Goal: Task Accomplishment & Management: Manage account settings

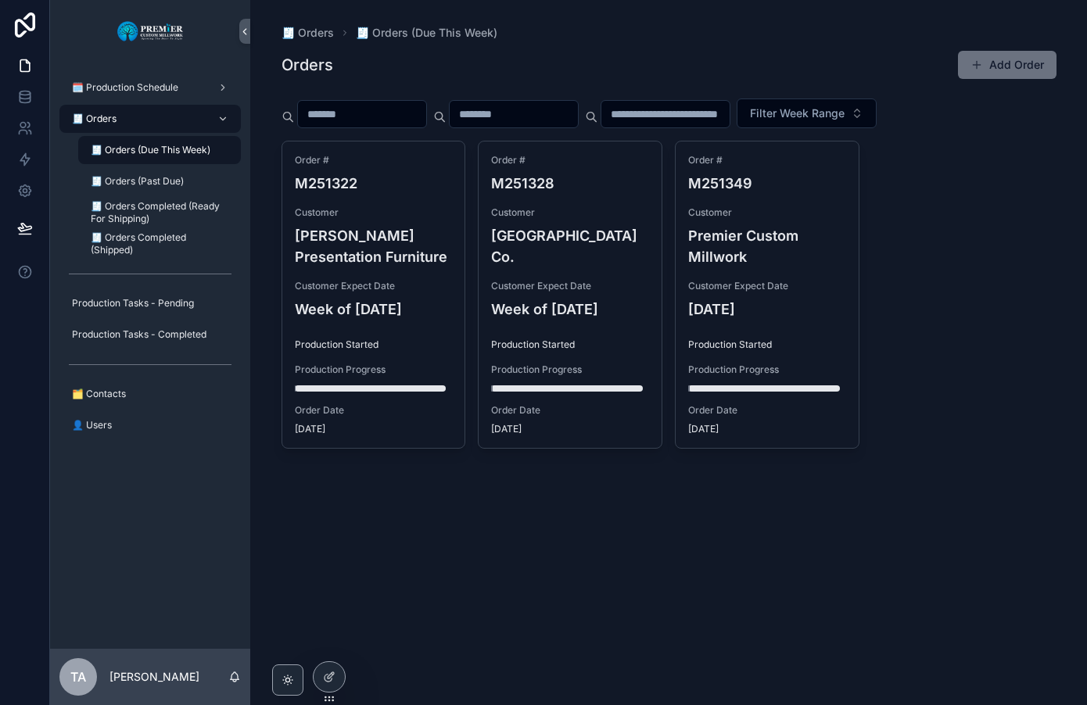
click at [127, 120] on div "🧾 Orders" at bounding box center [150, 118] width 163 height 25
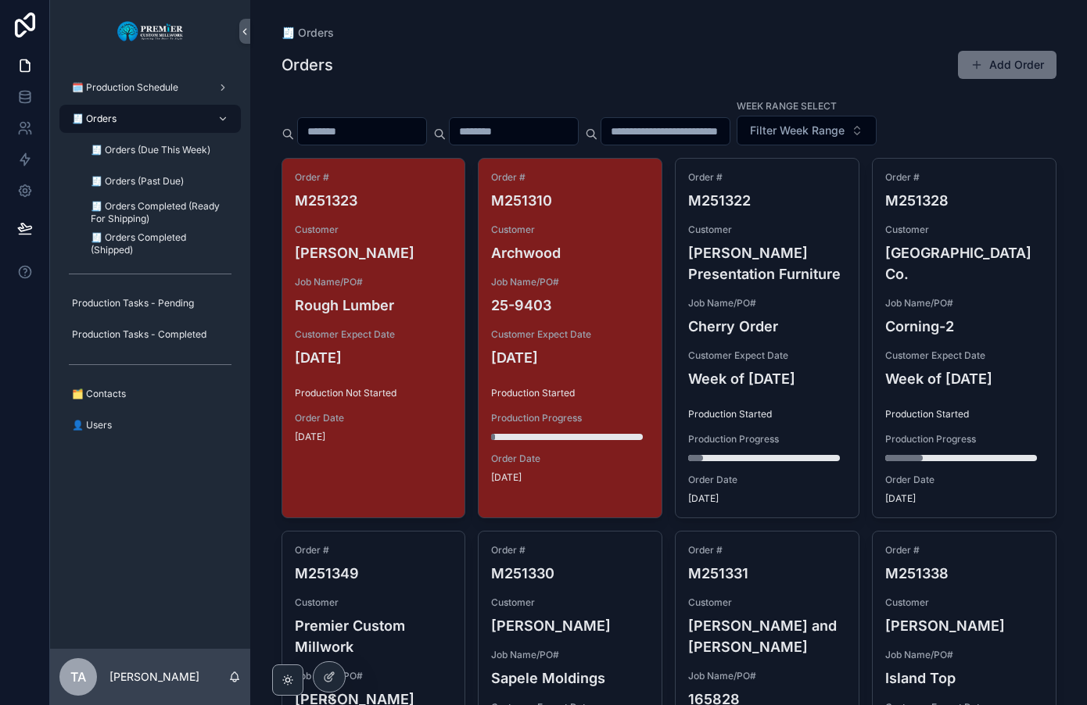
click at [382, 128] on input "scrollable content" at bounding box center [362, 131] width 128 height 22
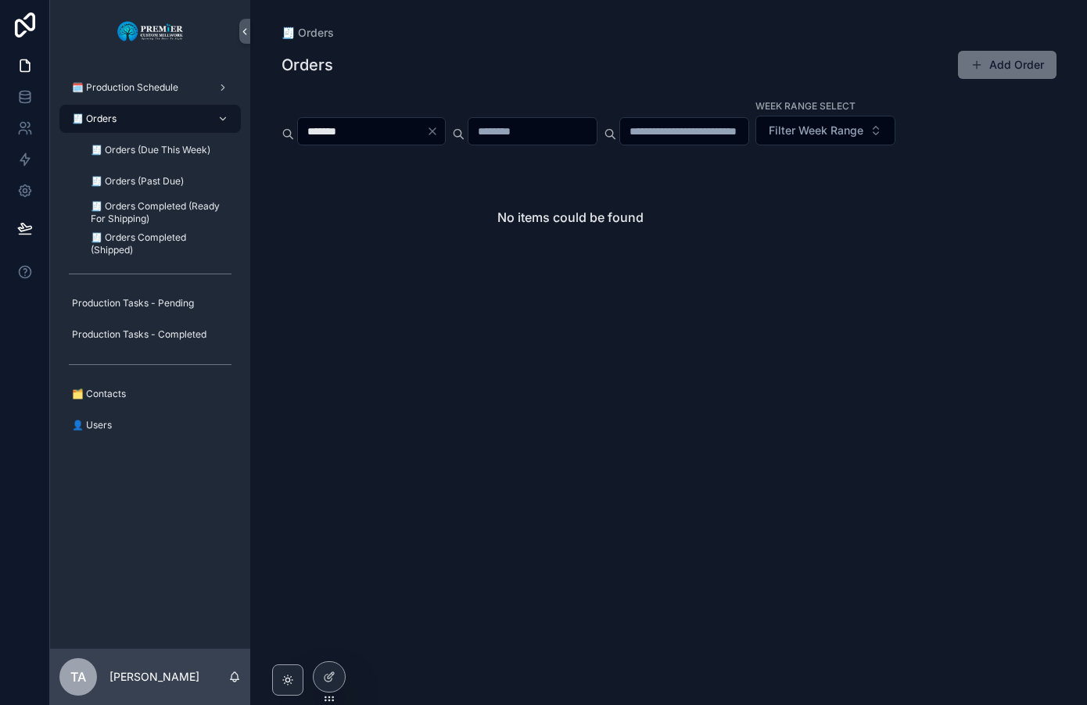
type input "*******"
click at [435, 130] on icon "Clear" at bounding box center [432, 131] width 6 height 6
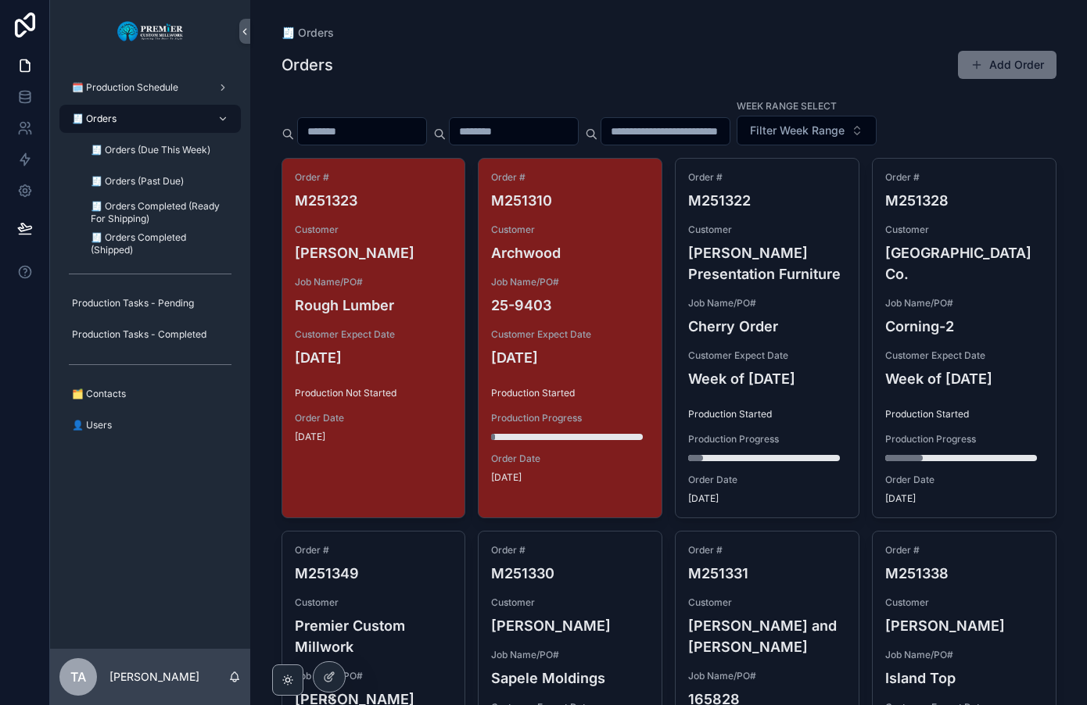
click at [358, 123] on input "scrollable content" at bounding box center [362, 131] width 128 height 22
type input "*"
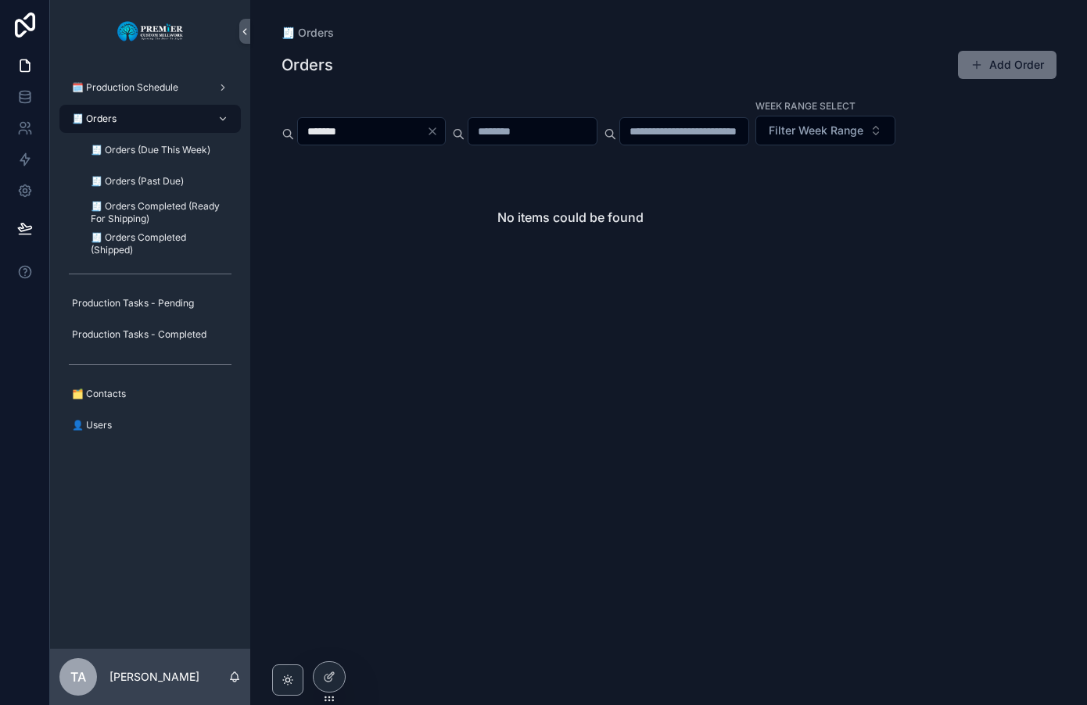
type input "*******"
click at [439, 129] on icon "Clear" at bounding box center [432, 131] width 13 height 13
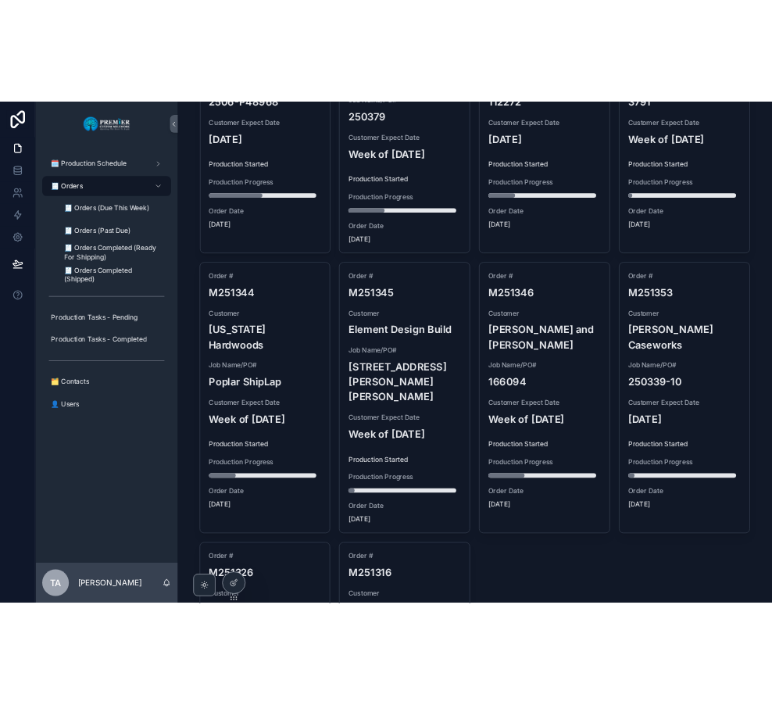
scroll to position [1643, 0]
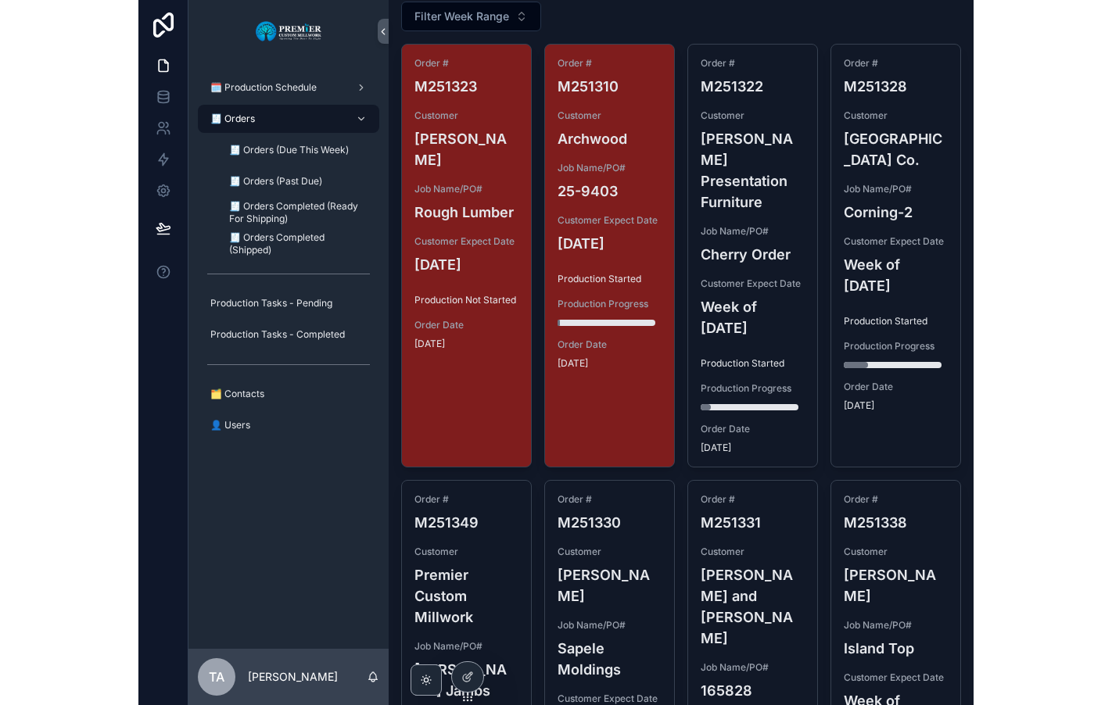
scroll to position [0, 0]
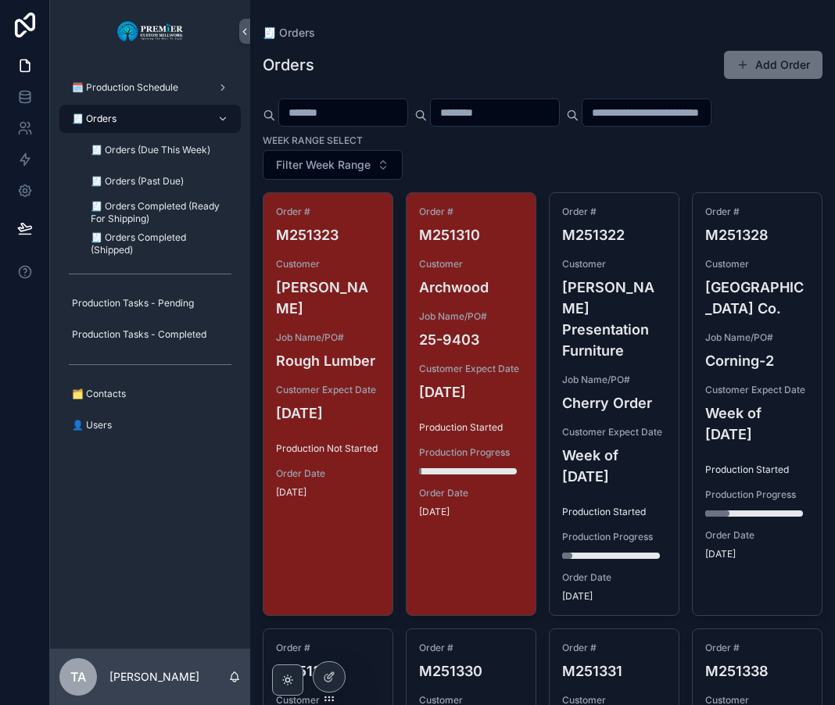
click at [511, 275] on div "Customer Archwood" at bounding box center [471, 278] width 104 height 40
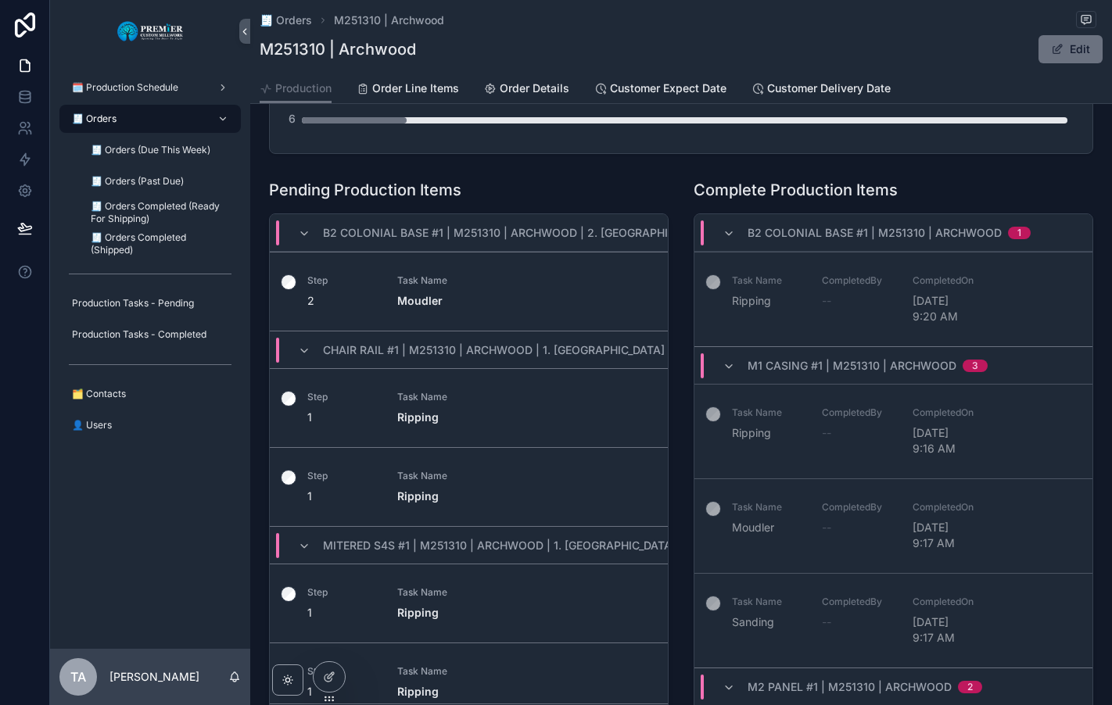
scroll to position [547, 0]
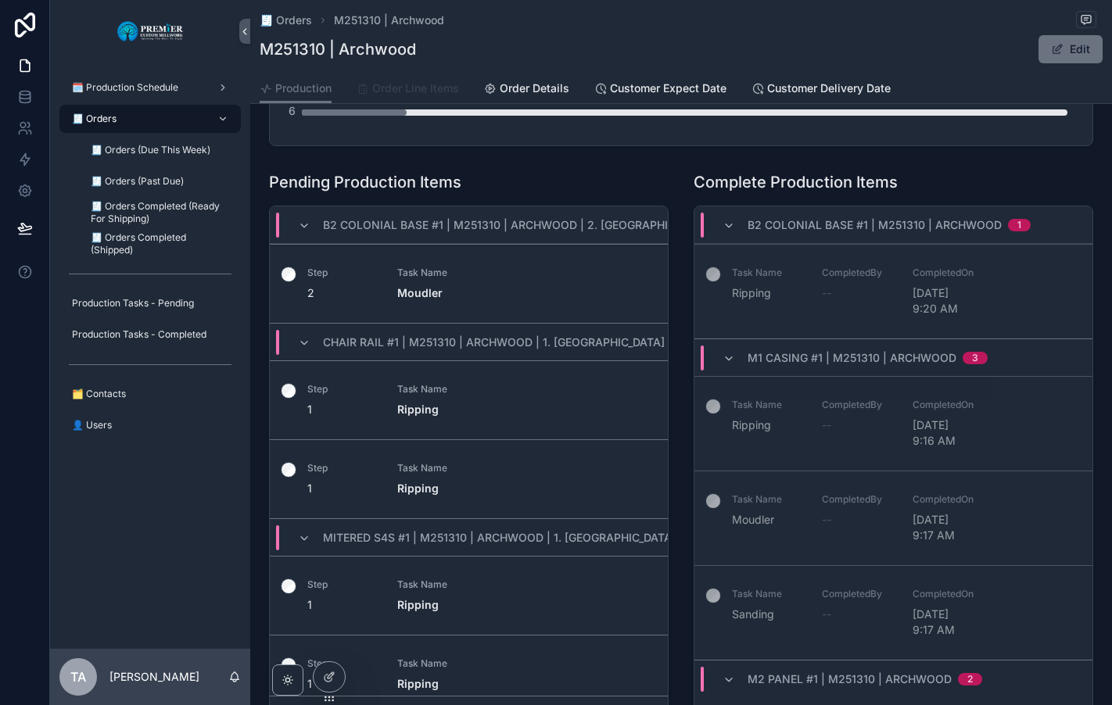
click at [393, 90] on span "Order Line Items" at bounding box center [415, 89] width 87 height 16
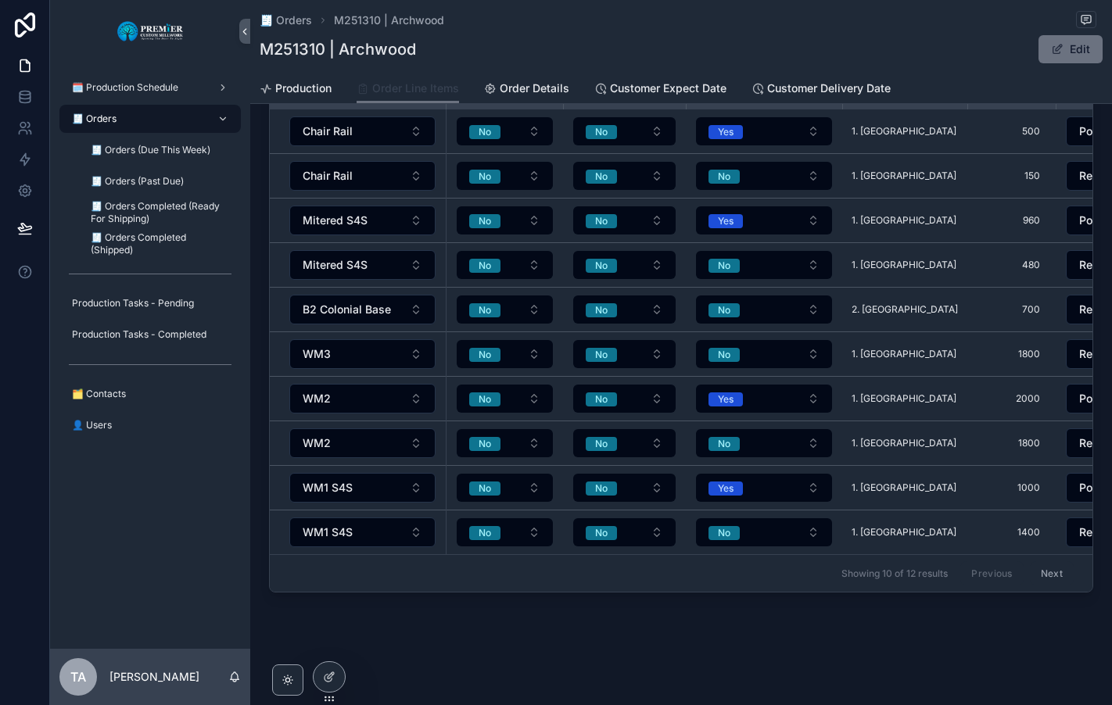
scroll to position [102, 0]
click at [365, 568] on div "Showing 10 of 12 results Previous Next" at bounding box center [681, 573] width 823 height 38
click at [1045, 565] on button "Next" at bounding box center [1052, 573] width 44 height 24
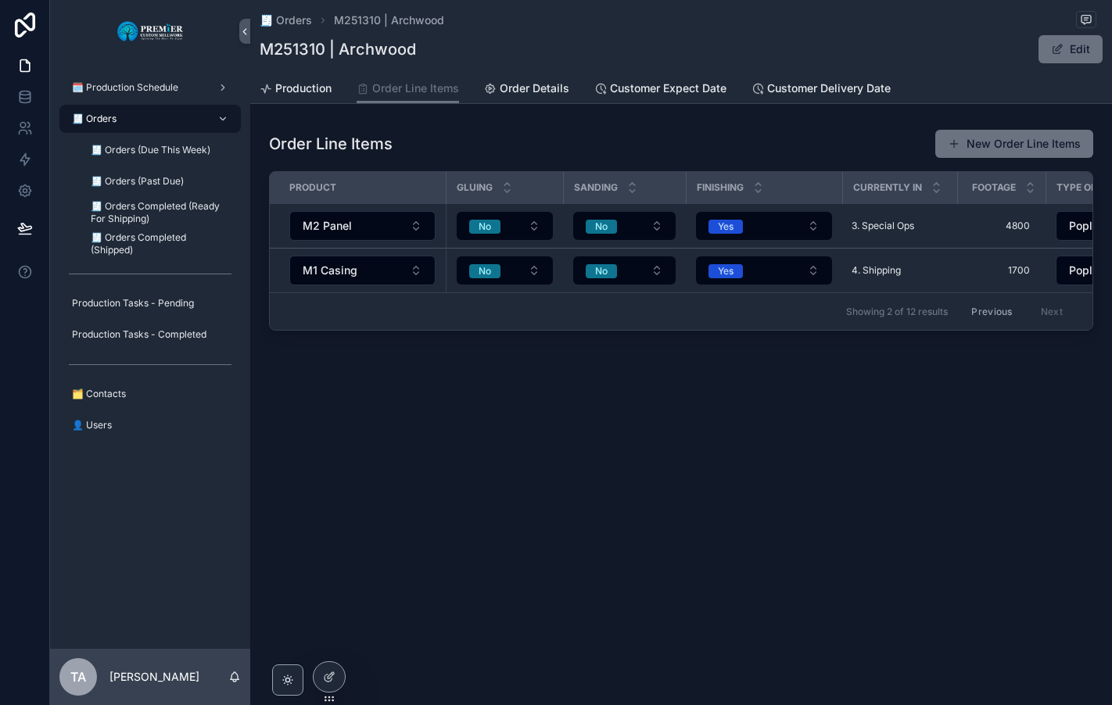
click at [1070, 55] on button "Edit" at bounding box center [1070, 49] width 64 height 28
click at [991, 313] on button "Previous" at bounding box center [991, 311] width 63 height 24
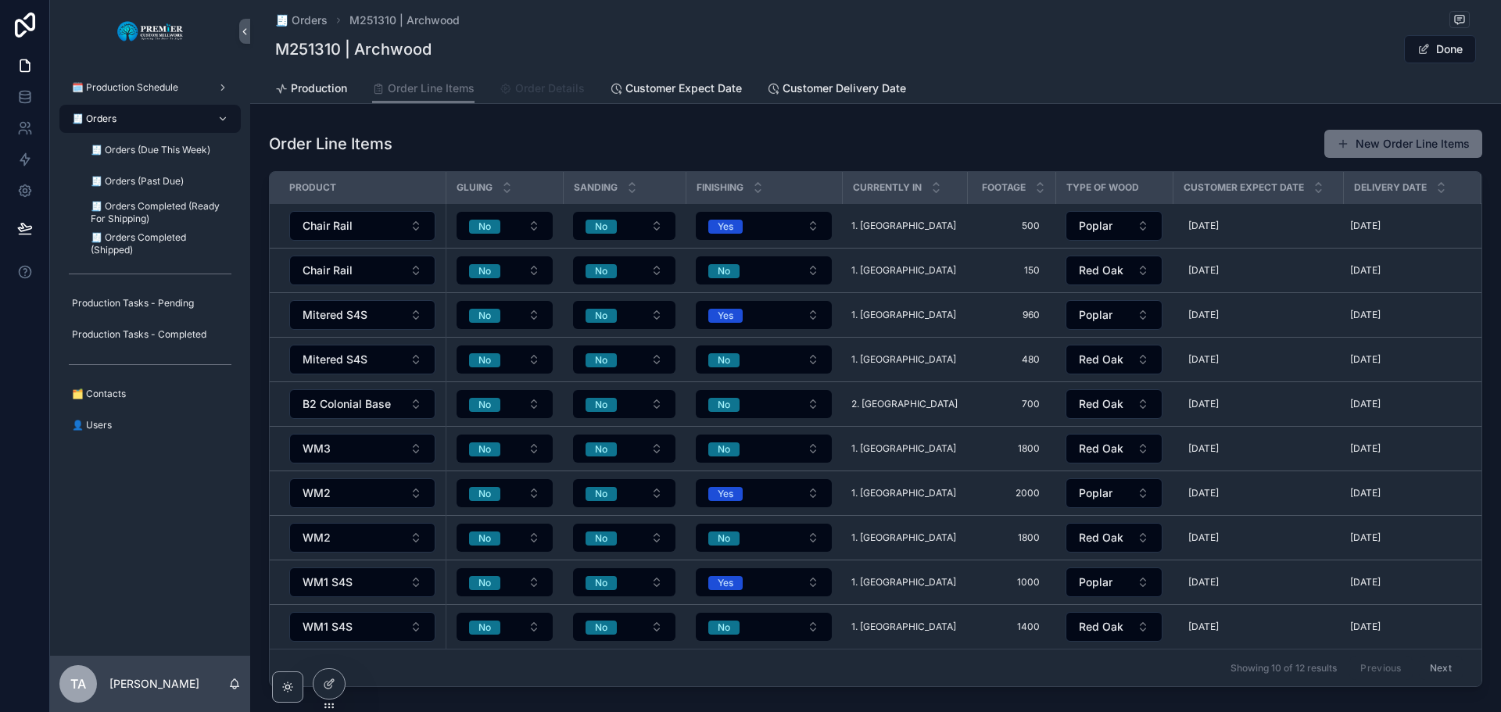
click at [542, 94] on span "Order Details" at bounding box center [550, 89] width 70 height 16
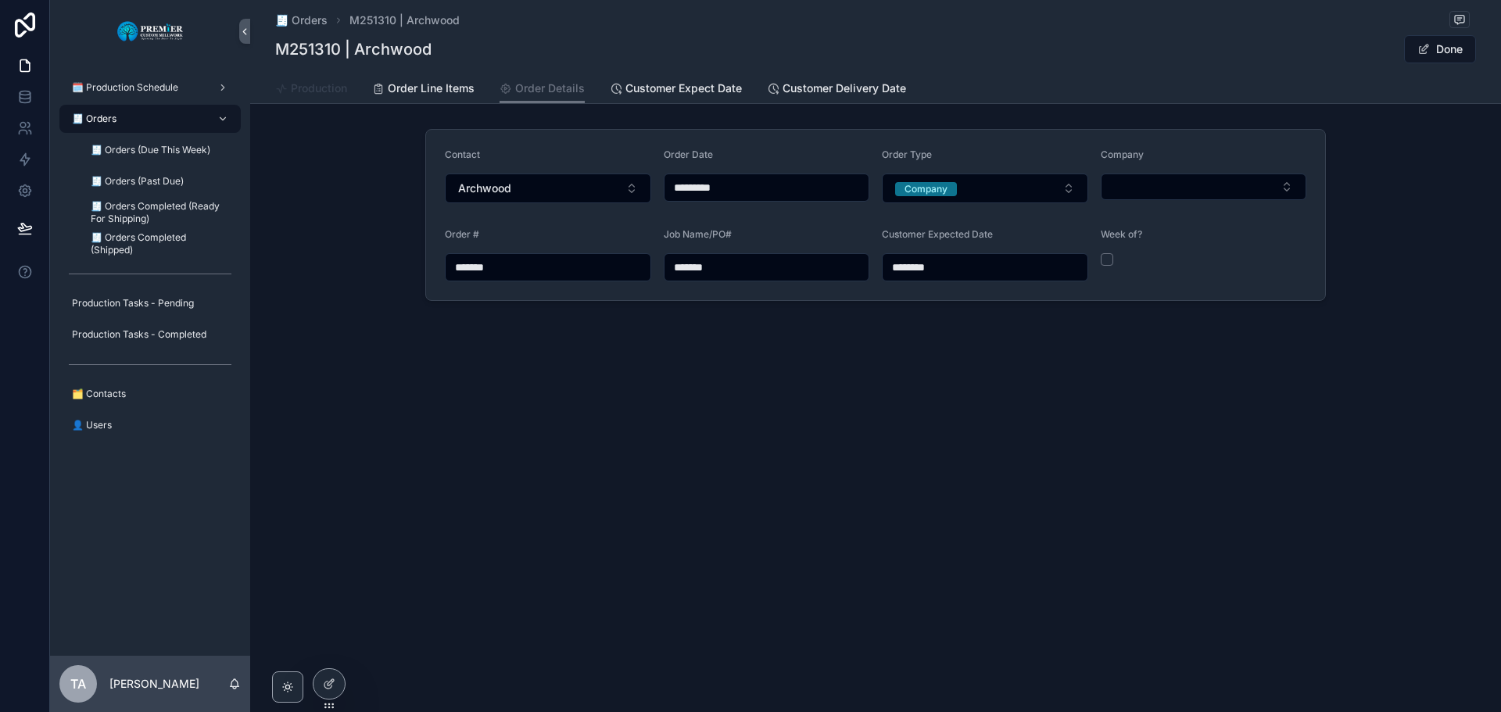
click at [332, 93] on span "Production" at bounding box center [319, 89] width 56 height 16
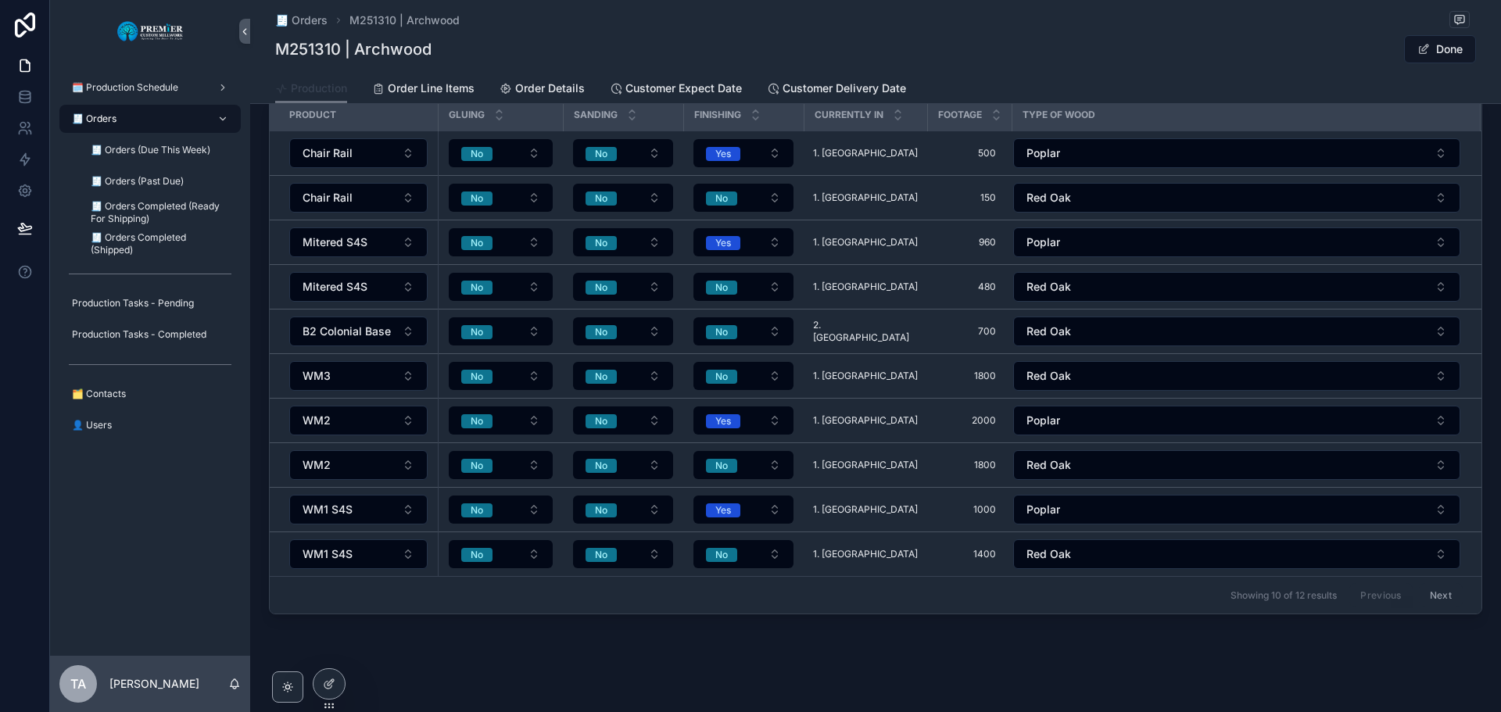
scroll to position [1255, 0]
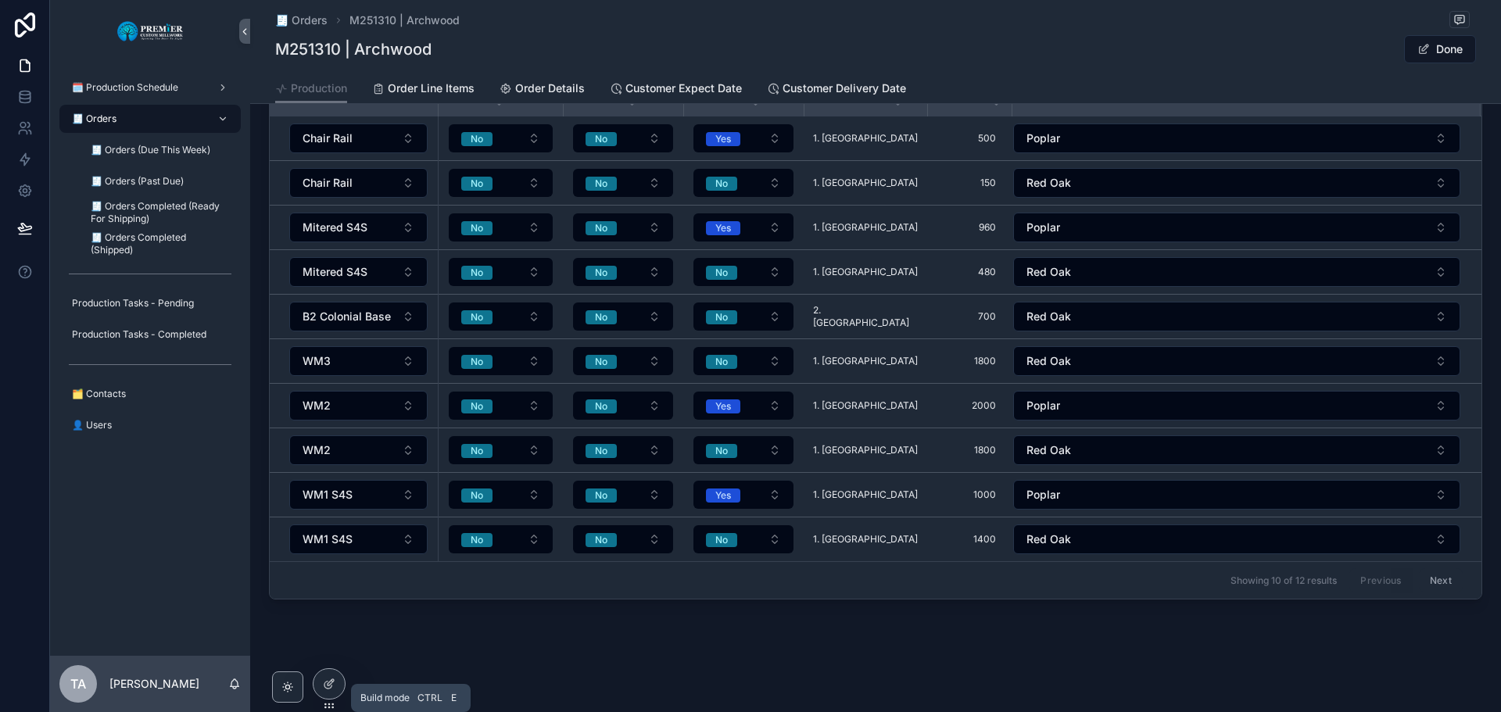
click at [335, 679] on div at bounding box center [329, 684] width 31 height 30
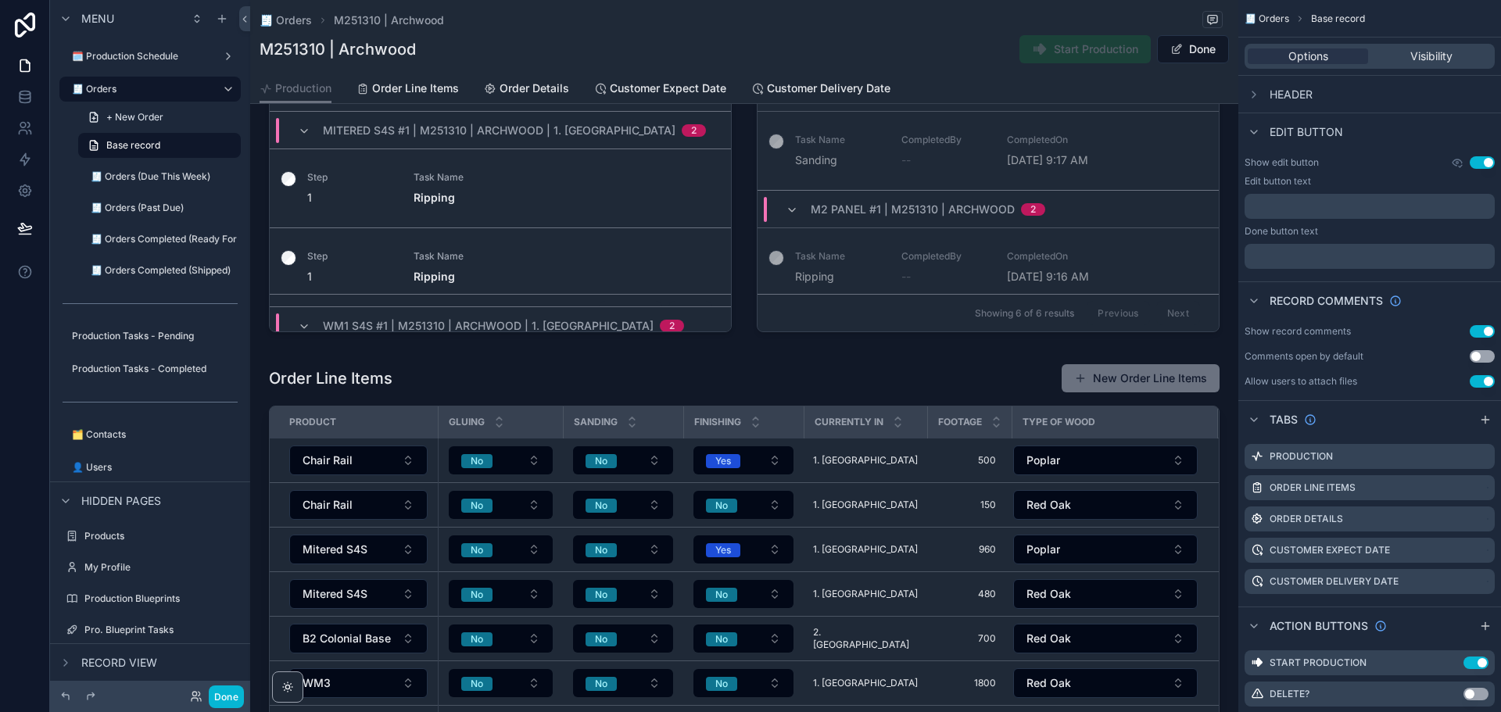
click at [869, 378] on div "scrollable content" at bounding box center [744, 645] width 976 height 577
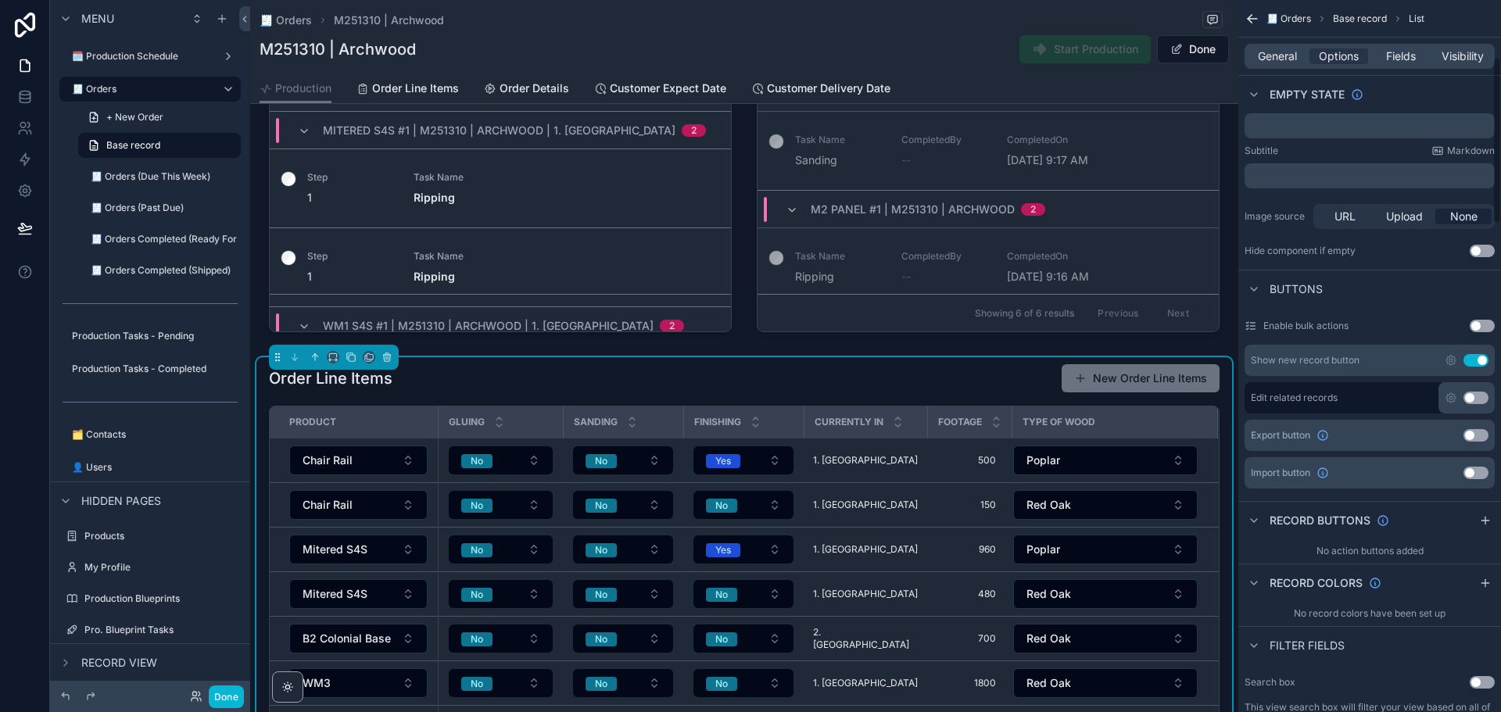
scroll to position [313, 0]
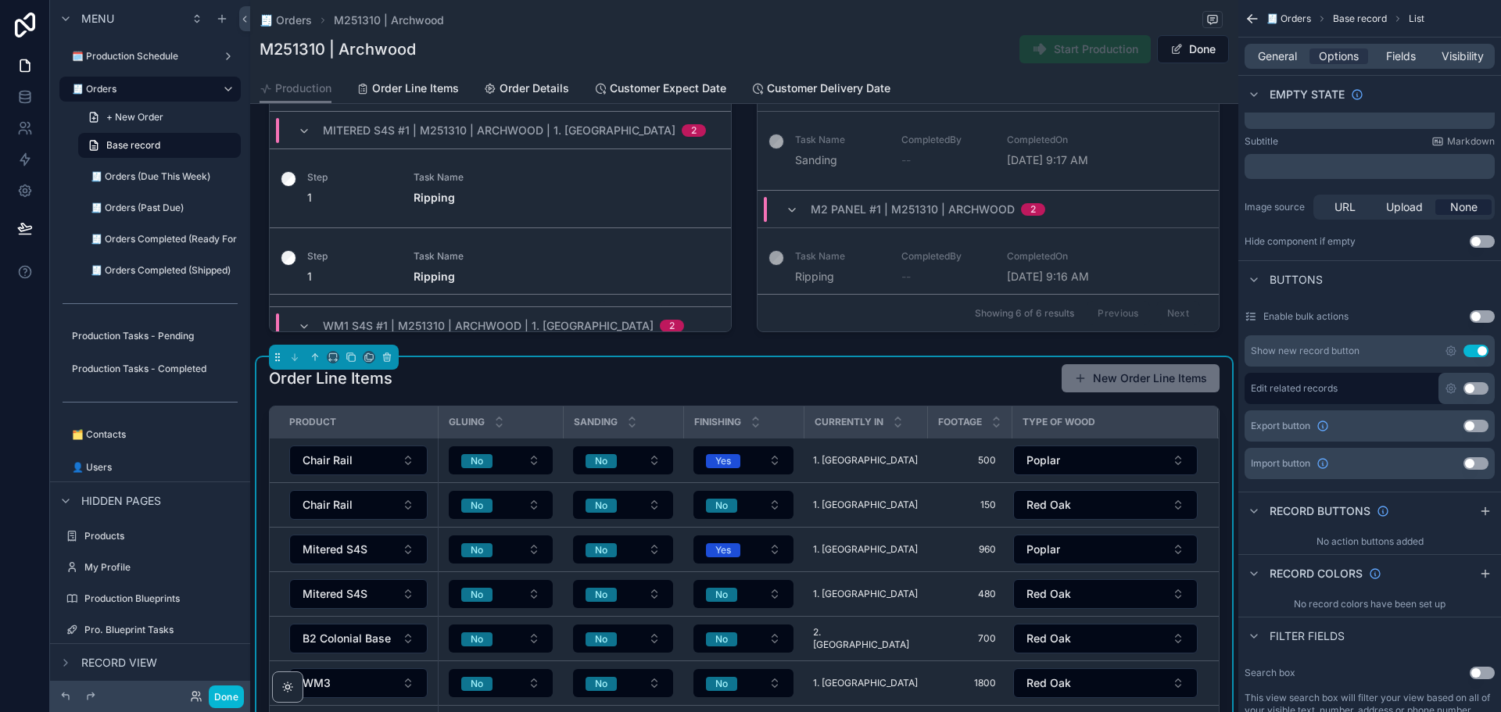
click at [1086, 388] on button "Use setting" at bounding box center [1476, 388] width 25 height 13
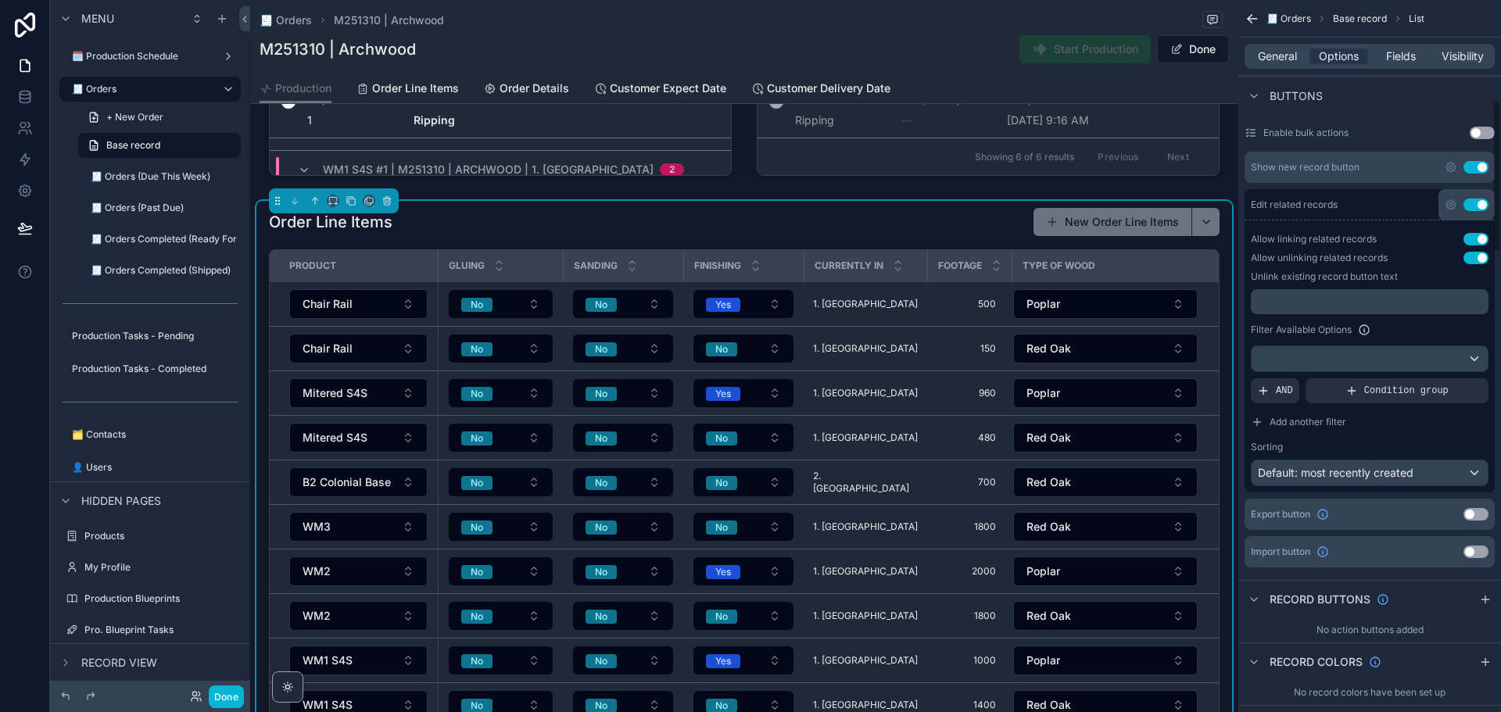
scroll to position [469, 0]
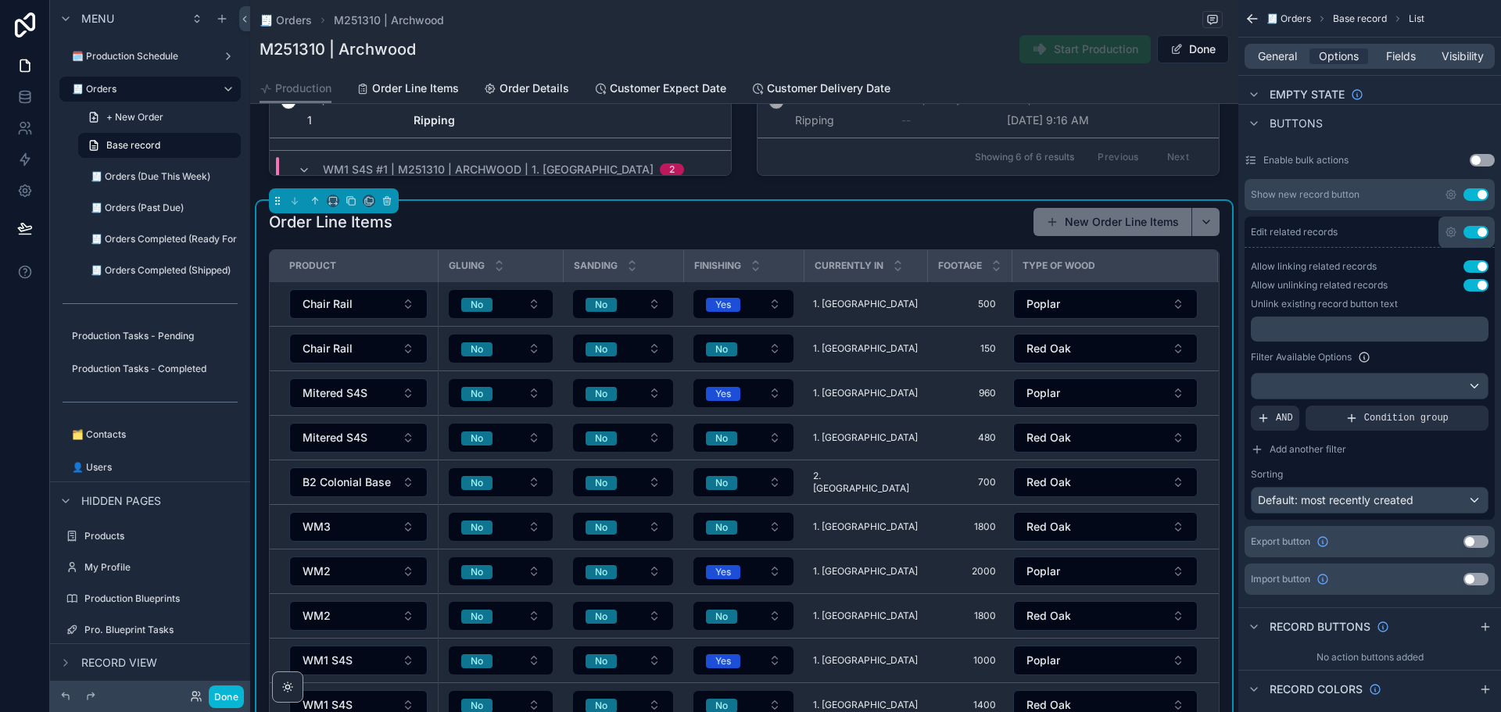
click at [1086, 229] on button "Use setting" at bounding box center [1476, 232] width 25 height 13
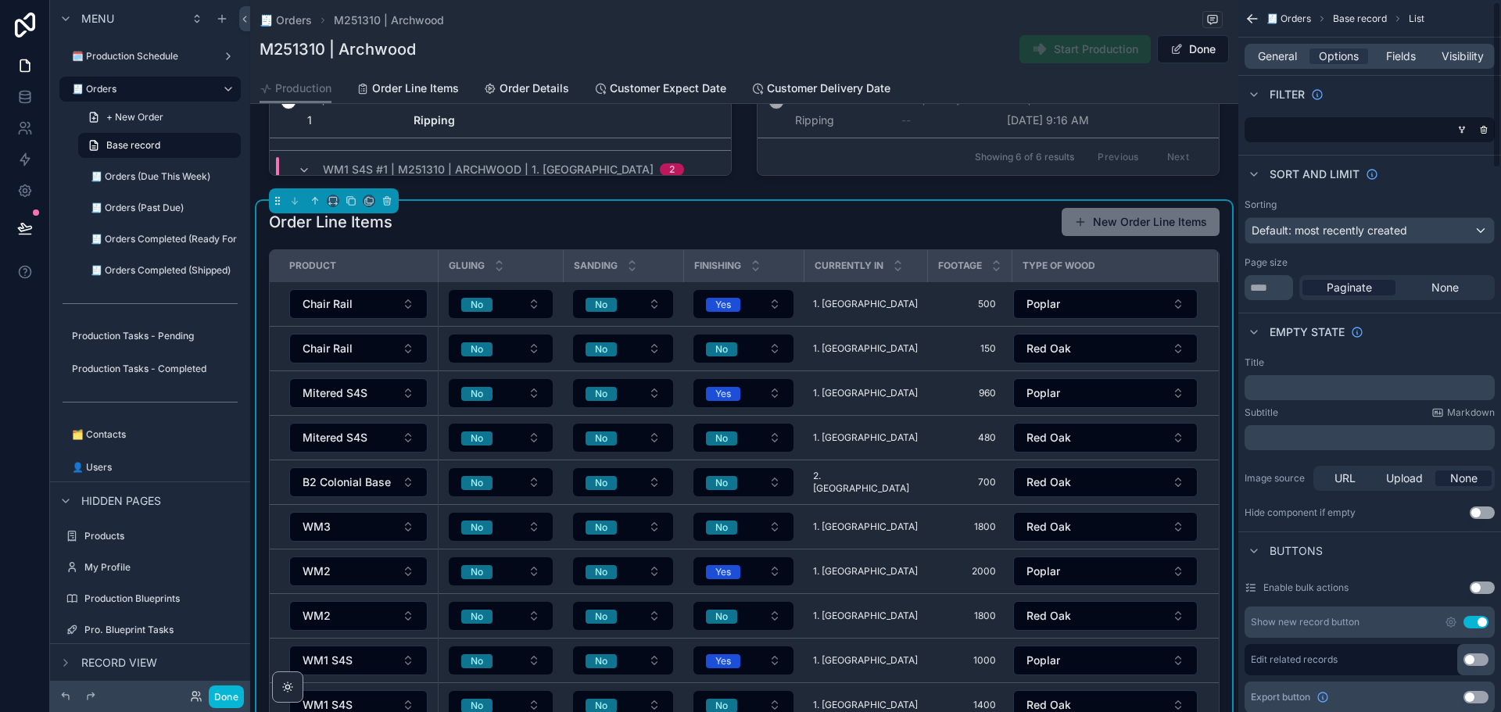
scroll to position [0, 0]
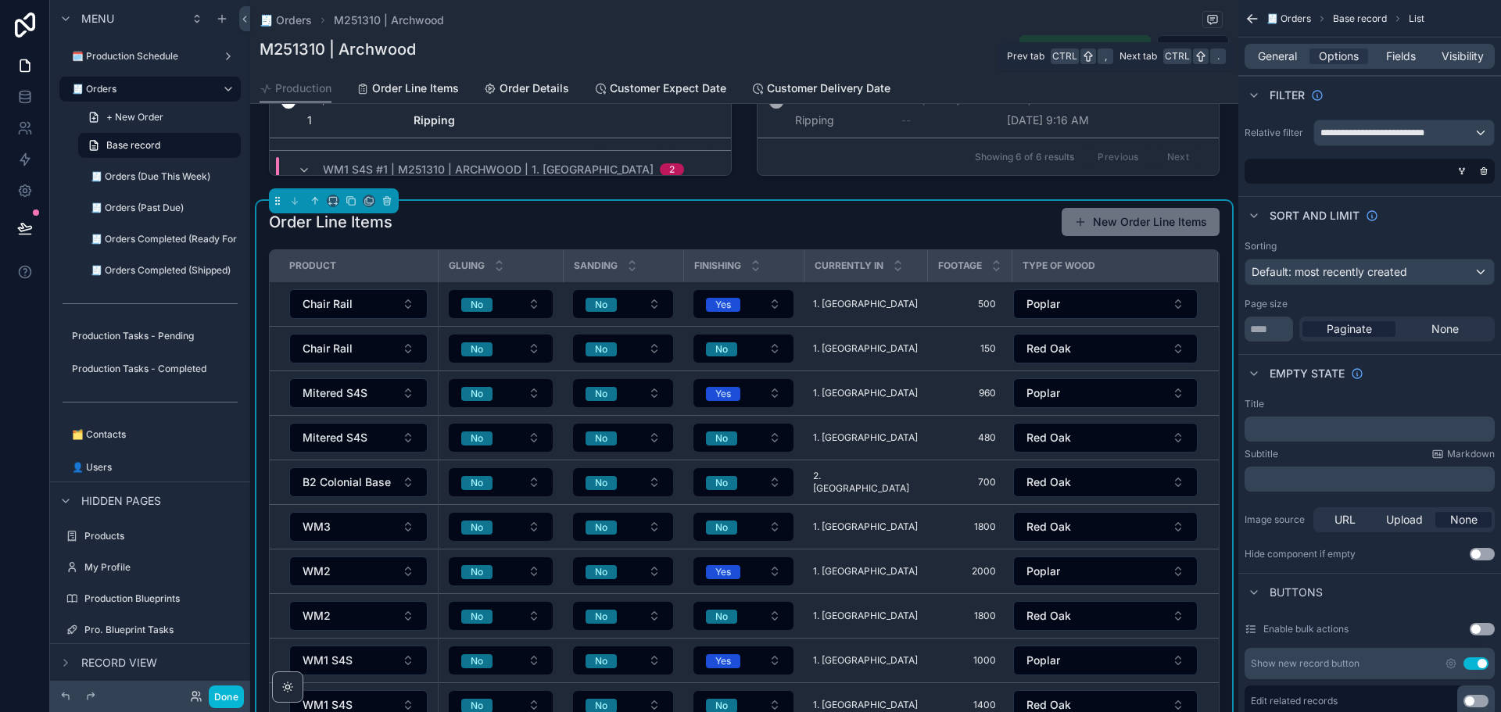
click at [1086, 56] on span "Fields" at bounding box center [1401, 56] width 30 height 16
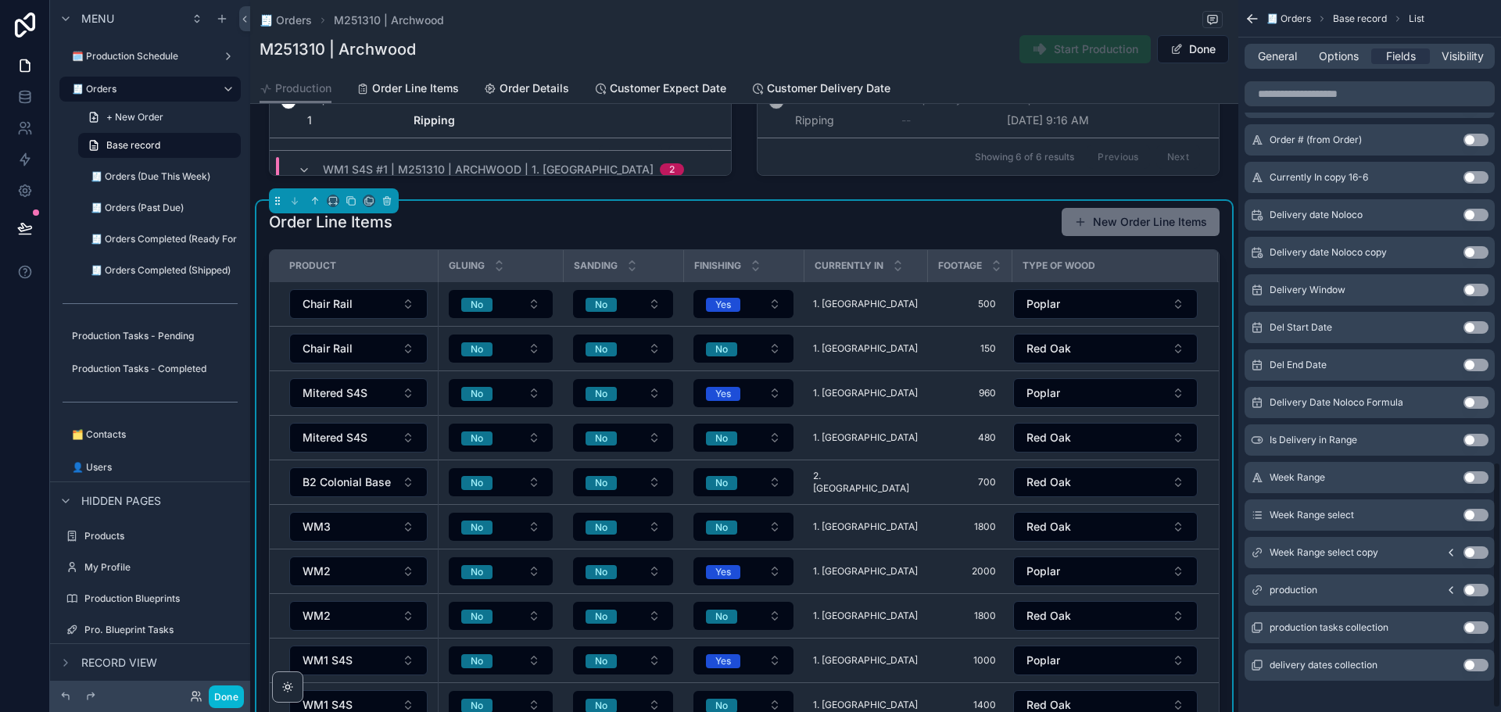
scroll to position [1342, 0]
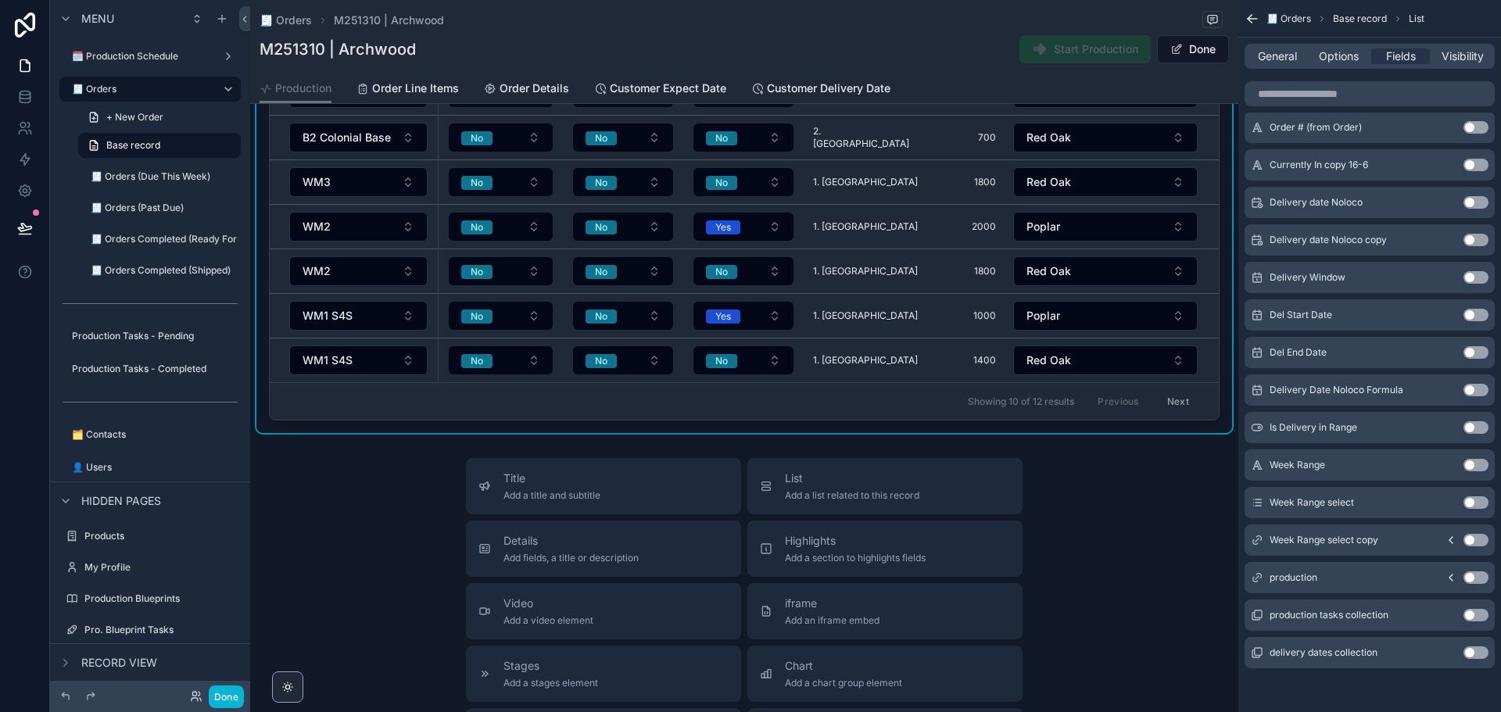
scroll to position [1762, 0]
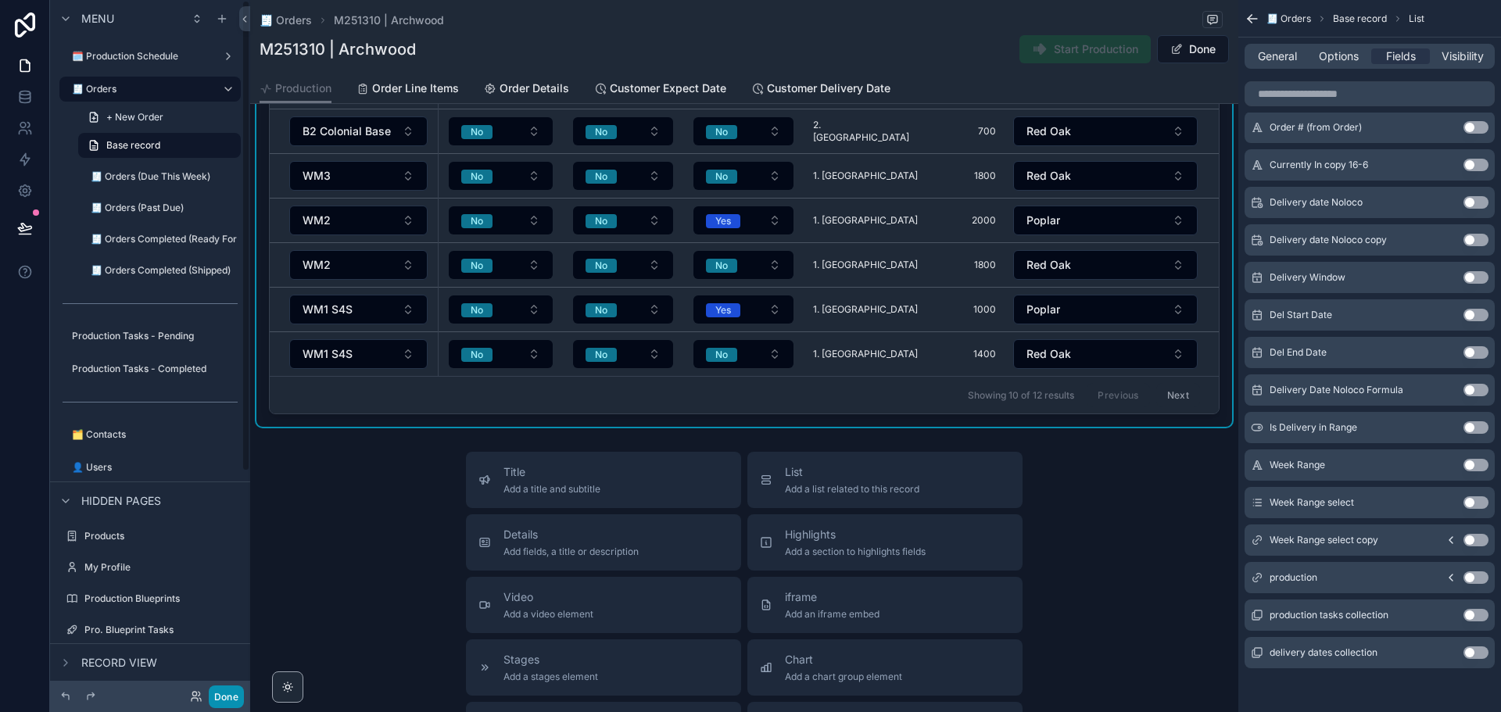
click at [228, 700] on button "Done" at bounding box center [226, 697] width 35 height 23
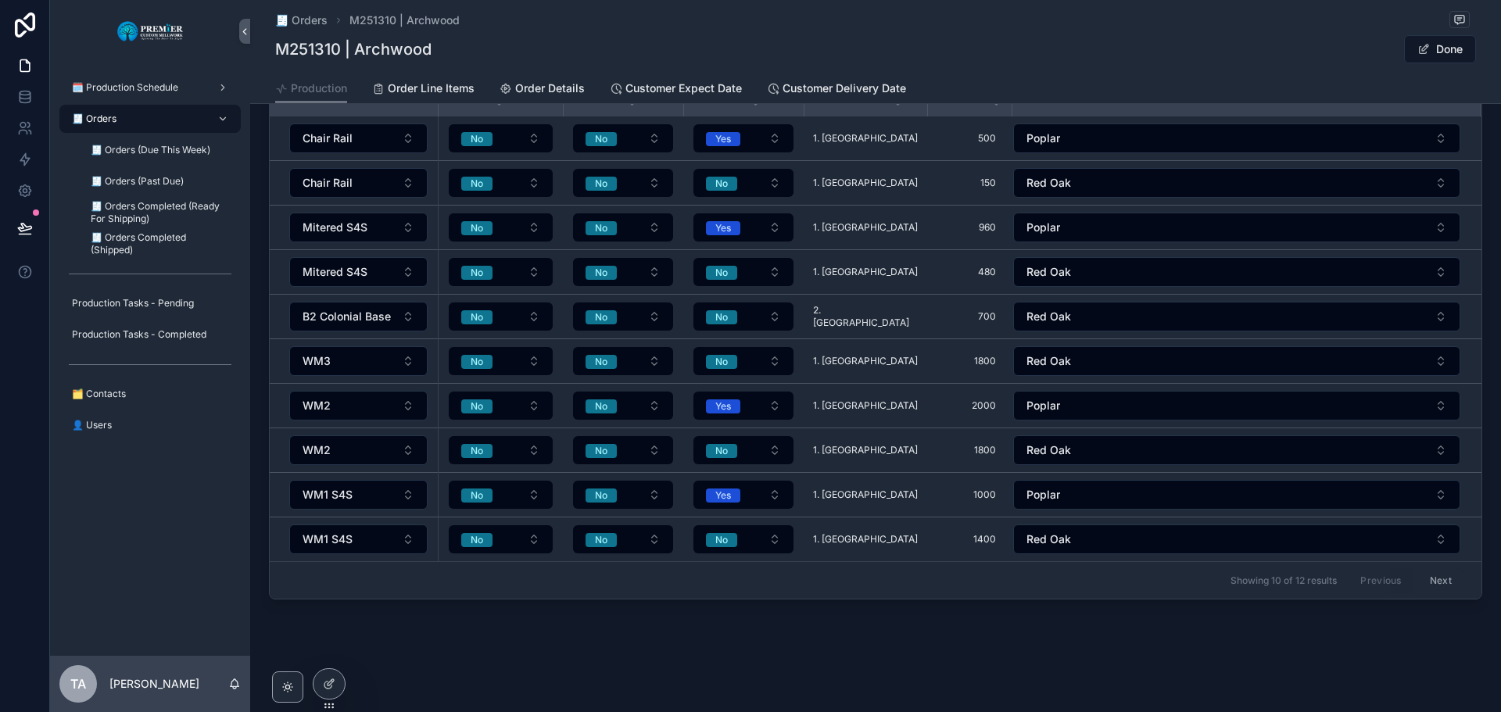
scroll to position [1255, 0]
click at [156, 114] on div "🧾 Orders" at bounding box center [150, 118] width 163 height 25
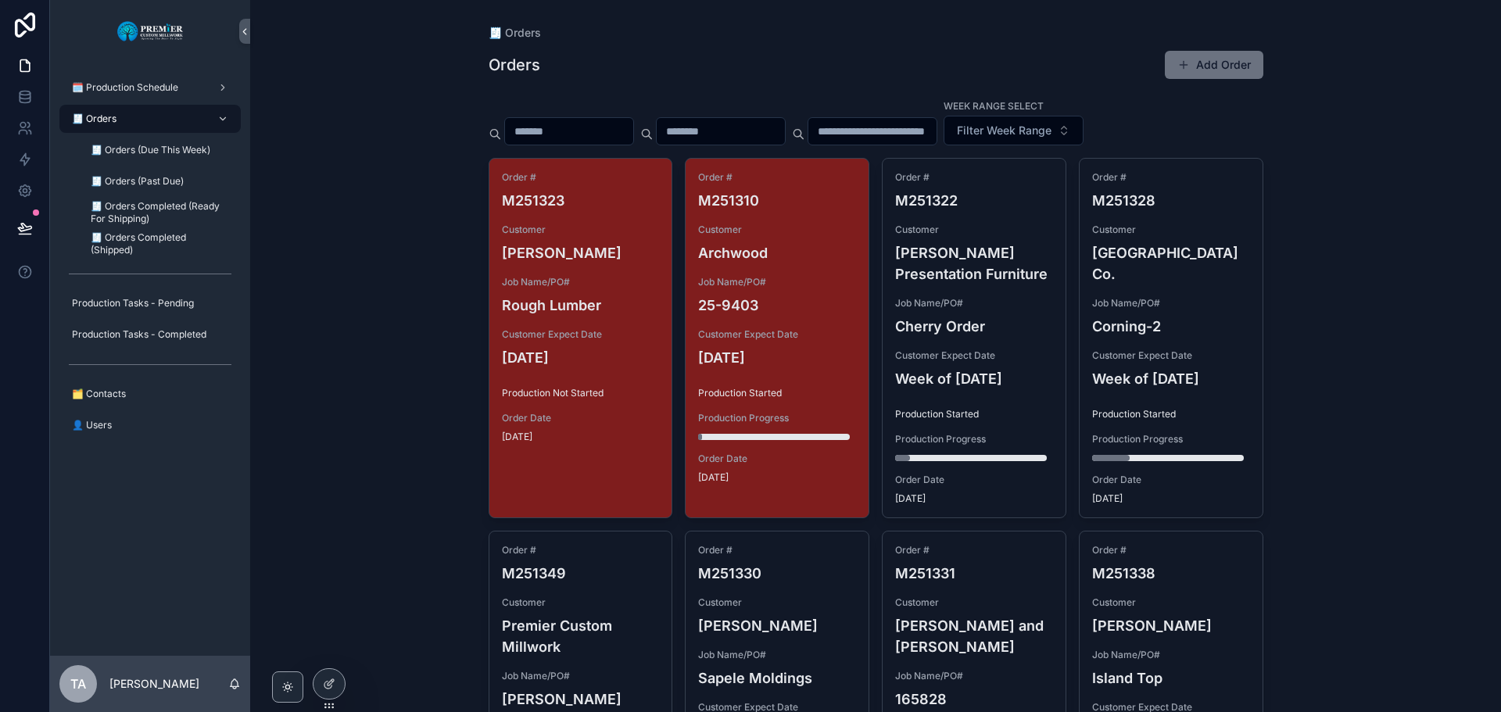
click at [787, 249] on h4 "Archwood" at bounding box center [777, 252] width 158 height 21
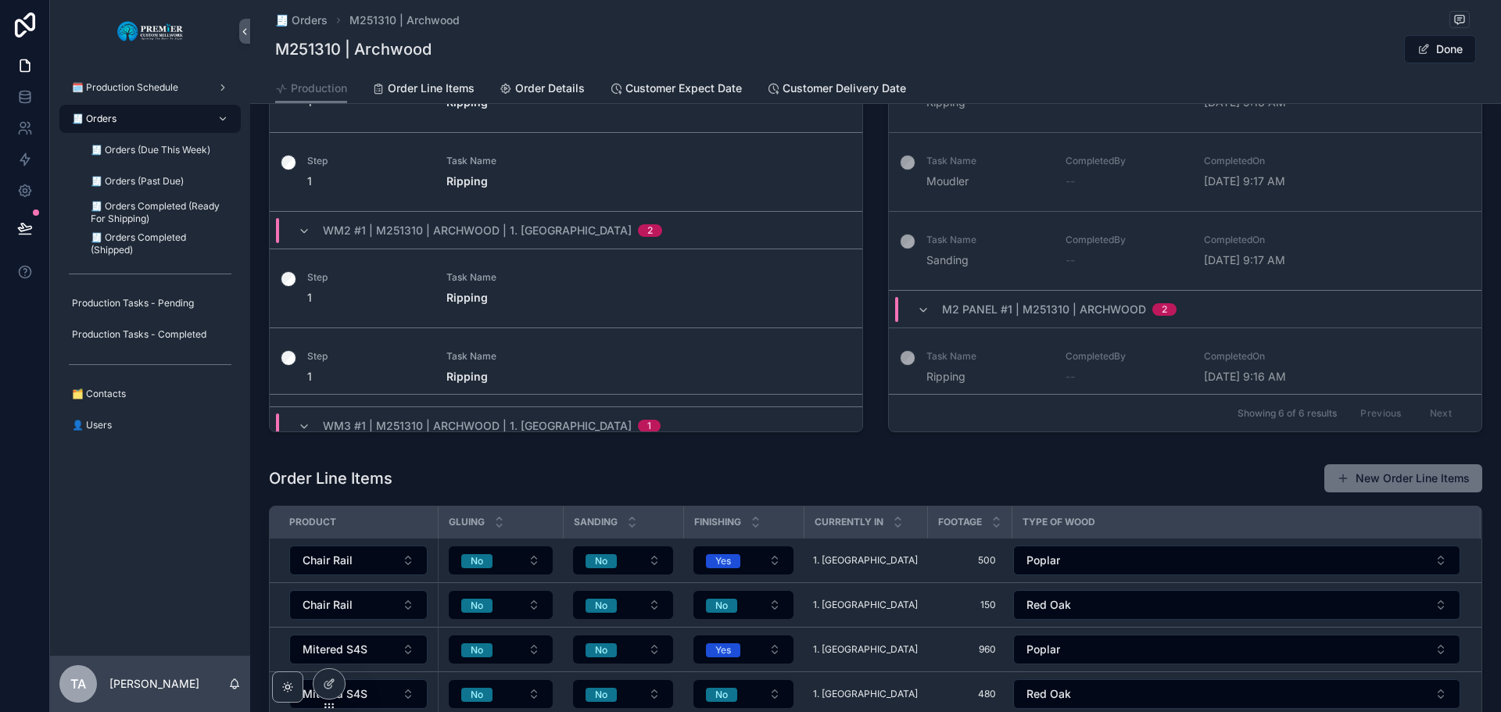
scroll to position [860, 0]
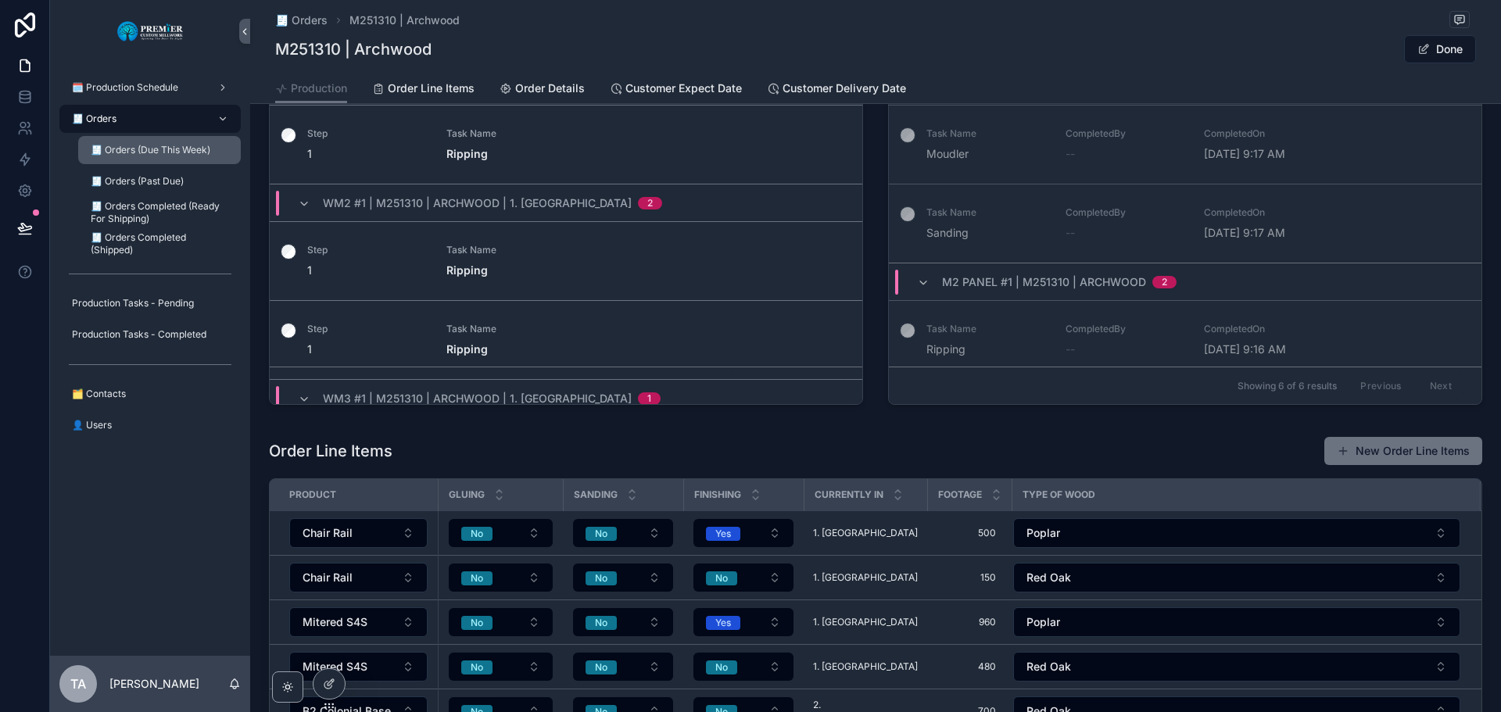
click at [163, 147] on span "🧾 Orders (Due This Week)" at bounding box center [151, 150] width 120 height 13
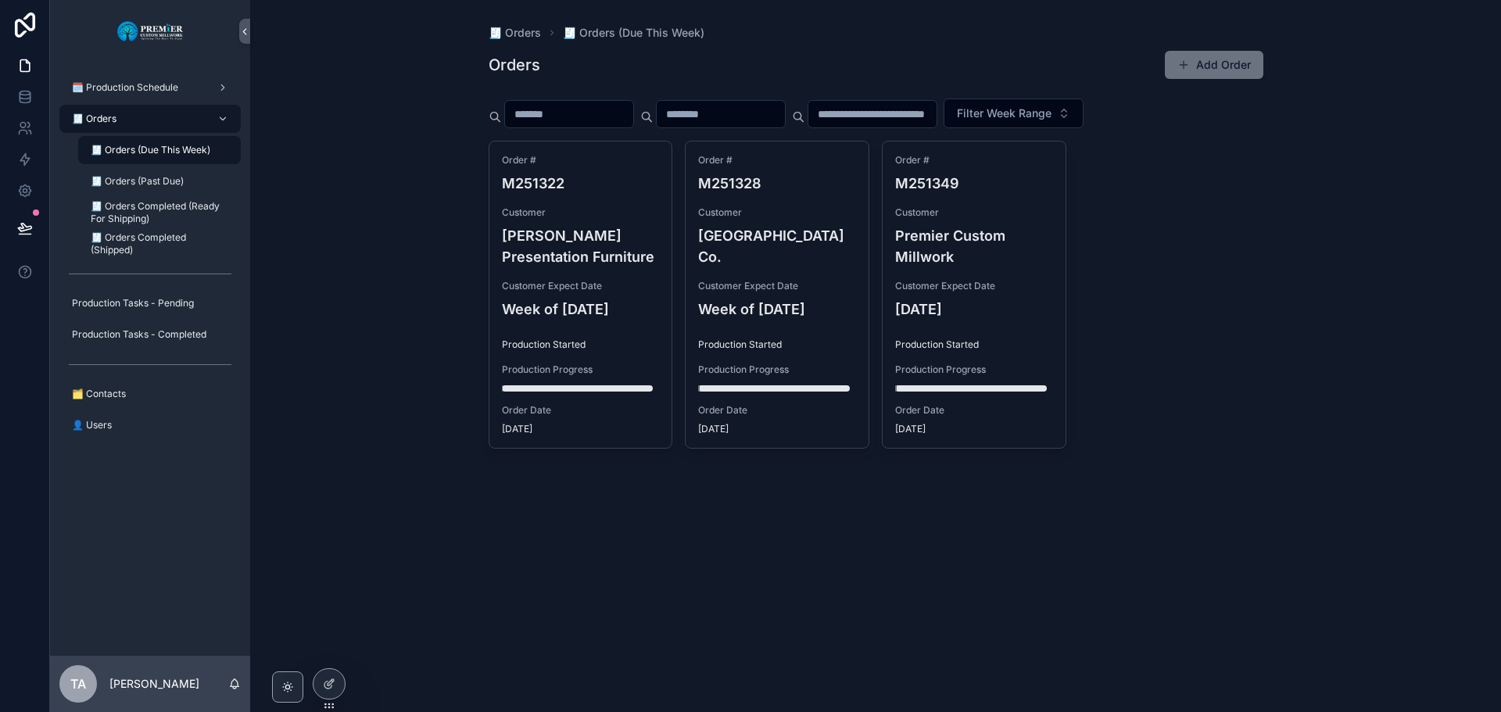
click at [172, 113] on div "🧾 Orders" at bounding box center [150, 118] width 163 height 25
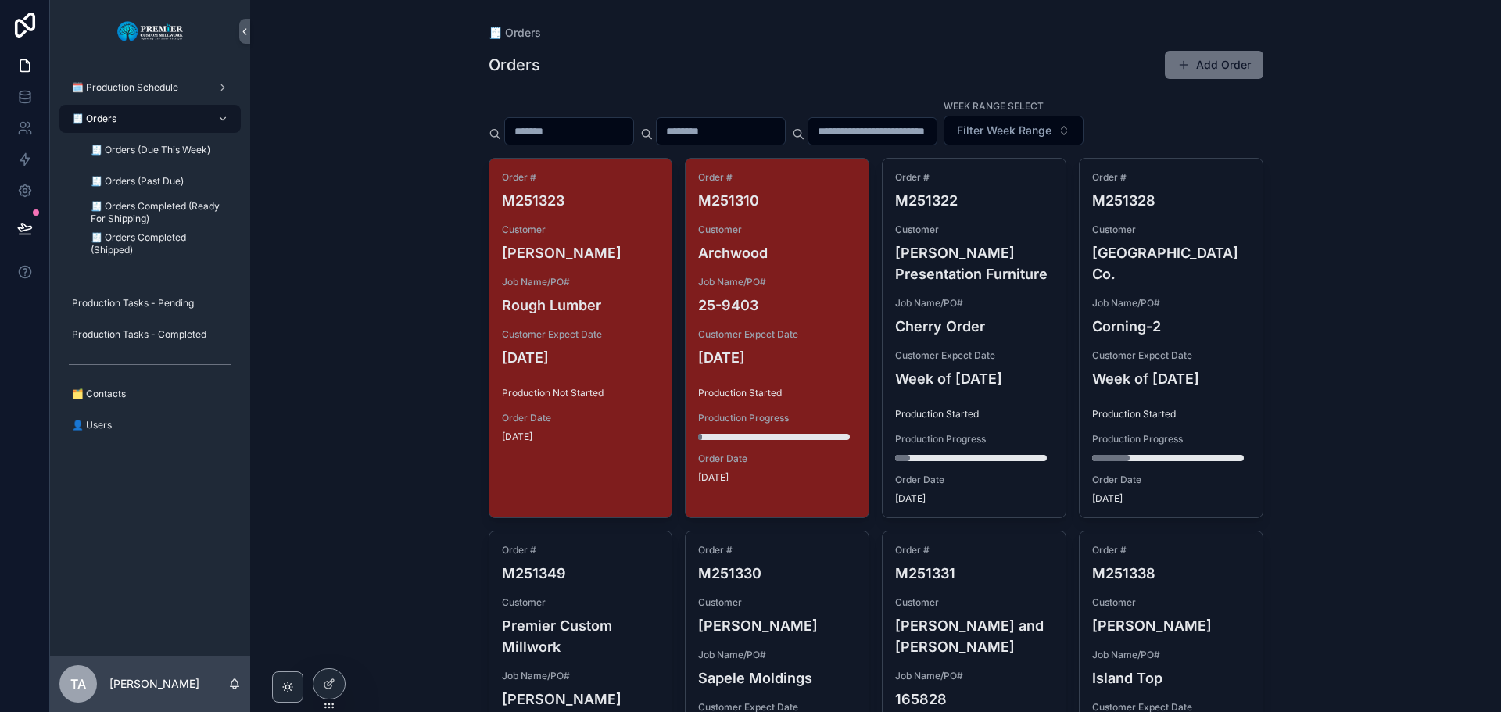
click at [744, 35] on div "🧾 Orders" at bounding box center [876, 33] width 775 height 16
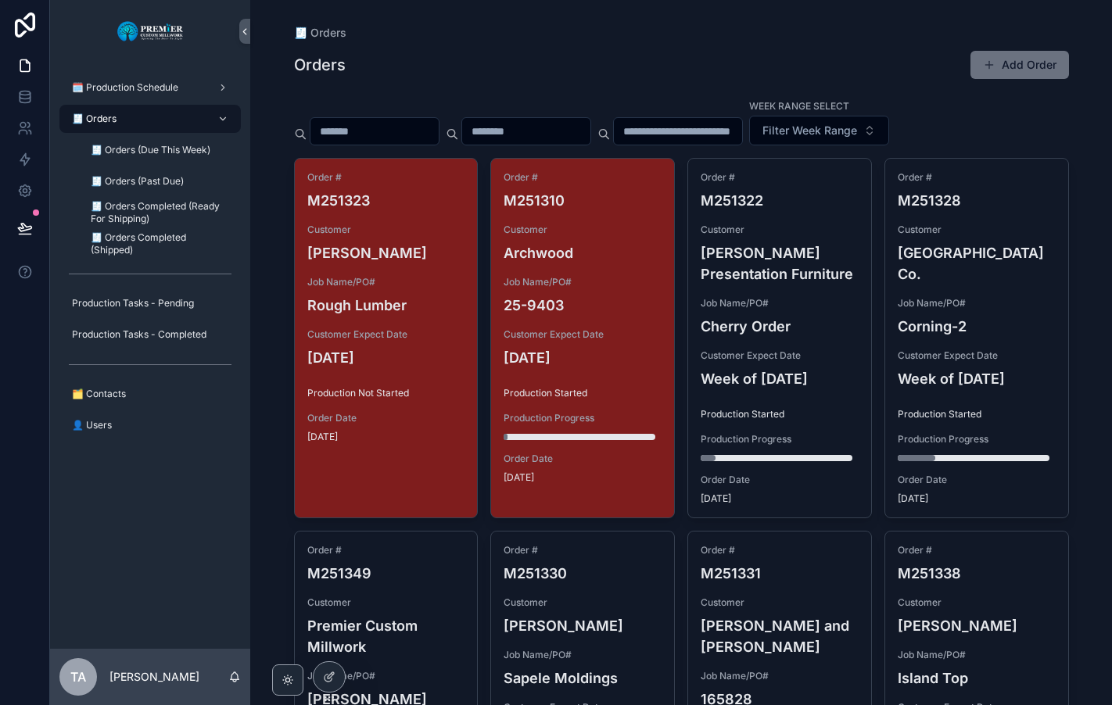
click at [428, 255] on h4 "[PERSON_NAME]" at bounding box center [386, 252] width 158 height 21
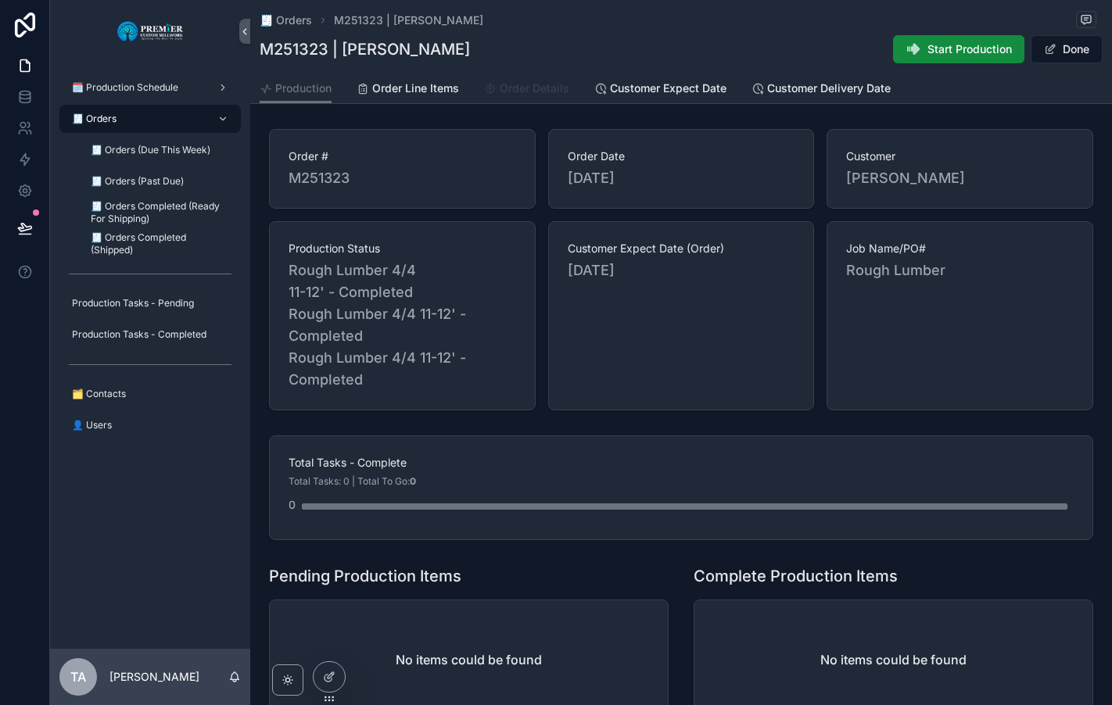
click at [519, 88] on span "Order Details" at bounding box center [535, 89] width 70 height 16
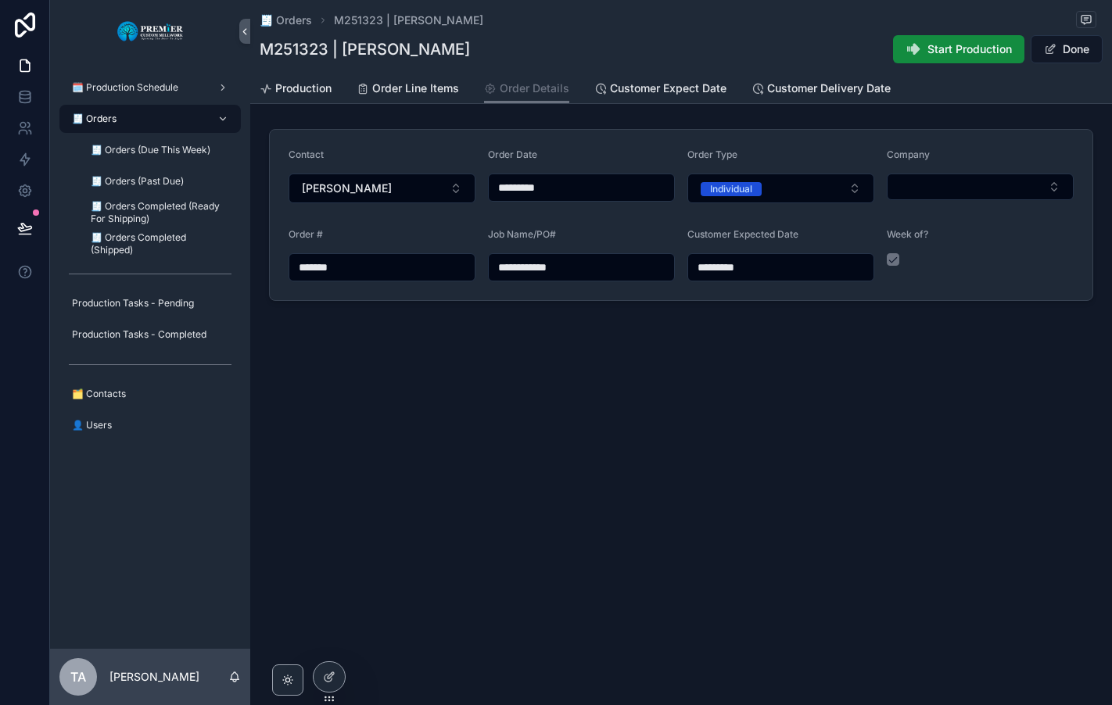
click at [810, 270] on input "*********" at bounding box center [780, 267] width 185 height 22
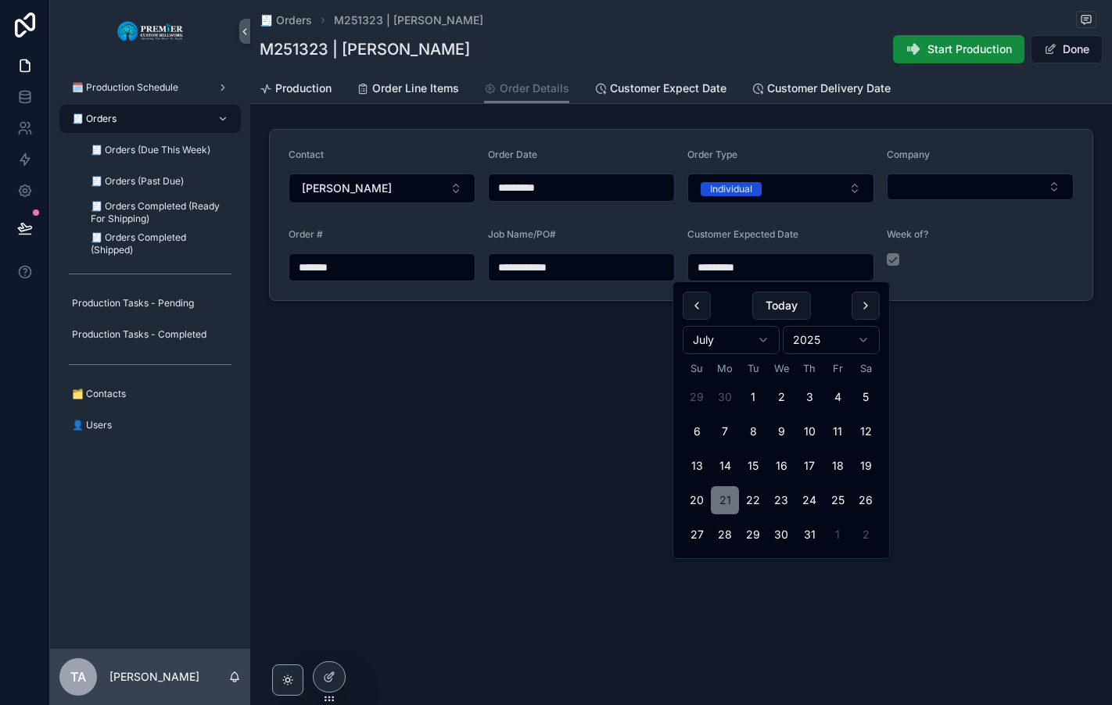
click at [861, 312] on button "scrollable content" at bounding box center [865, 306] width 28 height 28
click at [698, 571] on button "31" at bounding box center [697, 569] width 28 height 28
type input "*********"
click at [1062, 48] on button "Done" at bounding box center [1066, 49] width 72 height 28
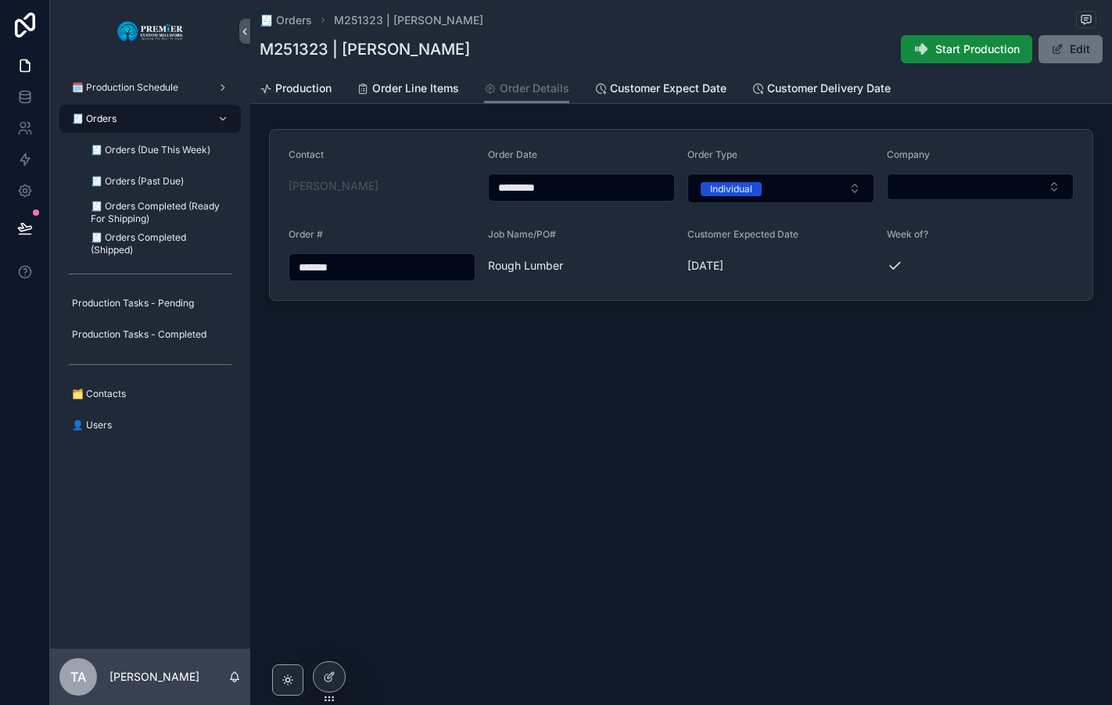
click at [136, 116] on div "🧾 Orders" at bounding box center [150, 118] width 163 height 25
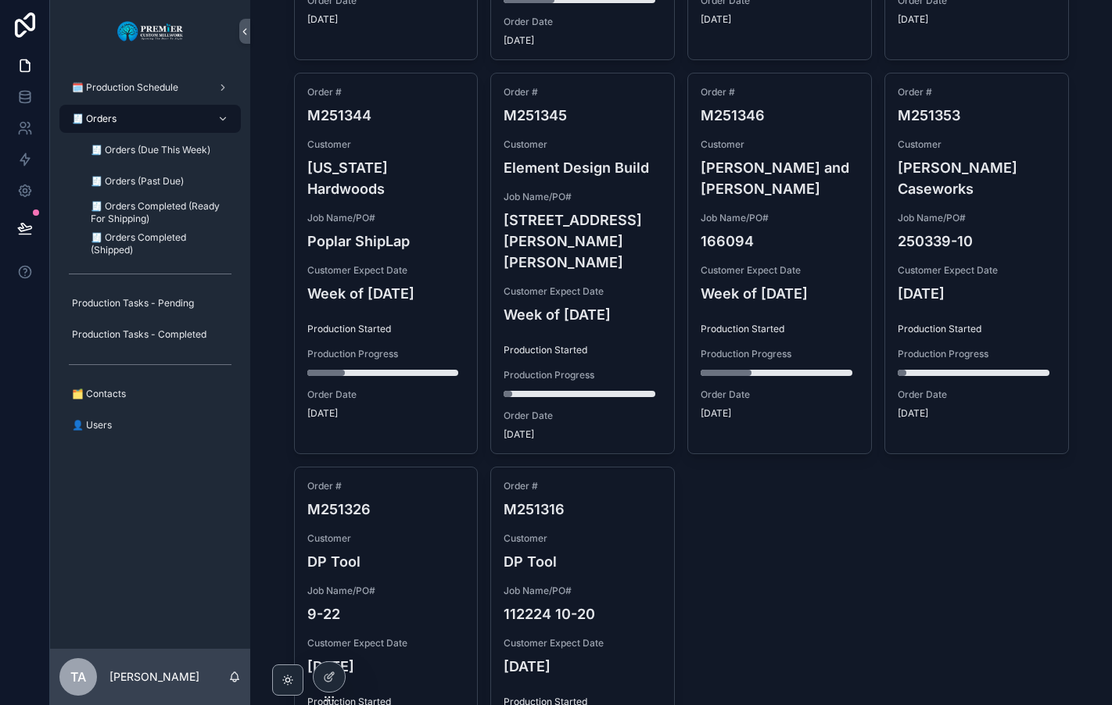
scroll to position [1643, 0]
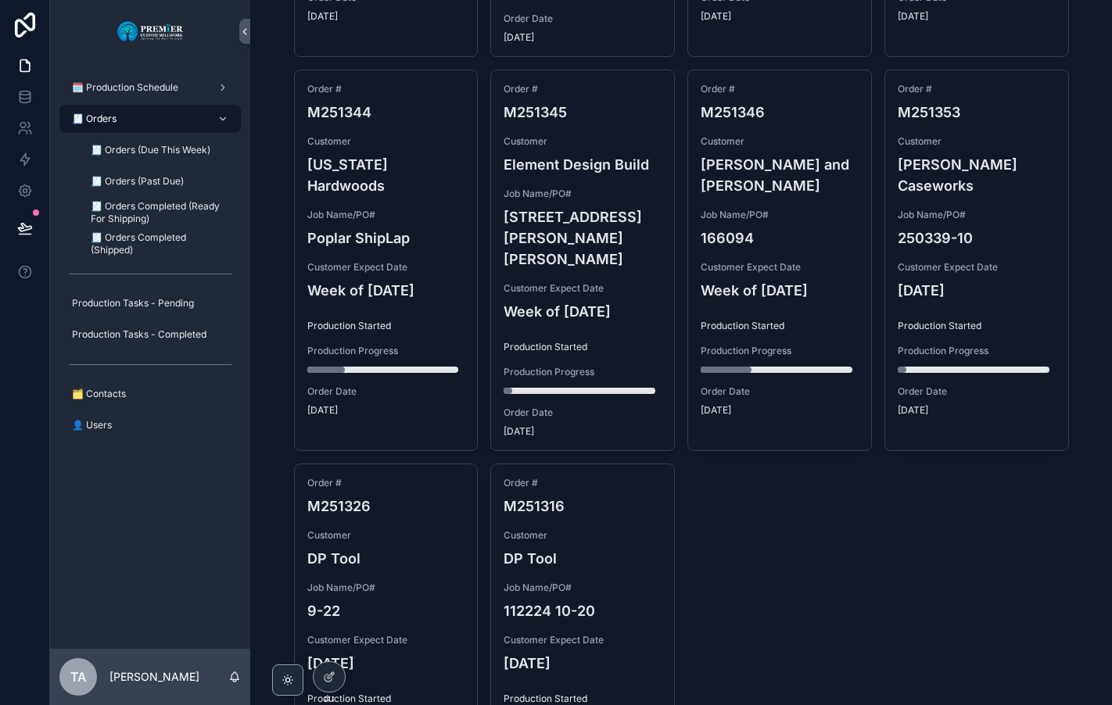
drag, startPoint x: 869, startPoint y: 443, endPoint x: 861, endPoint y: 443, distance: 8.6
click at [124, 206] on span "🧾 Orders Completed (Ready For Shipping)" at bounding box center [158, 212] width 134 height 25
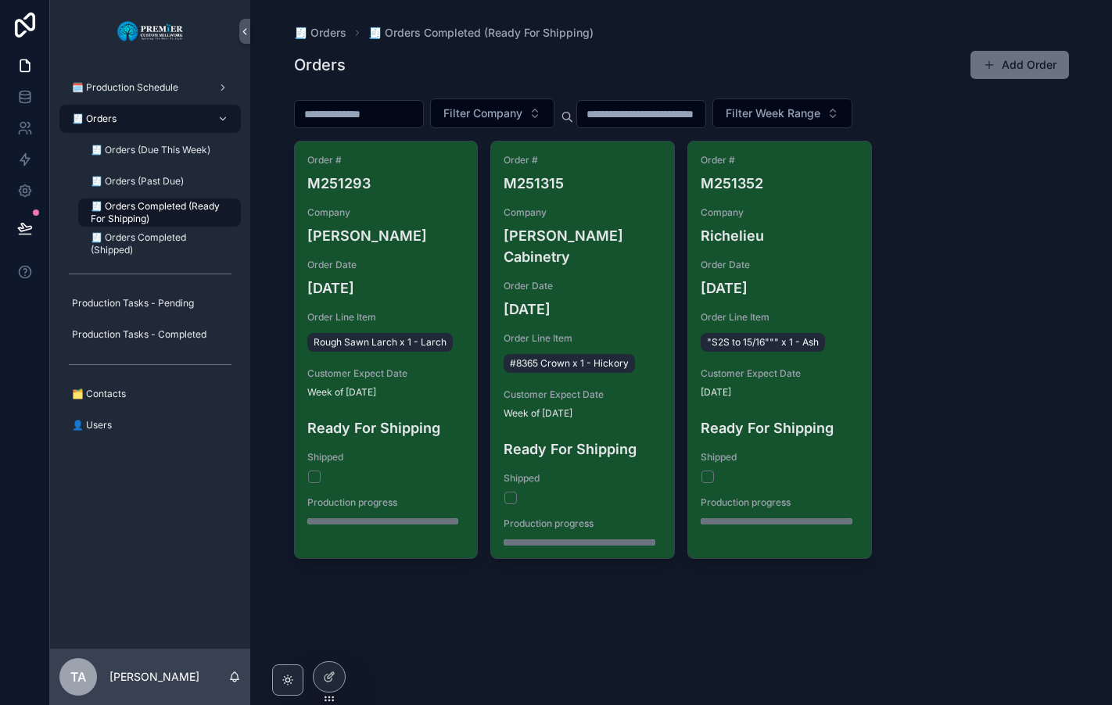
click at [127, 120] on div "🧾 Orders" at bounding box center [150, 118] width 163 height 25
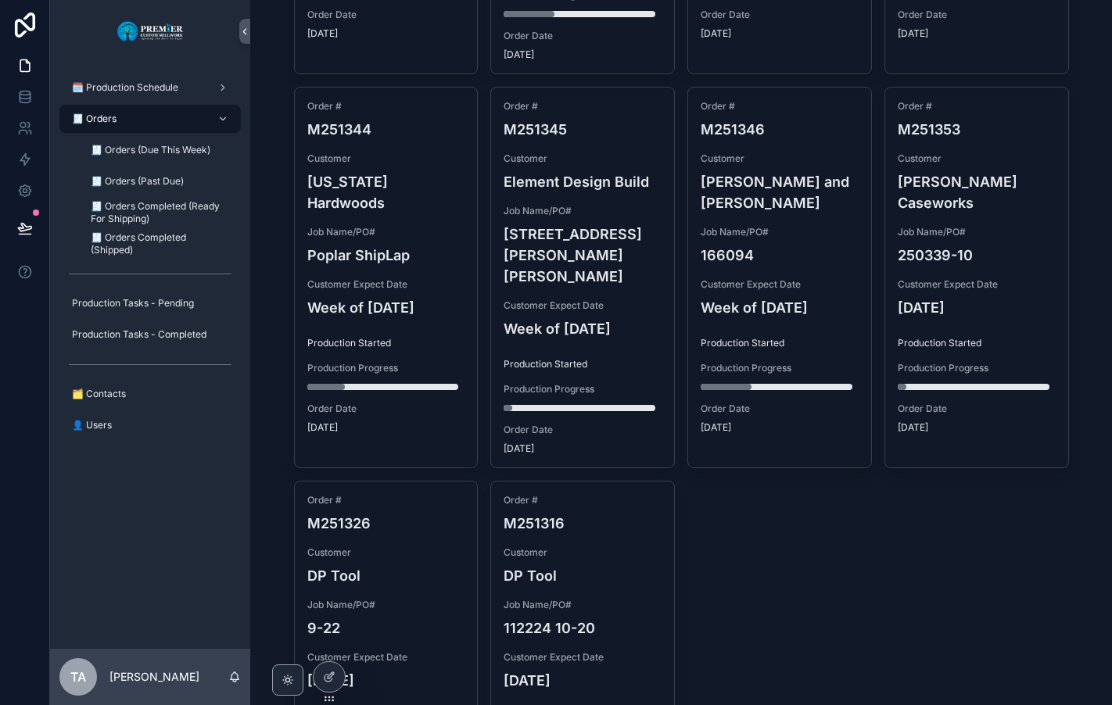
scroll to position [1643, 0]
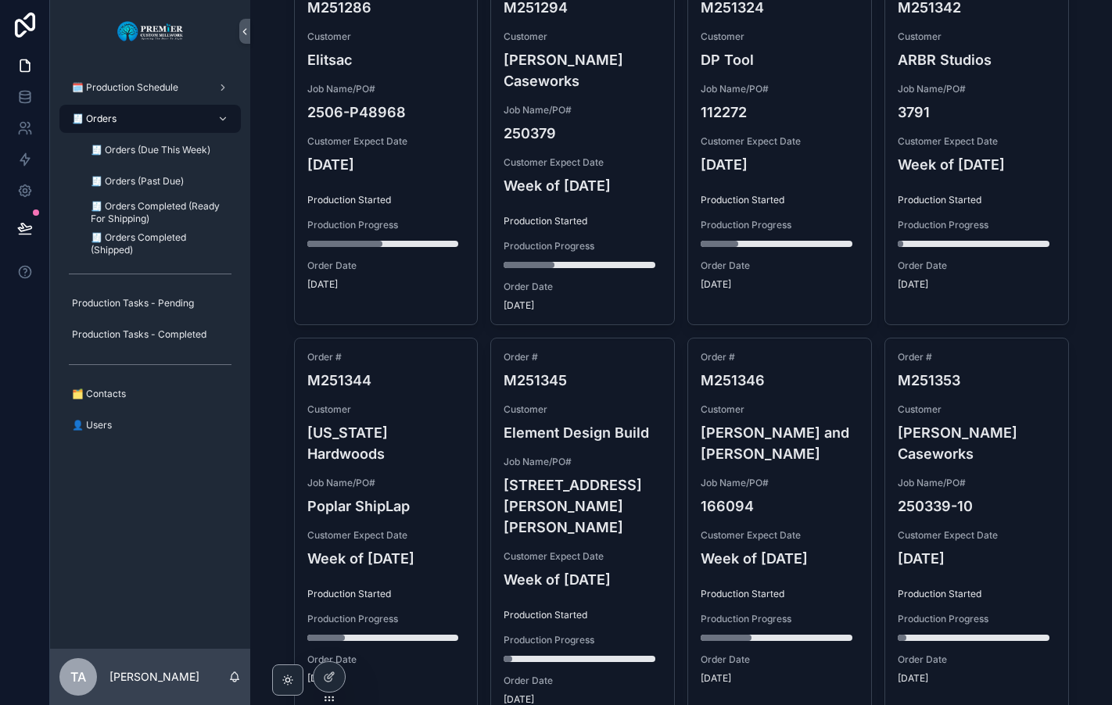
scroll to position [1486, 0]
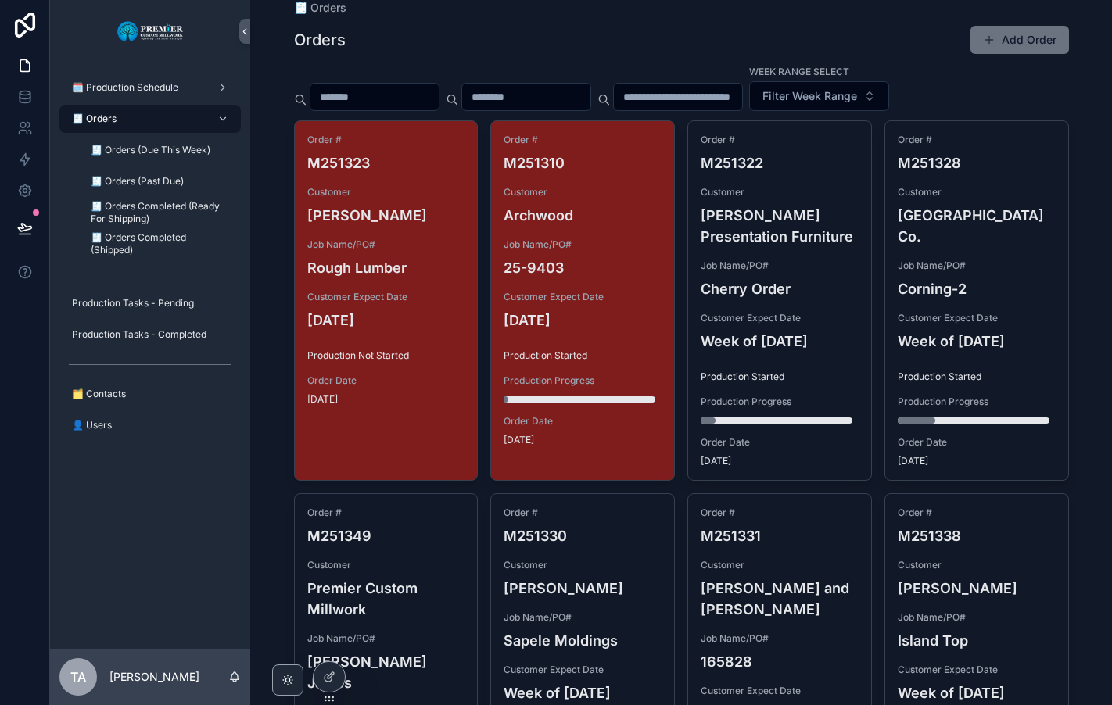
scroll to position [0, 0]
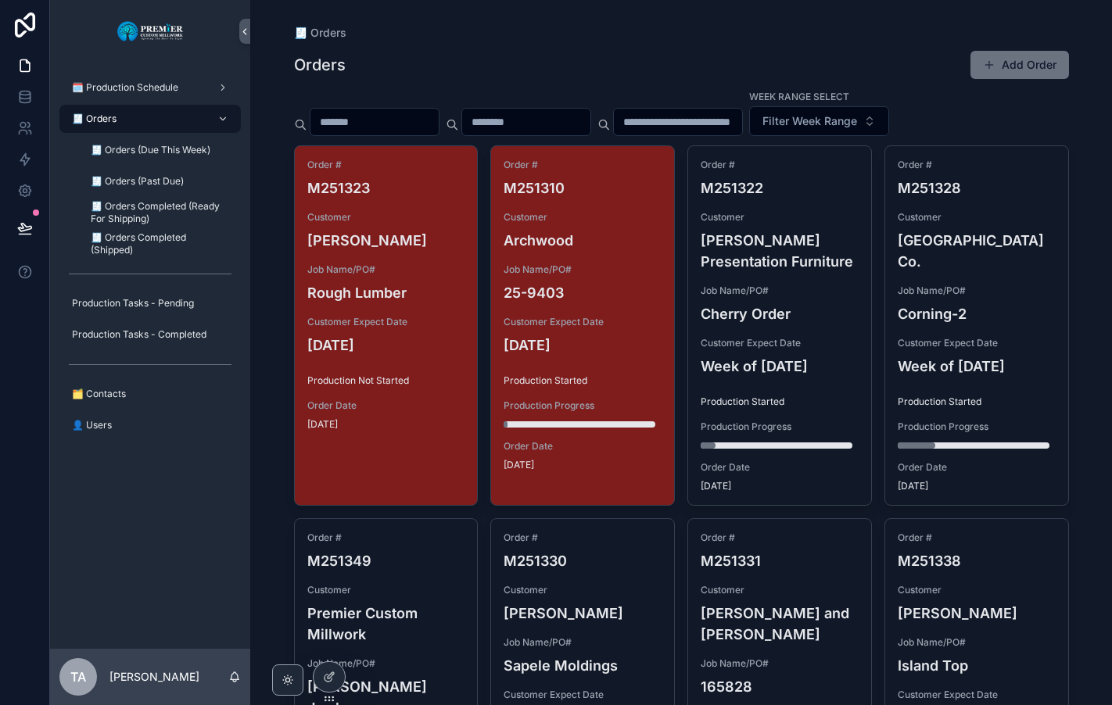
click at [376, 123] on input "scrollable content" at bounding box center [374, 122] width 128 height 22
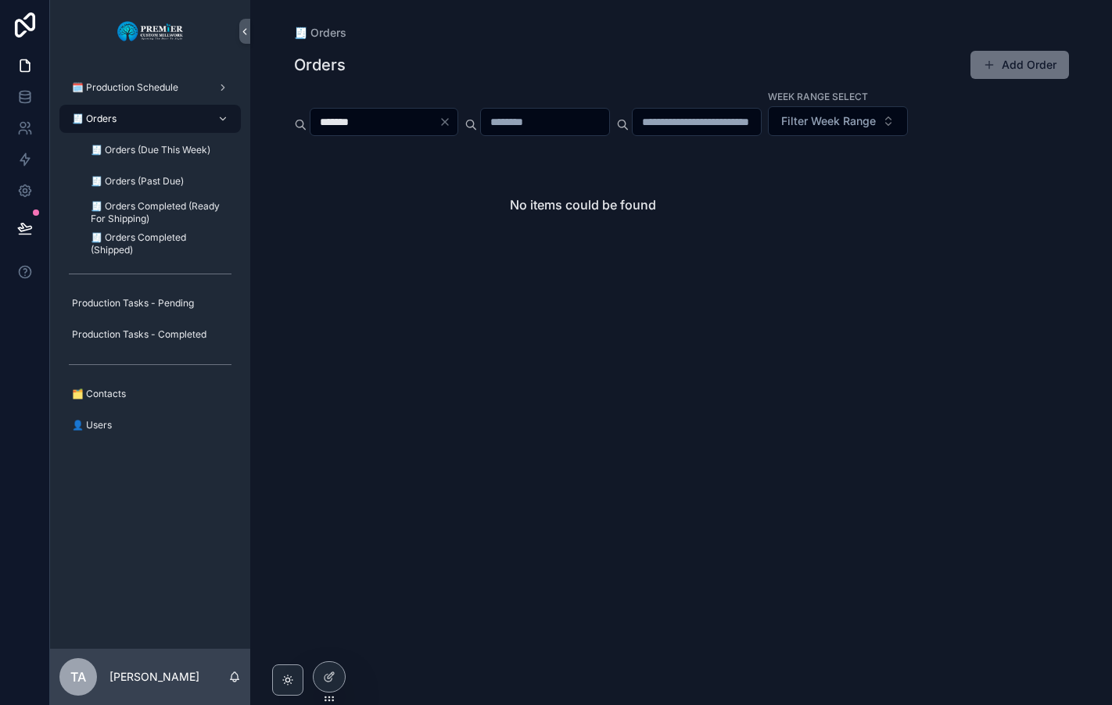
type input "*******"
click at [448, 122] on icon "Clear" at bounding box center [445, 122] width 6 height 6
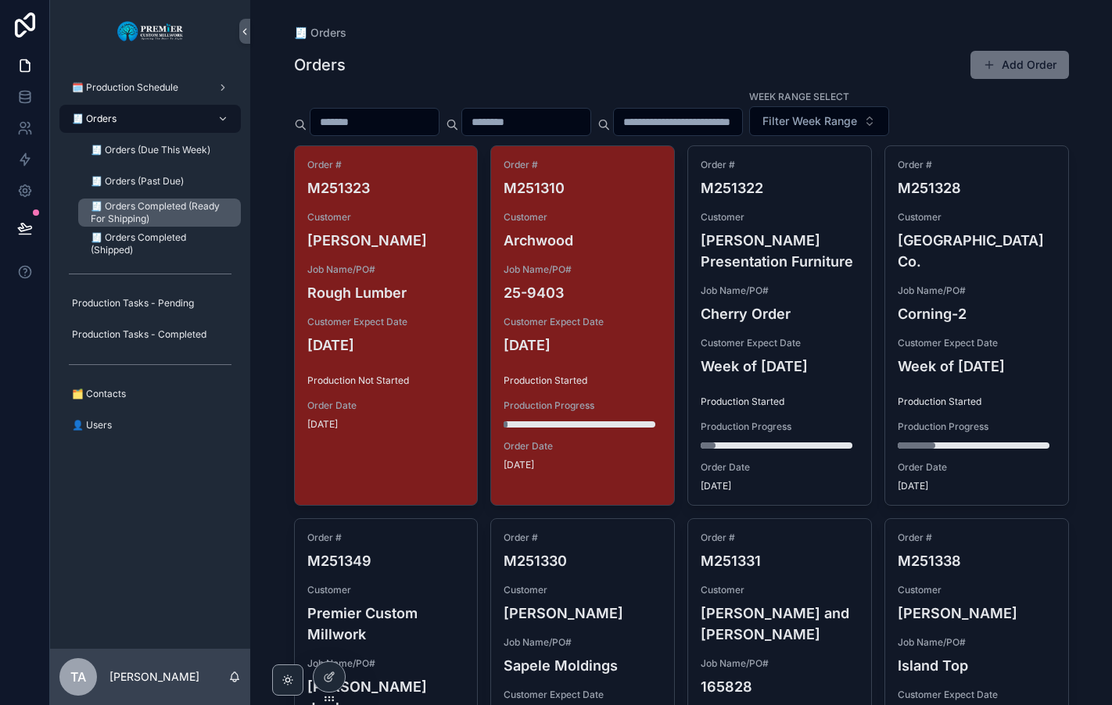
click at [147, 208] on span "🧾 Orders Completed (Ready For Shipping)" at bounding box center [158, 212] width 134 height 25
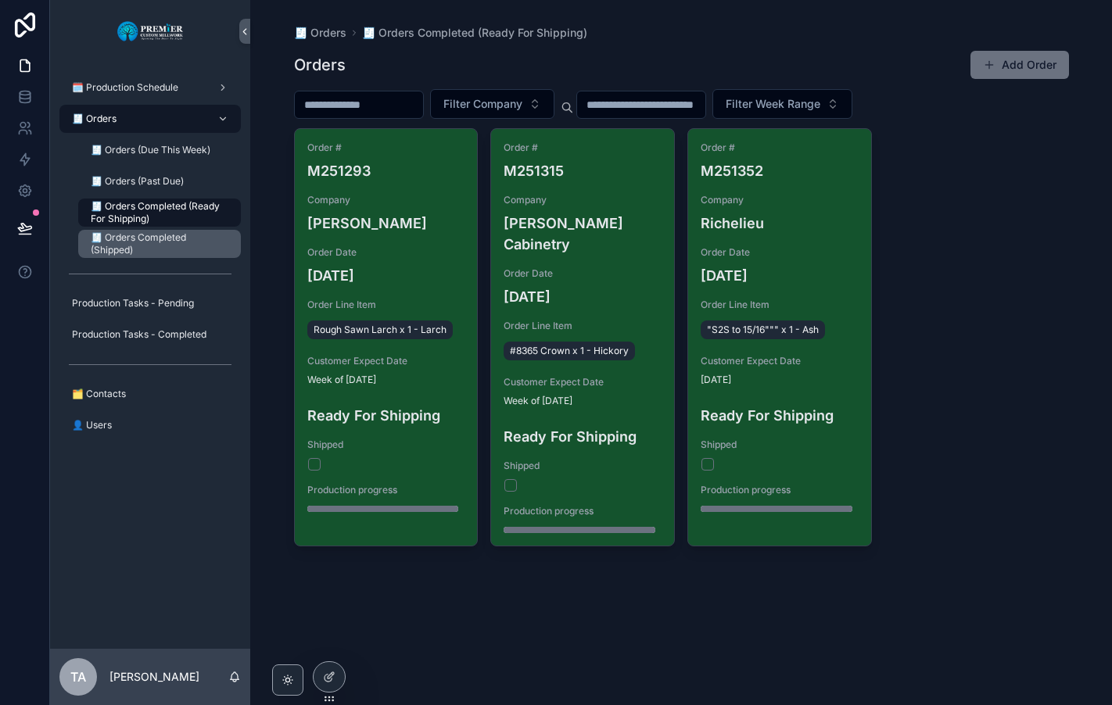
click at [156, 237] on span "🧾 Orders Completed (Shipped)" at bounding box center [158, 243] width 134 height 25
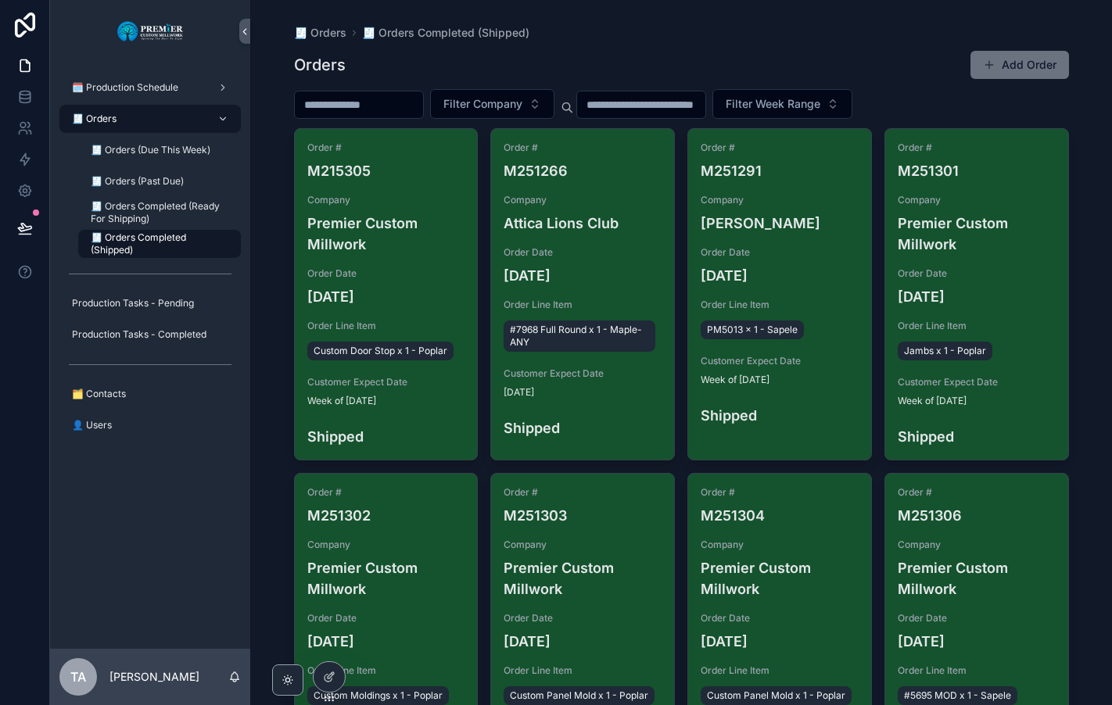
click at [116, 120] on span "🧾 Orders" at bounding box center [94, 119] width 45 height 13
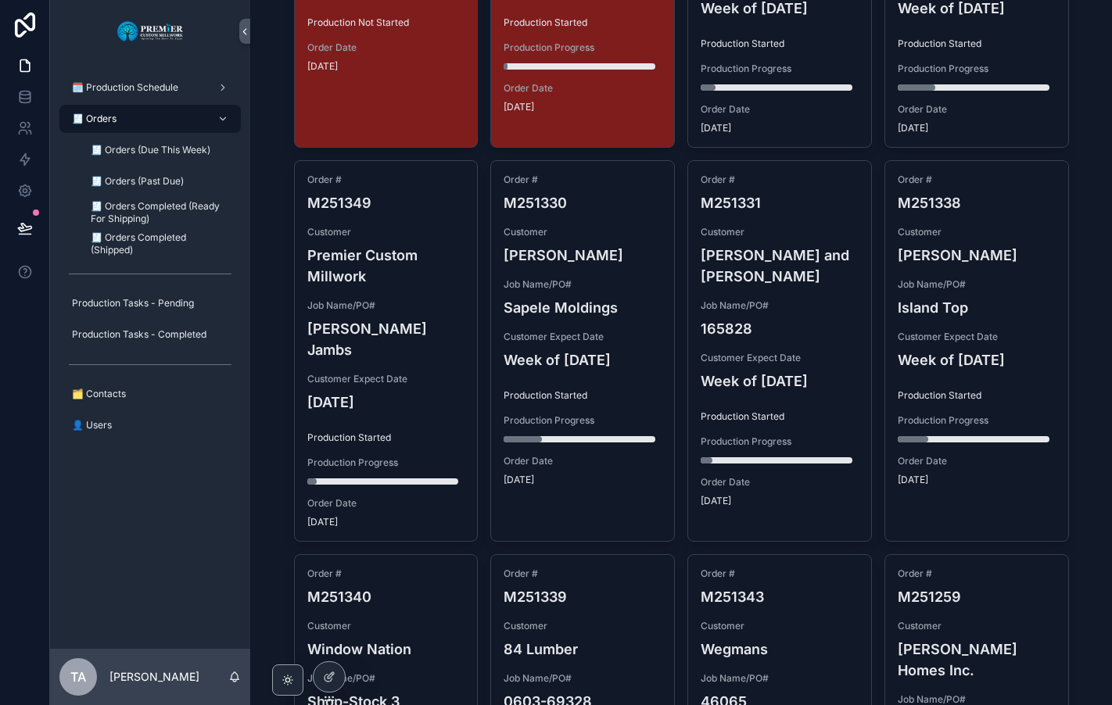
scroll to position [156, 0]
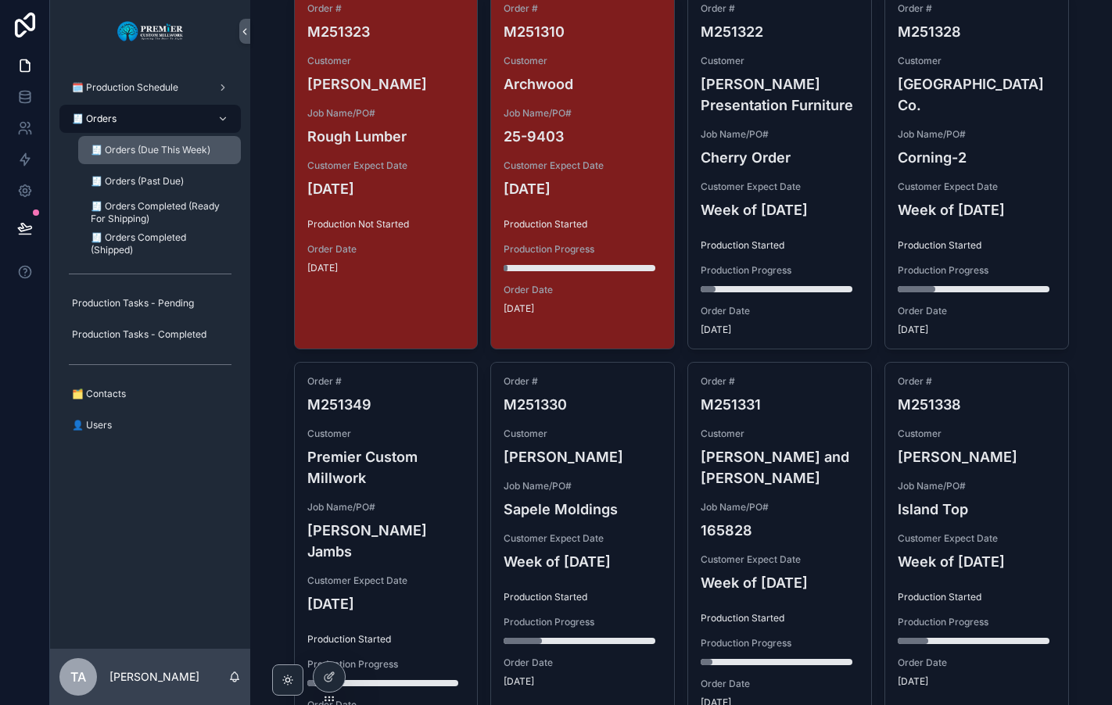
click at [121, 152] on span "🧾 Orders (Due This Week)" at bounding box center [151, 150] width 120 height 13
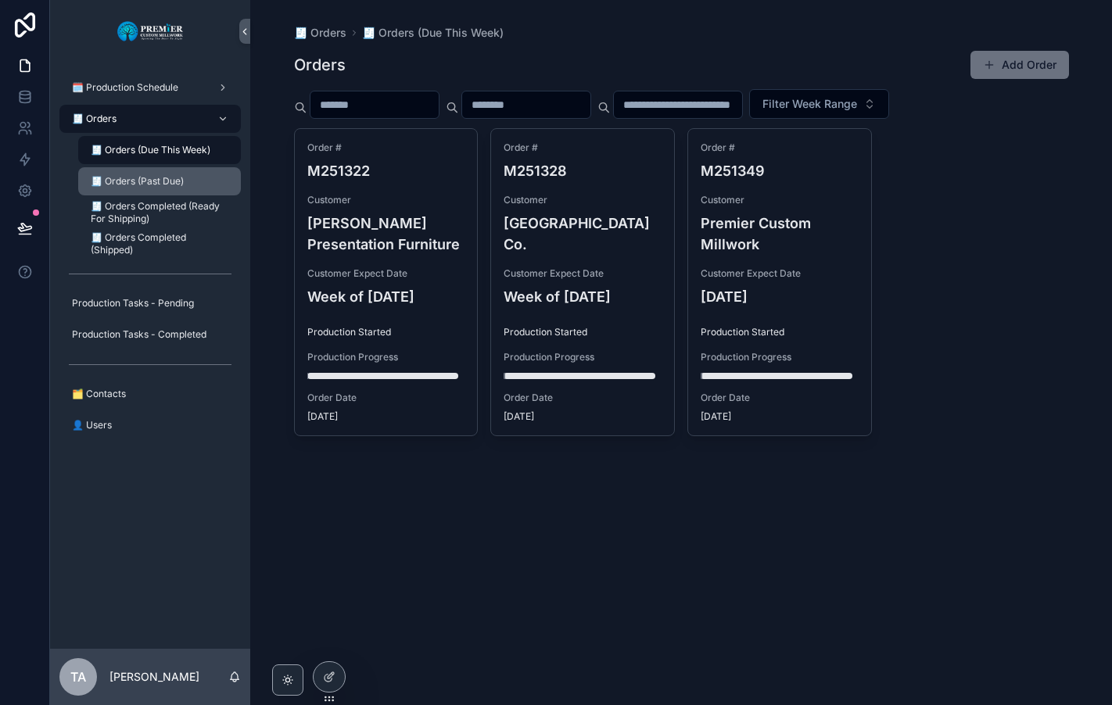
click at [116, 185] on span "🧾 Orders (Past Due)" at bounding box center [137, 181] width 93 height 13
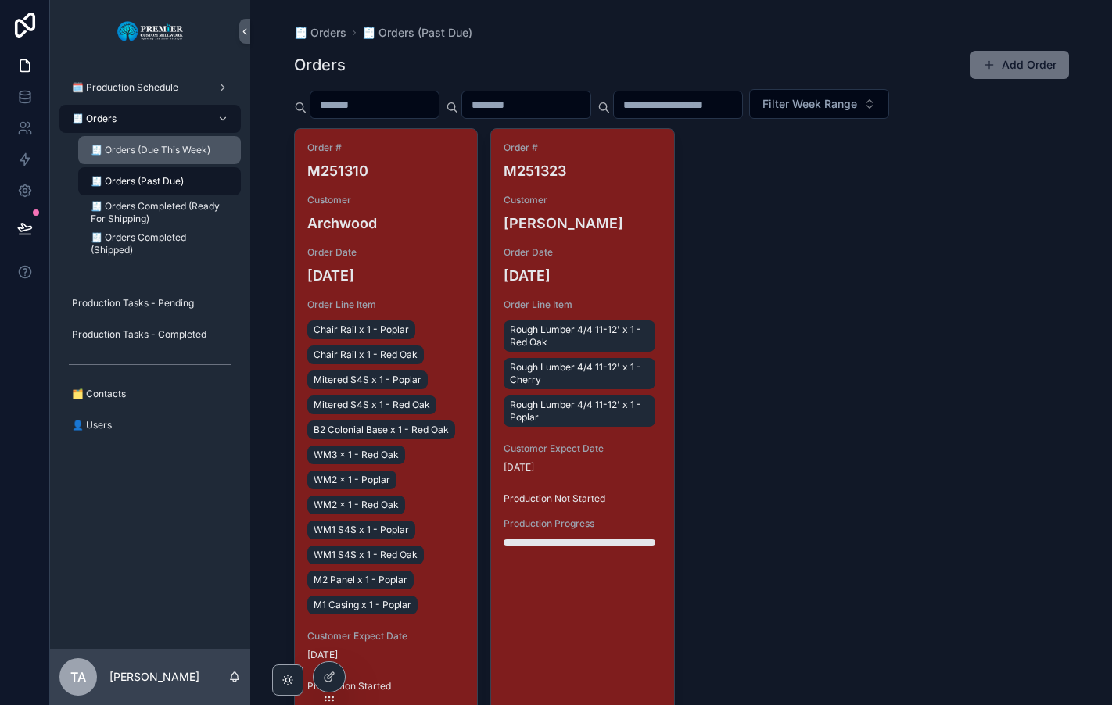
click at [123, 156] on div "🧾 Orders (Due This Week)" at bounding box center [160, 150] width 144 height 25
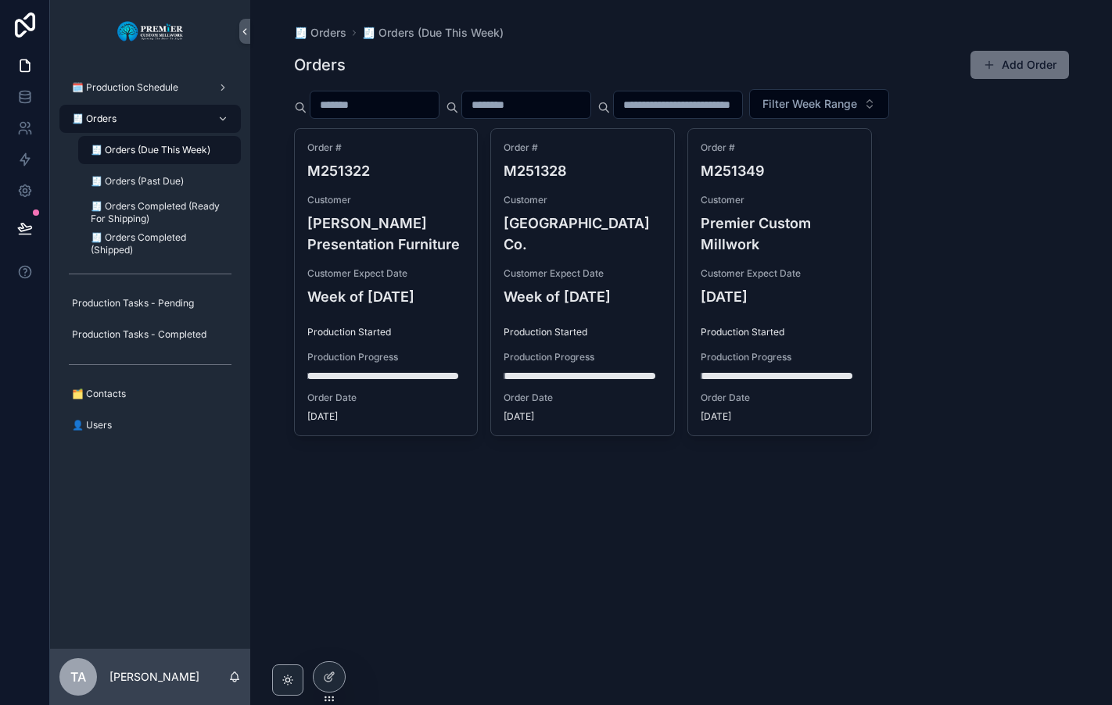
click at [371, 506] on div "🧾 Orders 🧾 Orders (Due This Week) Orders Add Order Filter Week Range Order # M2…" at bounding box center [681, 352] width 862 height 705
click at [145, 116] on div "🧾 Orders" at bounding box center [150, 118] width 163 height 25
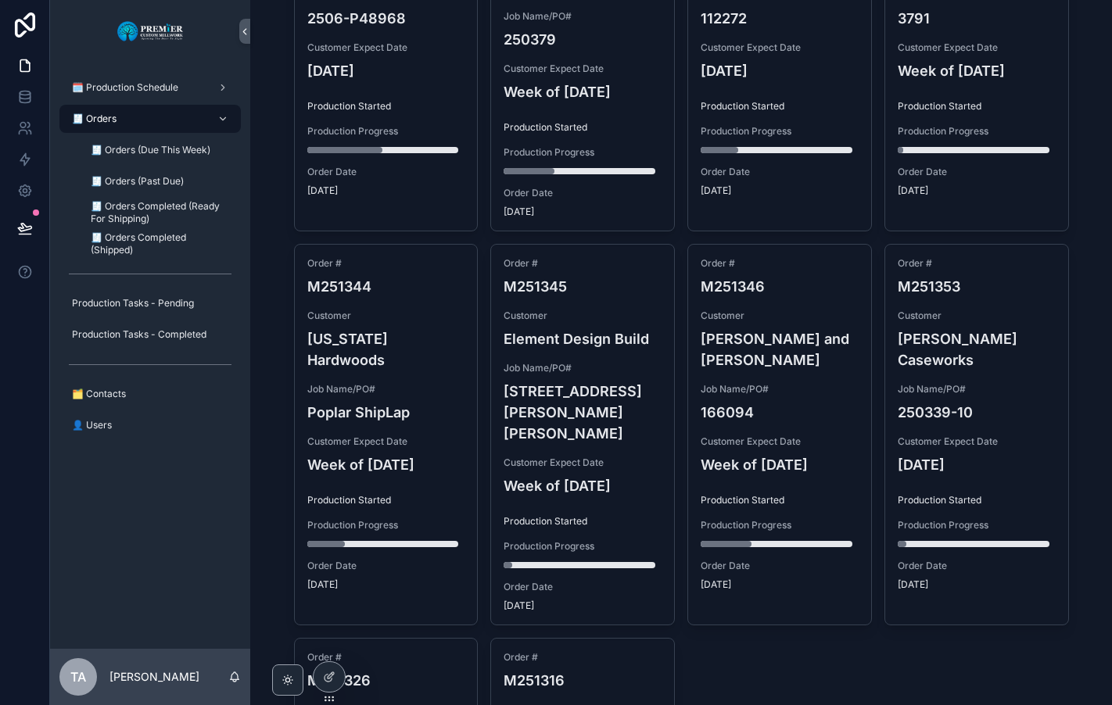
scroll to position [1396, 0]
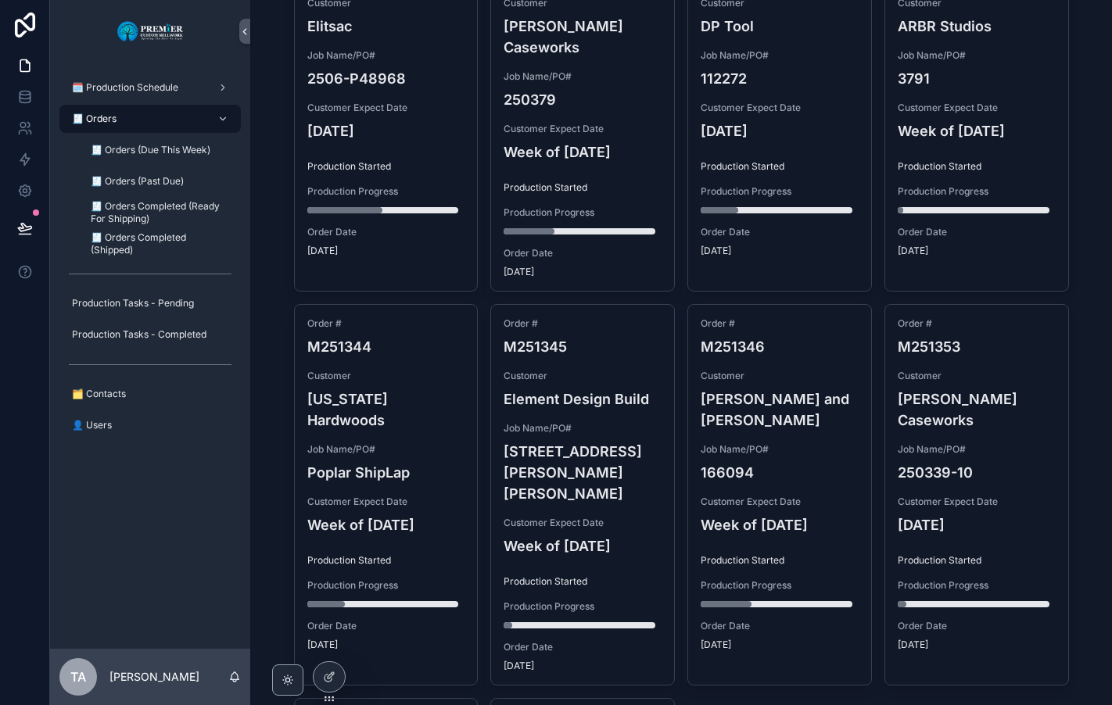
drag, startPoint x: 770, startPoint y: 580, endPoint x: 752, endPoint y: 572, distance: 19.9
click at [140, 211] on span "🧾 Orders Completed (Ready For Shipping)" at bounding box center [158, 212] width 134 height 25
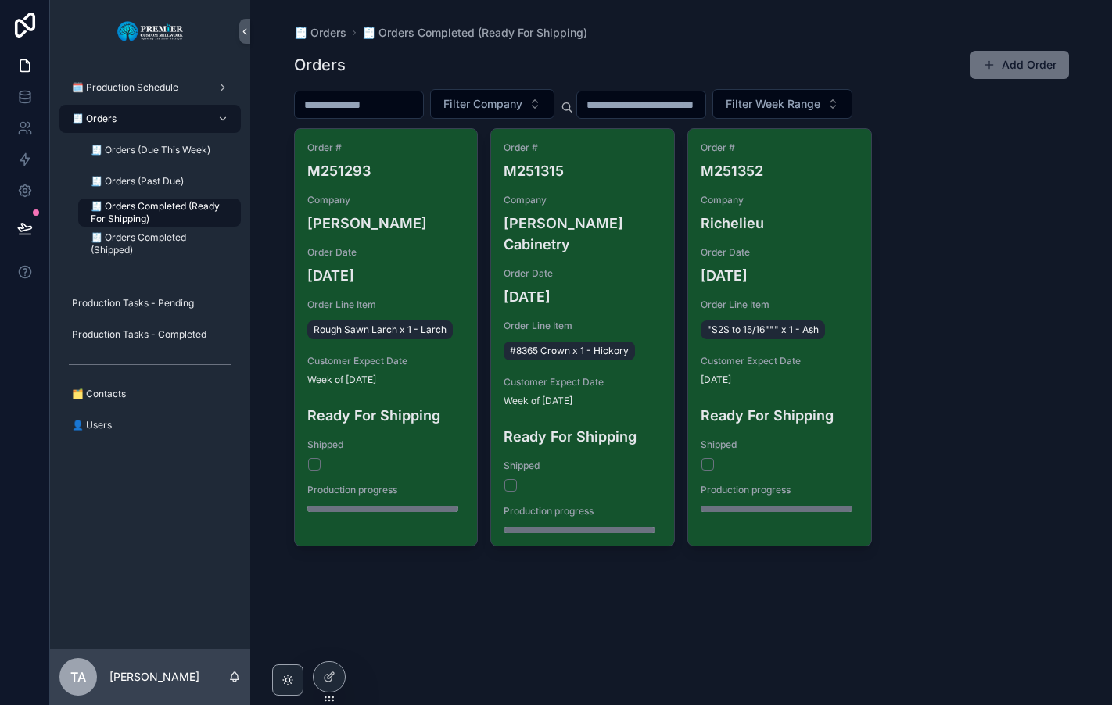
click at [131, 119] on div "🧾 Orders" at bounding box center [150, 118] width 163 height 25
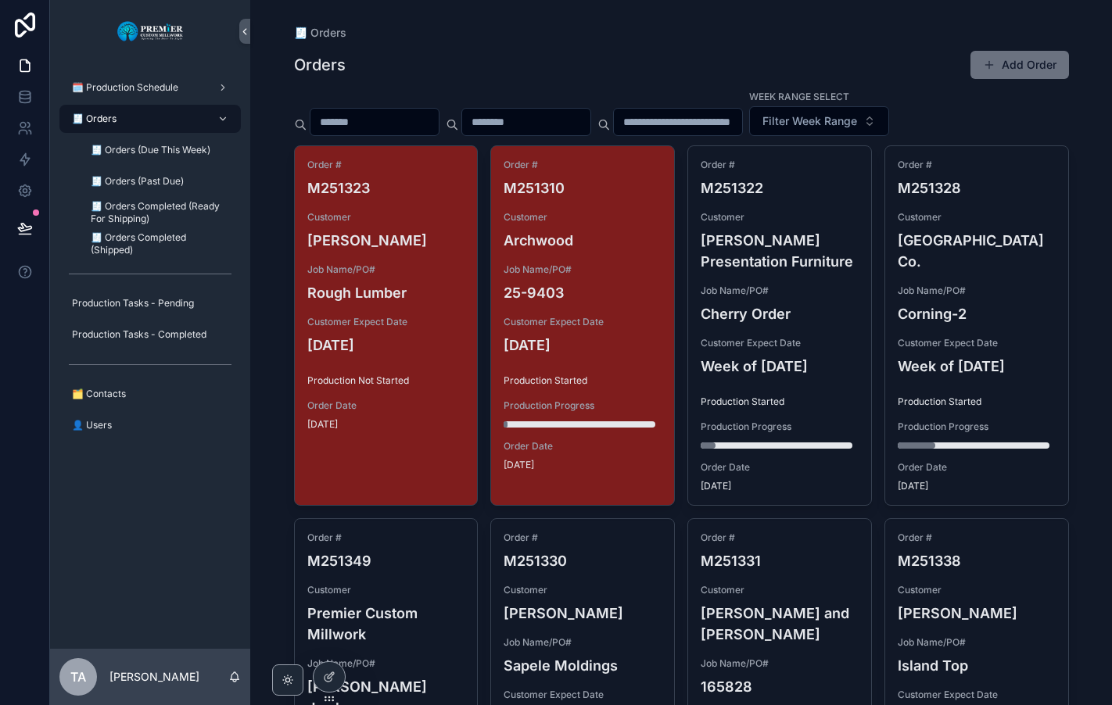
click at [455, 38] on div "🧾 Orders" at bounding box center [681, 33] width 775 height 16
click at [424, 422] on span "[DATE]" at bounding box center [386, 424] width 158 height 13
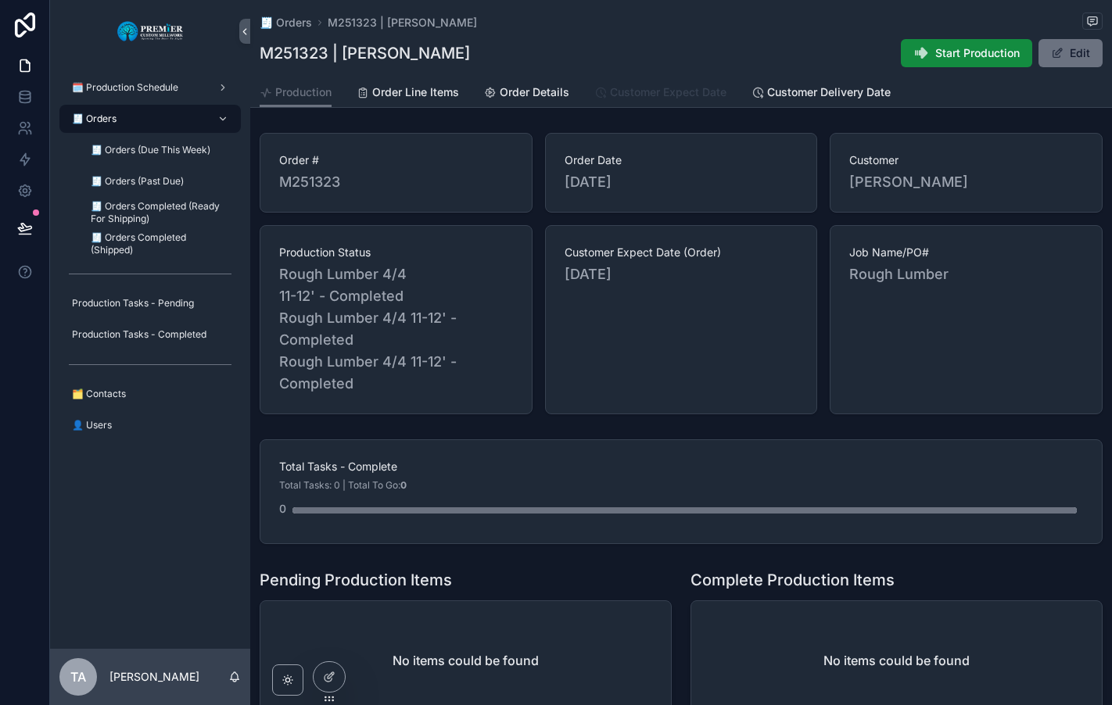
click at [651, 97] on span "Customer Expect Date" at bounding box center [668, 92] width 116 height 16
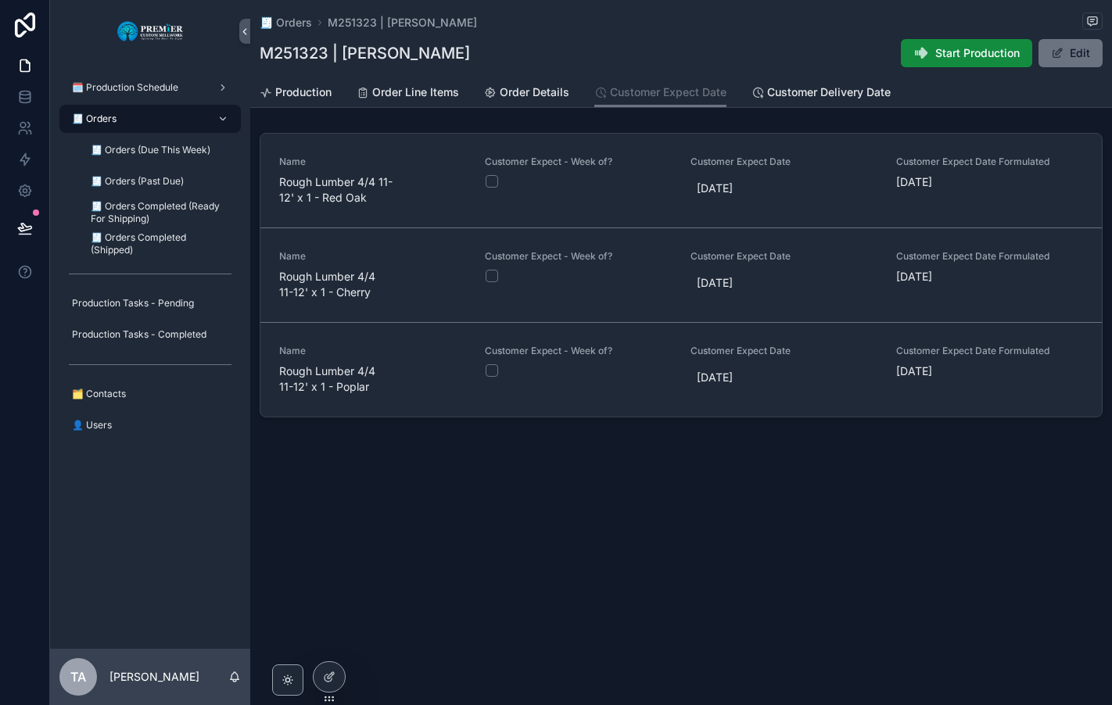
click at [719, 187] on span "7/25/2025" at bounding box center [784, 189] width 174 height 16
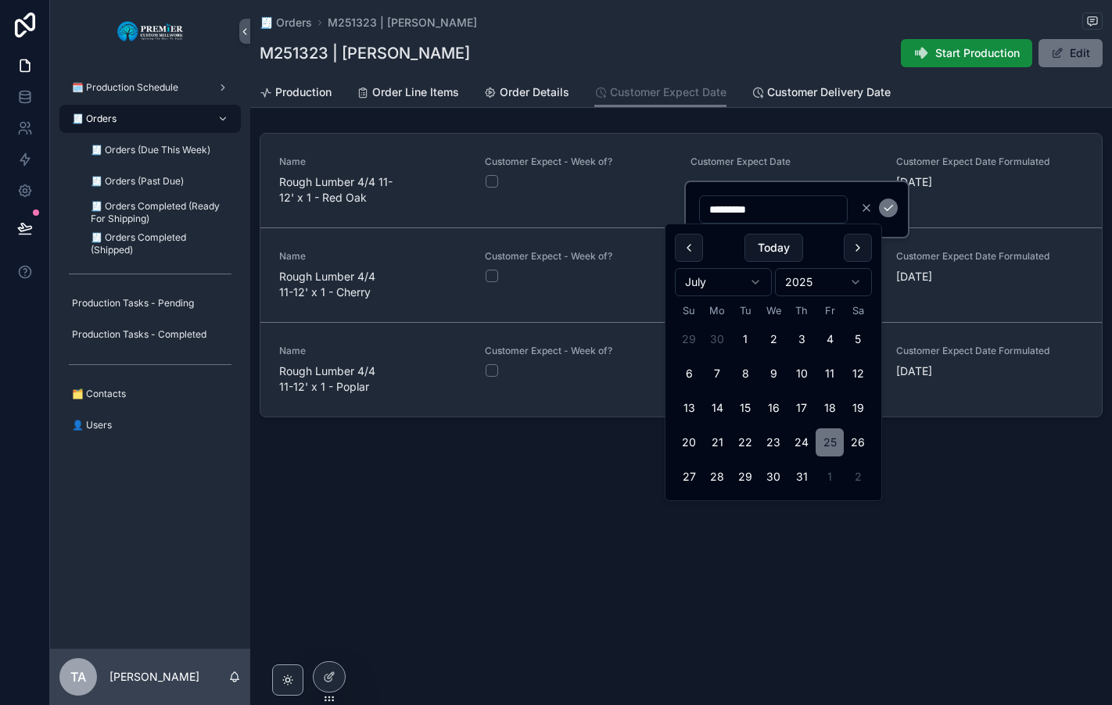
click at [854, 245] on button "scrollable content" at bounding box center [858, 248] width 28 height 28
click at [685, 512] on button "31" at bounding box center [689, 511] width 28 height 28
type input "*********"
click at [882, 208] on icon "scrollable content" at bounding box center [888, 208] width 13 height 13
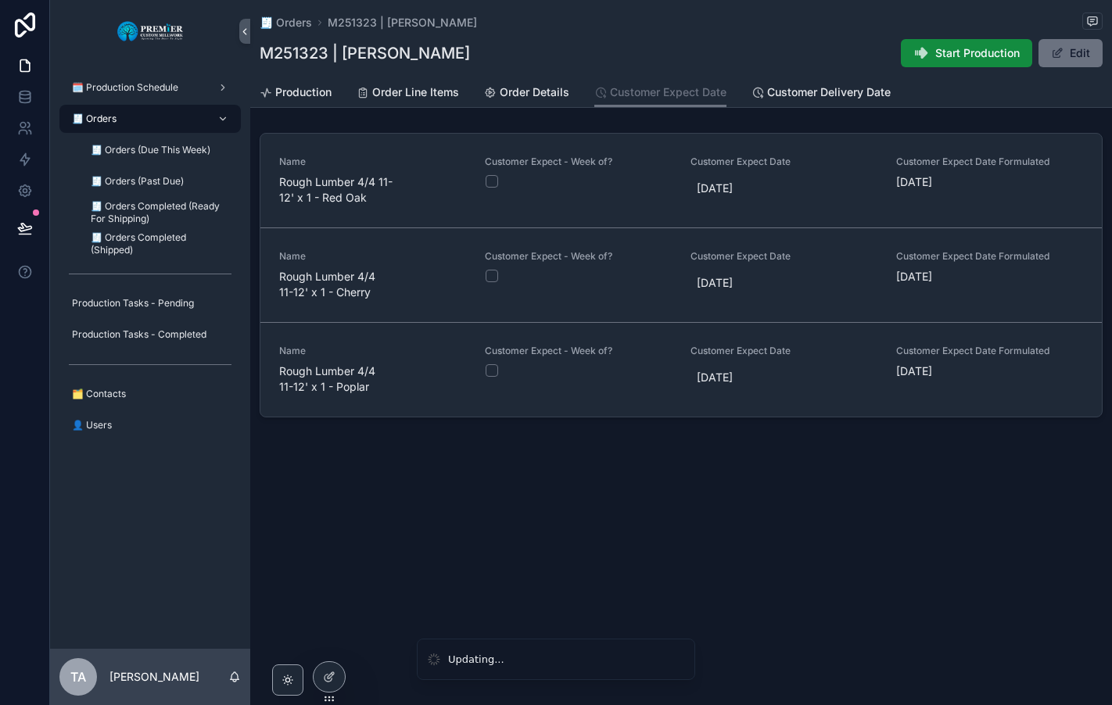
click at [721, 285] on span "7/25/2025" at bounding box center [784, 283] width 174 height 16
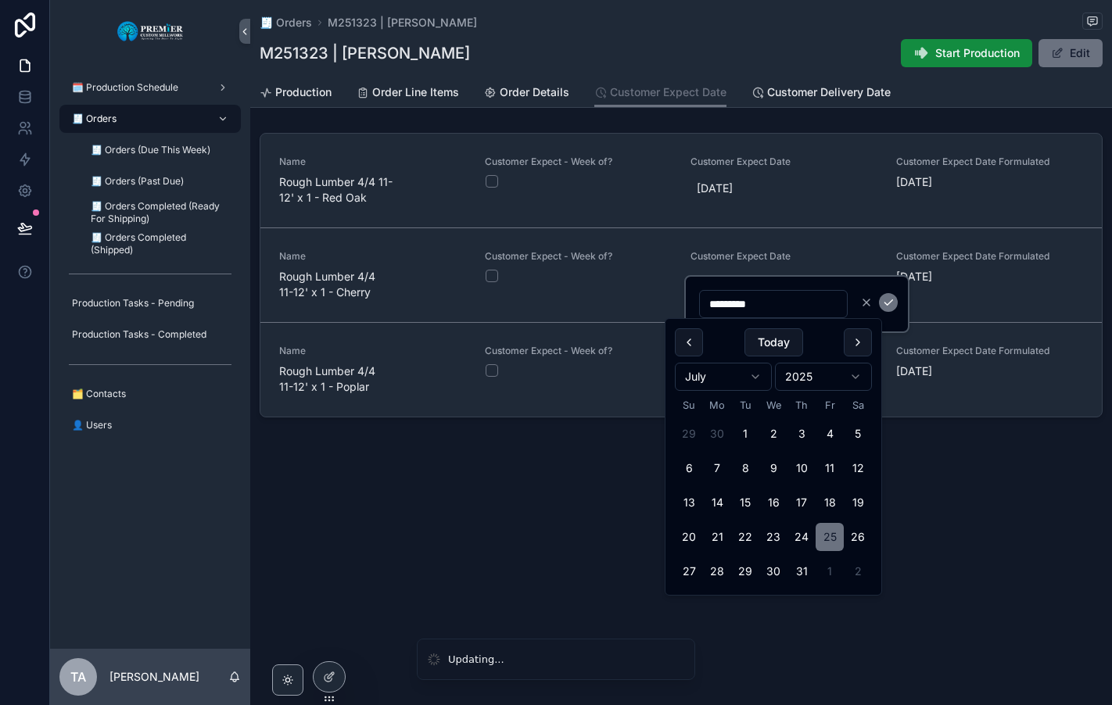
click at [860, 338] on button "scrollable content" at bounding box center [858, 342] width 28 height 28
click at [689, 603] on div "🧾 Orders M251323 | Jeff Cifelli M251323 | Jeff Cifelli Start Production Edit Cu…" at bounding box center [681, 352] width 862 height 705
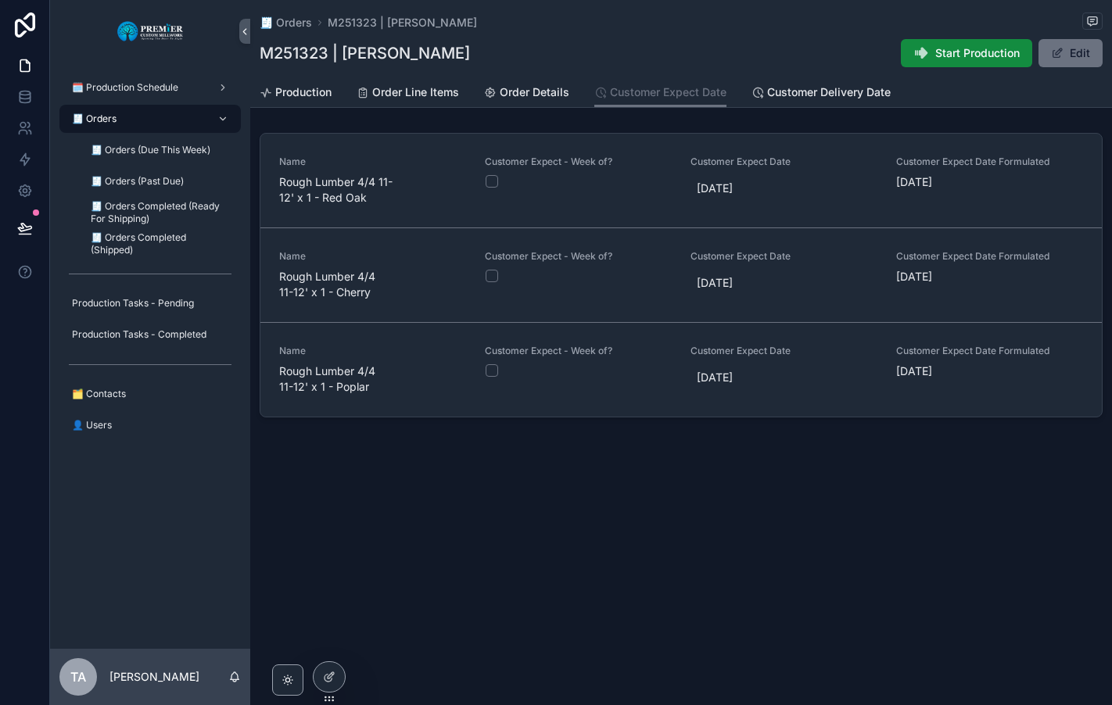
click at [733, 281] on span "7/25/2025" at bounding box center [784, 283] width 174 height 16
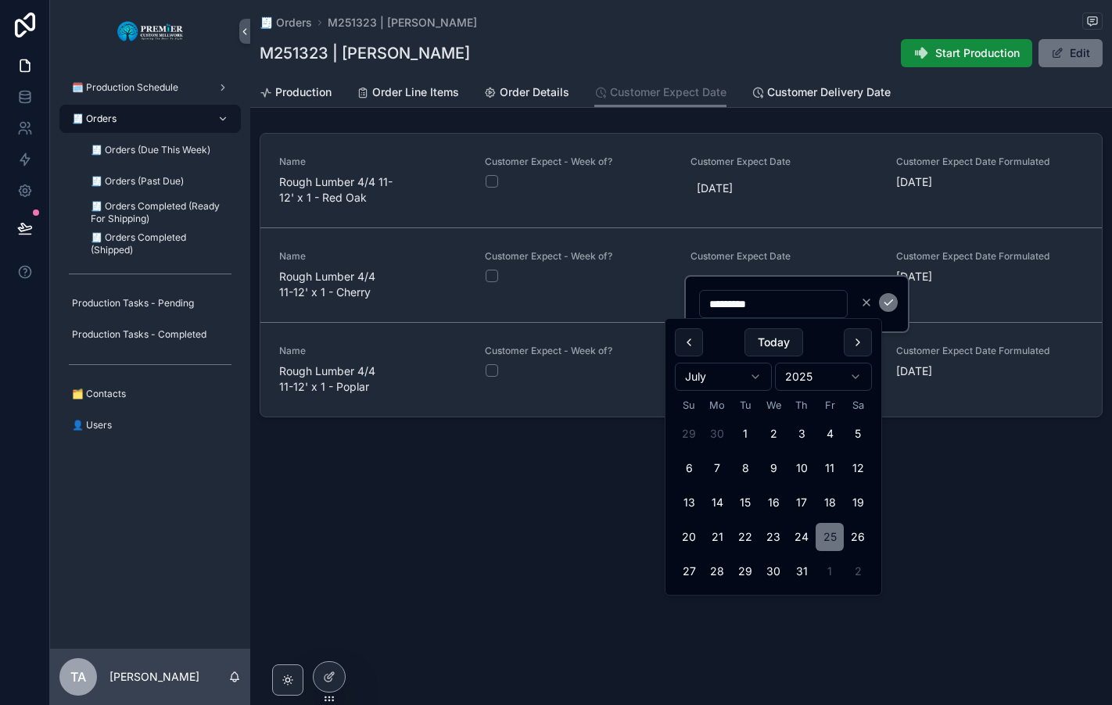
click at [848, 339] on button "scrollable content" at bounding box center [858, 342] width 28 height 28
click at [694, 602] on button "31" at bounding box center [689, 606] width 28 height 28
type input "*********"
click at [885, 304] on icon "scrollable content" at bounding box center [888, 302] width 13 height 13
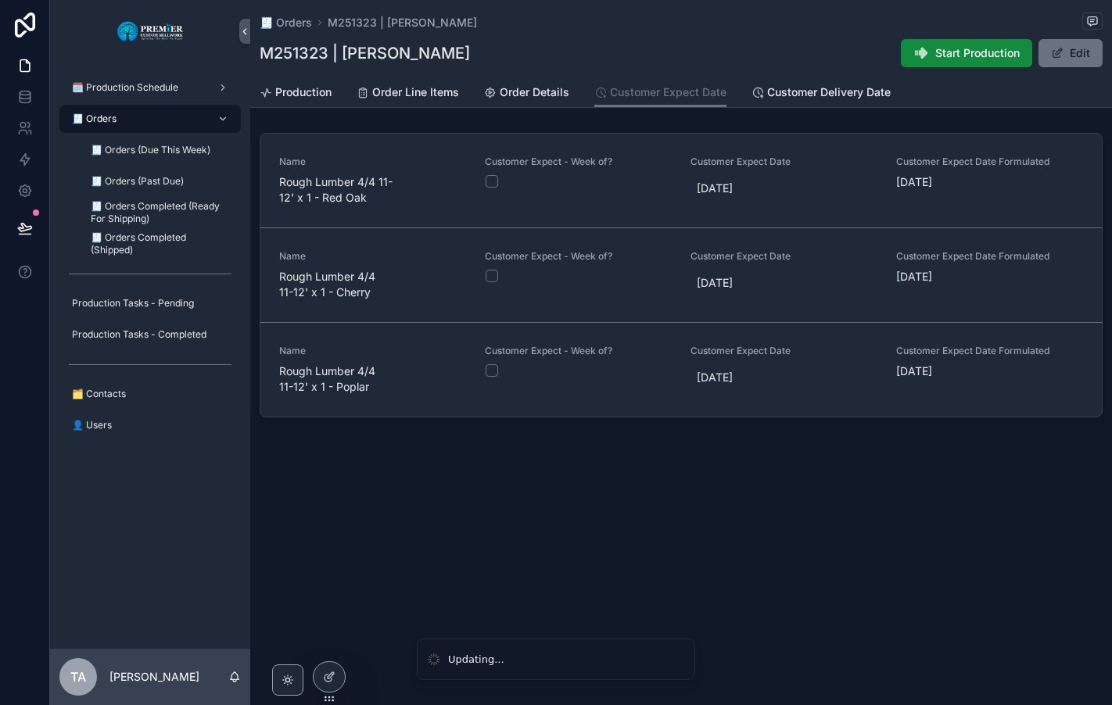
click at [750, 378] on span "7/25/2025" at bounding box center [784, 378] width 174 height 16
click at [858, 439] on div "🧾 Orders M251323 | Jeff Cifelli M251323 | Jeff Cifelli Start Production Edit Cu…" at bounding box center [681, 265] width 862 height 530
click at [744, 372] on span "7/25/2025" at bounding box center [784, 378] width 174 height 16
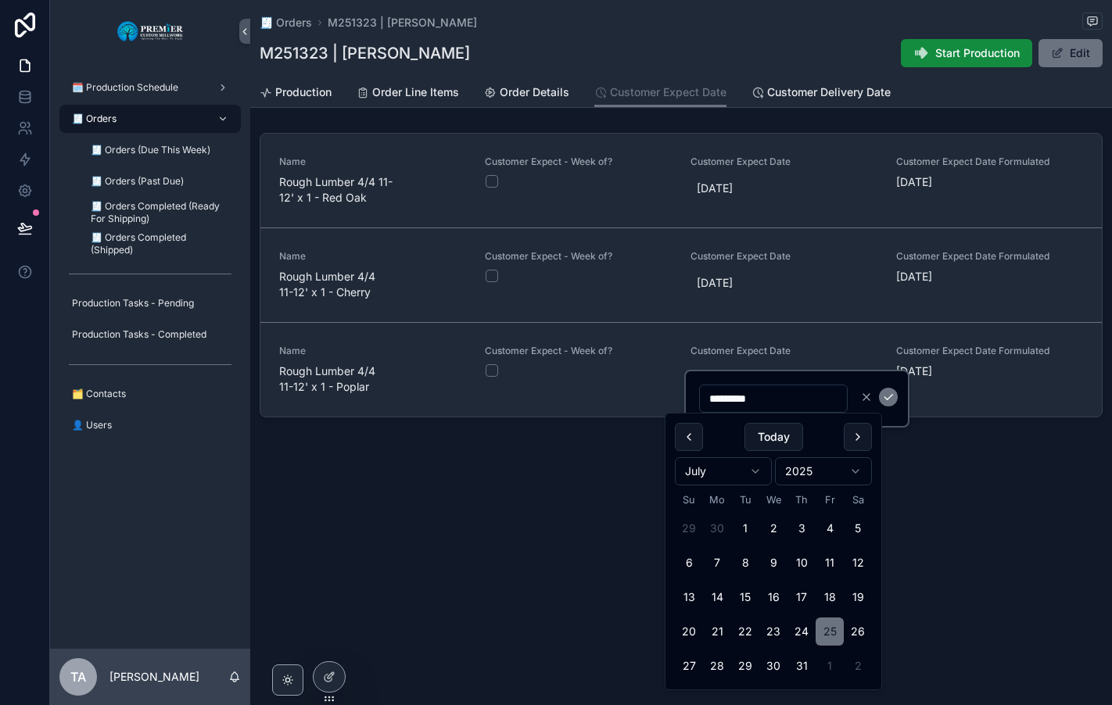
click at [855, 432] on button "scrollable content" at bounding box center [858, 437] width 28 height 28
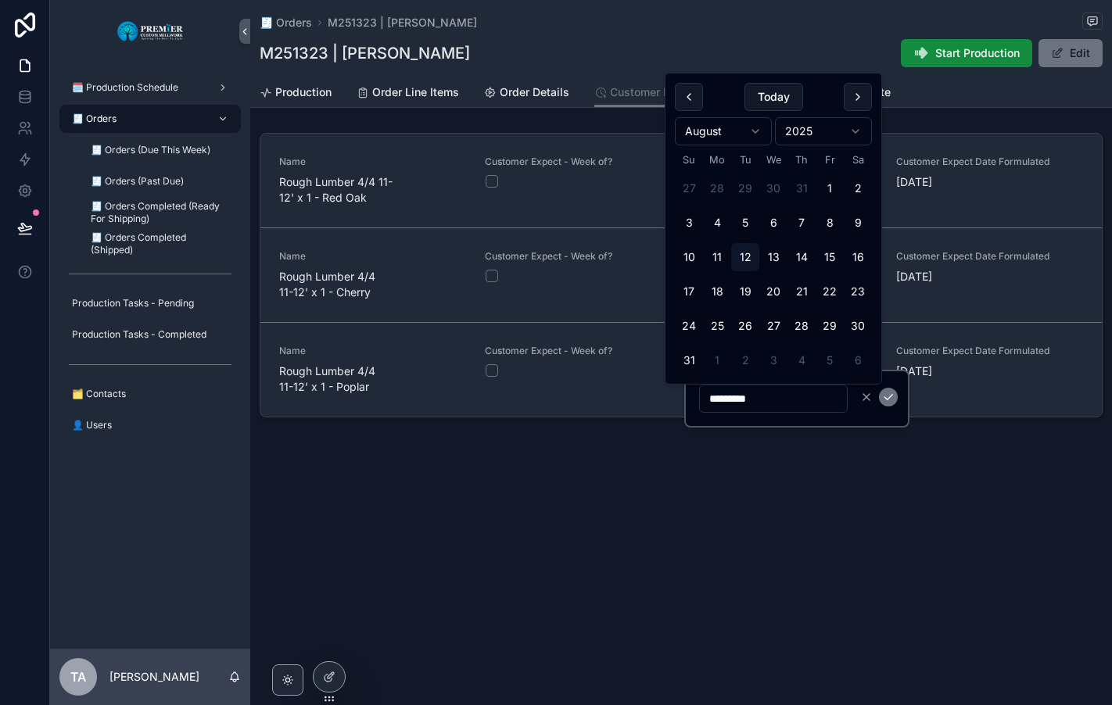
click at [689, 357] on button "31" at bounding box center [689, 360] width 28 height 28
type input "*********"
click at [885, 396] on icon "scrollable content" at bounding box center [888, 397] width 13 height 13
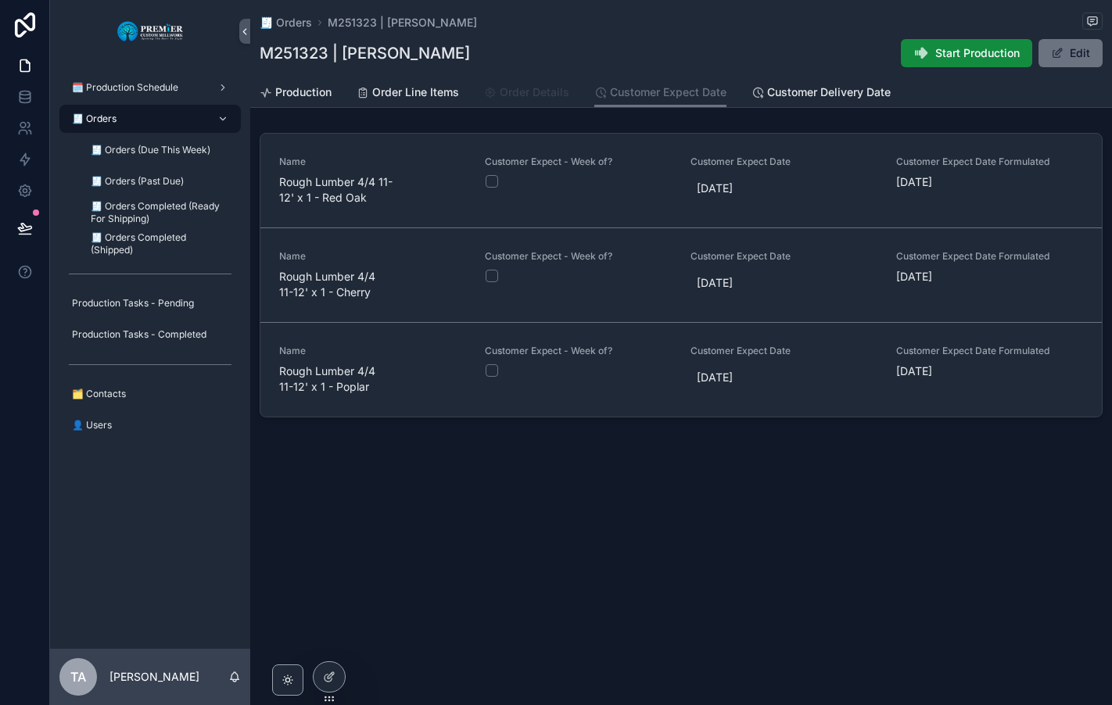
click at [527, 86] on span "Order Details" at bounding box center [535, 92] width 70 height 16
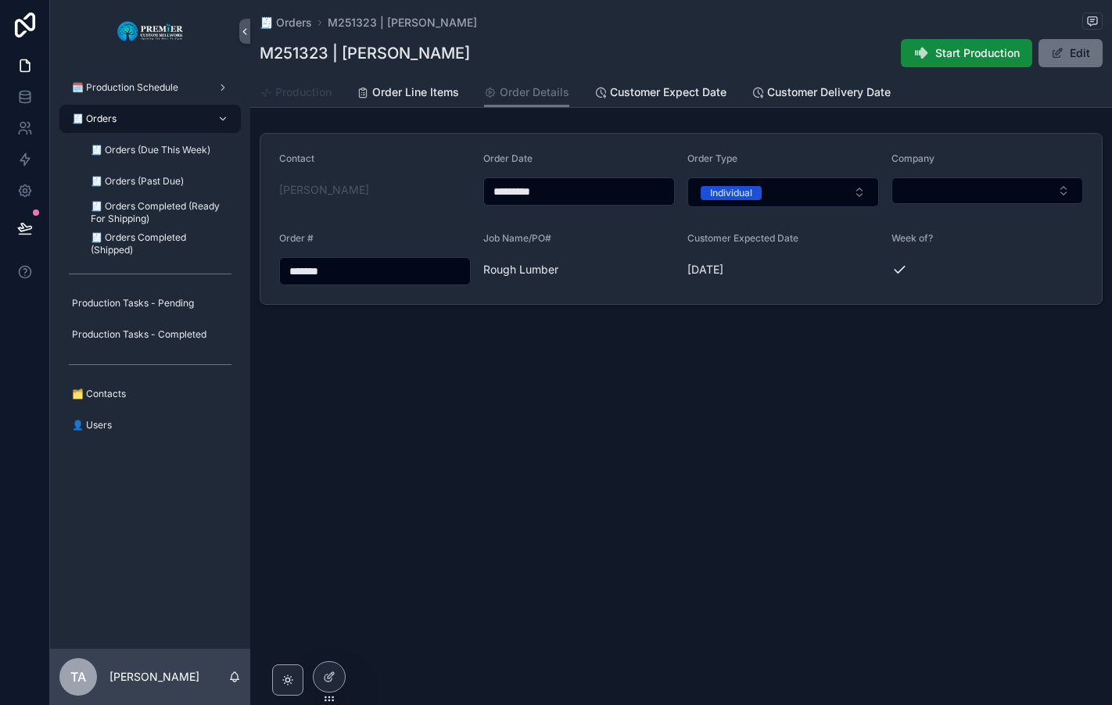
click at [291, 97] on span "Production" at bounding box center [303, 92] width 56 height 16
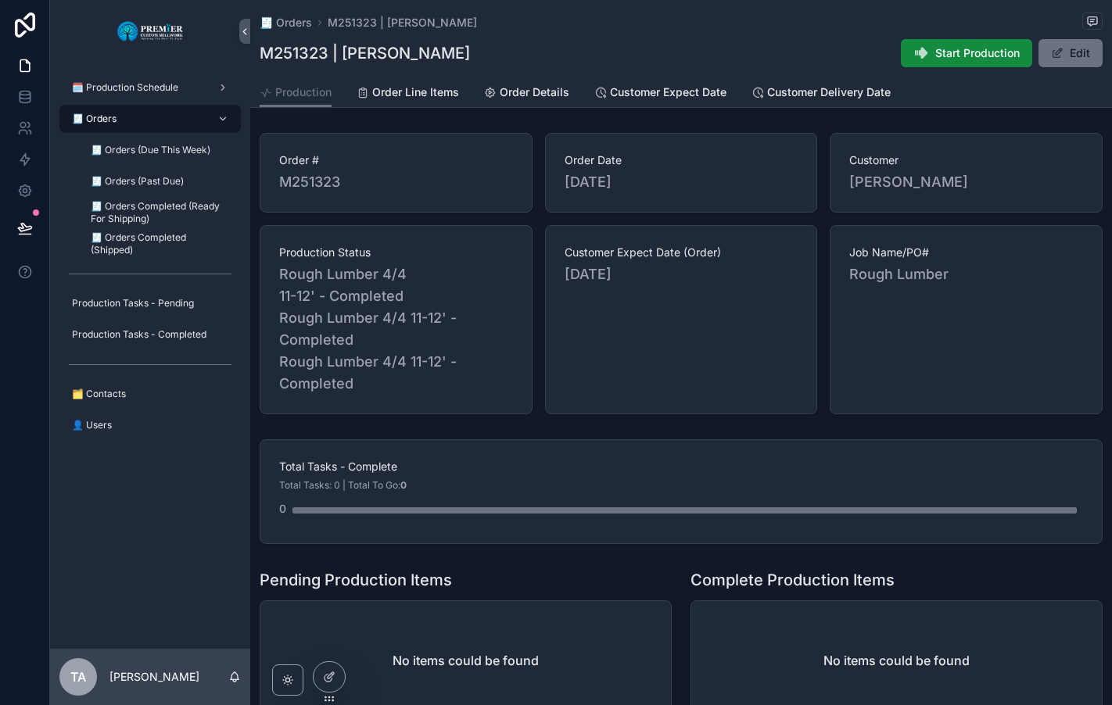
click at [1061, 56] on button "Edit" at bounding box center [1070, 53] width 64 height 28
click at [611, 274] on span "[DATE]" at bounding box center [681, 274] width 234 height 22
click at [590, 274] on span "[DATE]" at bounding box center [681, 274] width 234 height 22
click at [572, 278] on span "[DATE]" at bounding box center [681, 274] width 234 height 22
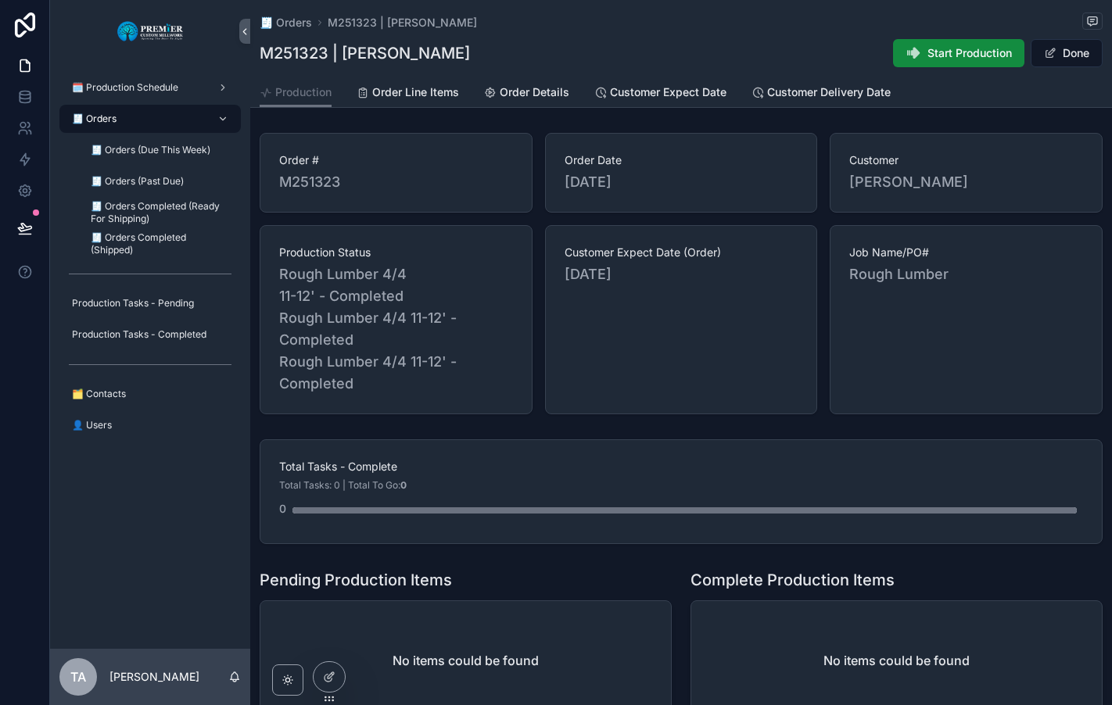
click at [572, 276] on span "[DATE]" at bounding box center [681, 274] width 234 height 22
click at [116, 113] on span "🧾 Orders" at bounding box center [94, 119] width 45 height 13
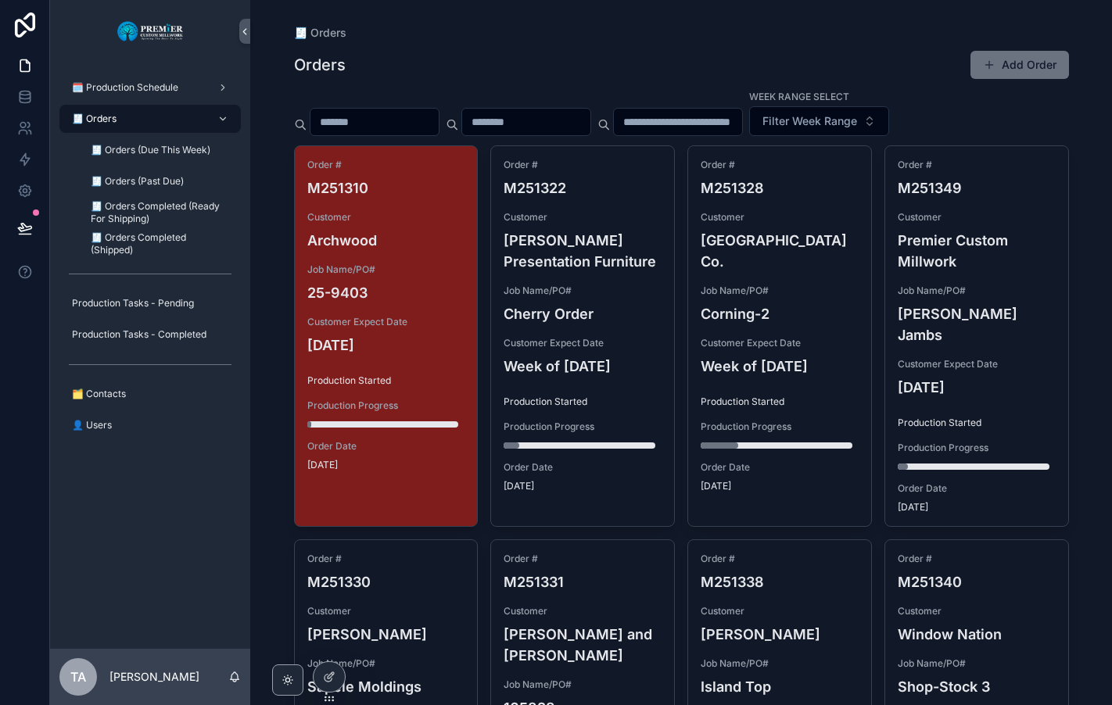
click at [432, 341] on h4 "[DATE]" at bounding box center [386, 345] width 158 height 21
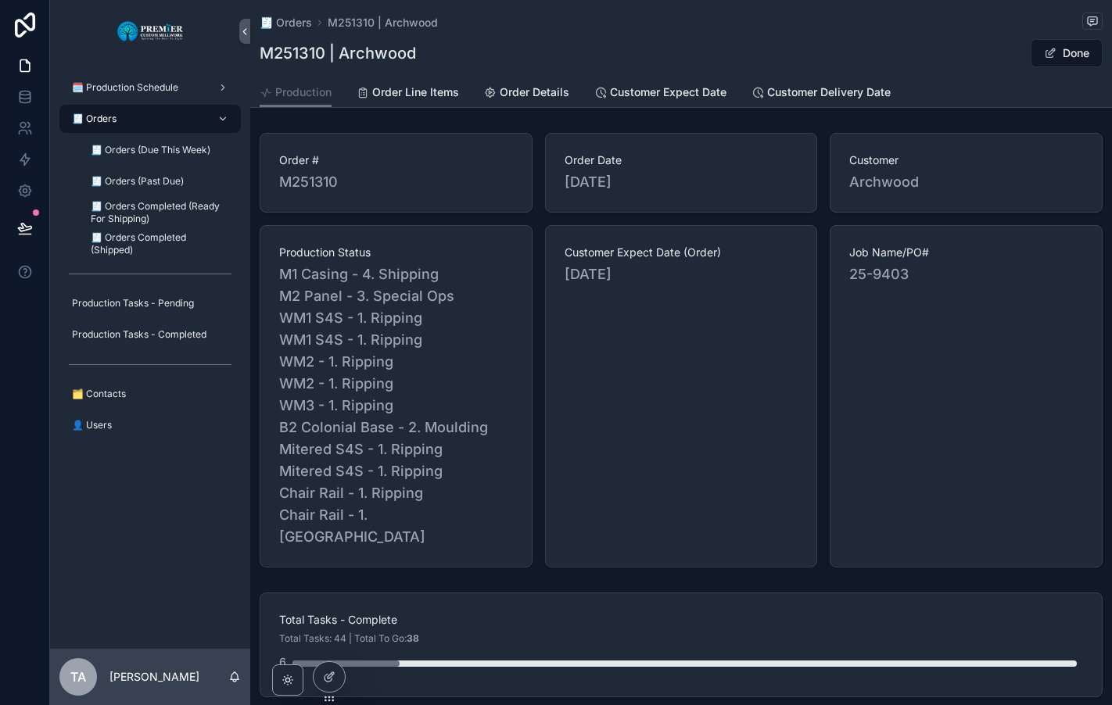
click at [141, 116] on div "🧾 Orders" at bounding box center [150, 118] width 163 height 25
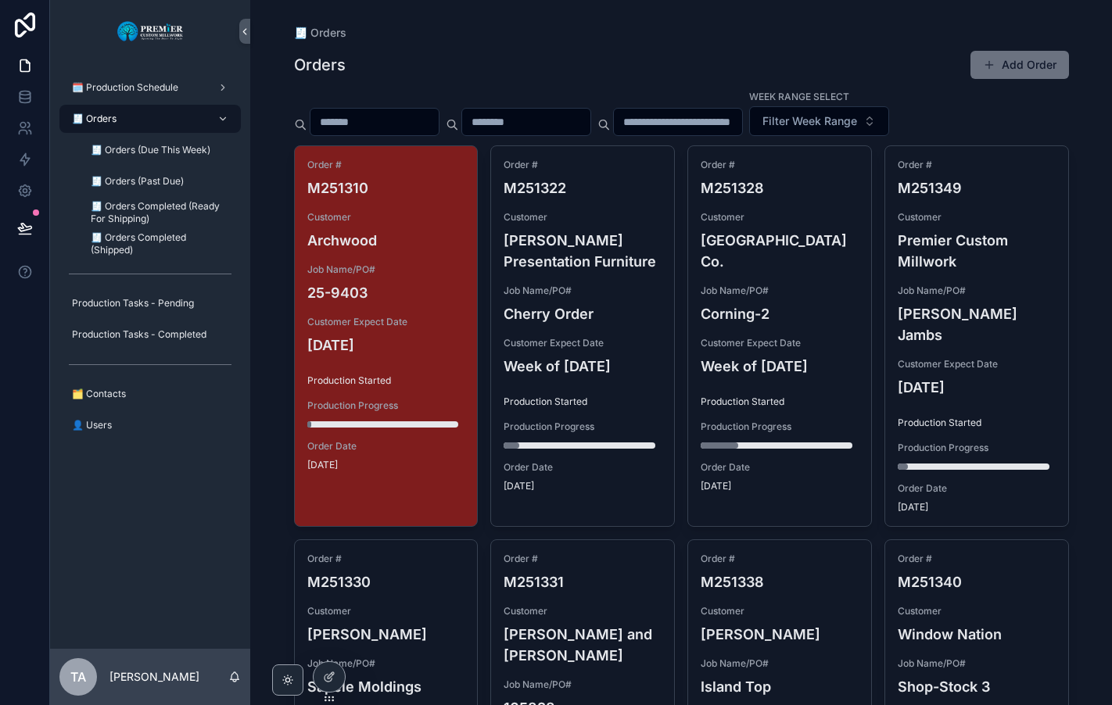
click at [998, 57] on button "Add Order" at bounding box center [1019, 65] width 99 height 28
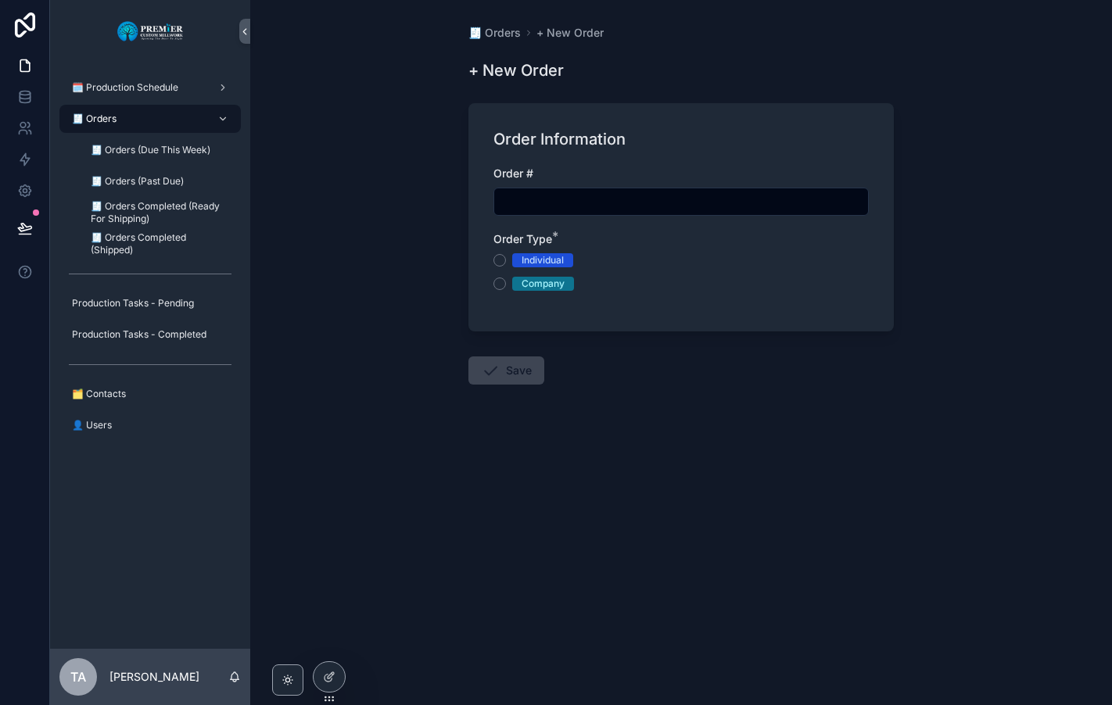
click at [526, 196] on input "scrollable content" at bounding box center [681, 202] width 374 height 22
type input "*******"
click at [502, 279] on button "Company" at bounding box center [499, 284] width 13 height 13
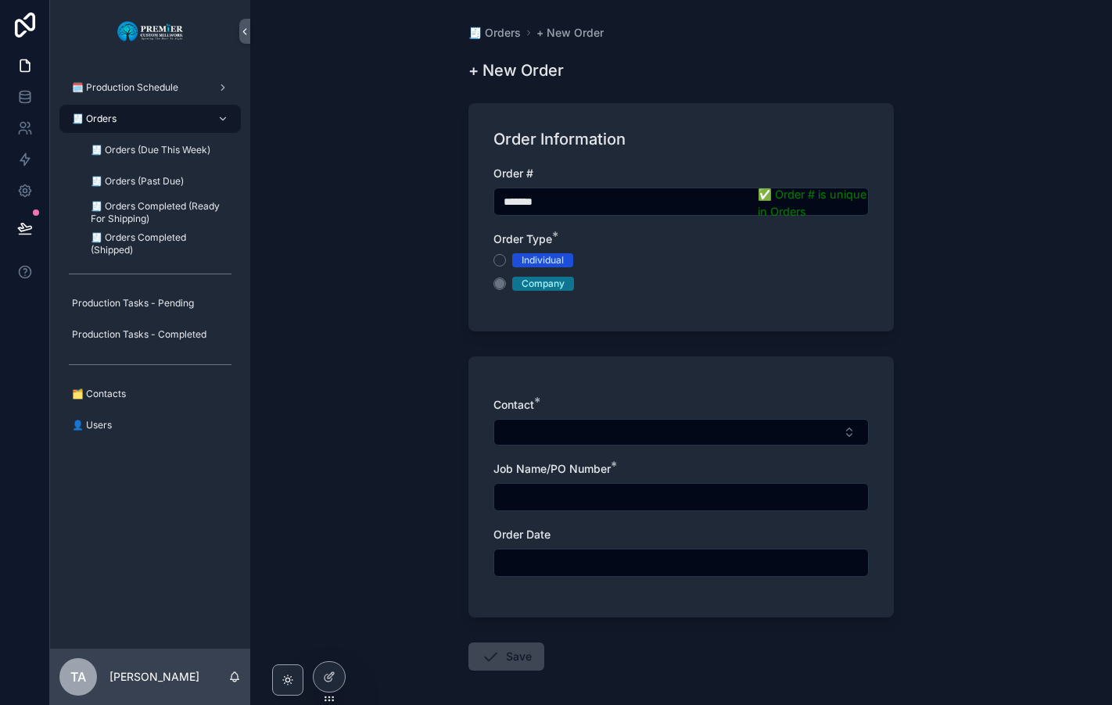
click at [515, 427] on button "Select Button" at bounding box center [680, 432] width 375 height 27
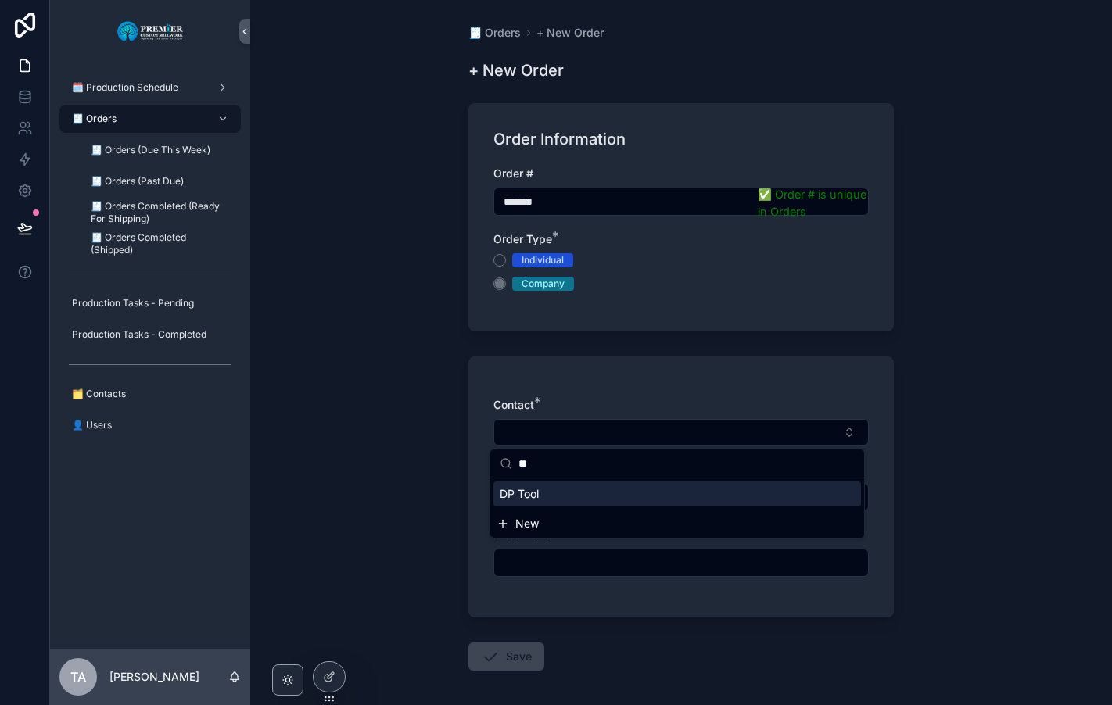
type input "**"
click at [536, 494] on span "DP Tool" at bounding box center [519, 494] width 39 height 16
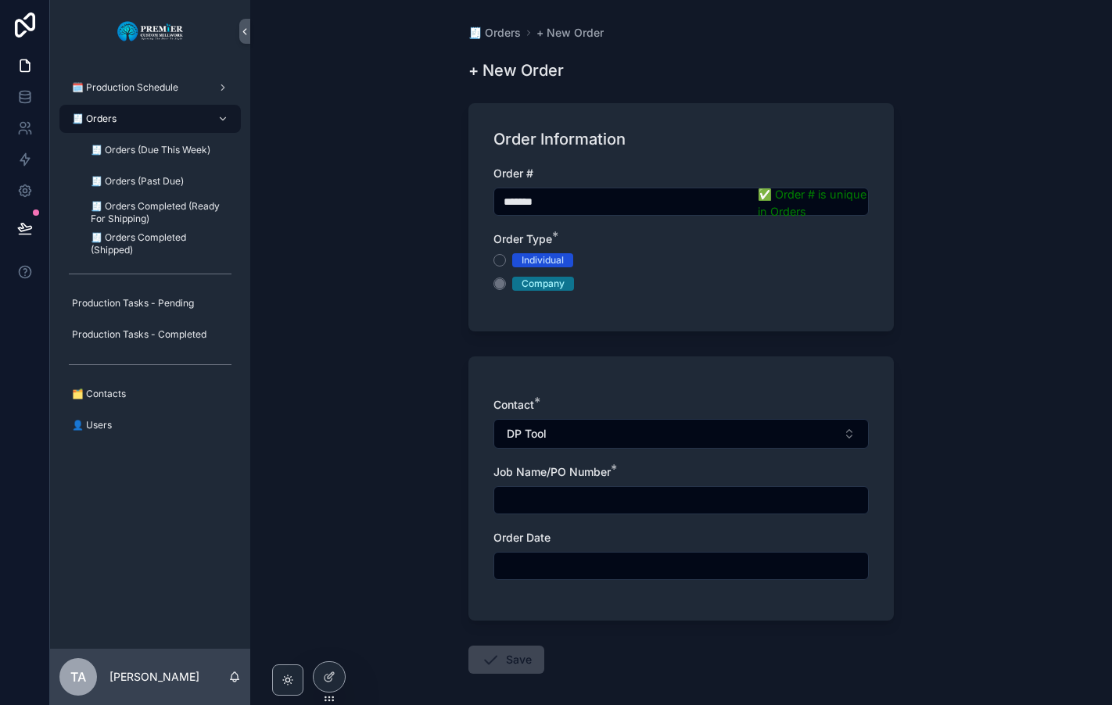
click at [529, 497] on input "scrollable content" at bounding box center [681, 500] width 374 height 22
type input "*******"
click at [513, 568] on input "scrollable content" at bounding box center [681, 566] width 374 height 22
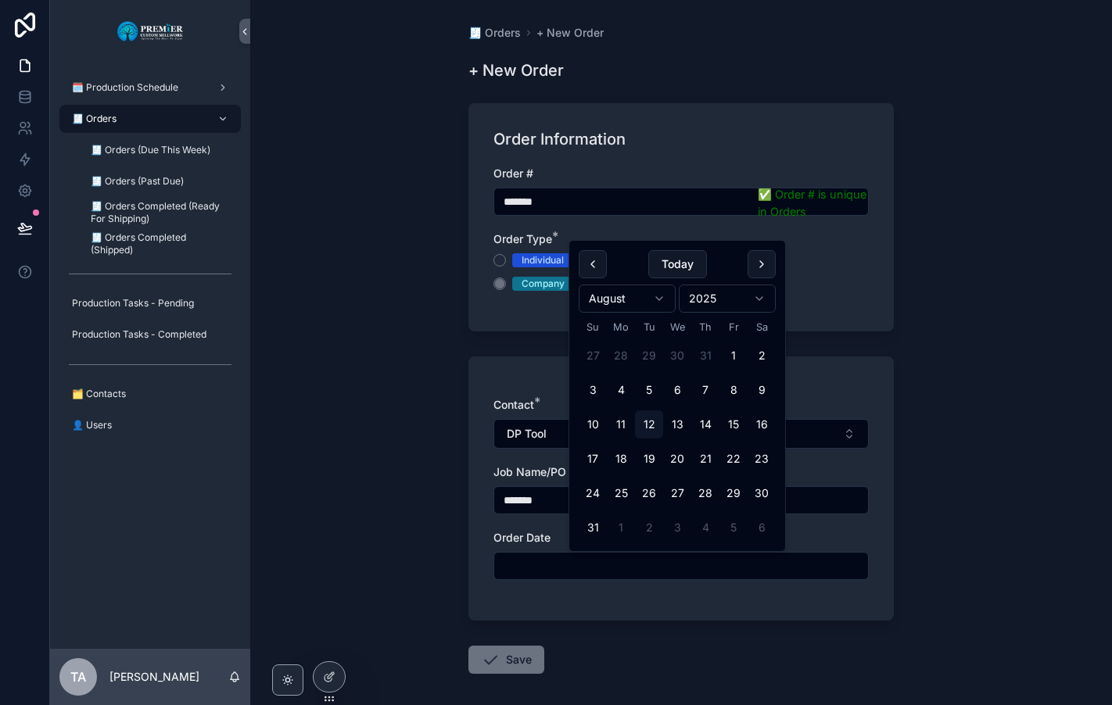
click at [707, 387] on button "7" at bounding box center [705, 390] width 28 height 28
type input "********"
click at [505, 654] on button "Save" at bounding box center [506, 660] width 76 height 28
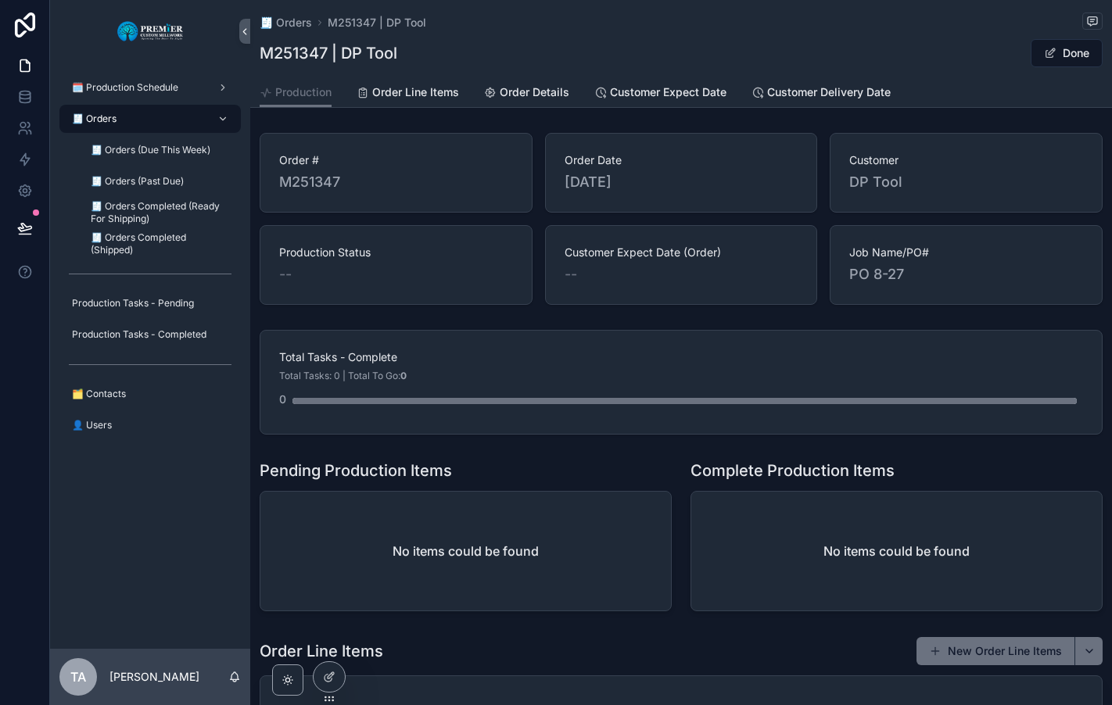
scroll to position [197, 0]
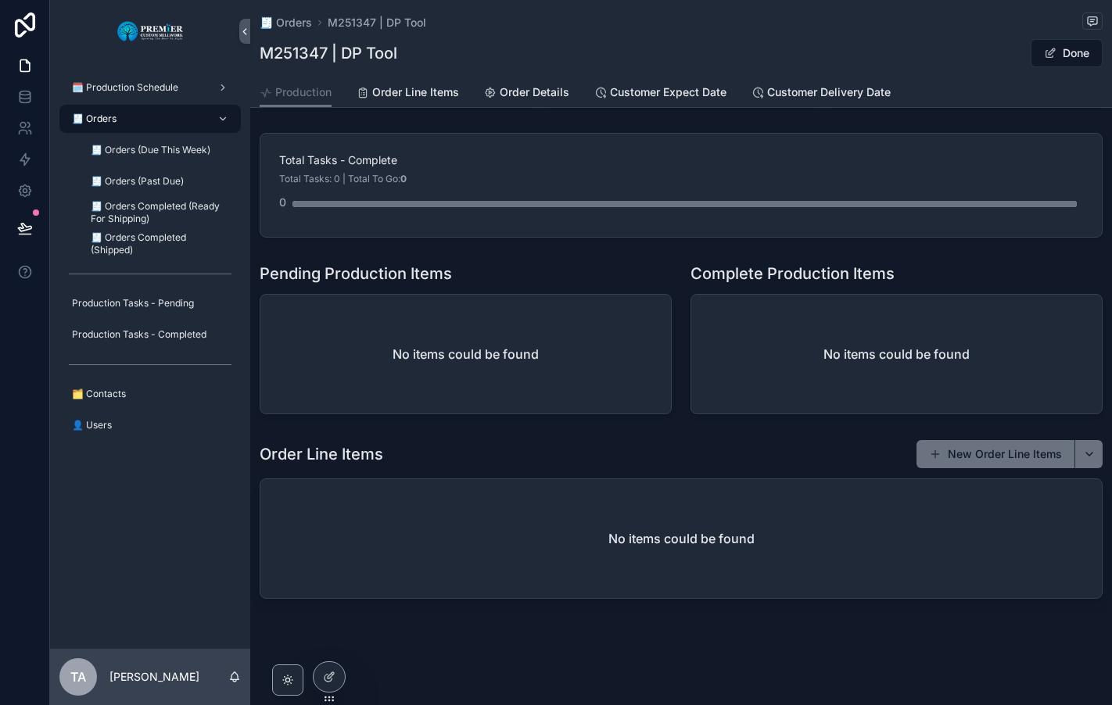
click at [959, 453] on button "New Order Line Items" at bounding box center [995, 454] width 158 height 28
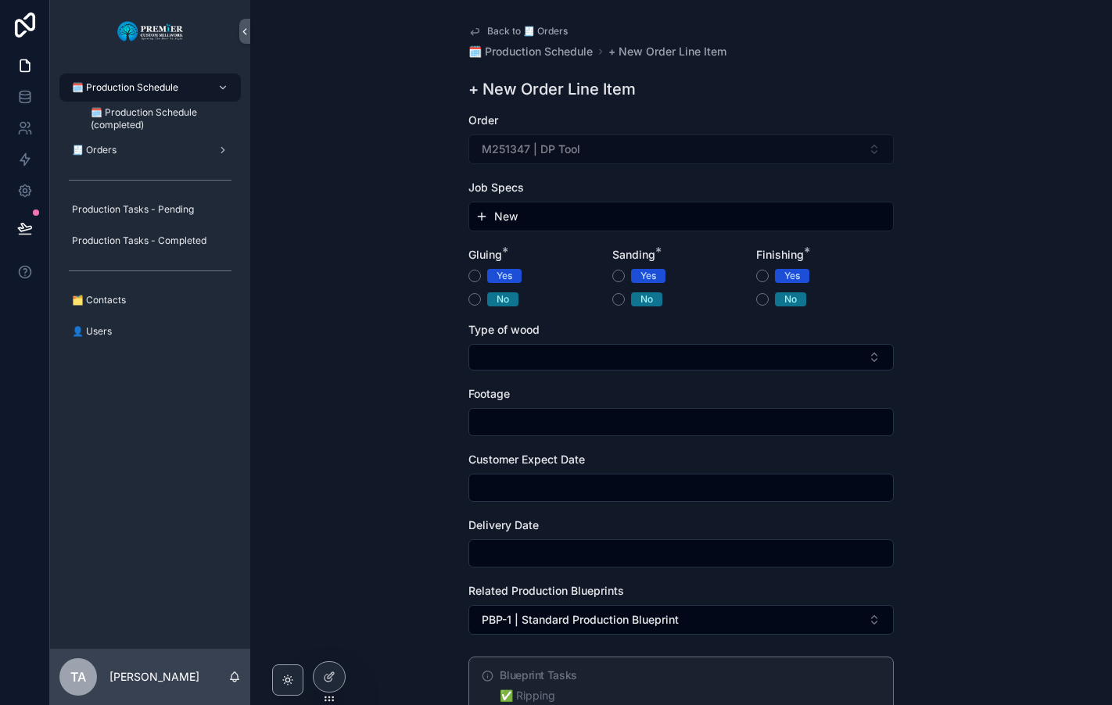
click at [521, 213] on button "New" at bounding box center [680, 217] width 411 height 16
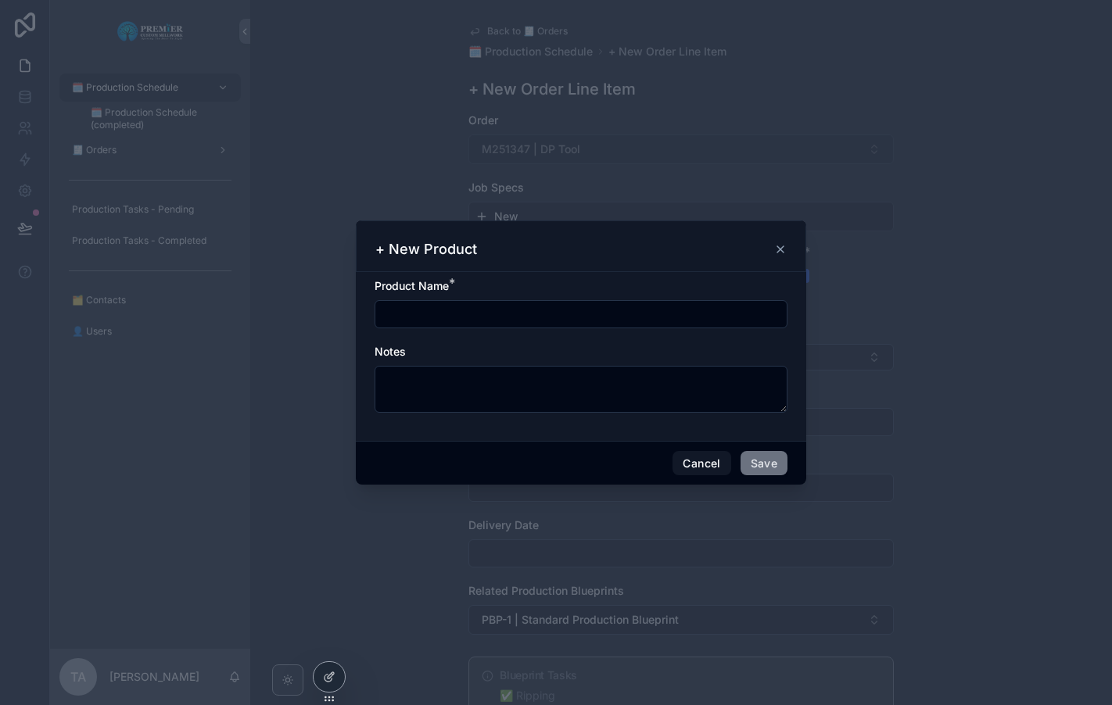
click at [409, 313] on input "scrollable content" at bounding box center [580, 314] width 411 height 22
type input "**********"
click at [760, 463] on button "Save" at bounding box center [763, 463] width 47 height 25
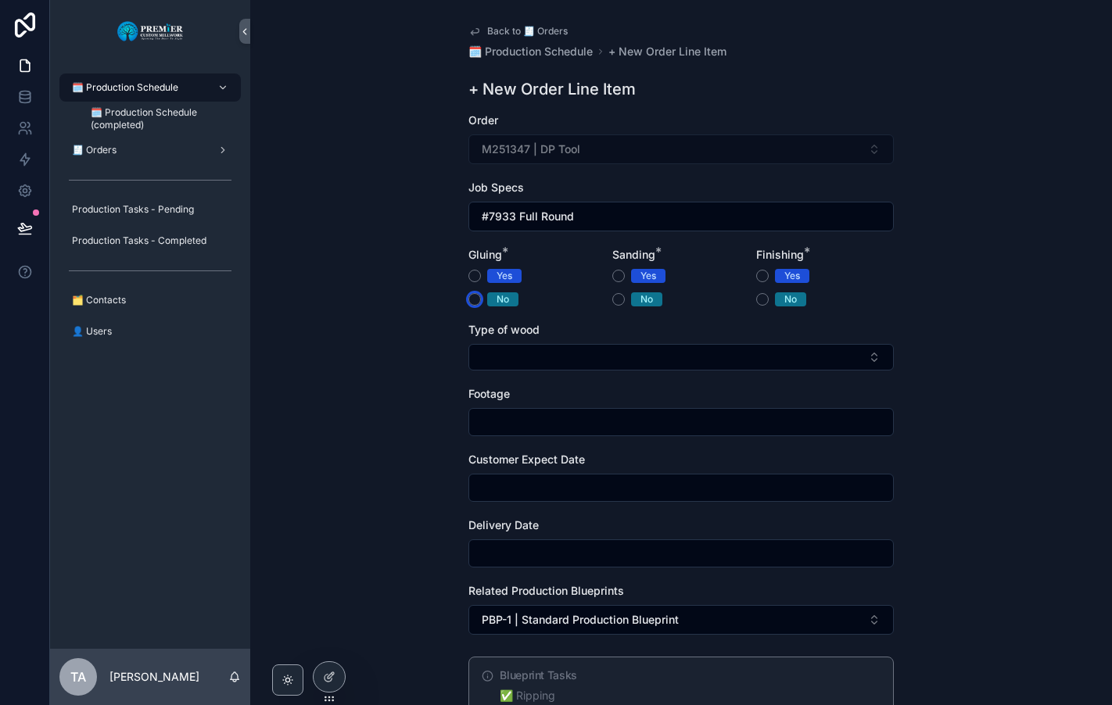
drag, startPoint x: 469, startPoint y: 298, endPoint x: 564, endPoint y: 302, distance: 94.7
click at [469, 298] on button "No" at bounding box center [474, 299] width 13 height 13
click at [617, 302] on button "No" at bounding box center [618, 299] width 13 height 13
click at [760, 302] on button "No" at bounding box center [762, 299] width 13 height 13
click at [518, 354] on button "Select Button" at bounding box center [680, 357] width 425 height 27
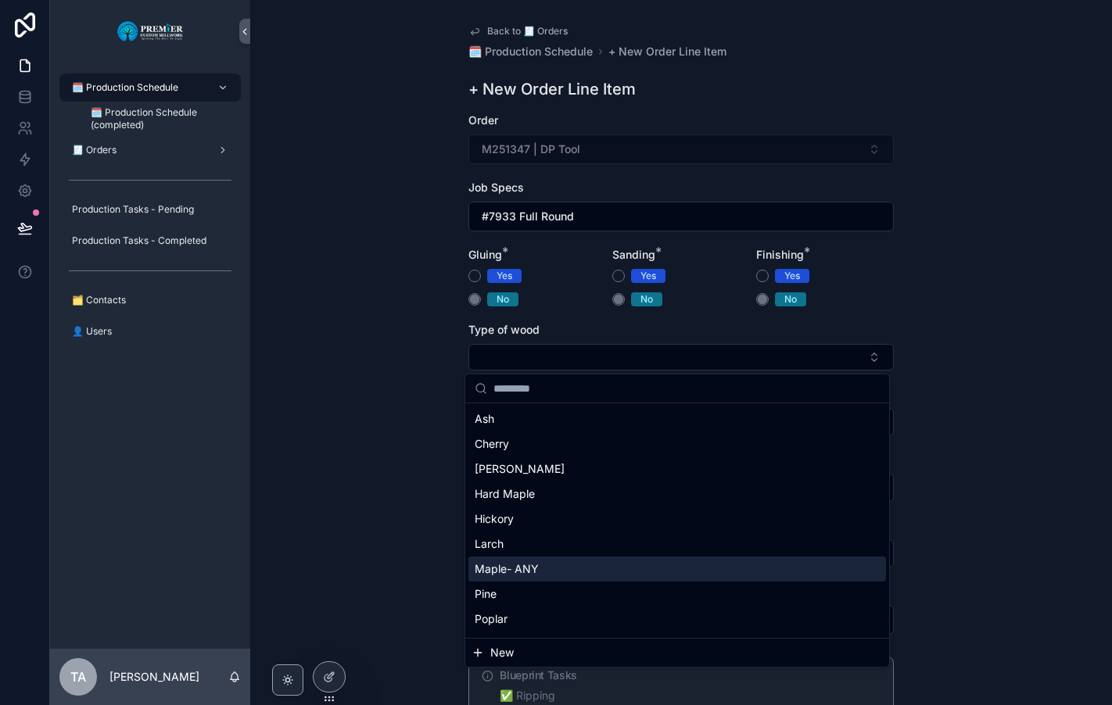
click at [536, 565] on span "Maple- ANY" at bounding box center [507, 569] width 64 height 16
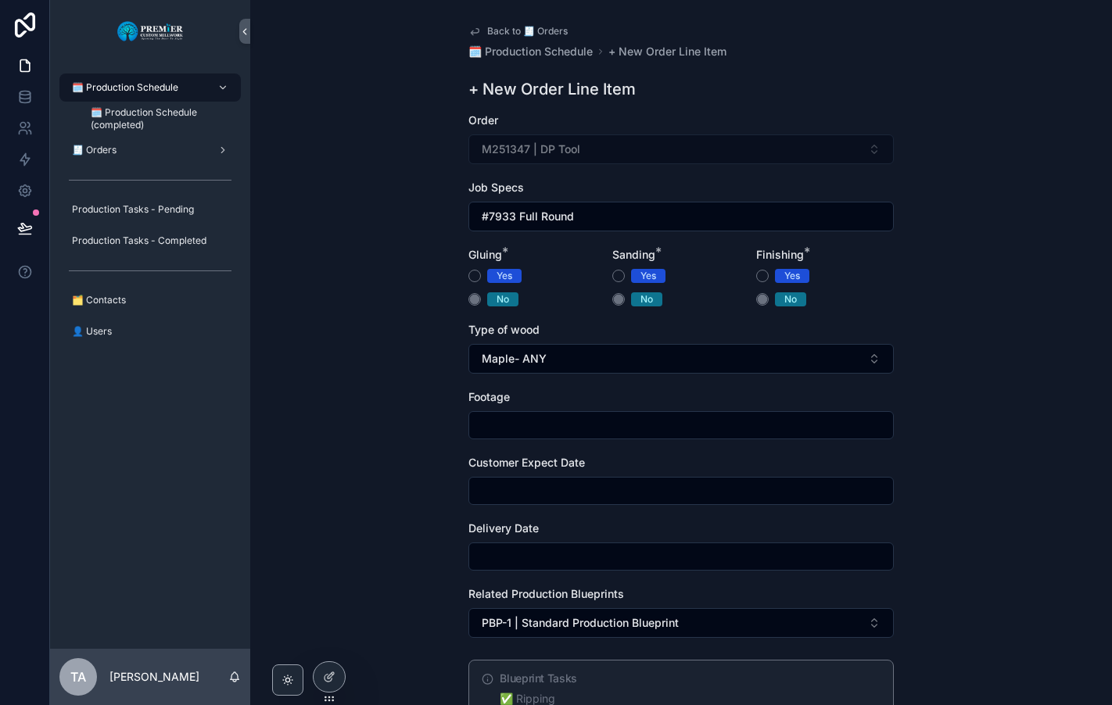
click at [487, 425] on input "scrollable content" at bounding box center [681, 425] width 424 height 22
type input "**"
click at [497, 492] on input "scrollable content" at bounding box center [681, 491] width 424 height 22
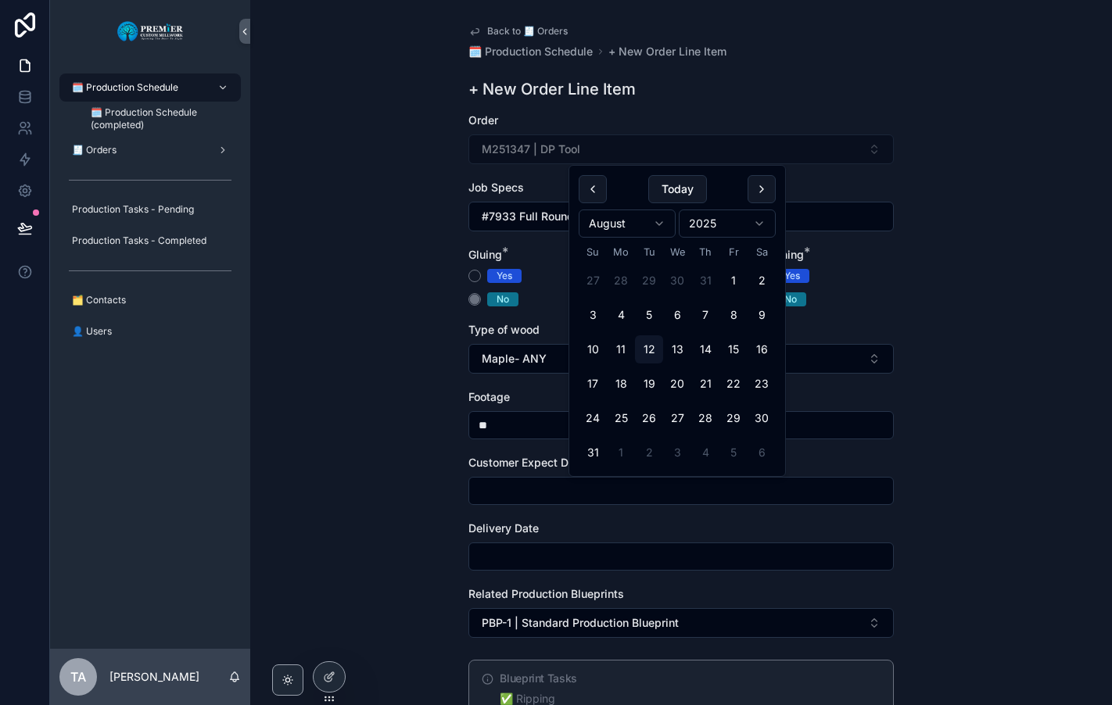
click at [679, 417] on button "27" at bounding box center [677, 418] width 28 height 28
type input "*********"
click at [518, 553] on input "scrollable content" at bounding box center [681, 557] width 424 height 22
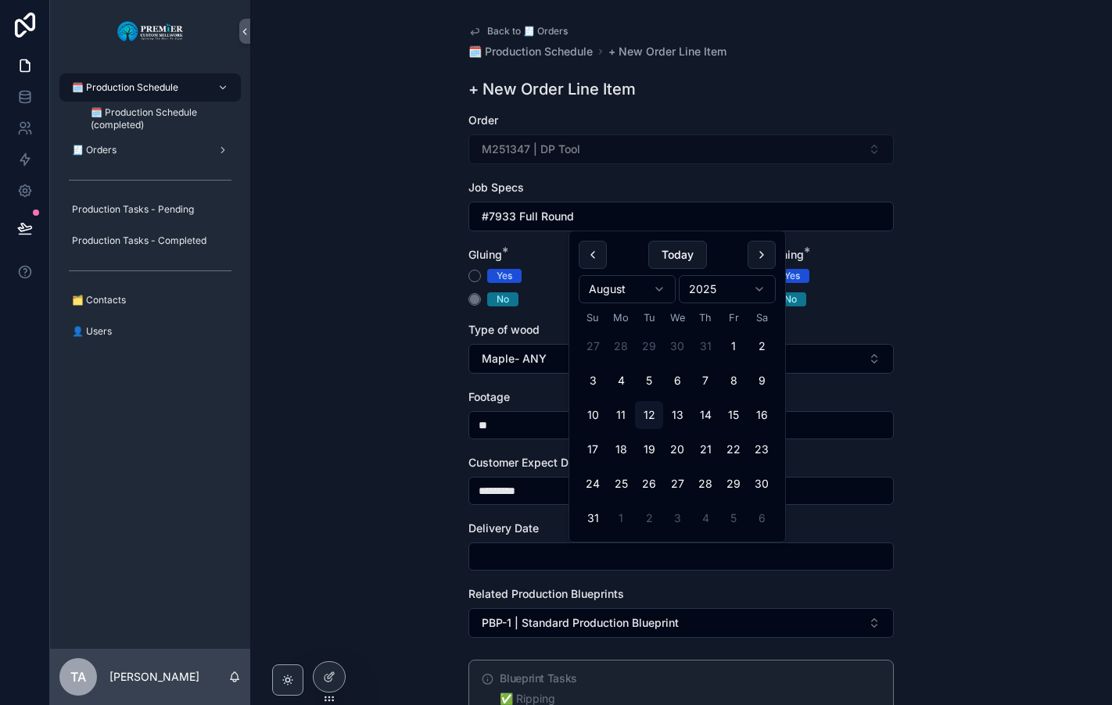
click at [680, 482] on button "27" at bounding box center [677, 484] width 28 height 28
type input "*********"
click at [373, 533] on div "Back to 🧾 Orders 🗓️ Production Schedule + New Order Line Item + New Order Line …" at bounding box center [681, 352] width 862 height 705
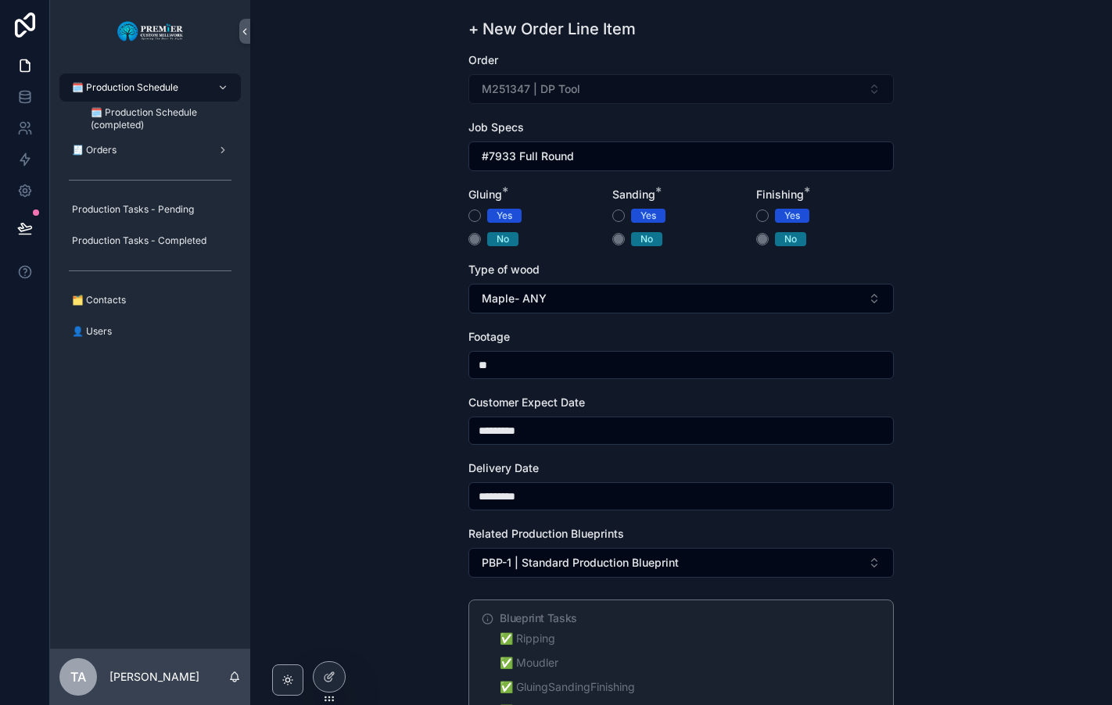
scroll to position [235, 0]
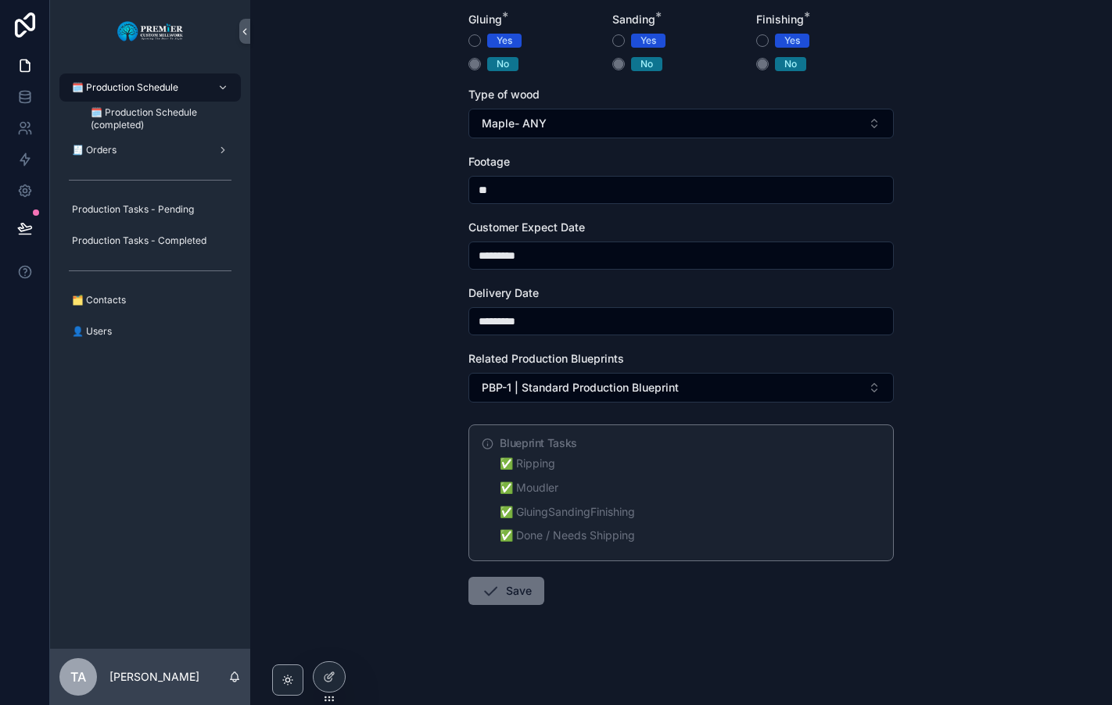
click at [504, 591] on button "Save" at bounding box center [506, 591] width 76 height 28
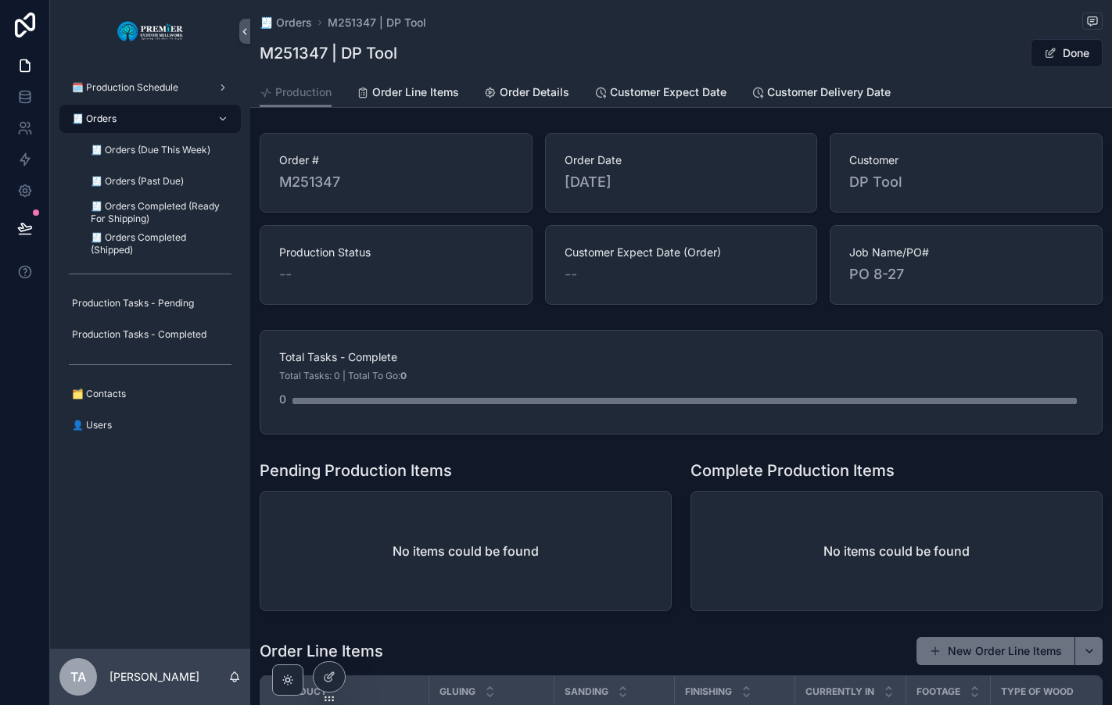
click at [138, 118] on div "🧾 Orders" at bounding box center [150, 118] width 163 height 25
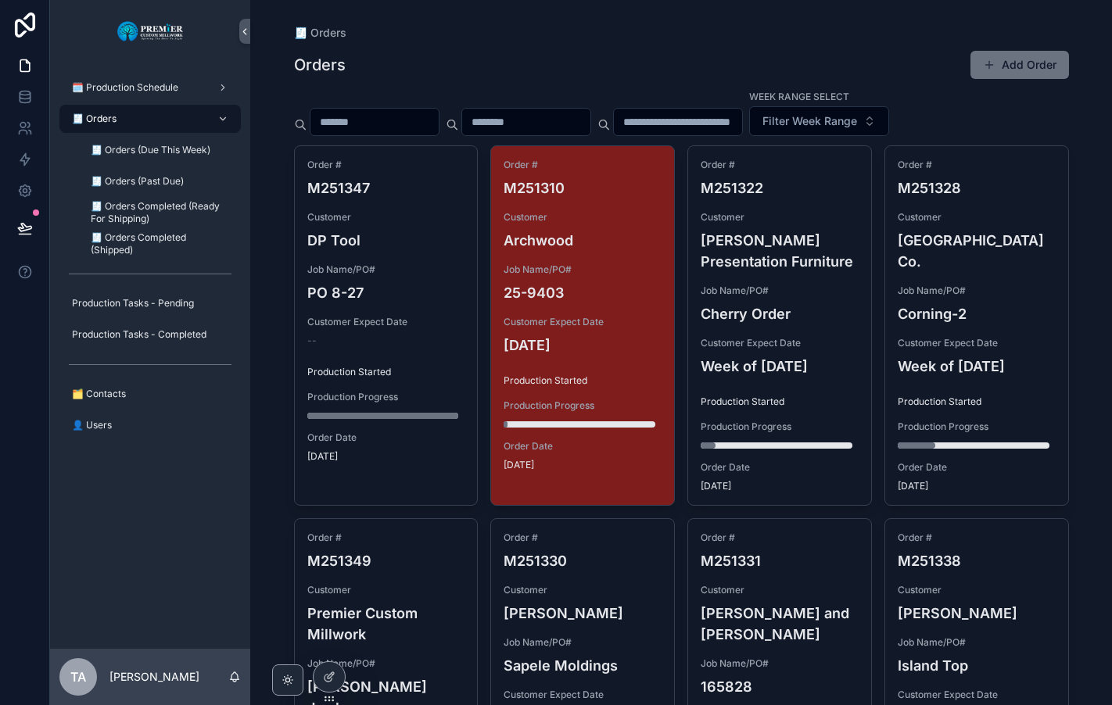
click at [338, 339] on div "--" at bounding box center [386, 341] width 158 height 13
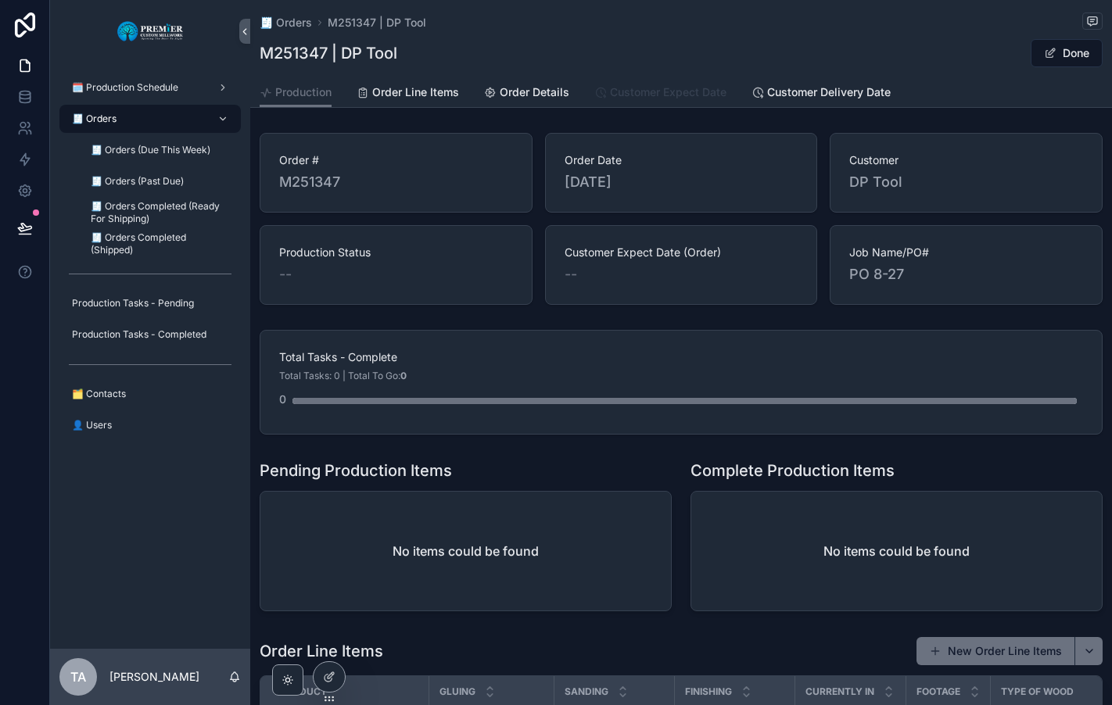
click at [633, 93] on span "Customer Expect Date" at bounding box center [668, 92] width 116 height 16
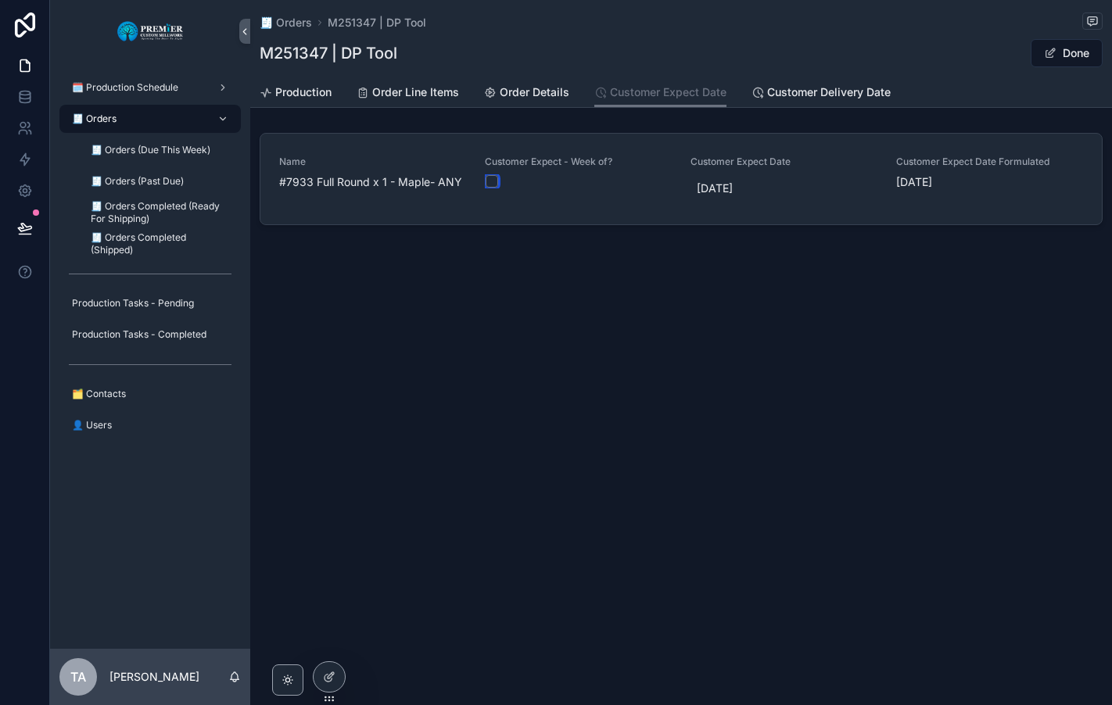
click at [491, 185] on button "scrollable content" at bounding box center [492, 181] width 13 height 13
click at [289, 96] on span "Production" at bounding box center [303, 92] width 56 height 16
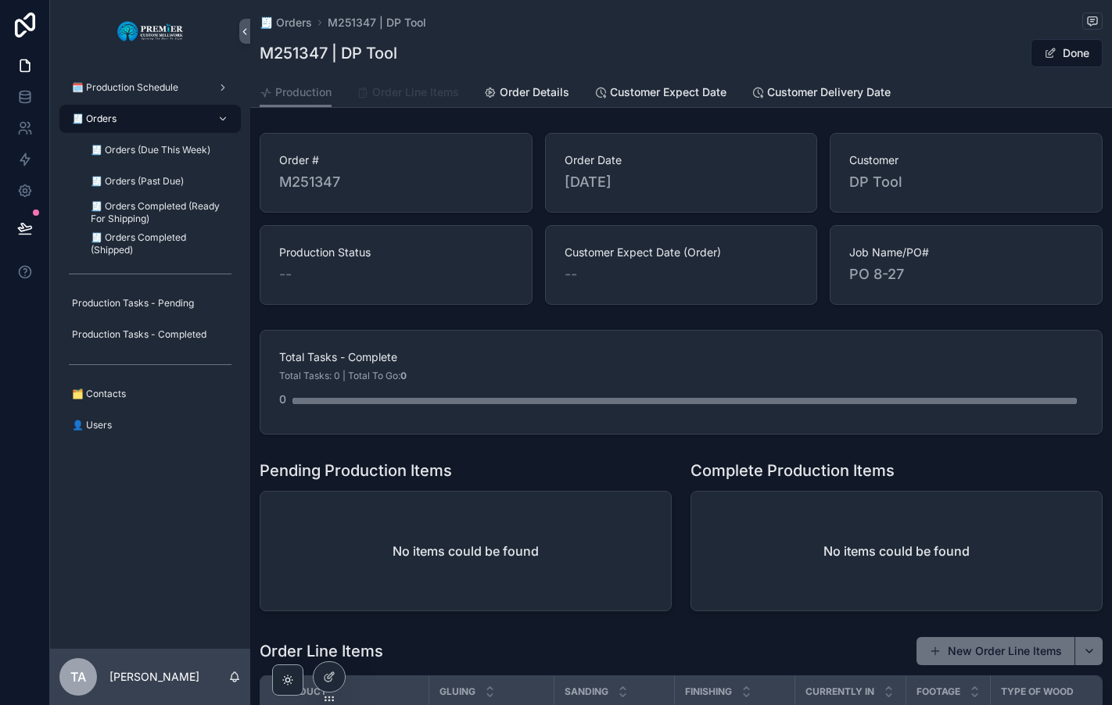
click at [414, 89] on span "Order Line Items" at bounding box center [415, 92] width 87 height 16
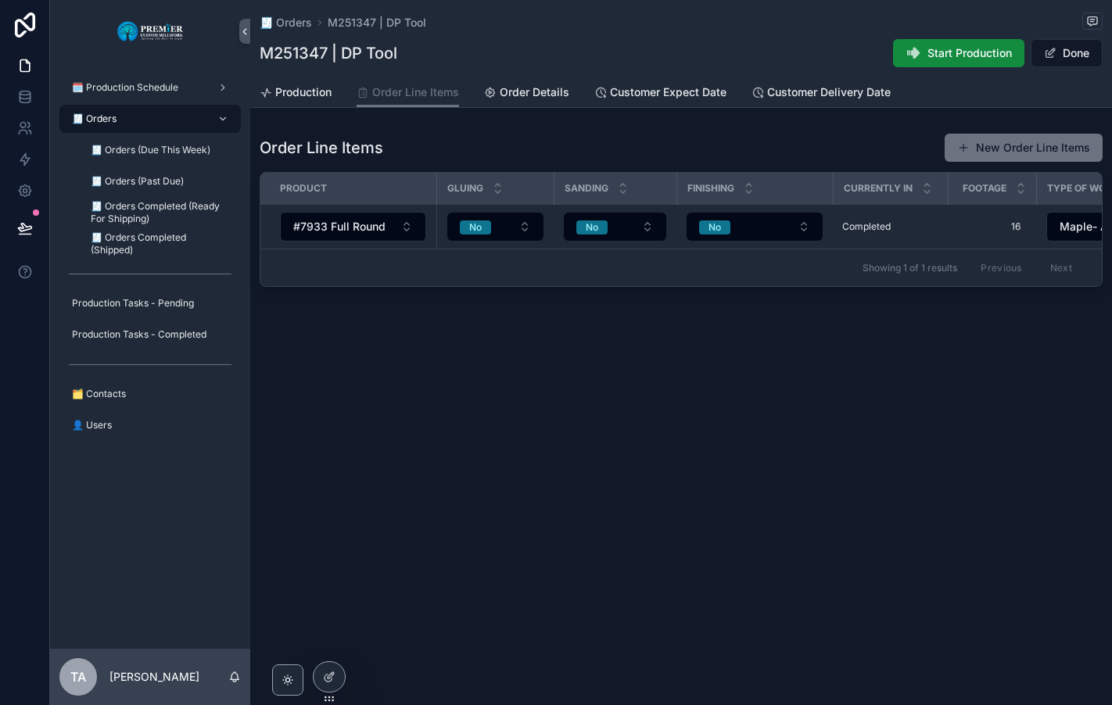
click at [936, 54] on span "Start Production" at bounding box center [969, 53] width 84 height 16
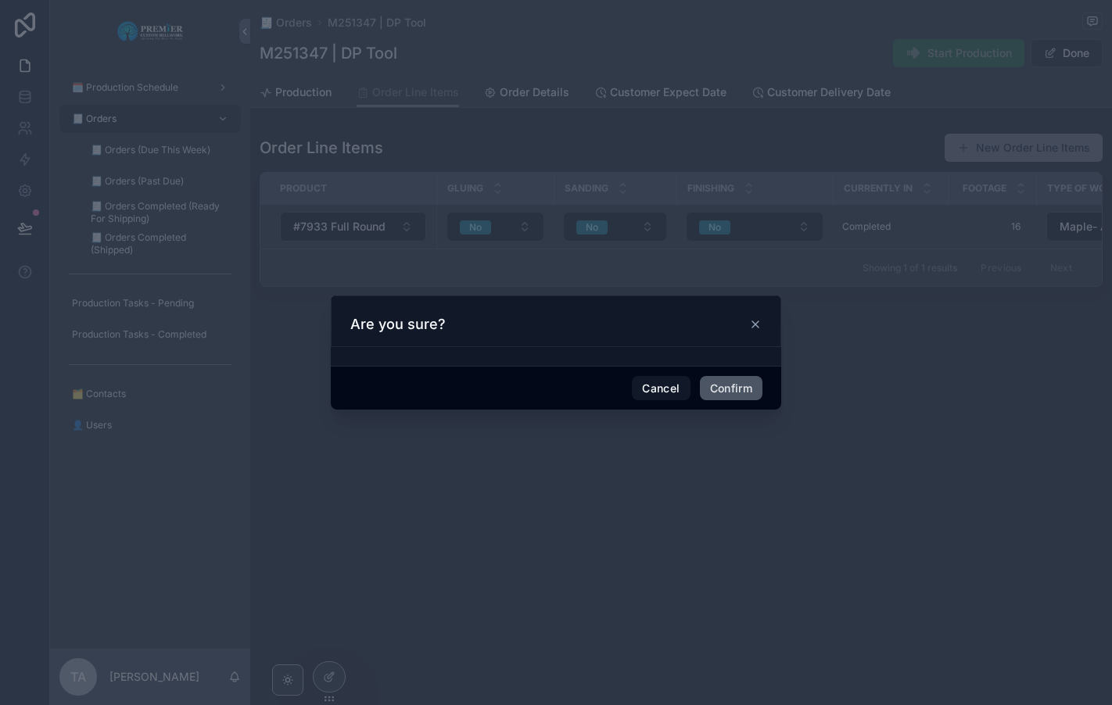
click at [718, 388] on button "Confirm" at bounding box center [731, 388] width 63 height 25
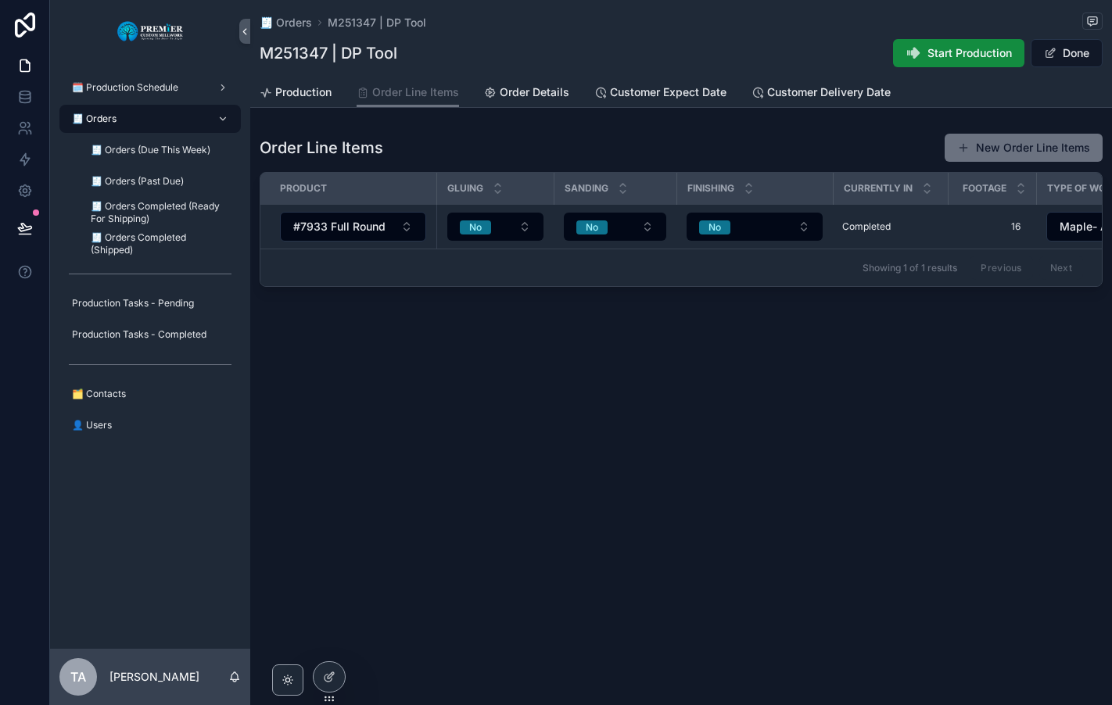
click at [139, 117] on div "🧾 Orders" at bounding box center [150, 118] width 163 height 25
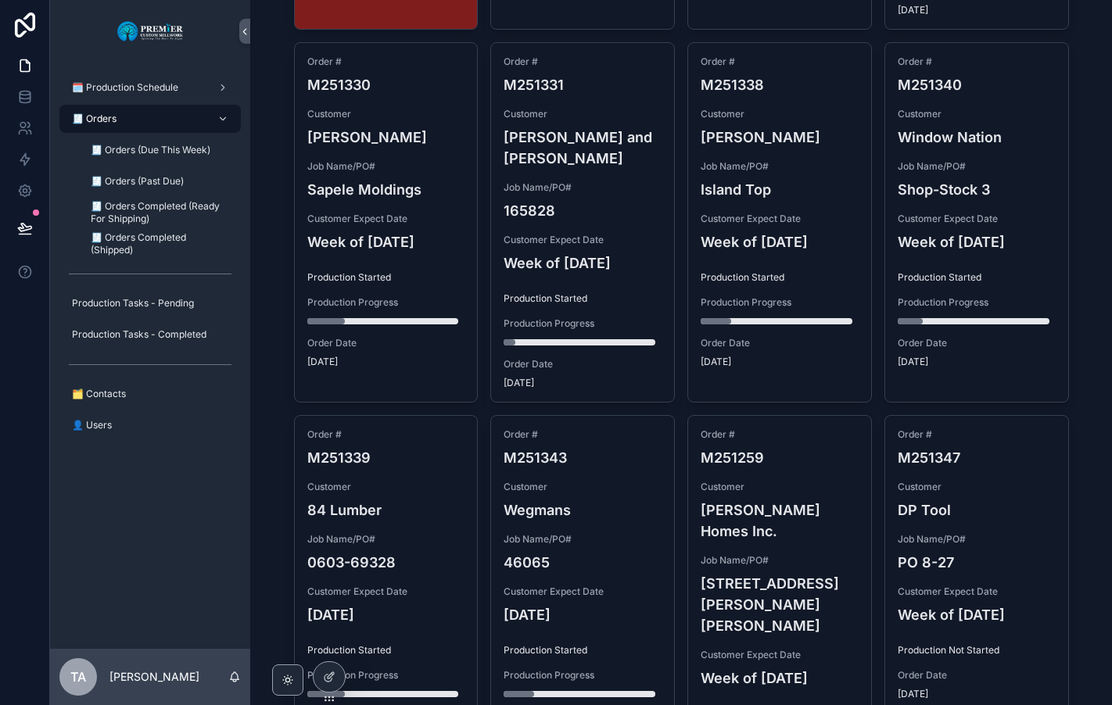
scroll to position [547, 0]
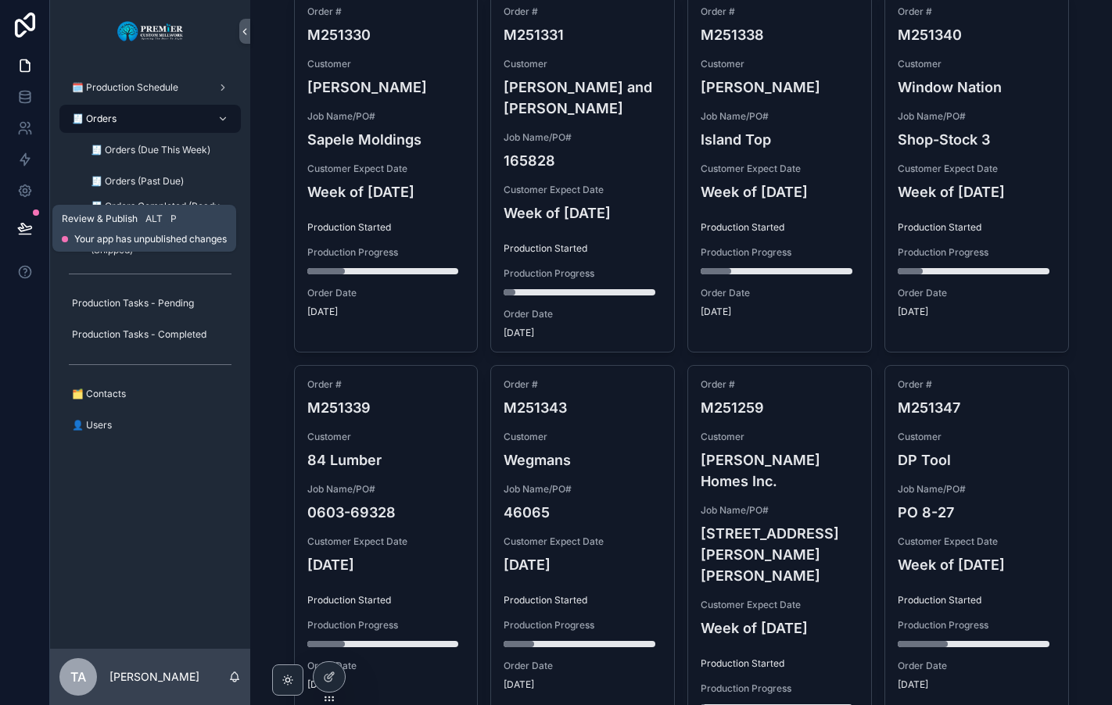
click at [27, 224] on icon at bounding box center [25, 228] width 16 height 16
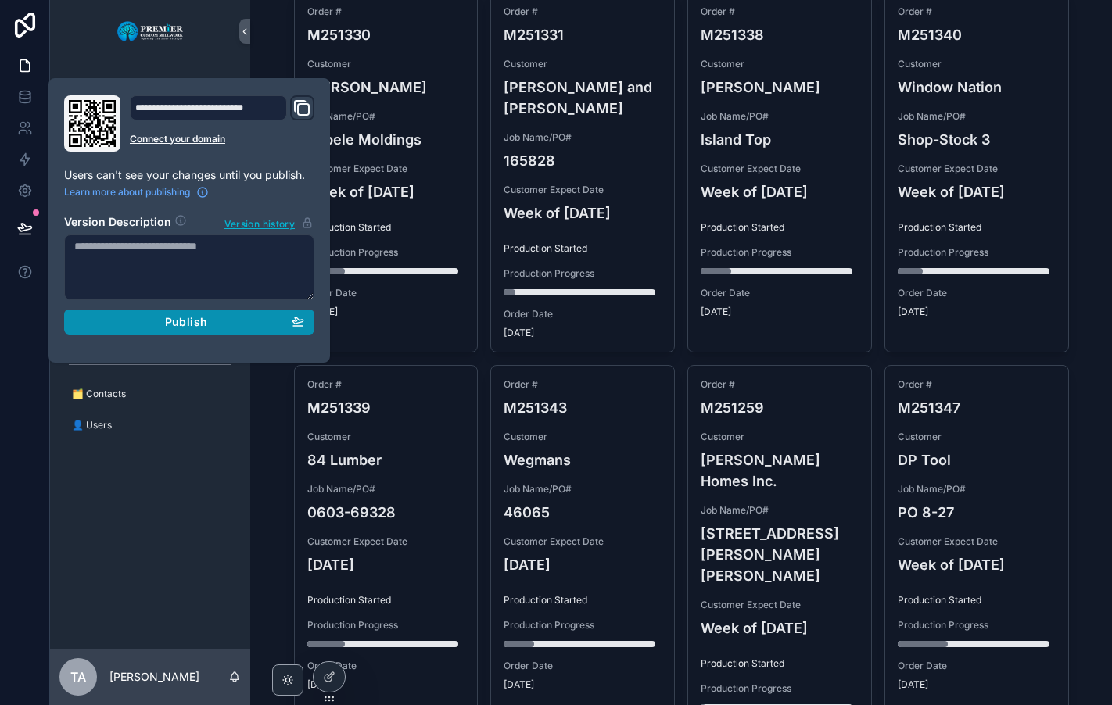
click at [174, 321] on span "Publish" at bounding box center [186, 322] width 42 height 14
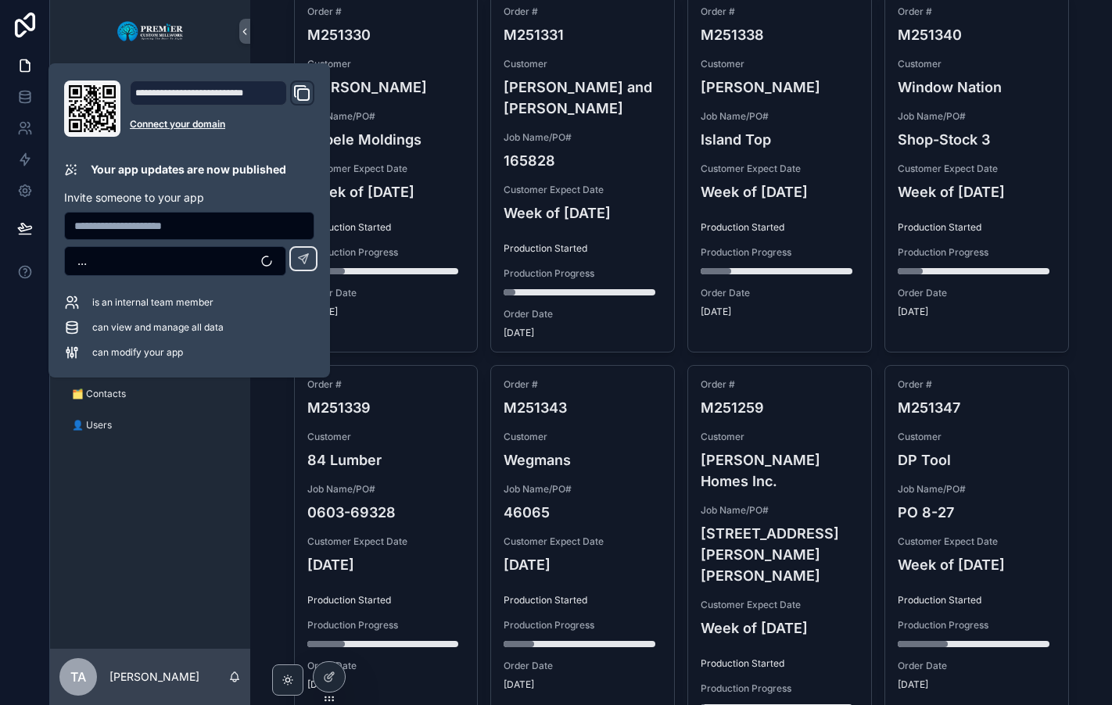
click at [141, 497] on div "🗓️ Production Schedule 🧾 Orders 🧾 Orders (Due This Week) 🧾 Orders (Past Due) 🧾 …" at bounding box center [150, 356] width 200 height 586
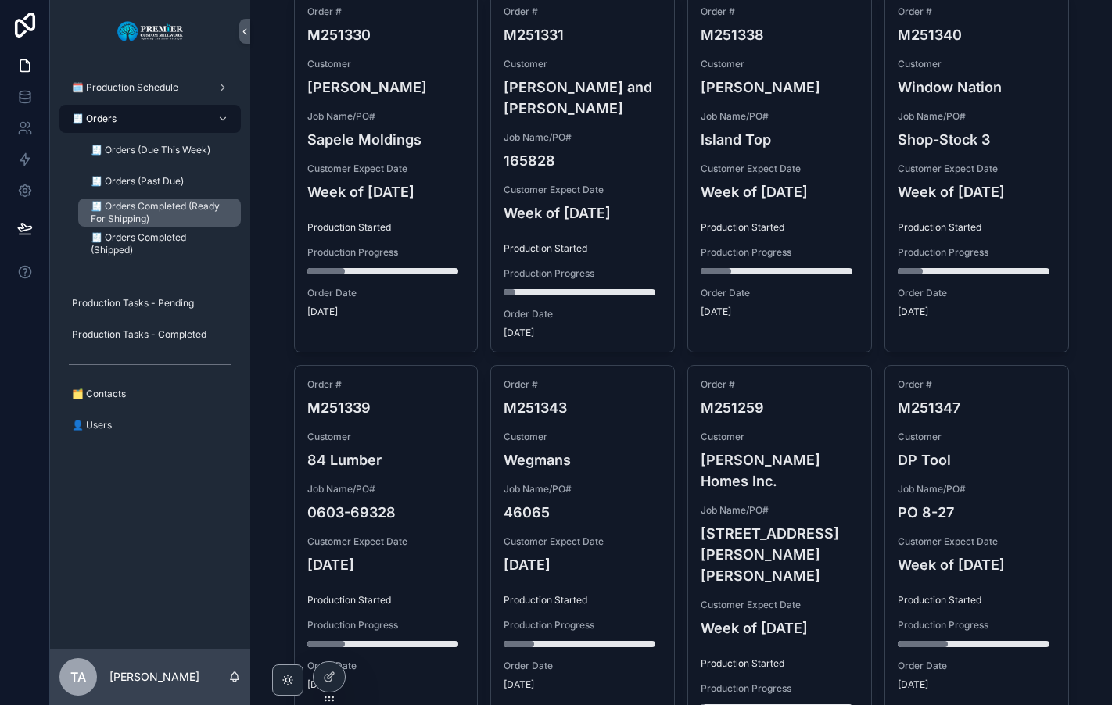
click at [168, 206] on span "🧾 Orders Completed (Ready For Shipping)" at bounding box center [158, 212] width 134 height 25
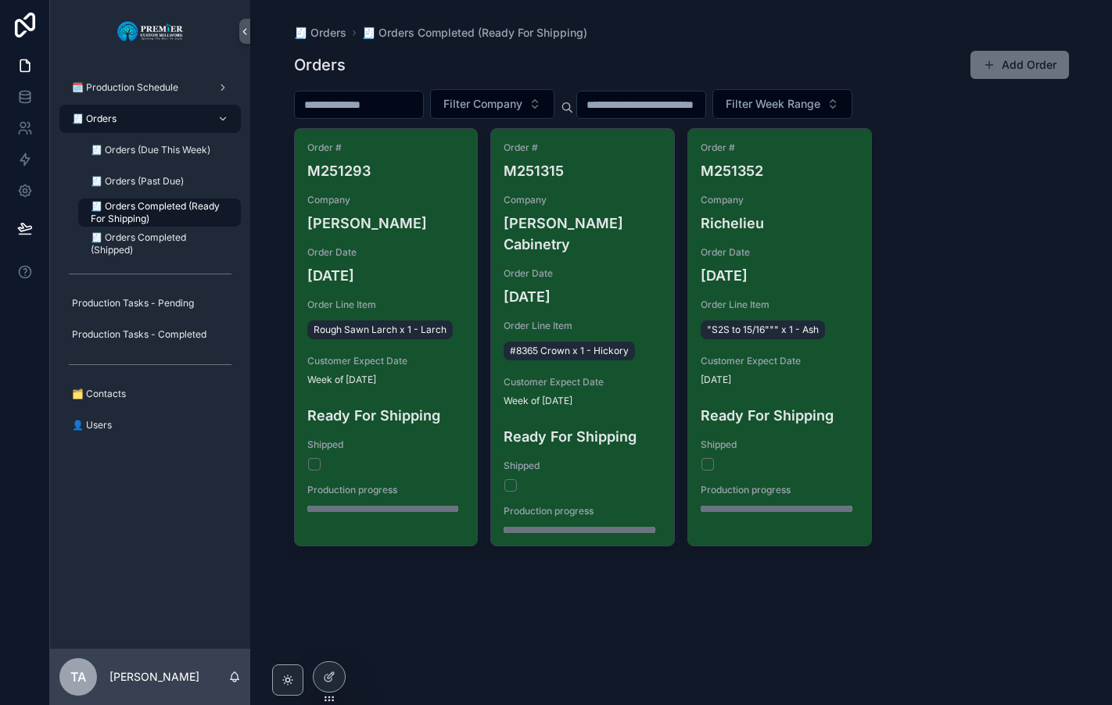
click at [961, 253] on div "Order # M251293 Company Eric Helenbrook Order Date 7/3/2025 Order Line Item Rou…" at bounding box center [681, 337] width 775 height 418
click at [421, 59] on div "Orders Add Order" at bounding box center [681, 65] width 775 height 30
click at [138, 120] on div "🧾 Orders" at bounding box center [150, 118] width 163 height 25
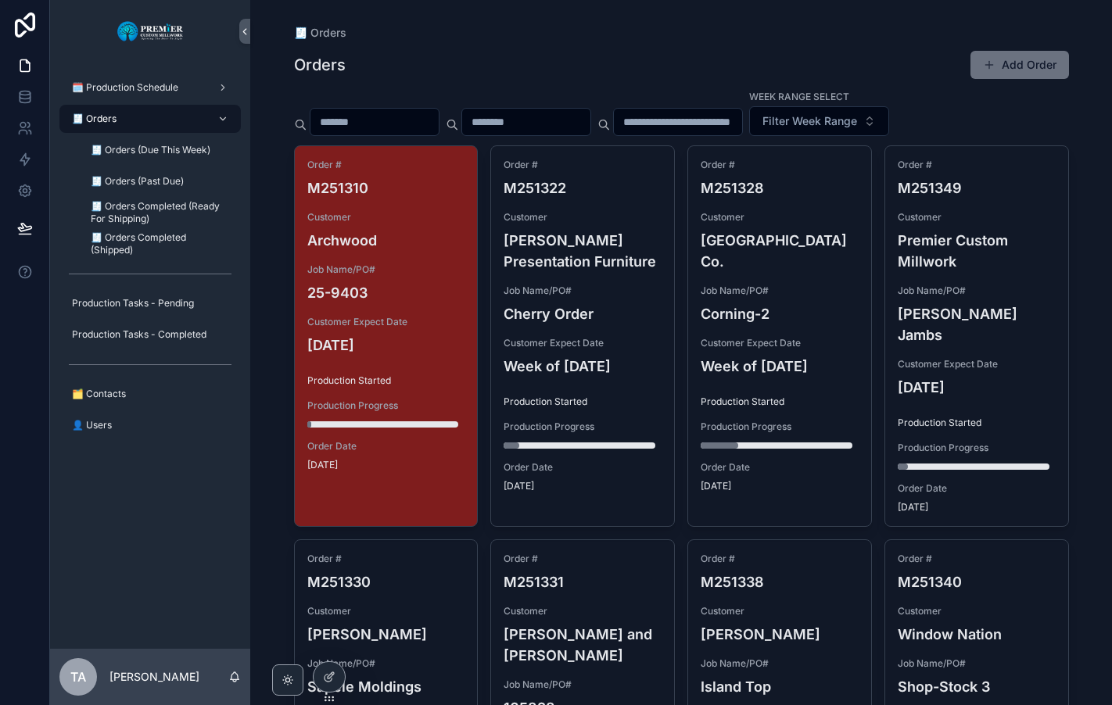
drag, startPoint x: 1025, startPoint y: 68, endPoint x: 1015, endPoint y: 76, distance: 12.8
click at [1025, 68] on button "Add Order" at bounding box center [1019, 65] width 99 height 28
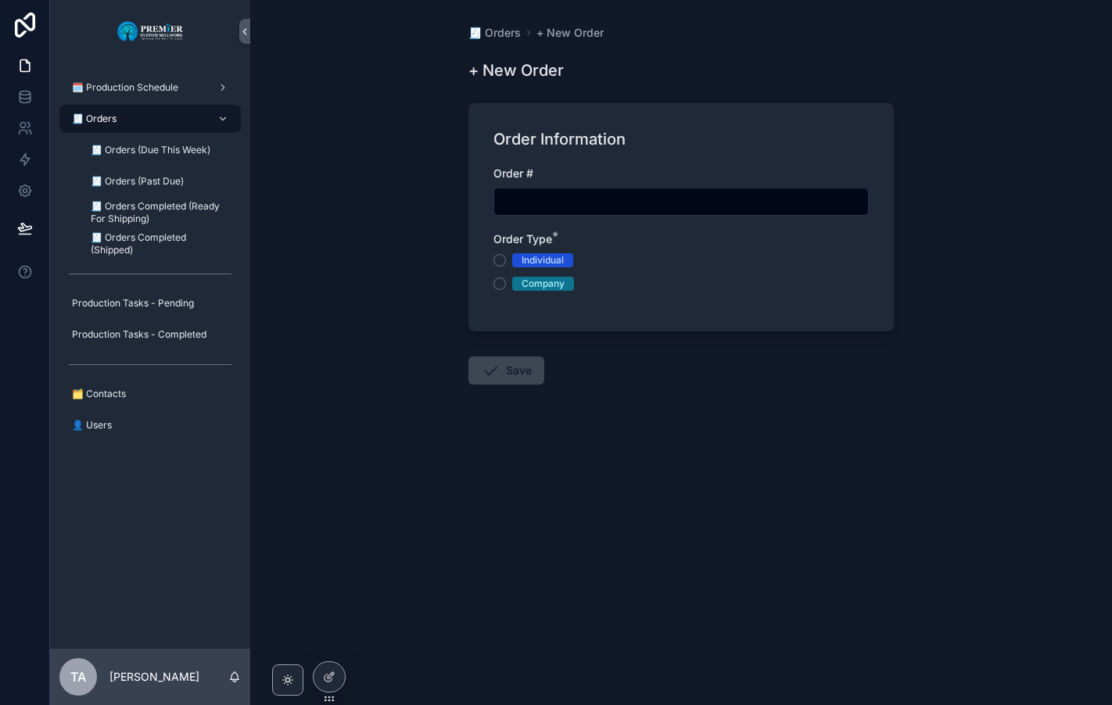
click at [529, 202] on input "scrollable content" at bounding box center [681, 202] width 374 height 22
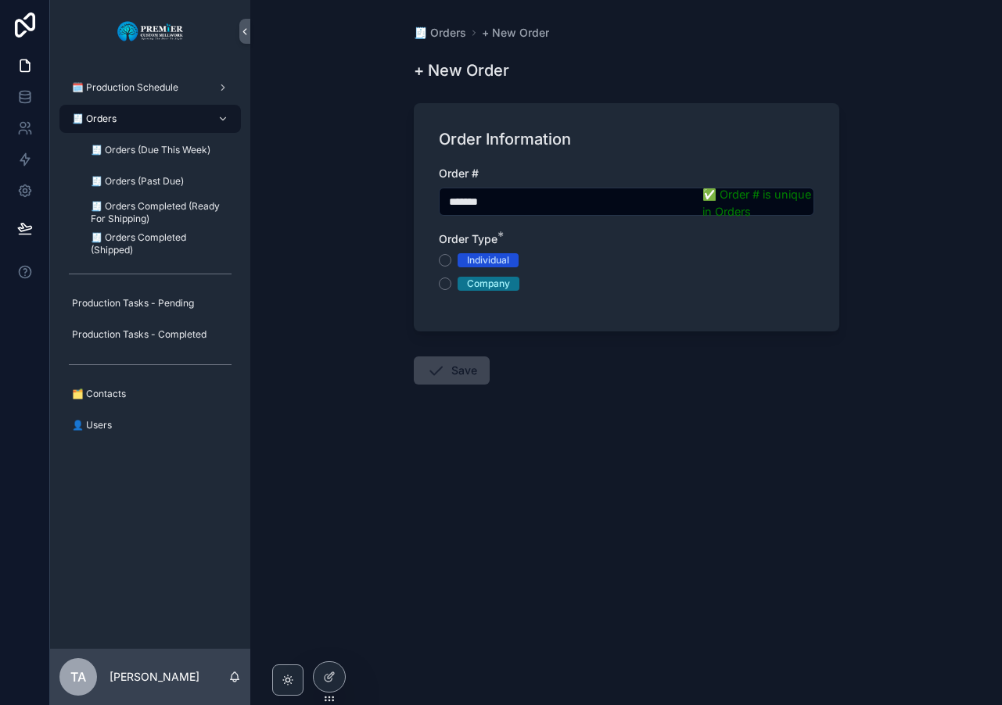
type input "*******"
click at [446, 282] on button "Company" at bounding box center [445, 284] width 13 height 13
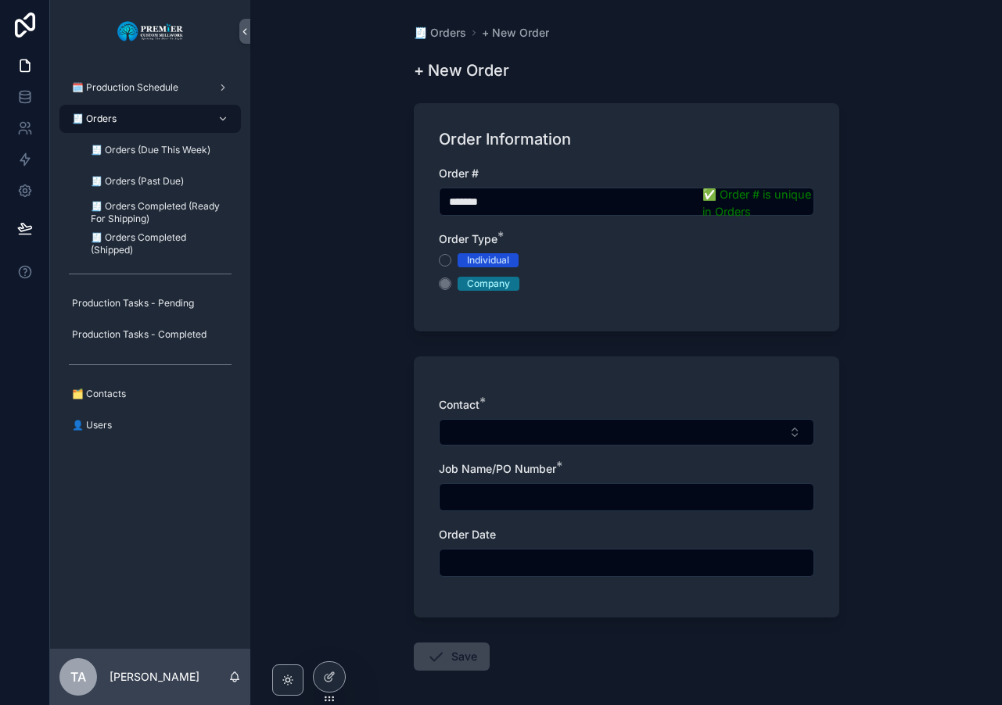
click at [470, 428] on button "Select Button" at bounding box center [626, 432] width 375 height 27
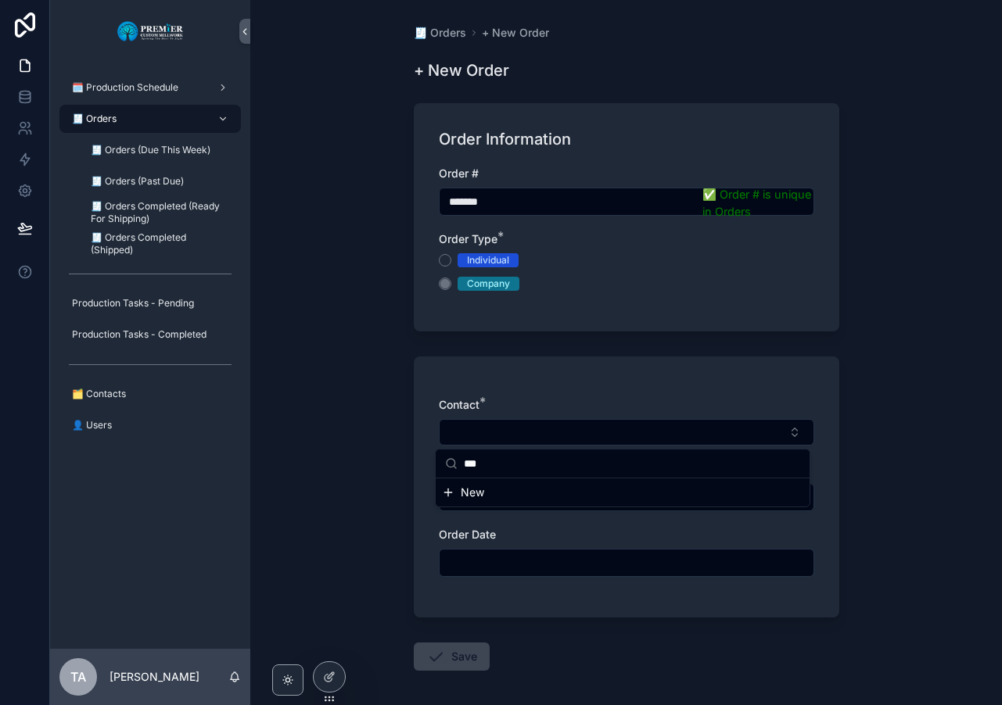
type input "***"
click at [467, 491] on span "New" at bounding box center [472, 493] width 23 height 16
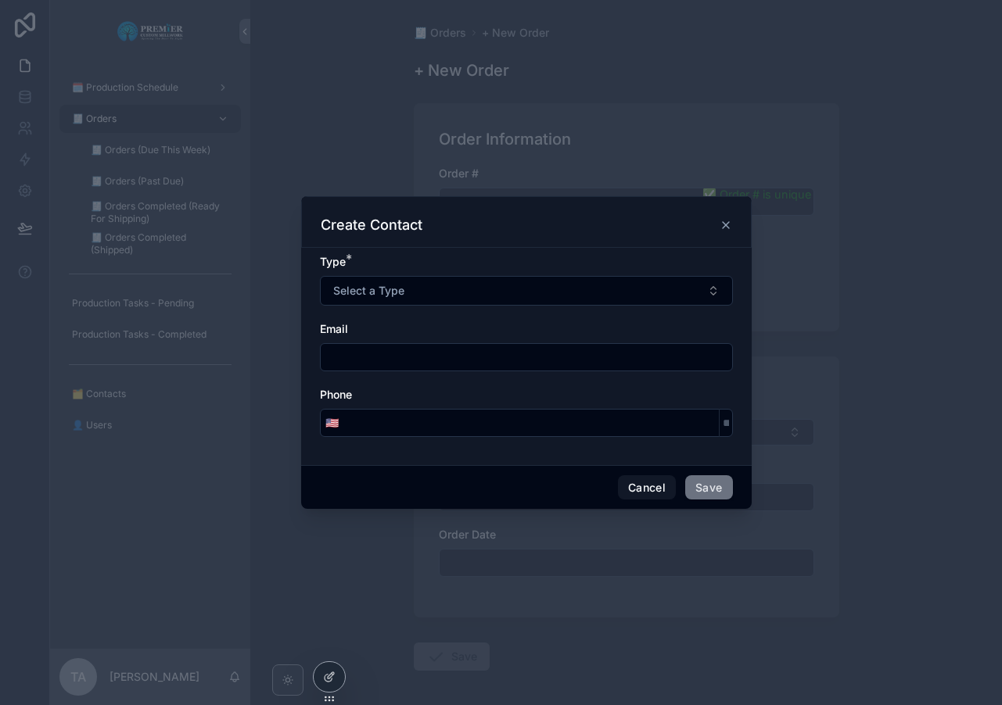
click at [375, 285] on span "Select a Type" at bounding box center [368, 291] width 71 height 16
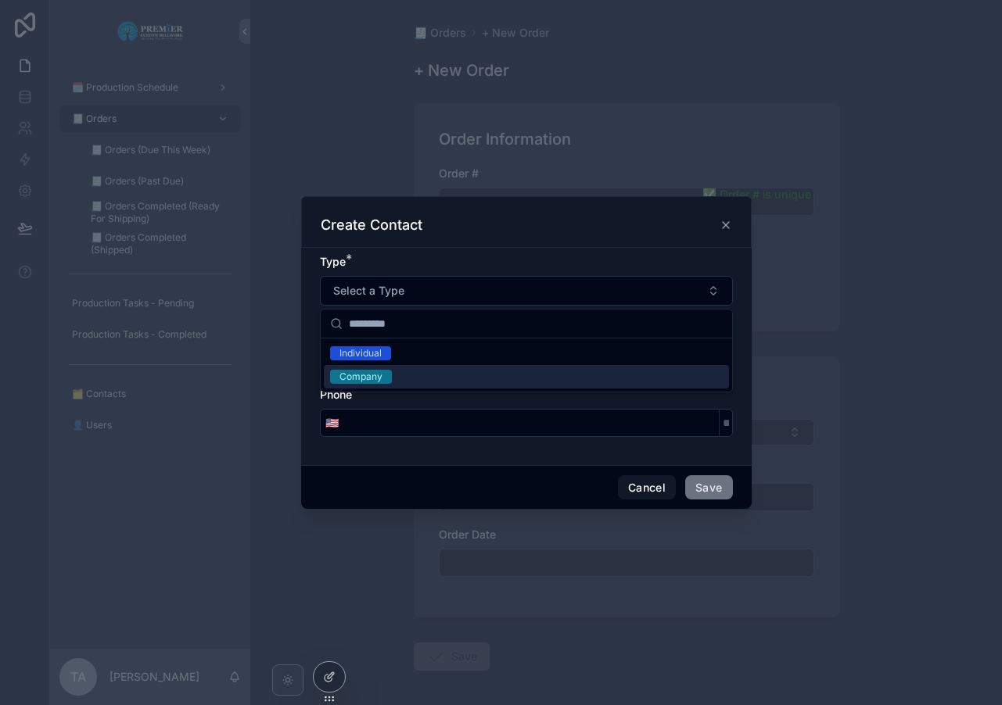
click at [358, 380] on div "Company" at bounding box center [360, 377] width 43 height 14
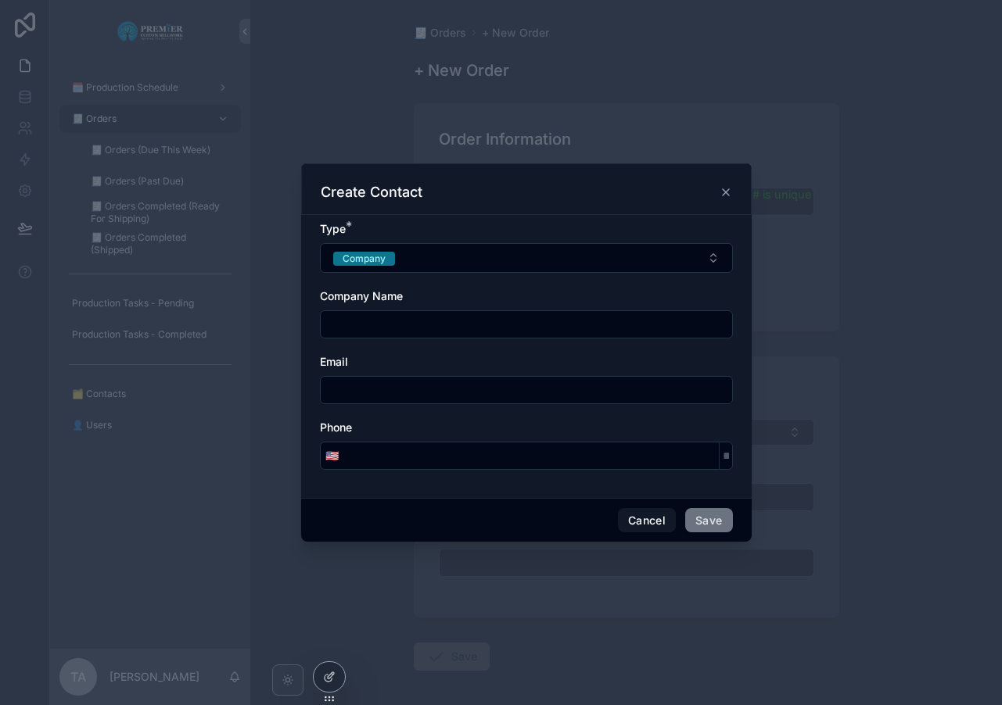
click at [358, 321] on input "scrollable content" at bounding box center [526, 325] width 411 height 22
type input "**********"
click at [361, 392] on input "scrollable content" at bounding box center [526, 390] width 411 height 22
type input "**********"
click at [355, 455] on input "scrollable content" at bounding box center [530, 456] width 375 height 22
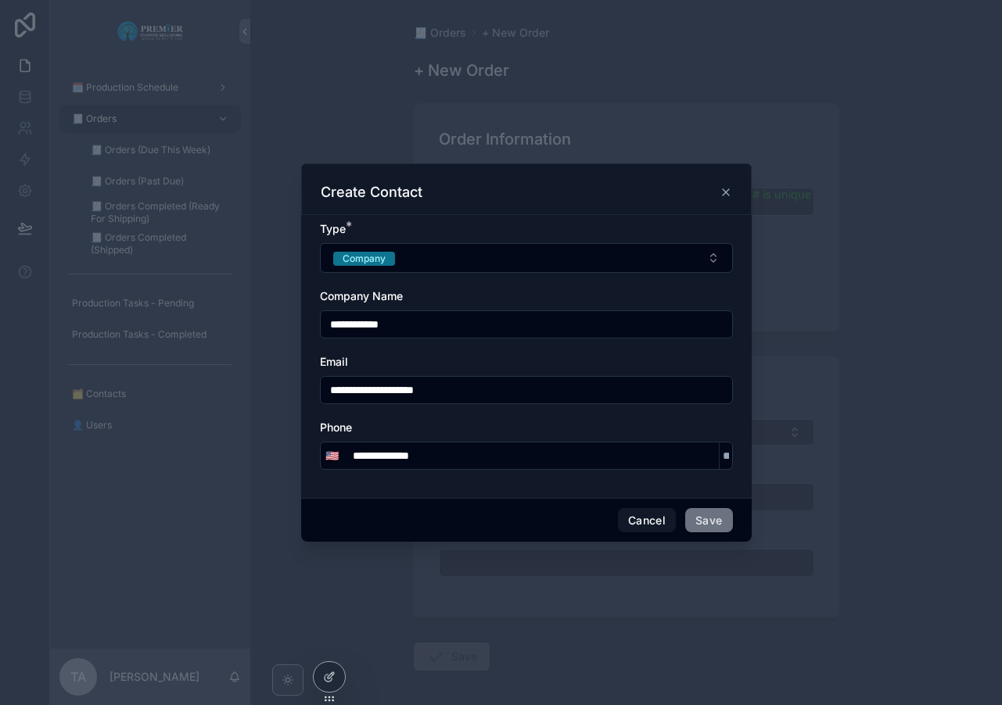
type input "**********"
click at [708, 519] on button "Save" at bounding box center [708, 520] width 47 height 25
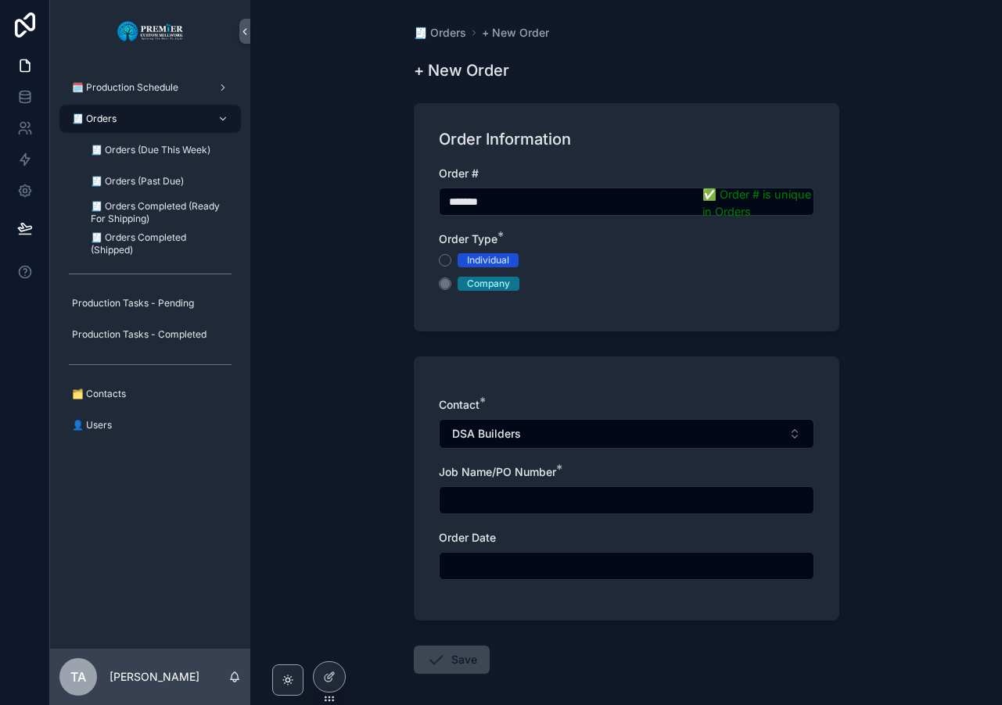
click at [483, 500] on input "scrollable content" at bounding box center [626, 500] width 374 height 22
click at [566, 497] on input "**********" at bounding box center [626, 500] width 374 height 22
type input "**********"
click at [459, 570] on input "scrollable content" at bounding box center [626, 566] width 374 height 22
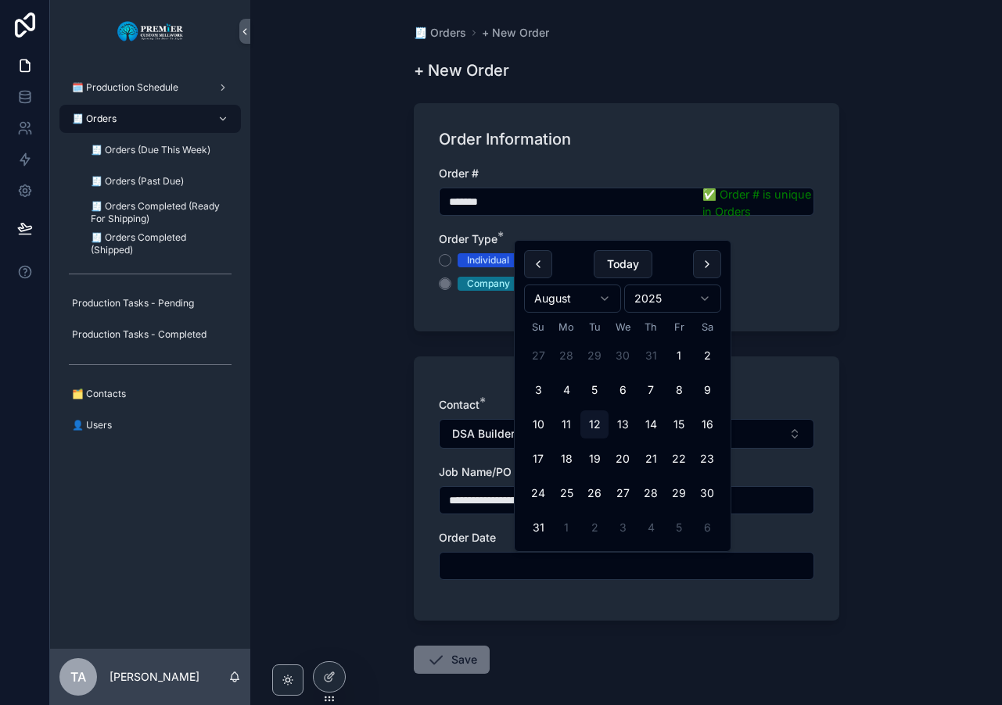
click at [567, 427] on button "11" at bounding box center [566, 424] width 28 height 28
type input "*********"
click at [451, 661] on button "Save" at bounding box center [452, 660] width 76 height 28
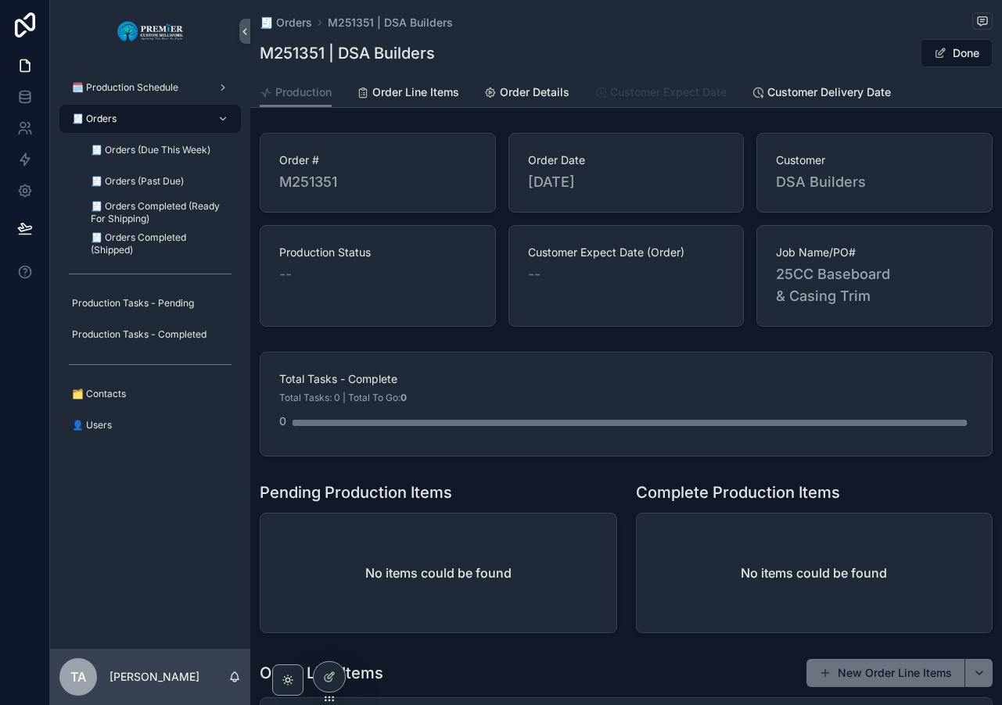
click at [681, 93] on span "Customer Expect Date" at bounding box center [668, 92] width 116 height 16
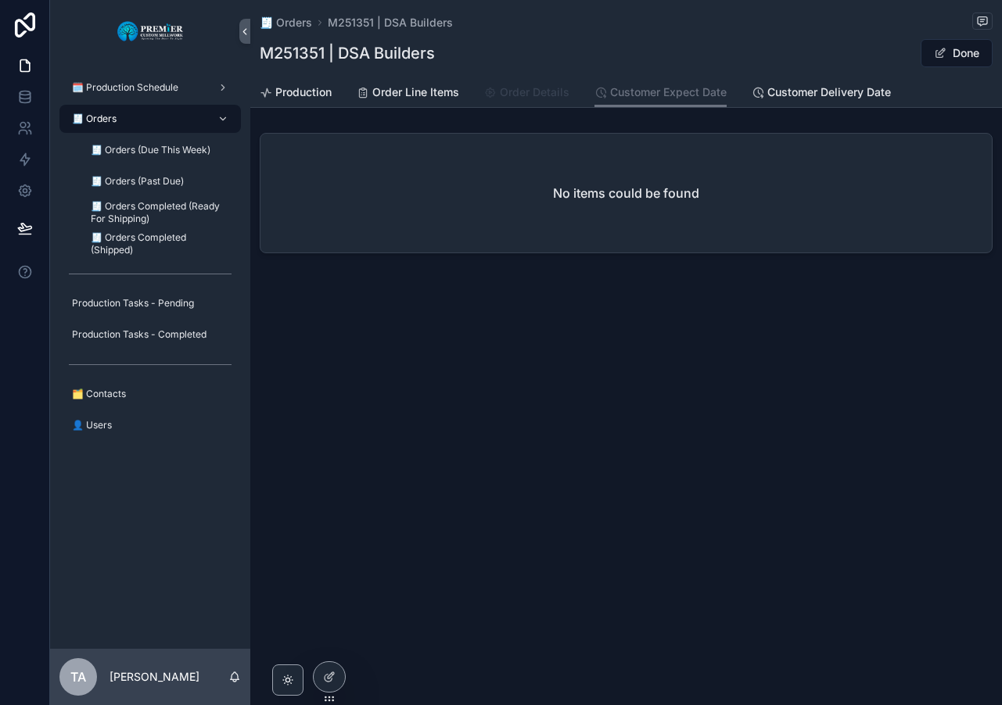
click at [512, 95] on span "Order Details" at bounding box center [535, 92] width 70 height 16
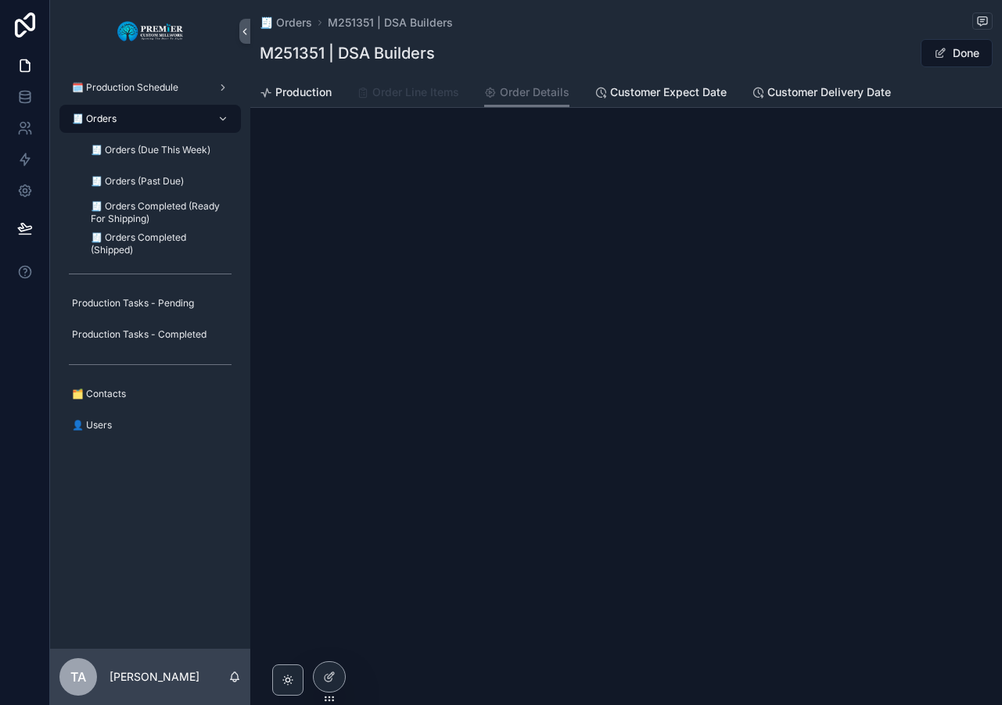
click at [417, 94] on span "Order Line Items" at bounding box center [415, 92] width 87 height 16
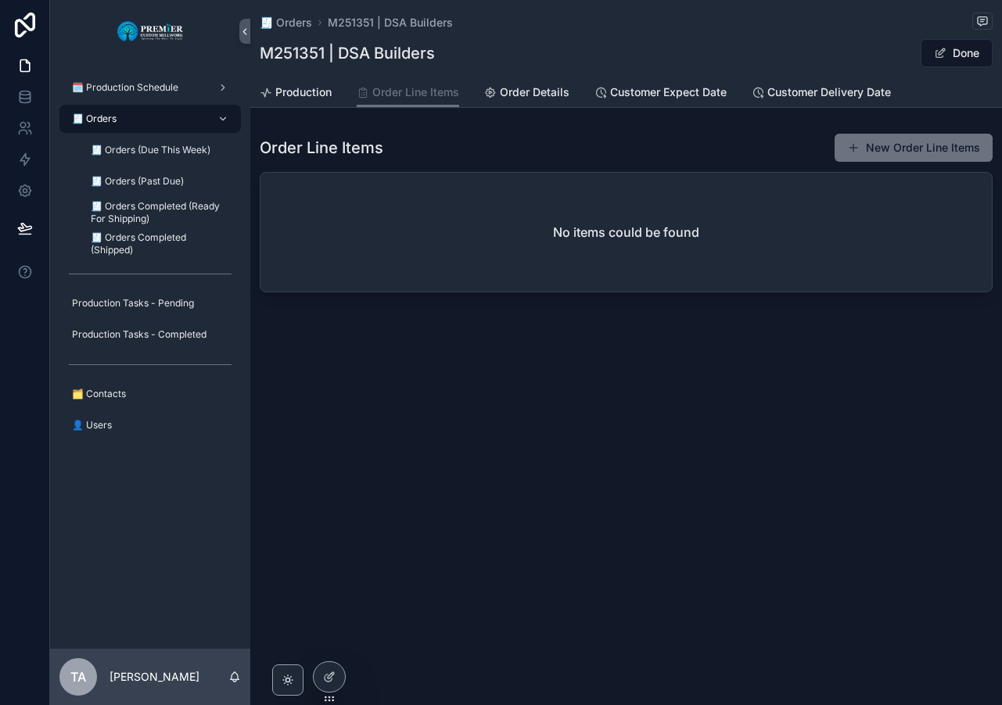
click at [925, 141] on button "New Order Line Items" at bounding box center [913, 148] width 158 height 28
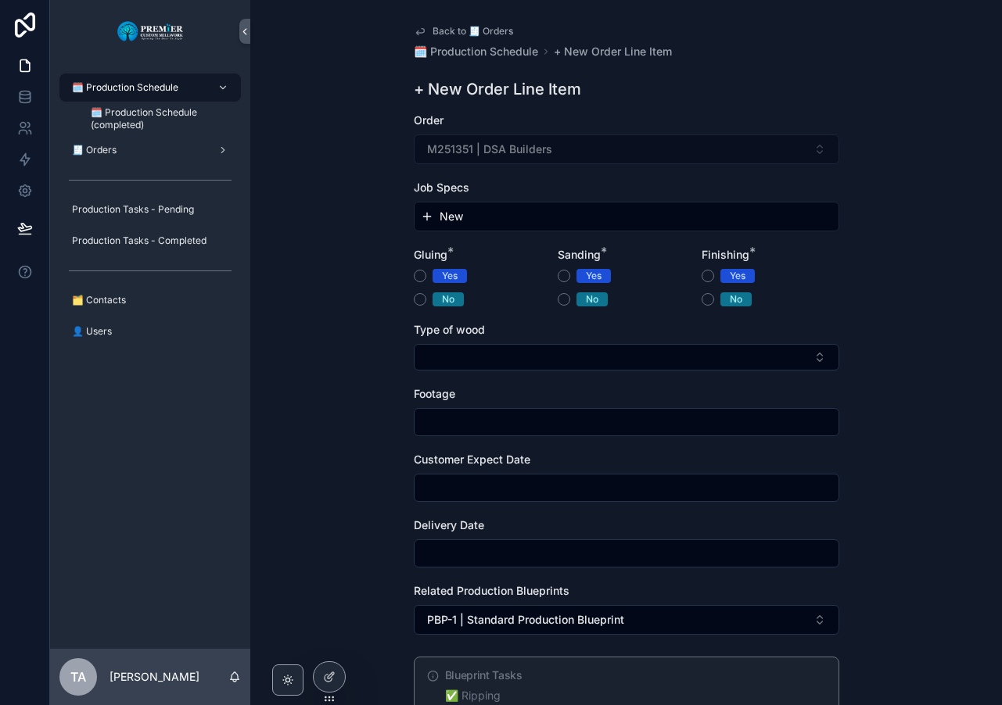
click at [452, 217] on span "New" at bounding box center [450, 217] width 23 height 16
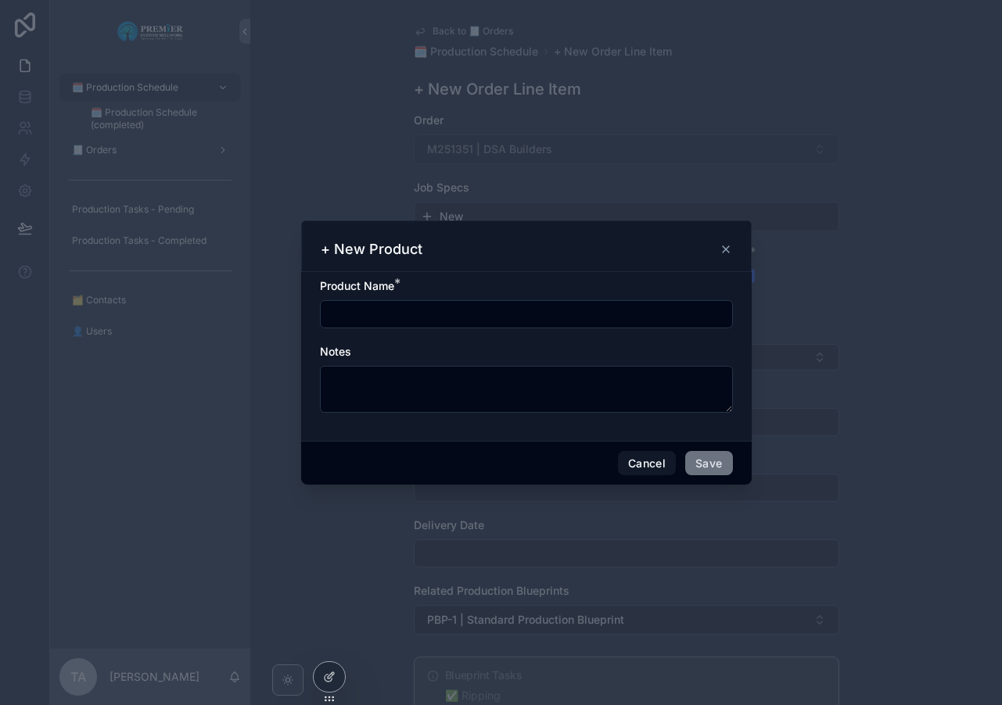
click at [358, 310] on input "scrollable content" at bounding box center [526, 314] width 411 height 22
type input "********"
click at [702, 467] on button "Save" at bounding box center [708, 463] width 47 height 25
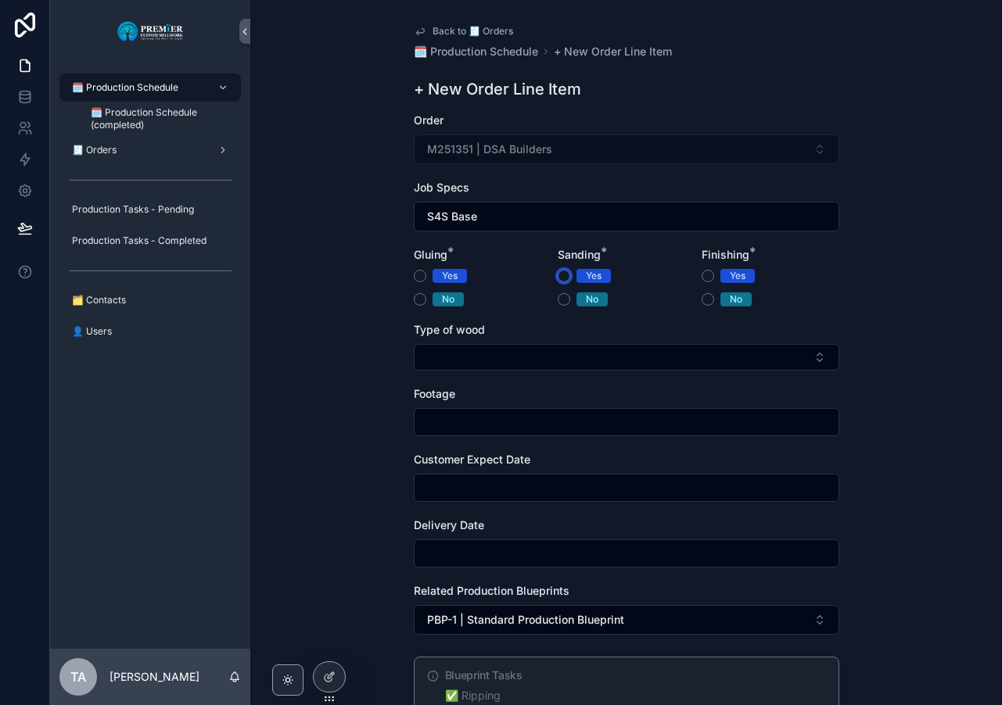
drag, startPoint x: 558, startPoint y: 276, endPoint x: 541, endPoint y: 296, distance: 26.0
click at [558, 276] on button "Yes" at bounding box center [563, 276] width 13 height 13
click at [416, 301] on button "No" at bounding box center [420, 299] width 13 height 13
click at [705, 301] on button "No" at bounding box center [707, 299] width 13 height 13
click at [497, 357] on button "Select Button" at bounding box center [626, 357] width 425 height 27
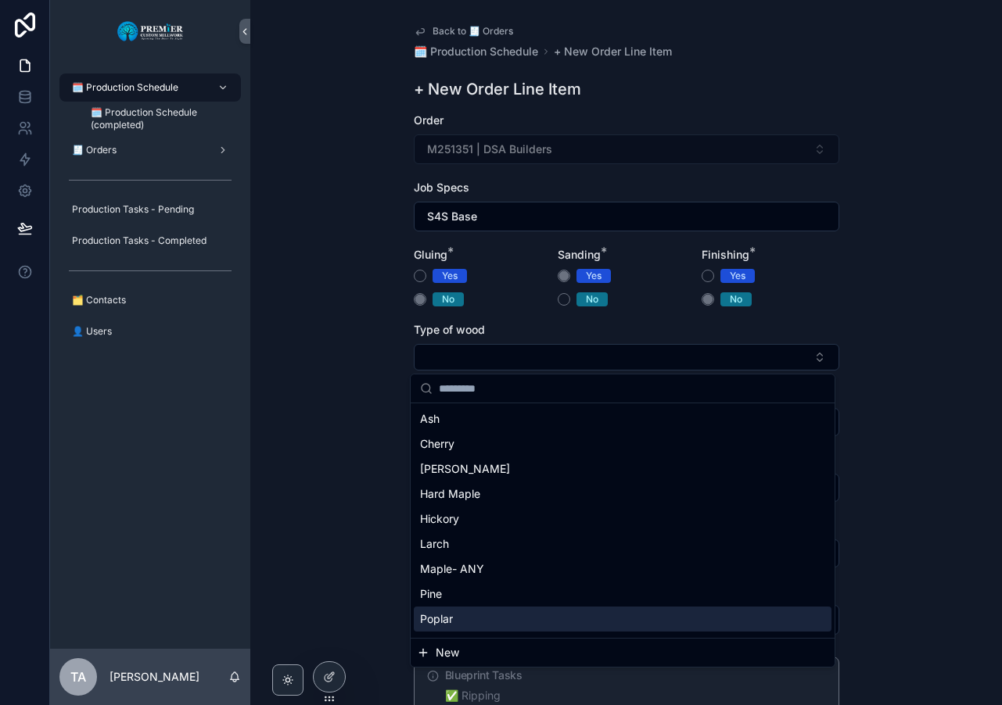
click at [451, 618] on span "Poplar" at bounding box center [436, 619] width 33 height 16
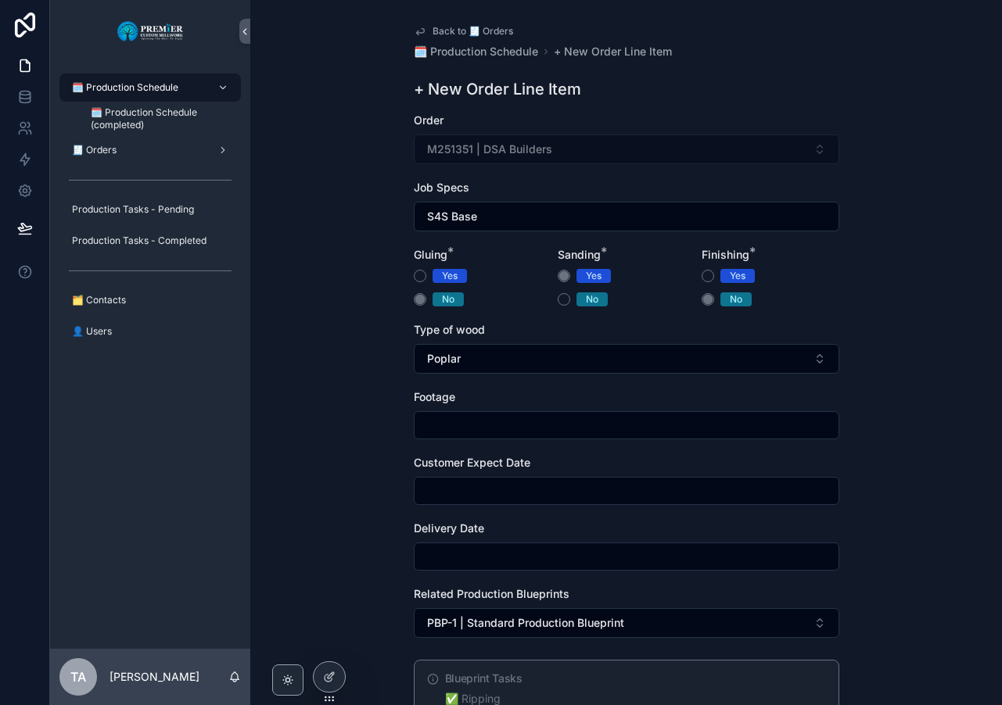
click at [439, 420] on input "scrollable content" at bounding box center [626, 425] width 424 height 22
type input "***"
click at [453, 493] on input "scrollable content" at bounding box center [626, 491] width 424 height 22
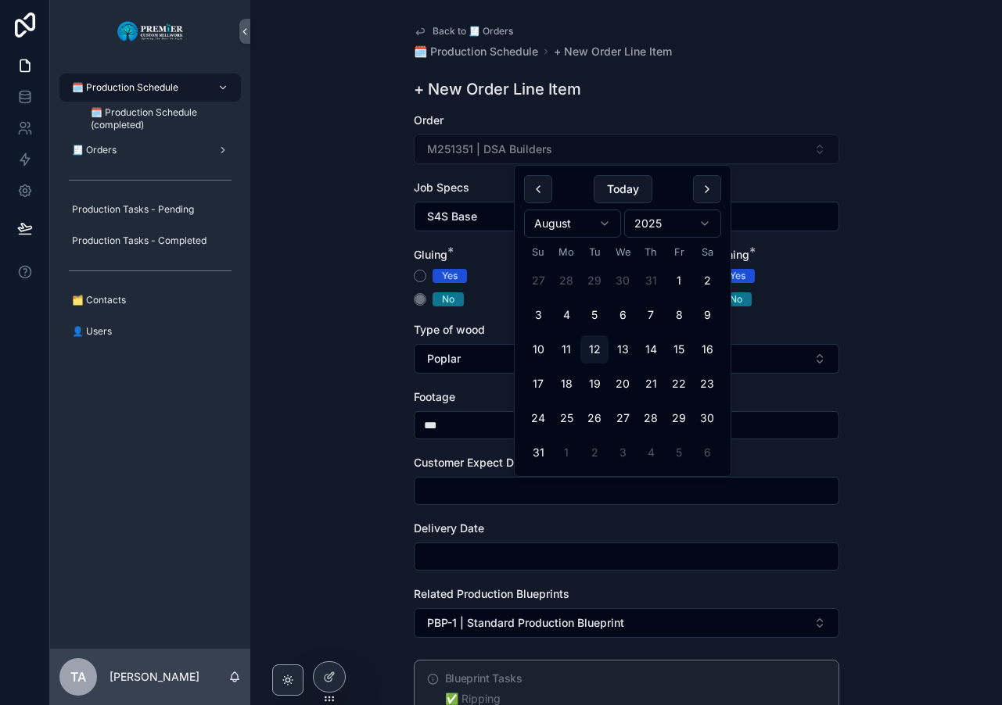
click at [567, 453] on button "1" at bounding box center [566, 453] width 28 height 28
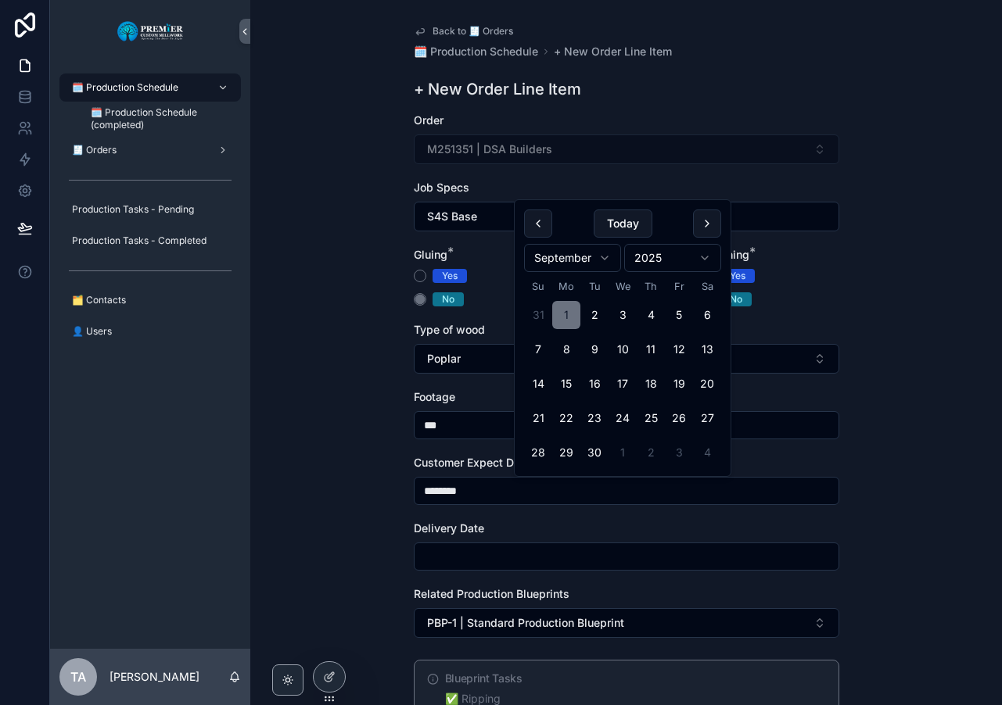
type input "********"
click at [438, 557] on input "scrollable content" at bounding box center [626, 557] width 424 height 22
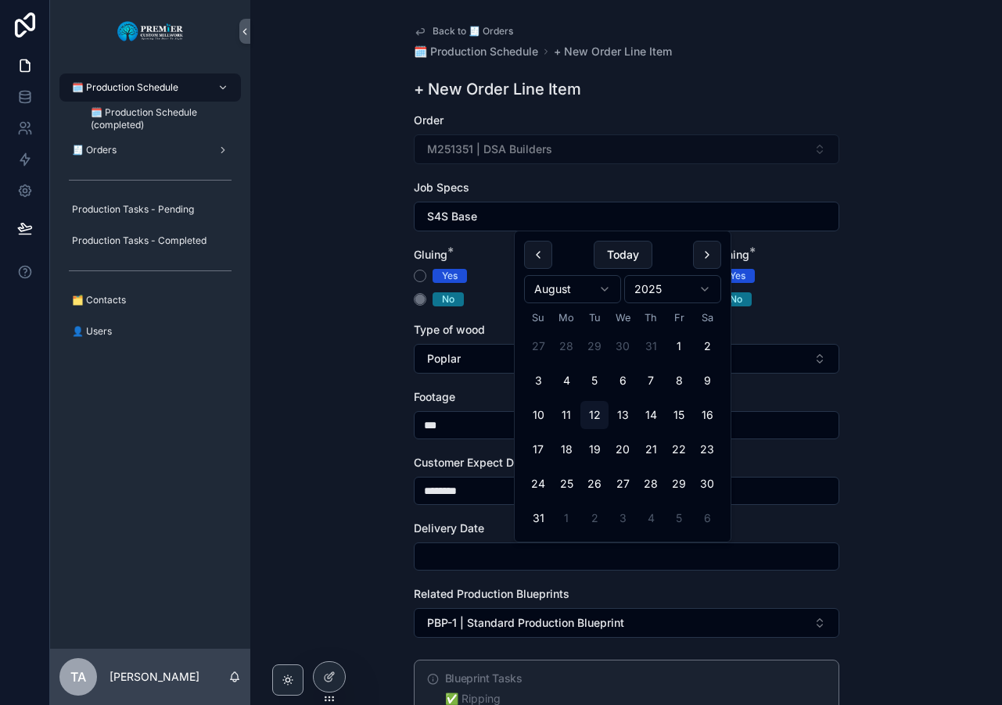
click at [566, 518] on button "1" at bounding box center [566, 518] width 28 height 28
type input "********"
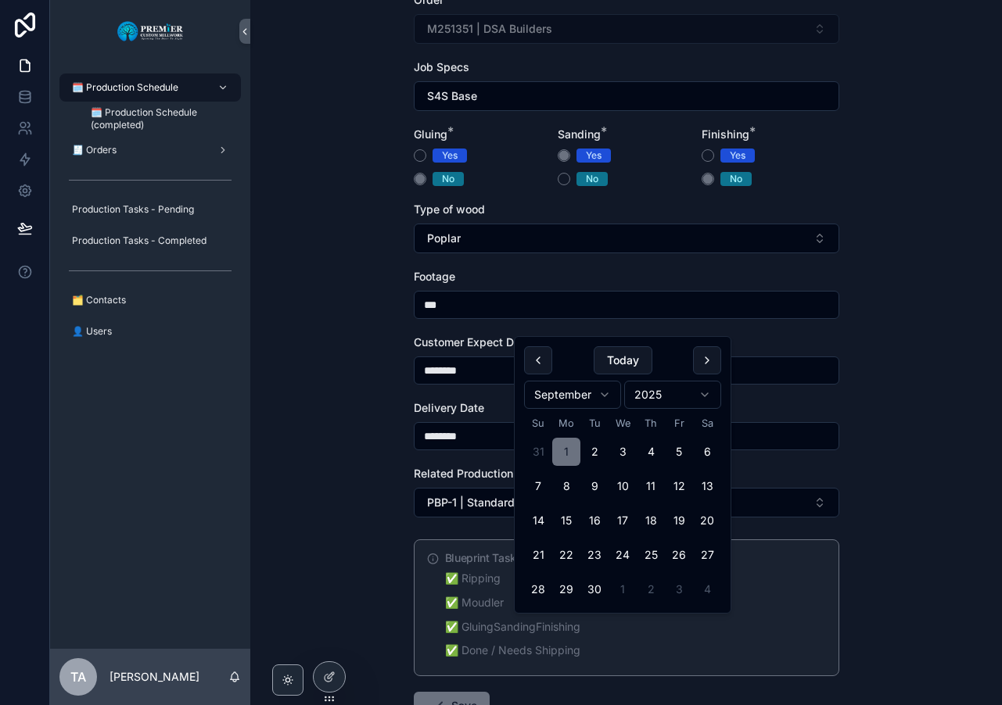
scroll to position [235, 0]
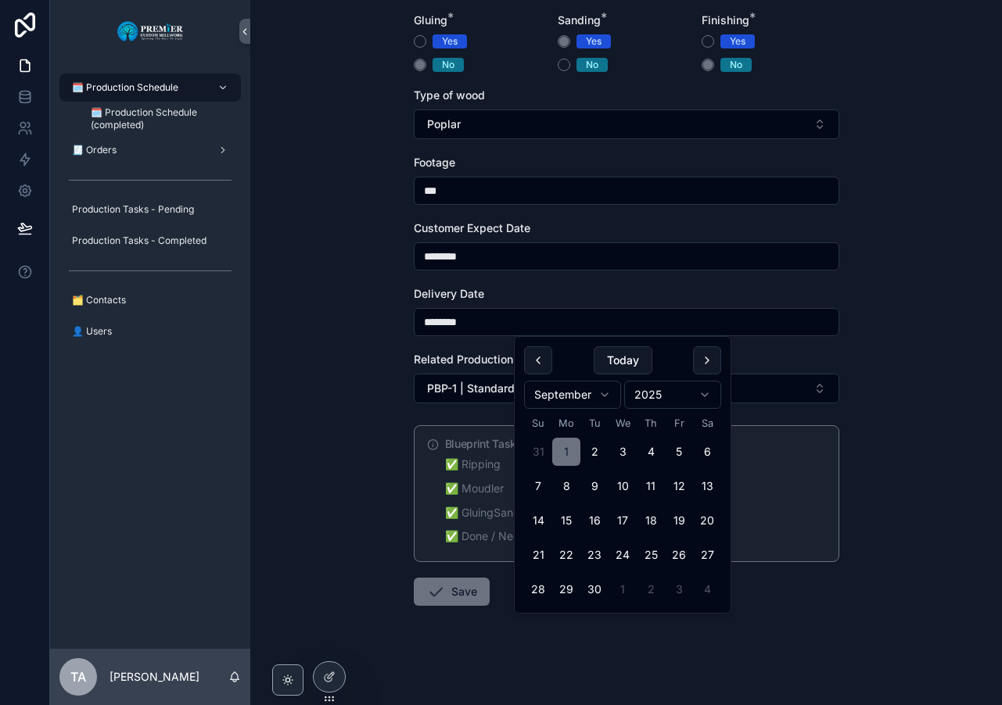
click at [468, 594] on button "Save" at bounding box center [452, 592] width 76 height 28
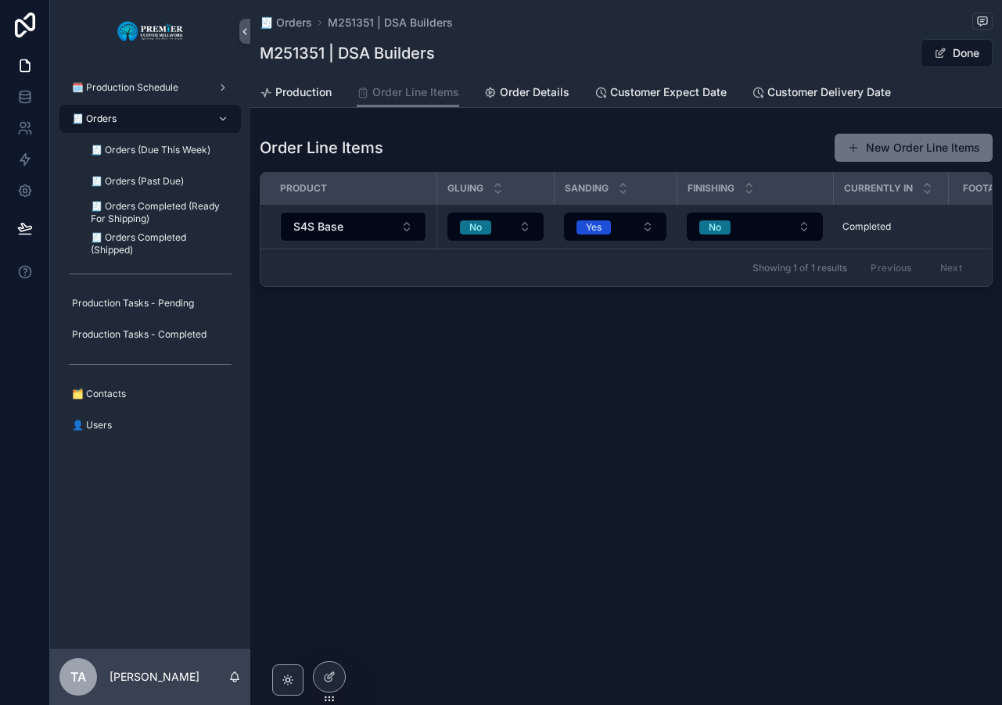
click at [905, 140] on button "New Order Line Items" at bounding box center [913, 148] width 158 height 28
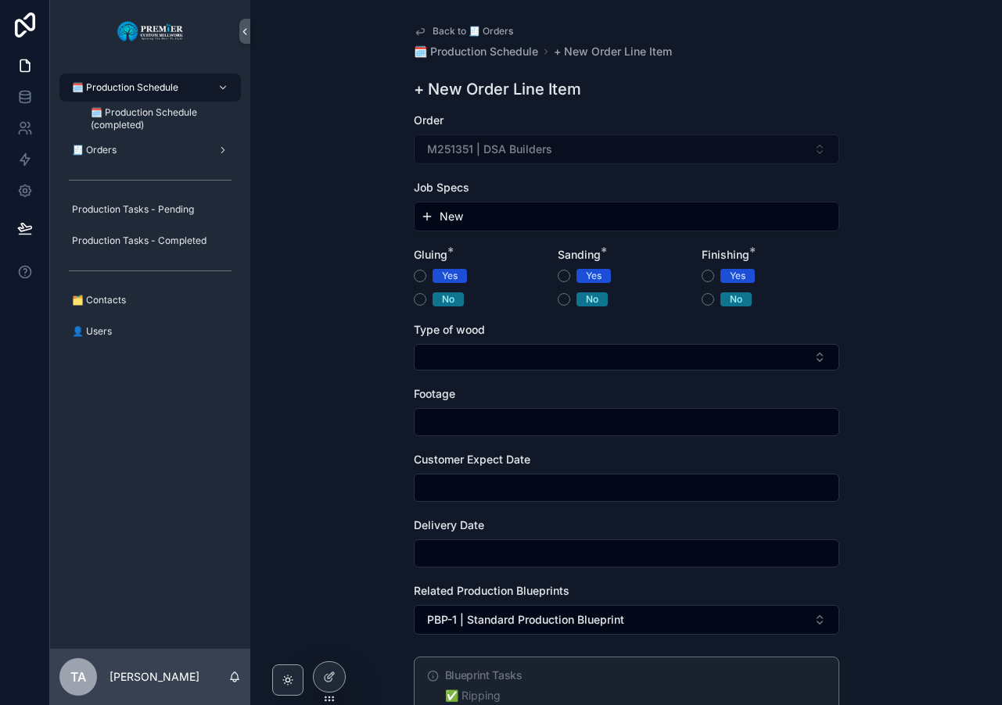
click at [455, 218] on span "New" at bounding box center [450, 217] width 23 height 16
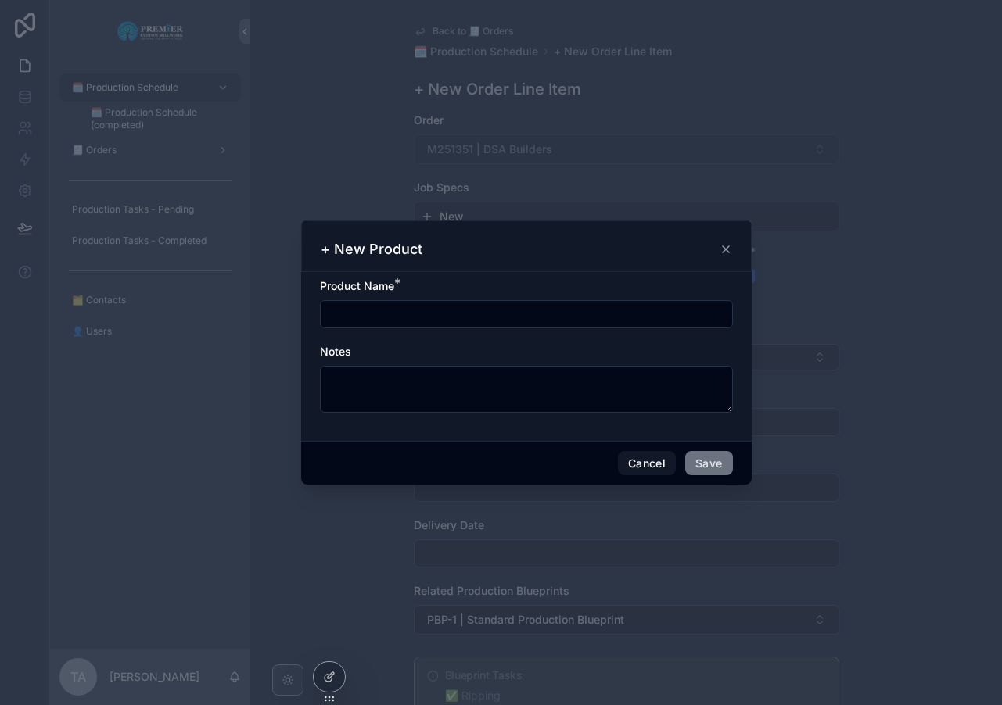
click at [379, 314] on input "scrollable content" at bounding box center [526, 314] width 411 height 22
type input "**********"
click at [699, 459] on button "Save" at bounding box center [708, 463] width 47 height 25
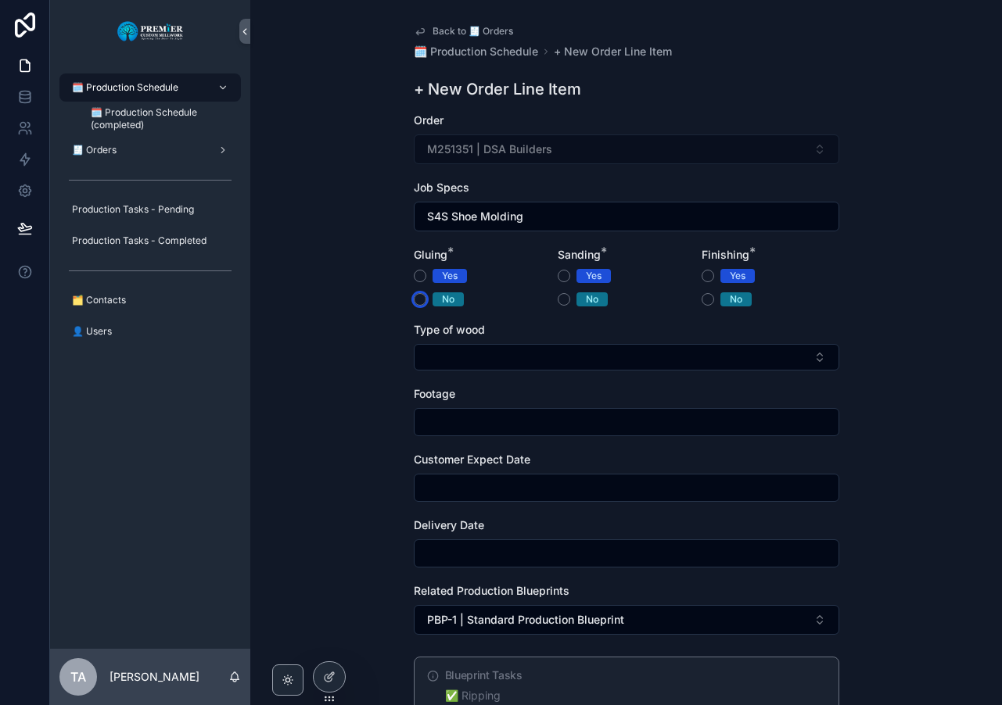
click at [416, 299] on button "No" at bounding box center [420, 299] width 13 height 13
click at [557, 276] on button "Yes" at bounding box center [563, 276] width 13 height 13
click at [704, 299] on button "No" at bounding box center [707, 299] width 13 height 13
click at [429, 349] on button "Select Button" at bounding box center [626, 357] width 425 height 27
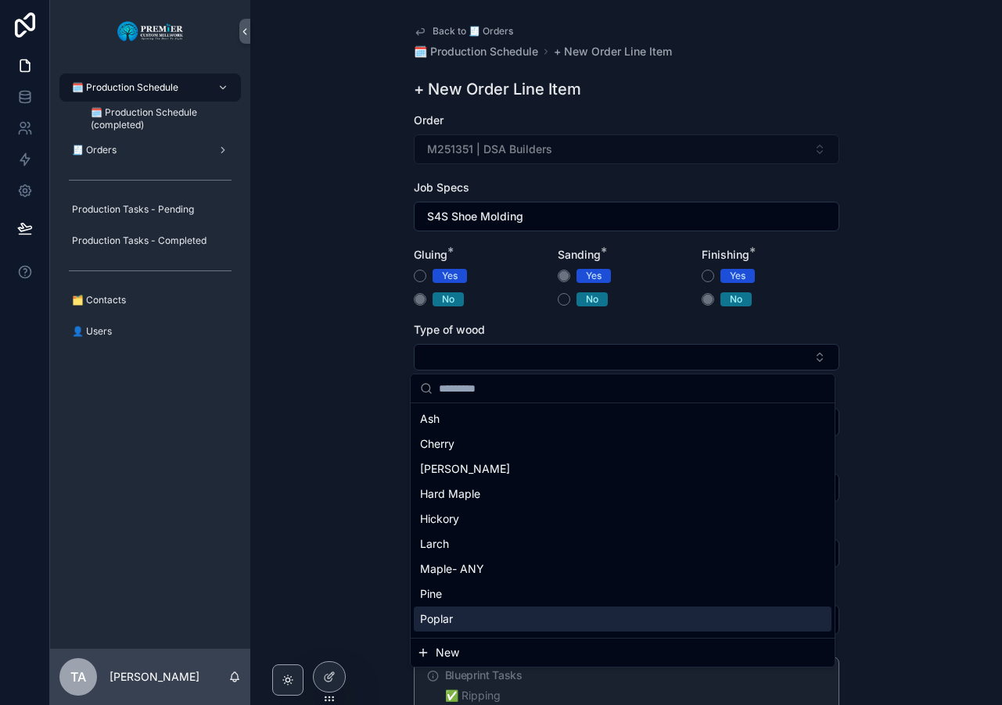
click at [458, 616] on div "Poplar" at bounding box center [623, 619] width 418 height 25
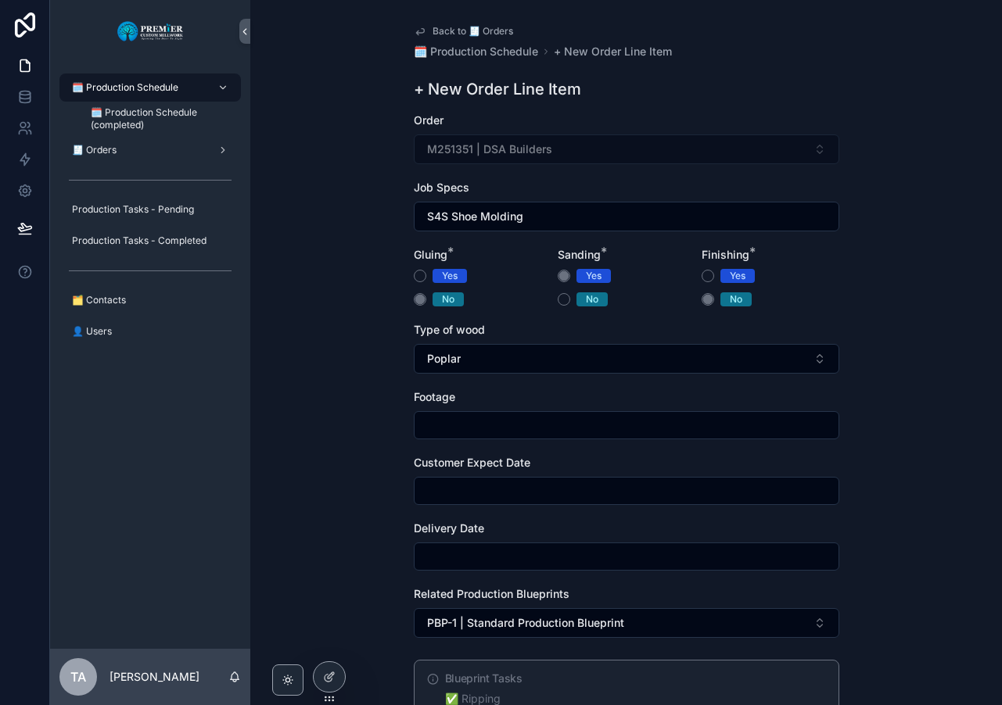
click at [457, 419] on input "scrollable content" at bounding box center [626, 425] width 424 height 22
type input "***"
click at [462, 486] on input "scrollable content" at bounding box center [626, 491] width 424 height 22
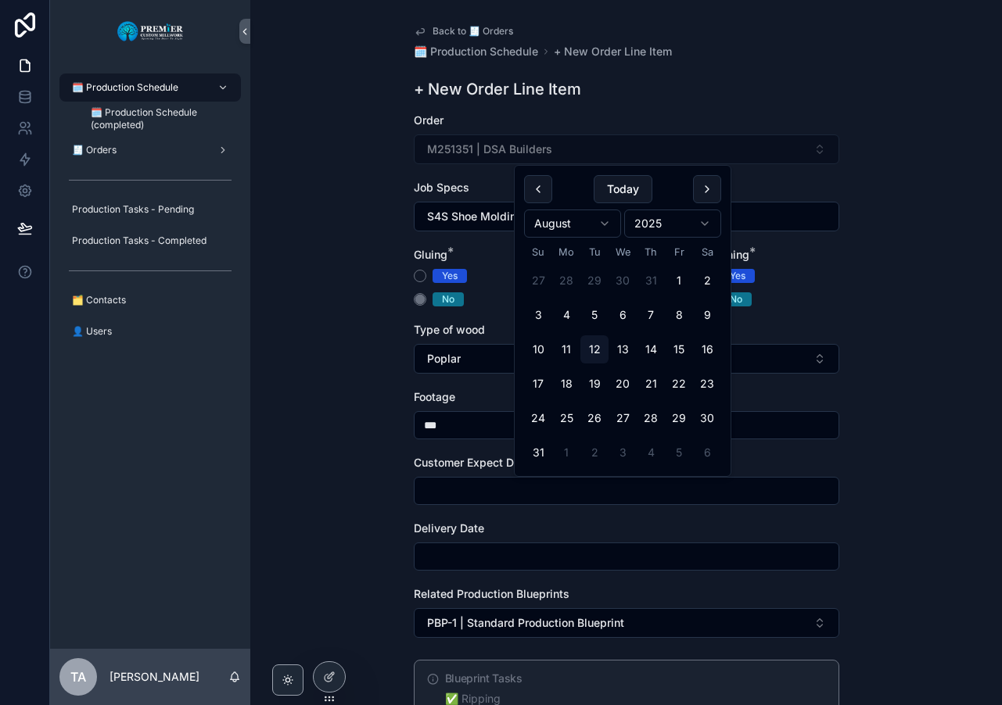
click at [566, 453] on button "1" at bounding box center [566, 453] width 28 height 28
type input "********"
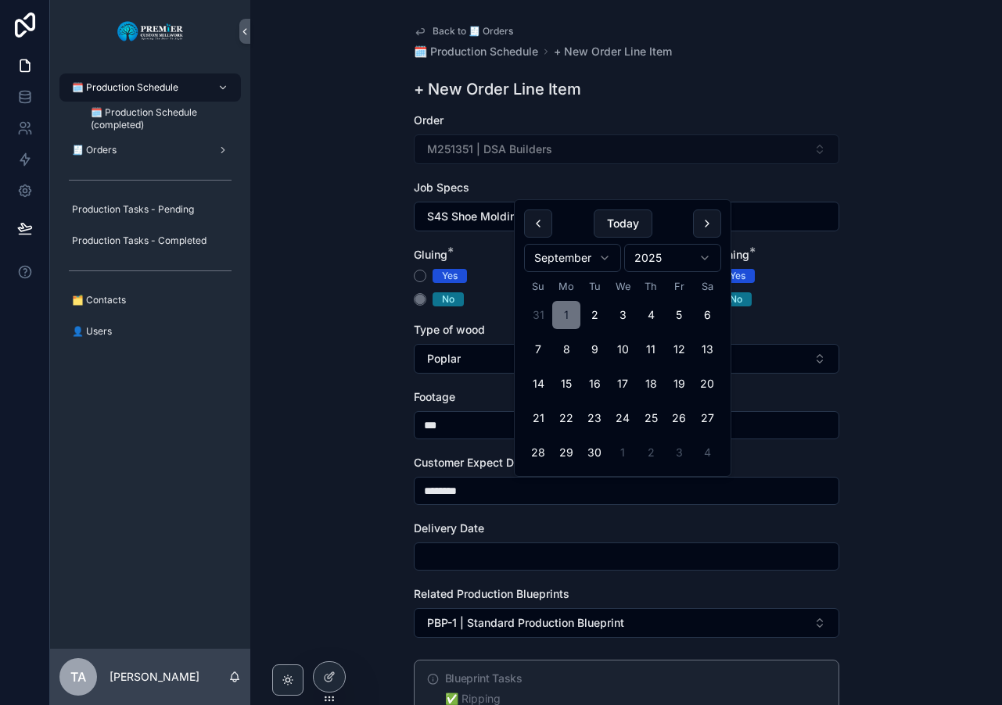
click at [446, 548] on input "scrollable content" at bounding box center [626, 557] width 424 height 22
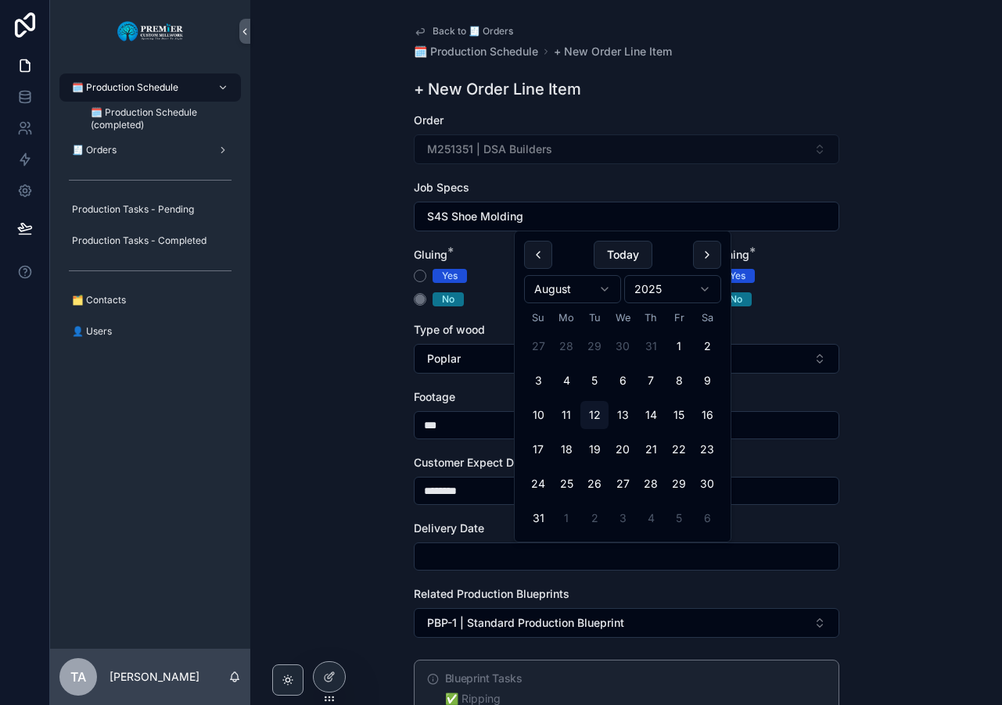
click at [568, 514] on button "1" at bounding box center [566, 518] width 28 height 28
type input "********"
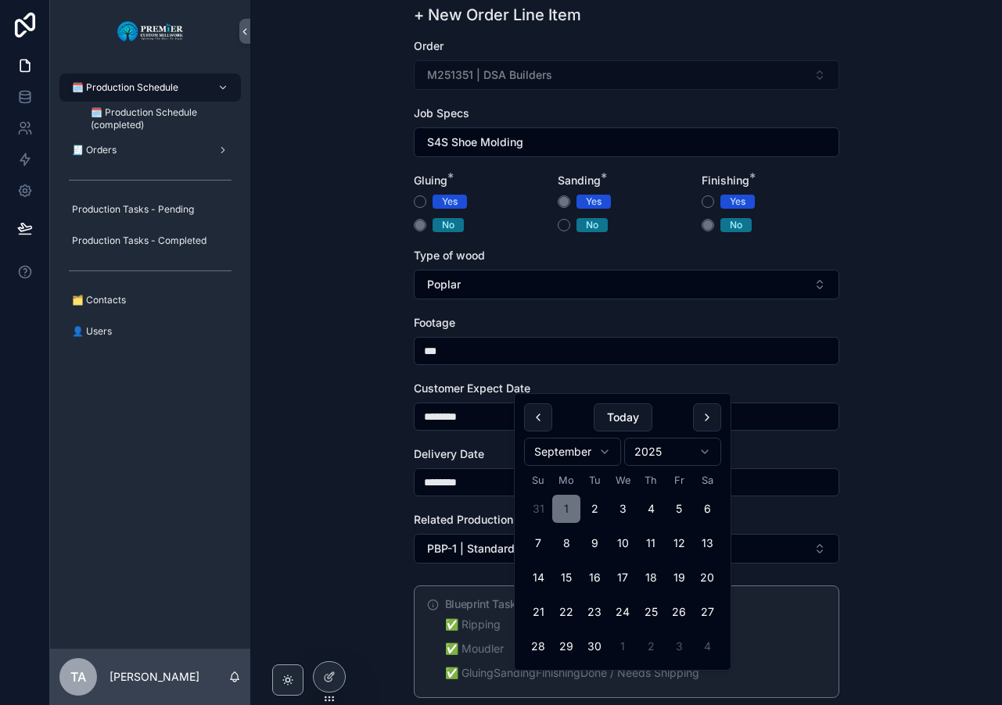
scroll to position [211, 0]
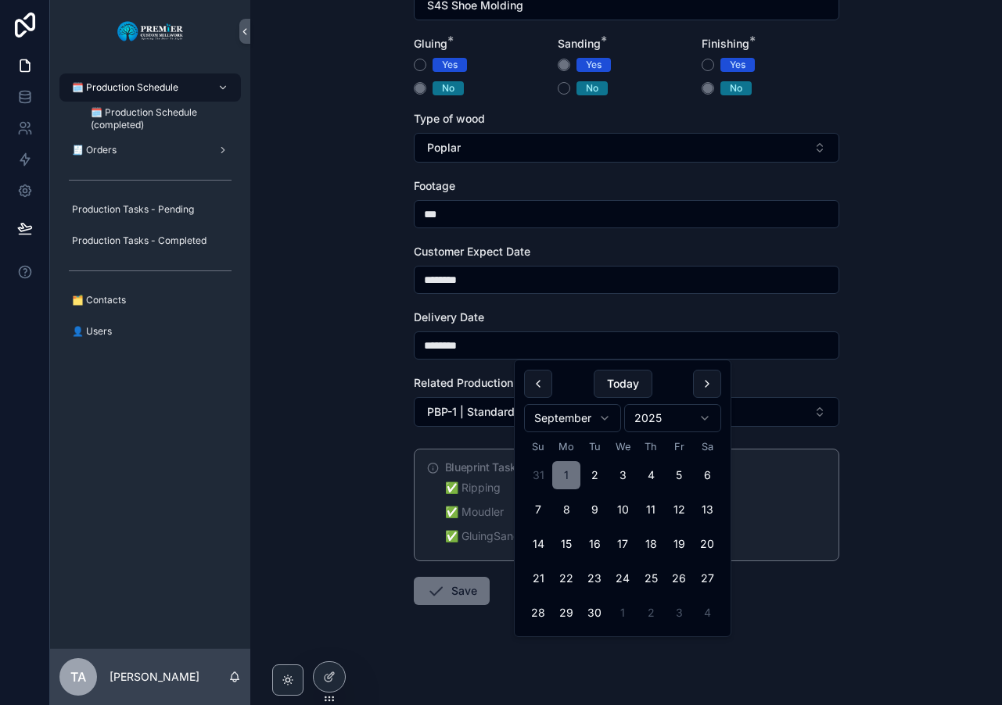
click at [460, 597] on button "Save" at bounding box center [452, 591] width 76 height 28
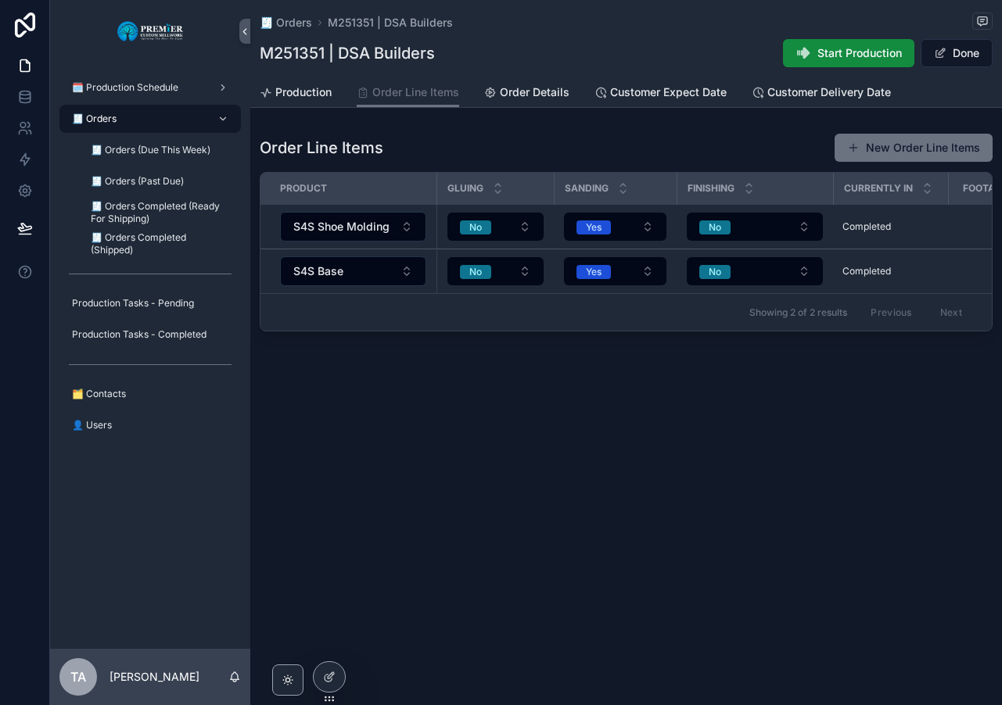
click at [912, 149] on button "New Order Line Items" at bounding box center [913, 148] width 158 height 28
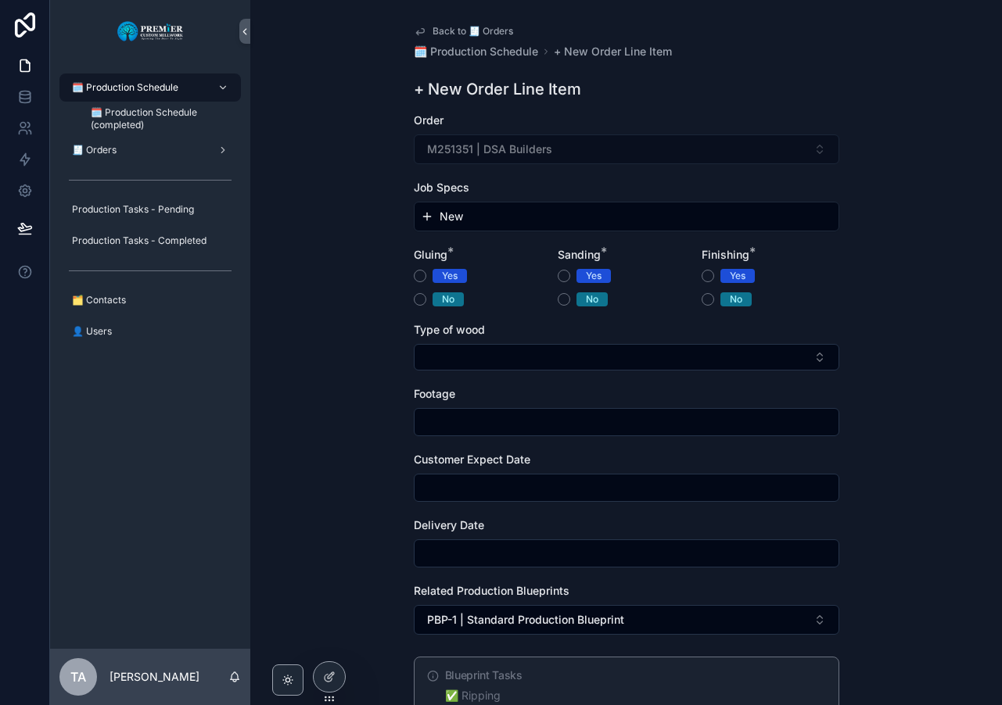
click at [444, 219] on span "New" at bounding box center [450, 217] width 23 height 16
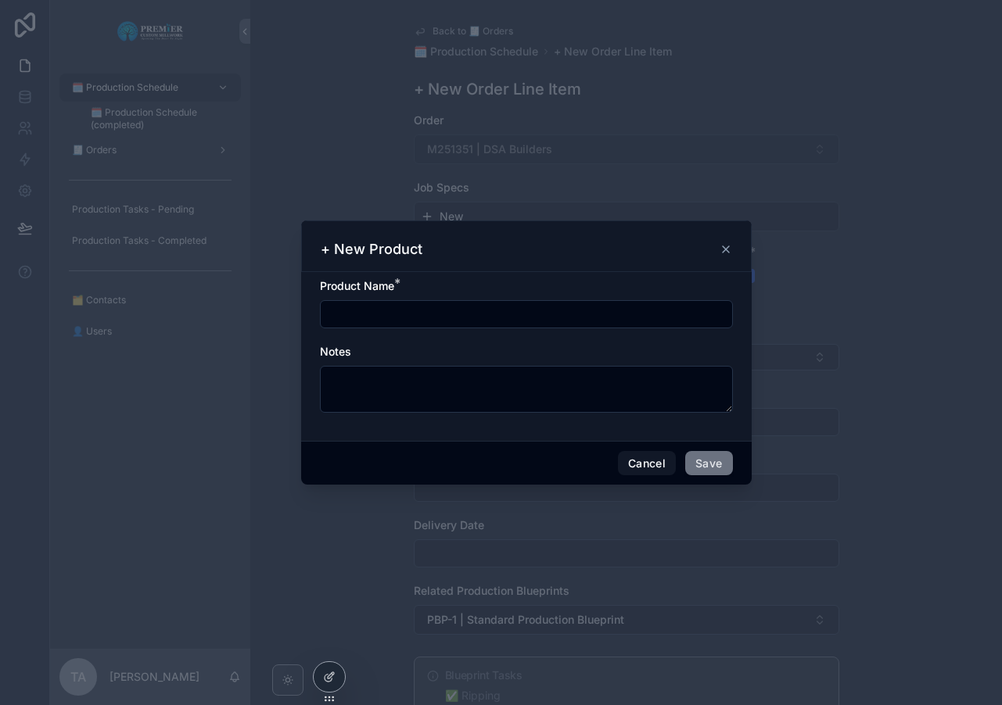
click at [360, 312] on input "scrollable content" at bounding box center [526, 314] width 411 height 22
type input "**********"
click at [701, 465] on button "Save" at bounding box center [708, 463] width 47 height 25
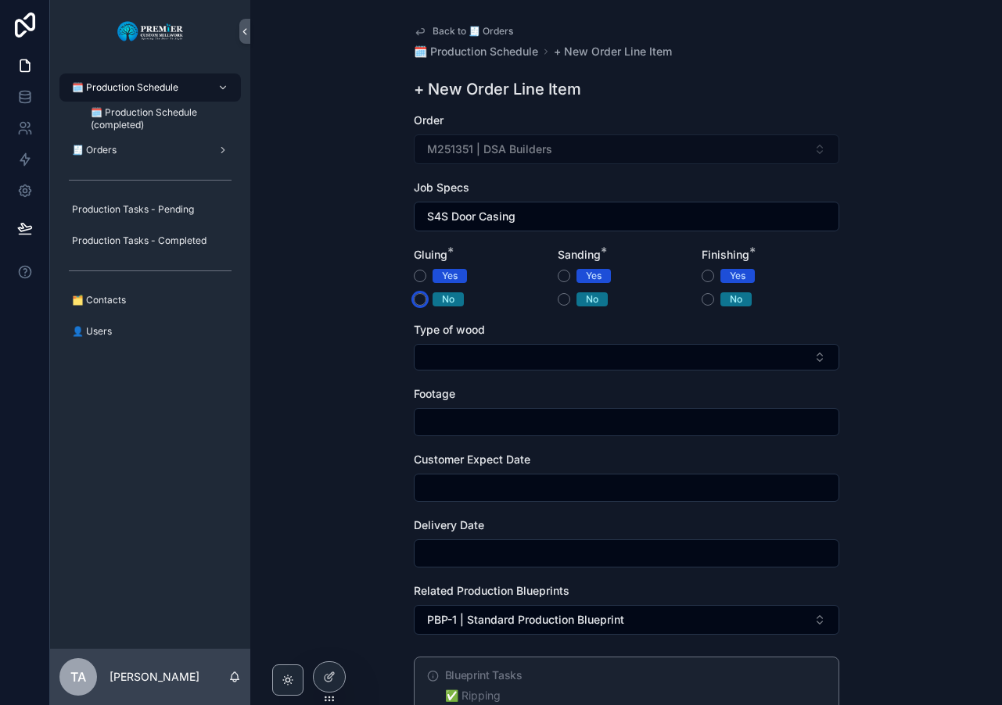
click at [421, 301] on button "No" at bounding box center [420, 299] width 13 height 13
click at [557, 278] on button "Yes" at bounding box center [563, 276] width 13 height 13
click at [708, 298] on button "No" at bounding box center [707, 299] width 13 height 13
click at [461, 360] on button "Select Button" at bounding box center [626, 357] width 425 height 27
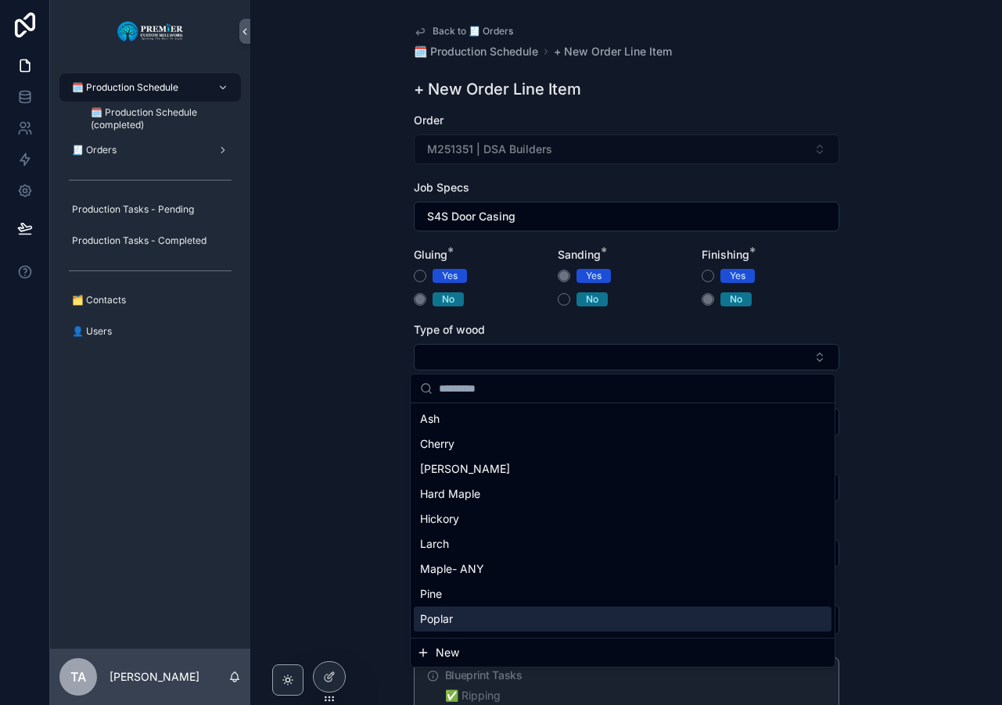
click at [455, 617] on div "Poplar" at bounding box center [623, 619] width 418 height 25
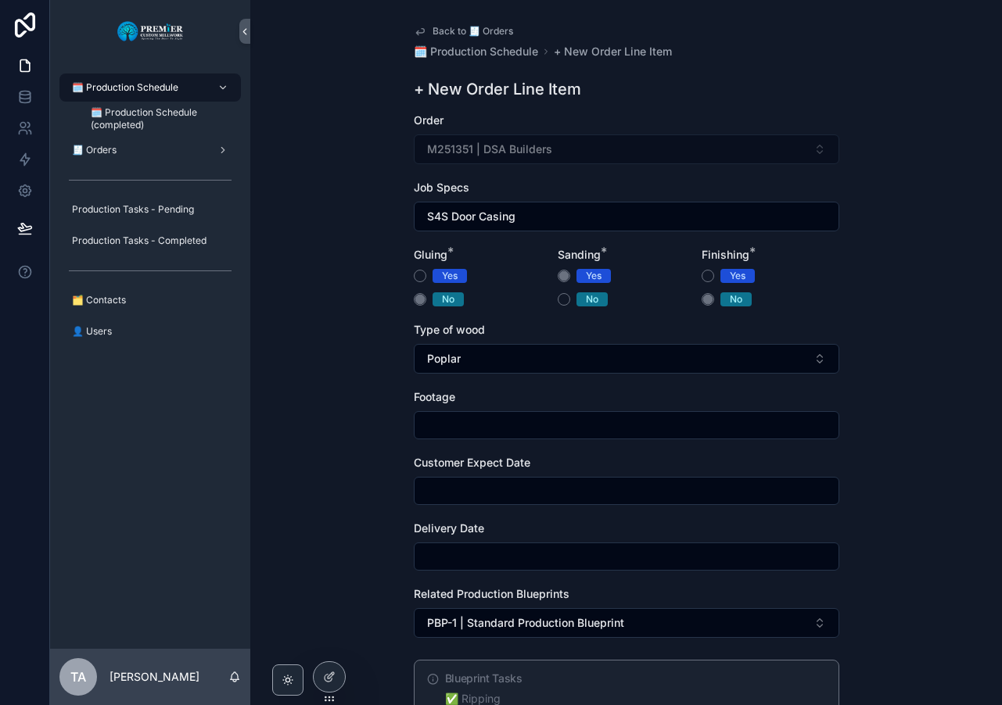
click at [437, 420] on input "scrollable content" at bounding box center [626, 425] width 424 height 22
type input "****"
click at [450, 489] on input "scrollable content" at bounding box center [626, 491] width 424 height 22
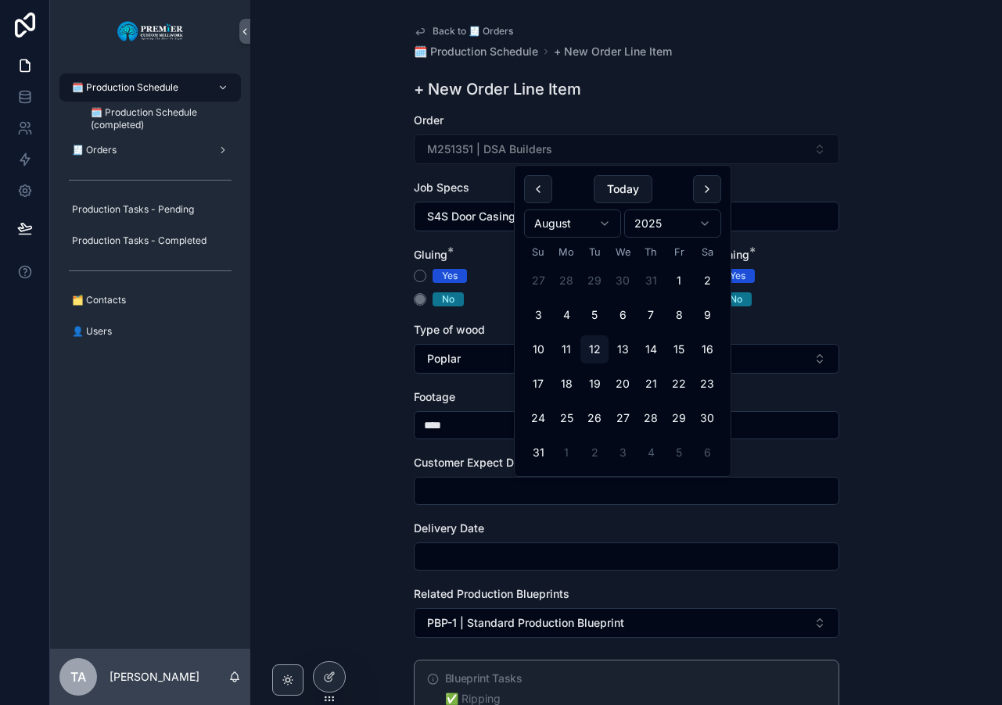
click at [565, 451] on button "1" at bounding box center [566, 453] width 28 height 28
type input "********"
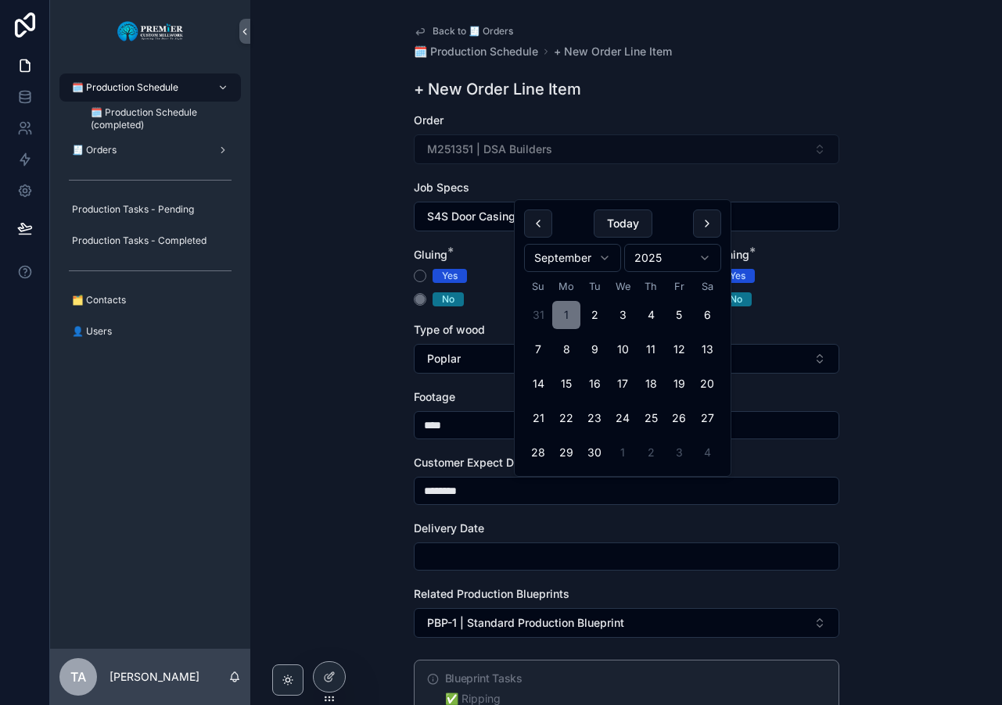
click at [463, 557] on input "scrollable content" at bounding box center [626, 557] width 424 height 22
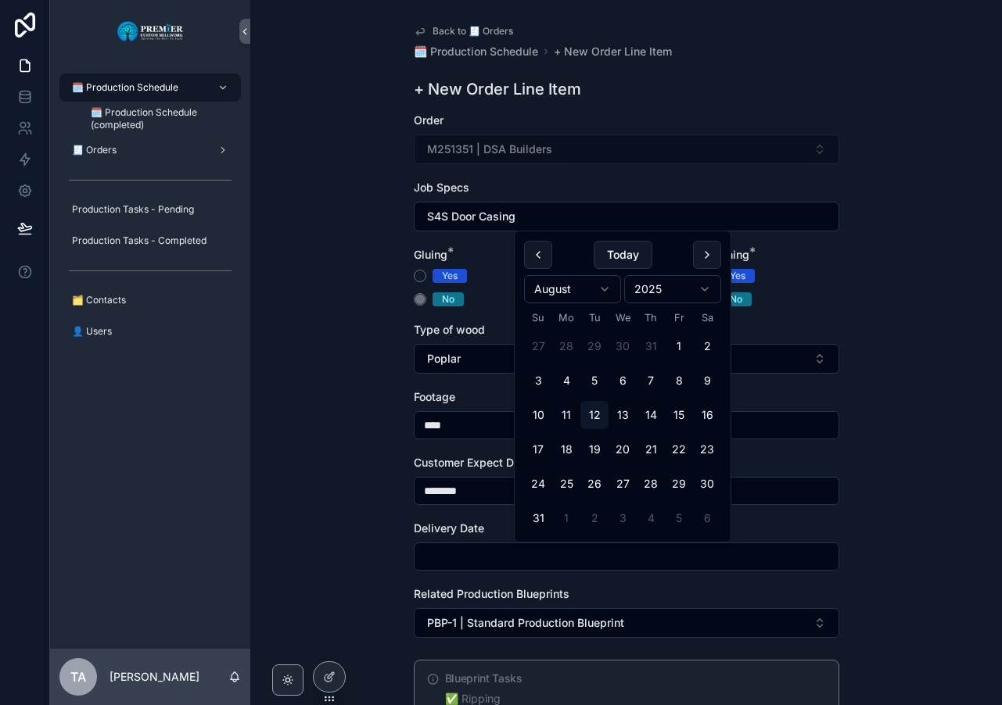
click at [561, 518] on button "1" at bounding box center [566, 518] width 28 height 28
type input "********"
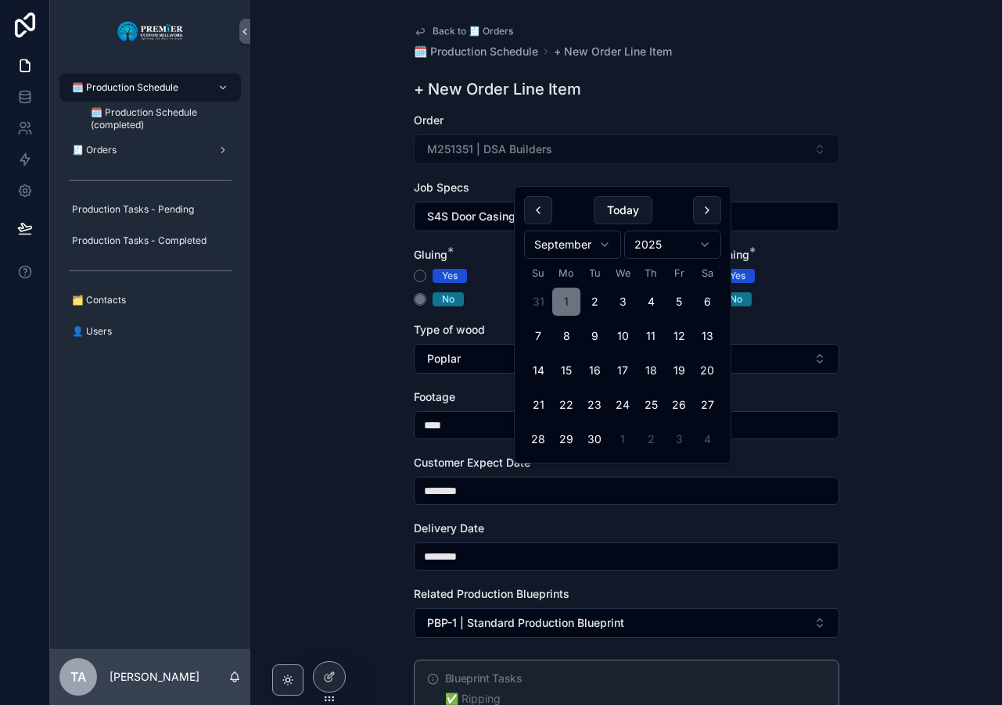
scroll to position [211, 0]
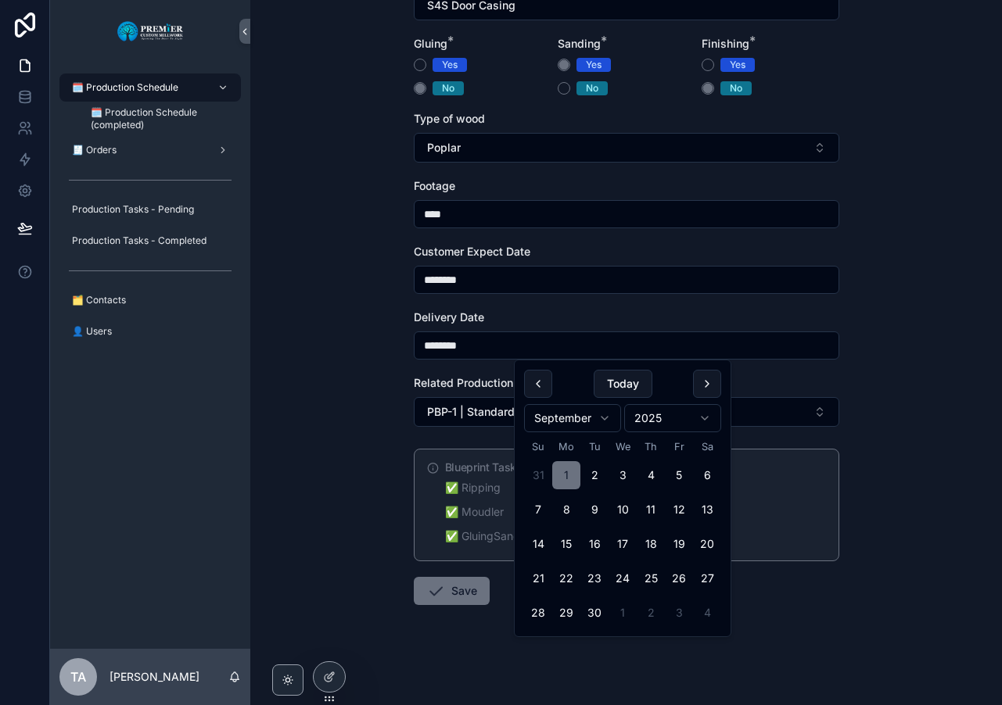
click at [464, 586] on button "Save" at bounding box center [452, 591] width 76 height 28
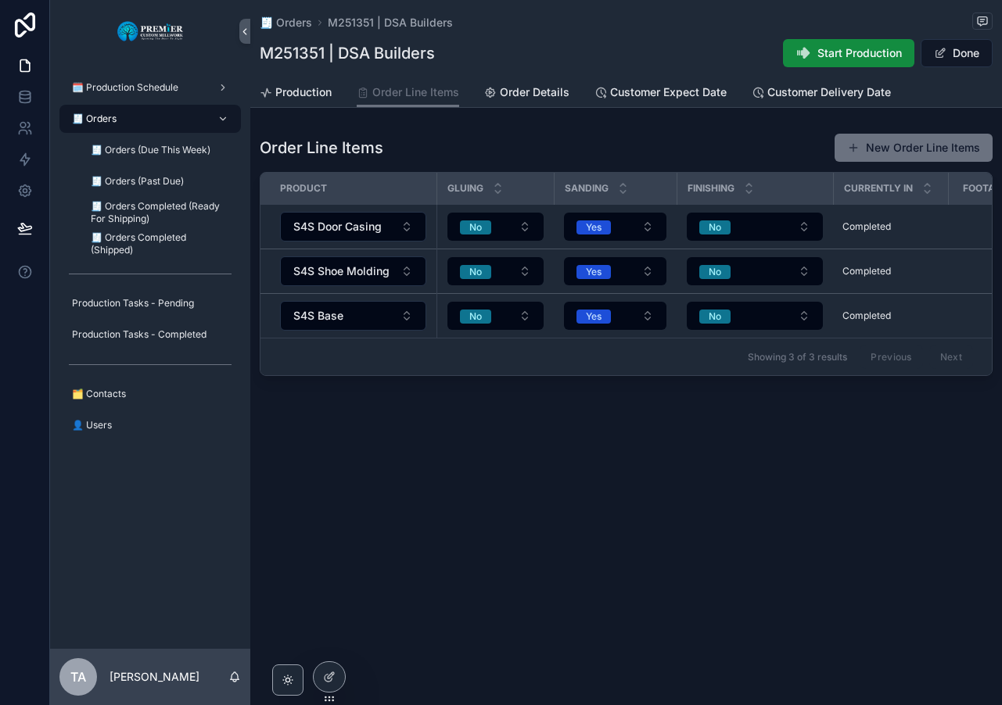
click at [898, 148] on button "New Order Line Items" at bounding box center [913, 148] width 158 height 28
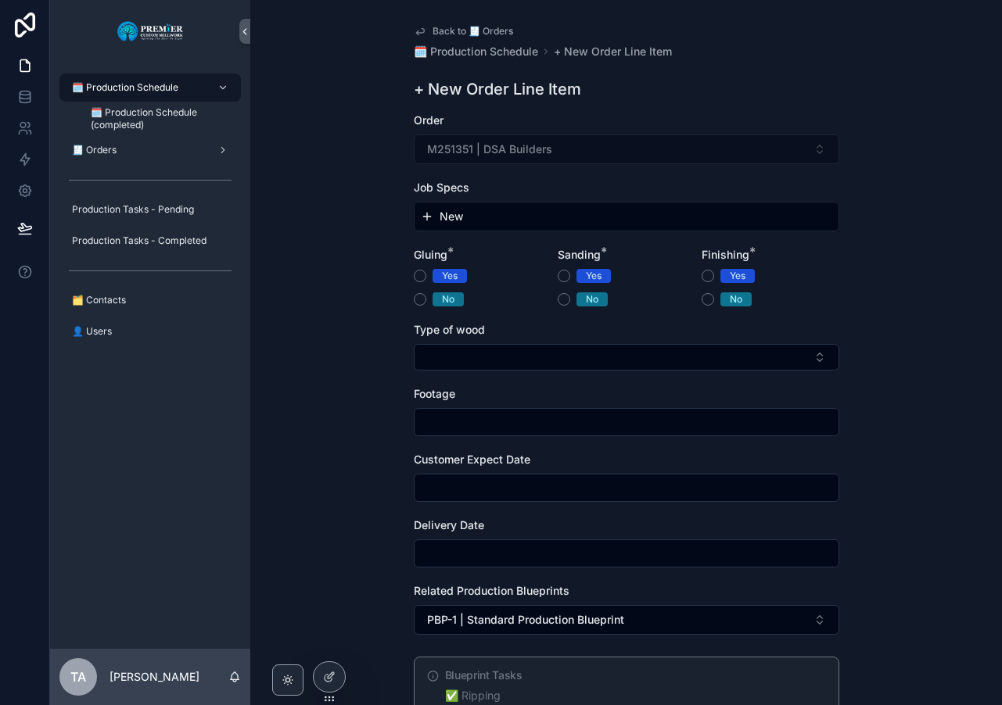
click at [457, 213] on span "New" at bounding box center [450, 217] width 23 height 16
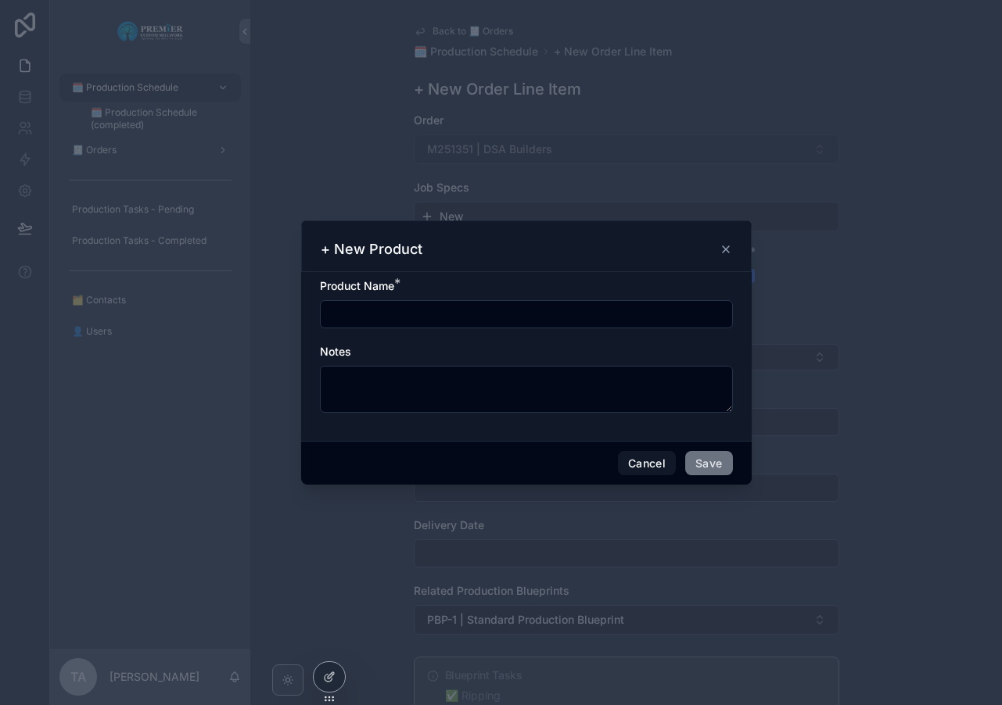
click at [365, 312] on input "scrollable content" at bounding box center [526, 314] width 411 height 22
type input "********"
click at [703, 463] on button "Save" at bounding box center [708, 463] width 47 height 25
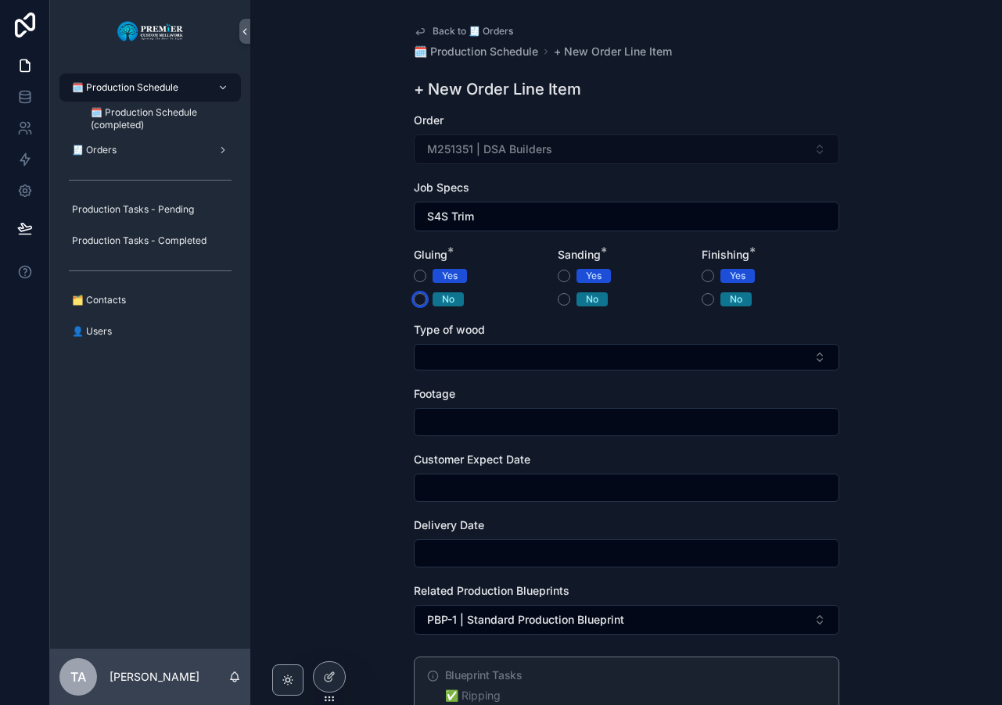
click at [420, 296] on button "No" at bounding box center [420, 299] width 13 height 13
click at [557, 274] on button "Yes" at bounding box center [563, 276] width 13 height 13
click at [701, 302] on button "No" at bounding box center [707, 299] width 13 height 13
click at [478, 357] on button "Select Button" at bounding box center [626, 357] width 425 height 27
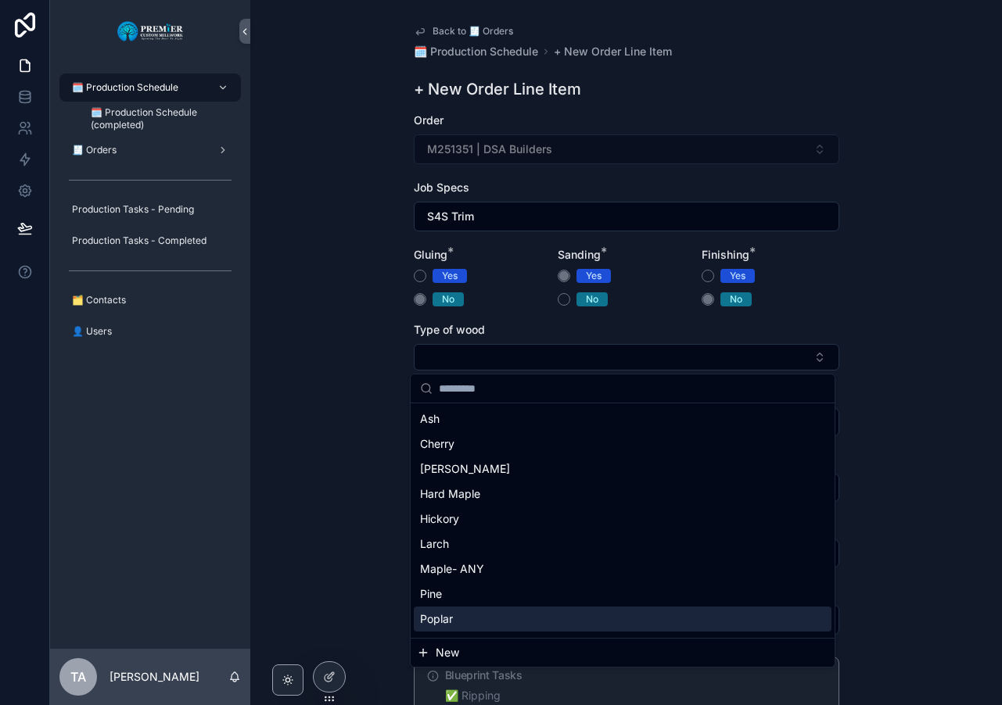
click at [472, 613] on div "Poplar" at bounding box center [623, 619] width 418 height 25
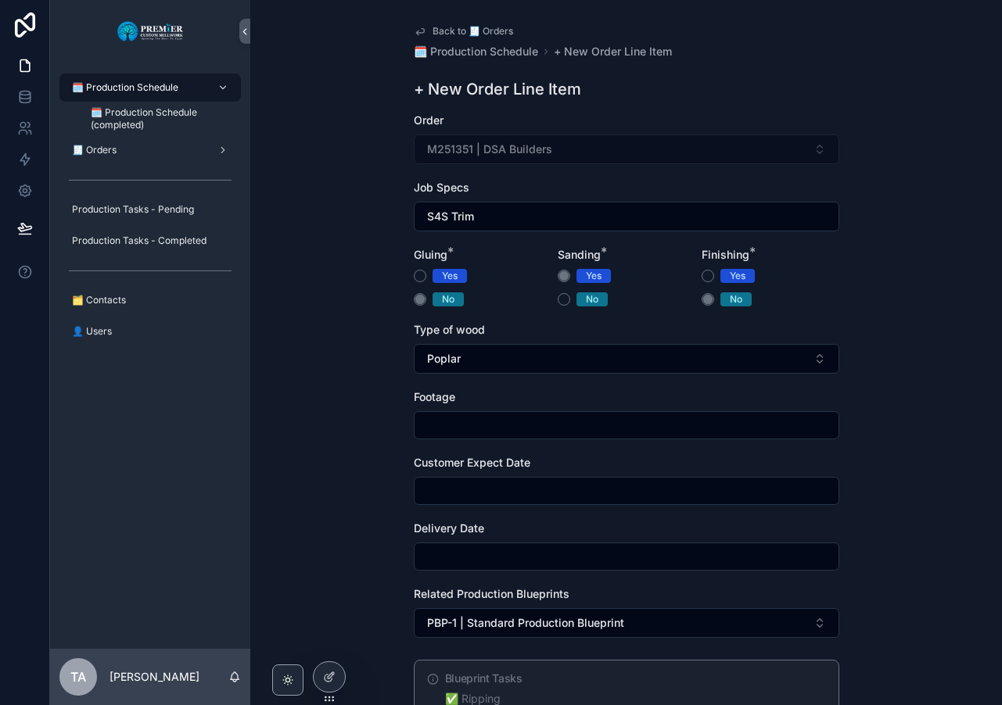
click at [448, 421] on input "scrollable content" at bounding box center [626, 425] width 424 height 22
type input "****"
click at [444, 489] on input "scrollable content" at bounding box center [626, 491] width 424 height 22
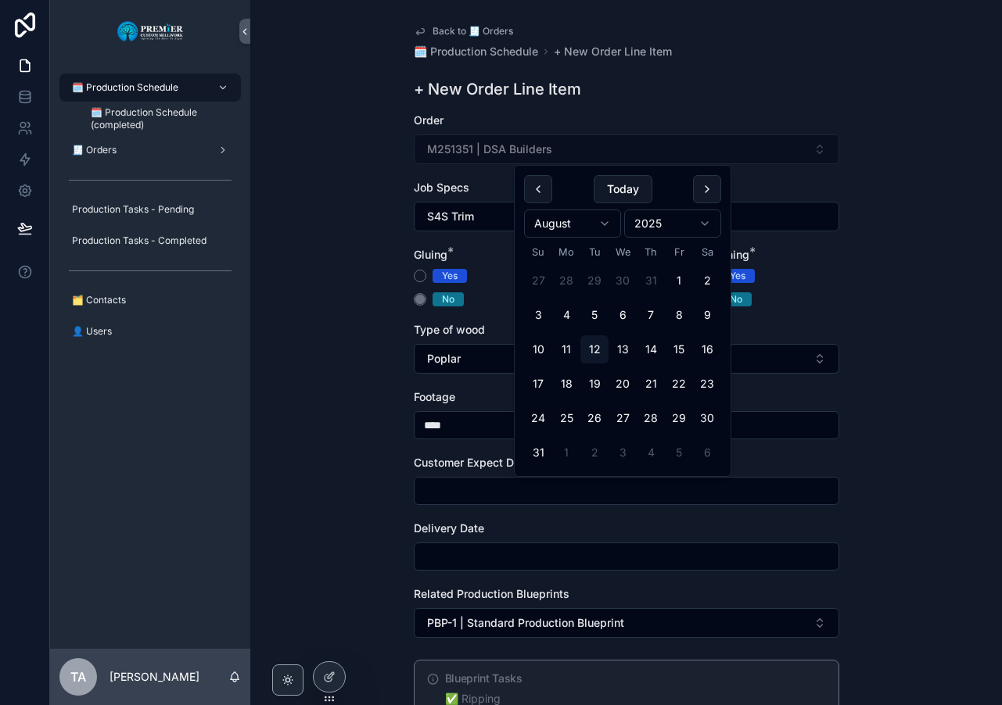
click at [572, 455] on button "1" at bounding box center [566, 453] width 28 height 28
type input "********"
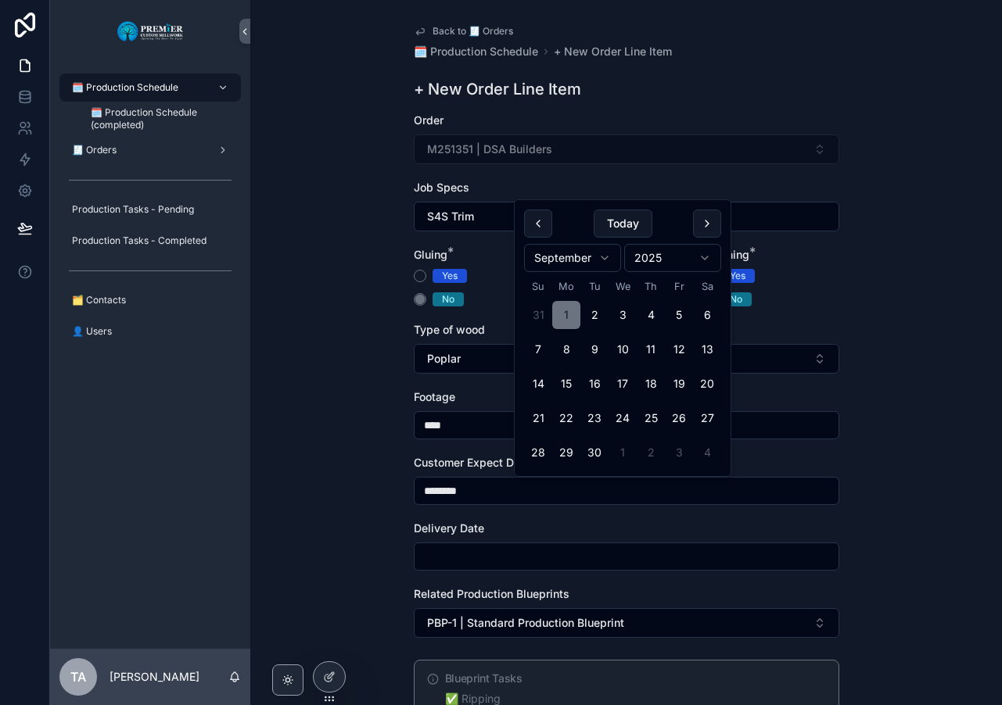
click at [468, 546] on input "scrollable content" at bounding box center [626, 557] width 424 height 22
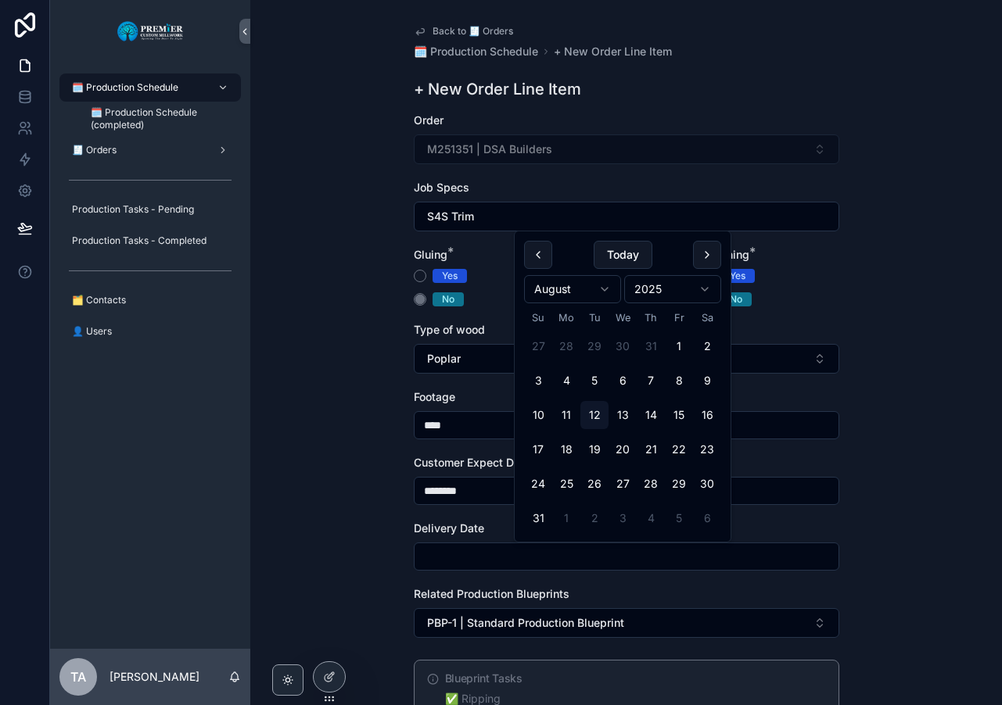
click at [561, 512] on button "1" at bounding box center [566, 518] width 28 height 28
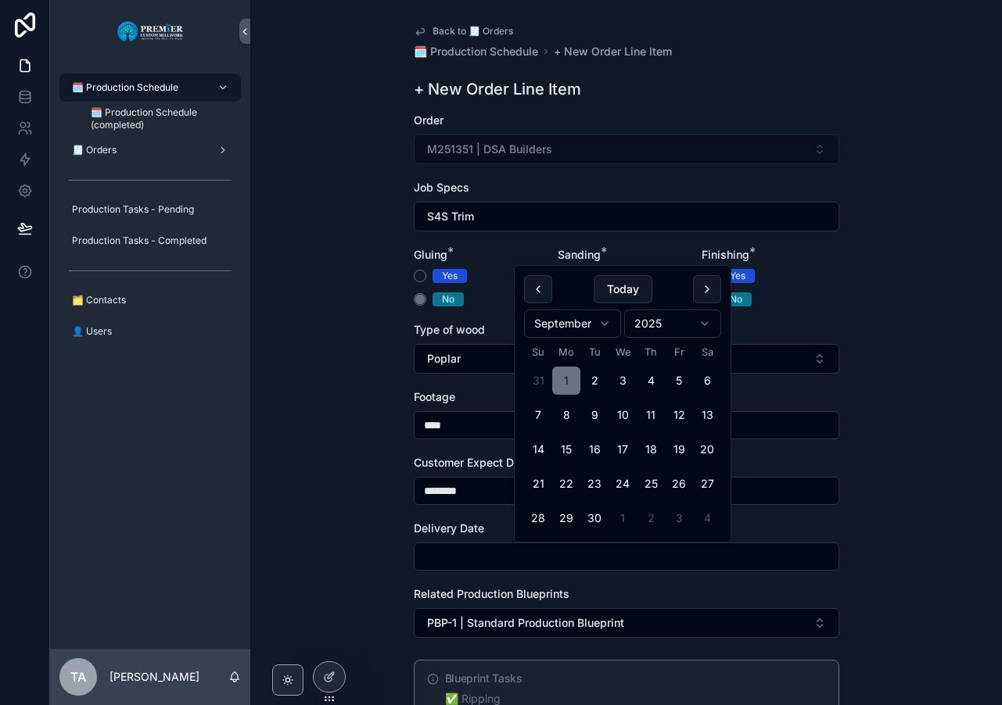
type input "********"
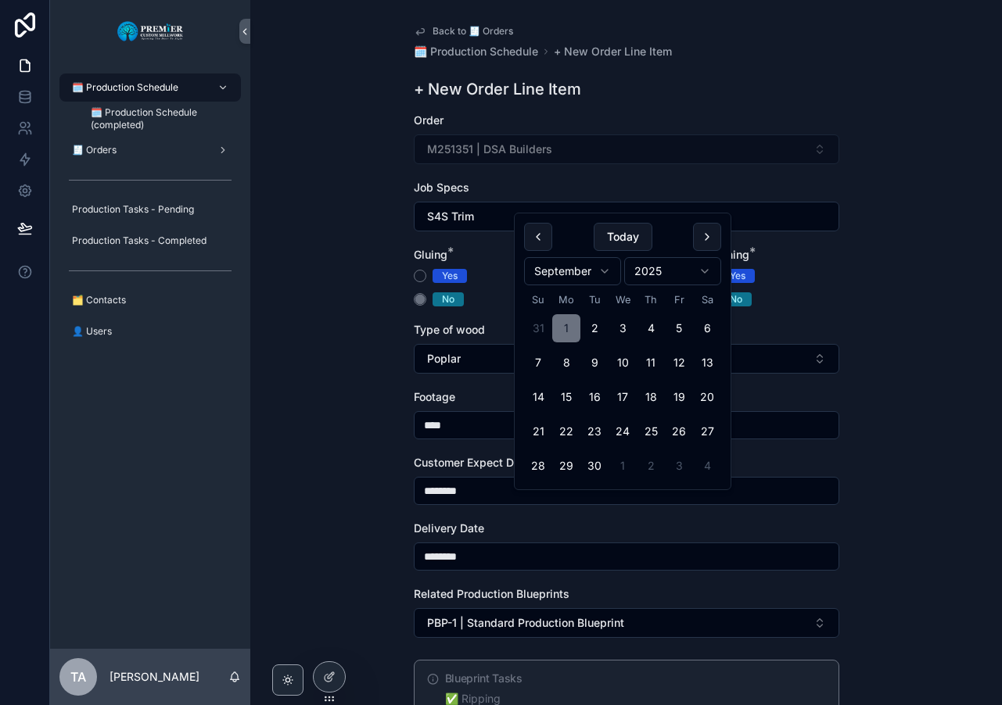
scroll to position [211, 0]
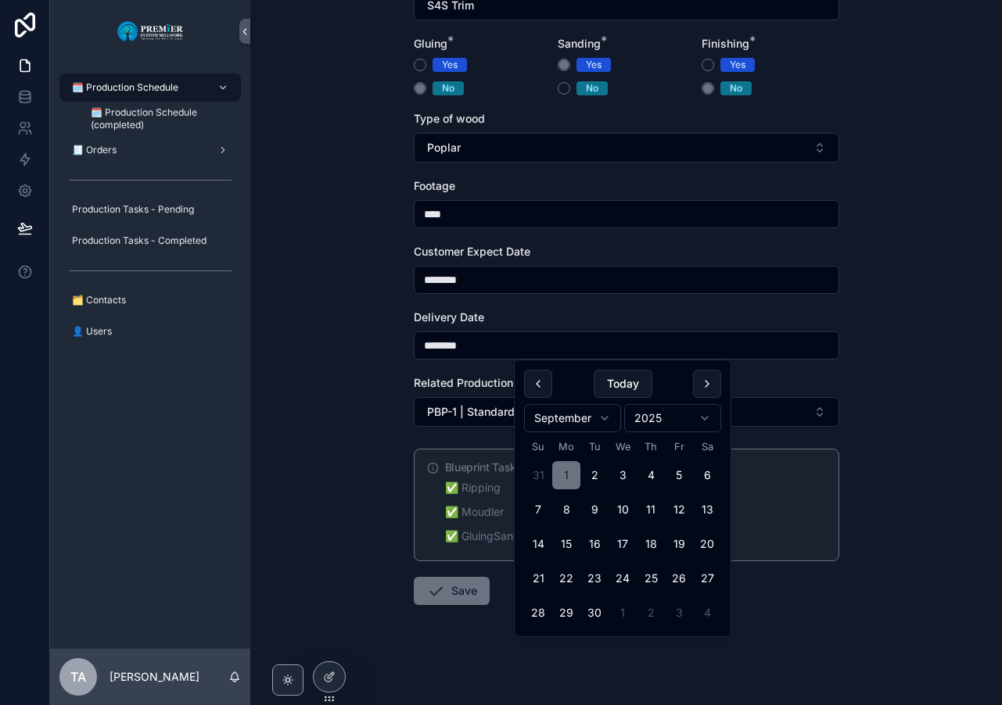
click at [462, 586] on button "Save" at bounding box center [452, 591] width 76 height 28
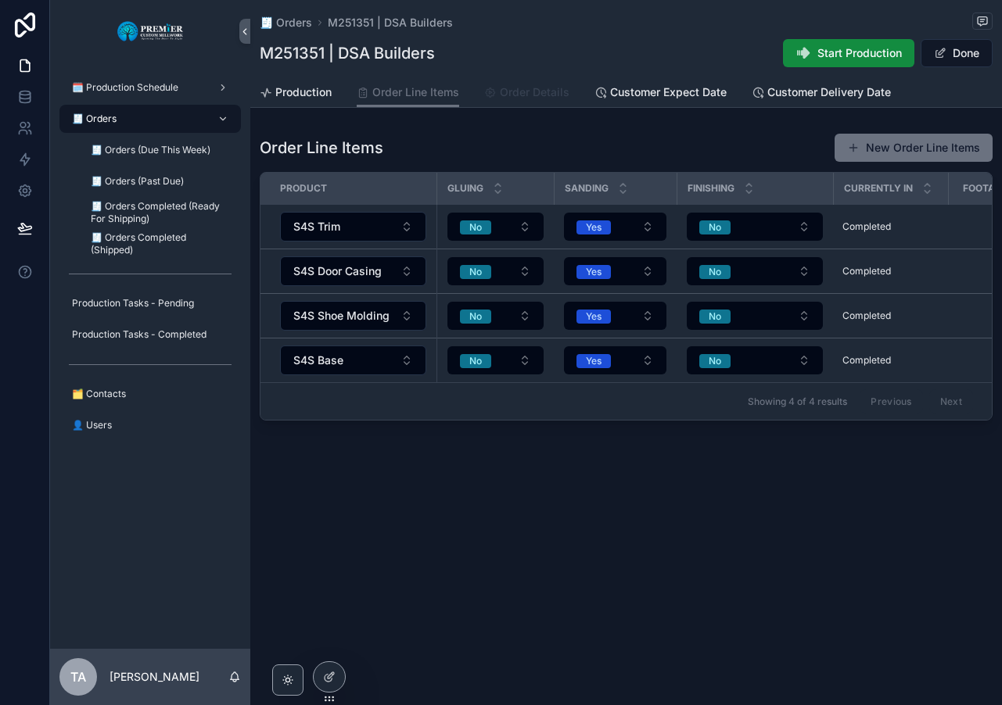
click at [525, 95] on span "Order Details" at bounding box center [535, 92] width 70 height 16
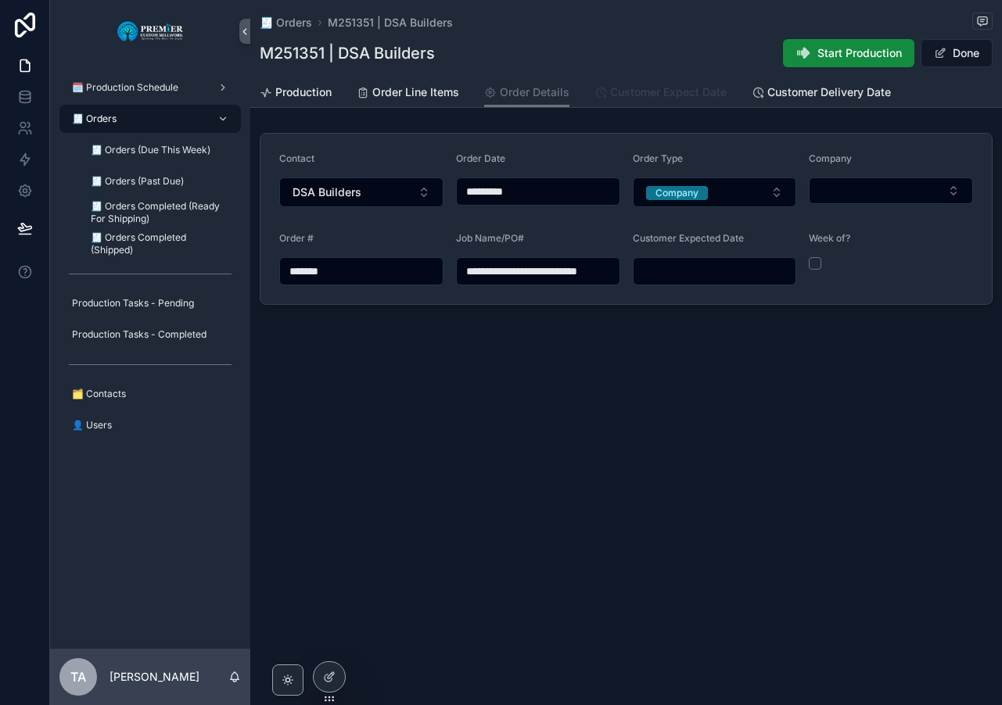
click at [643, 97] on span "Customer Expect Date" at bounding box center [668, 92] width 116 height 16
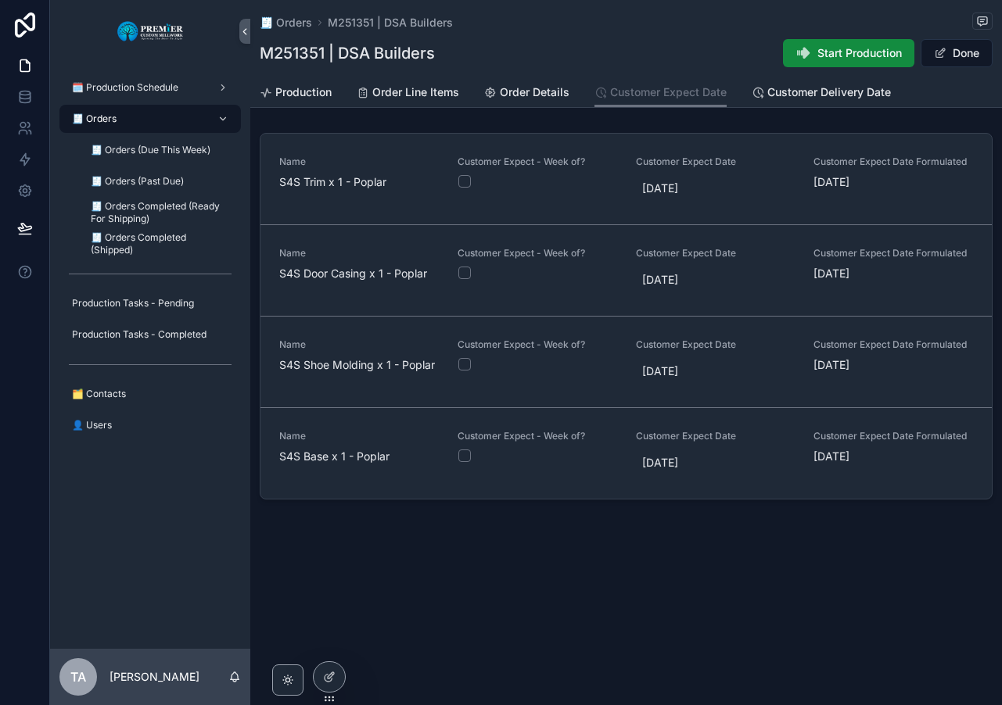
click at [136, 118] on div "🧾 Orders" at bounding box center [150, 118] width 163 height 25
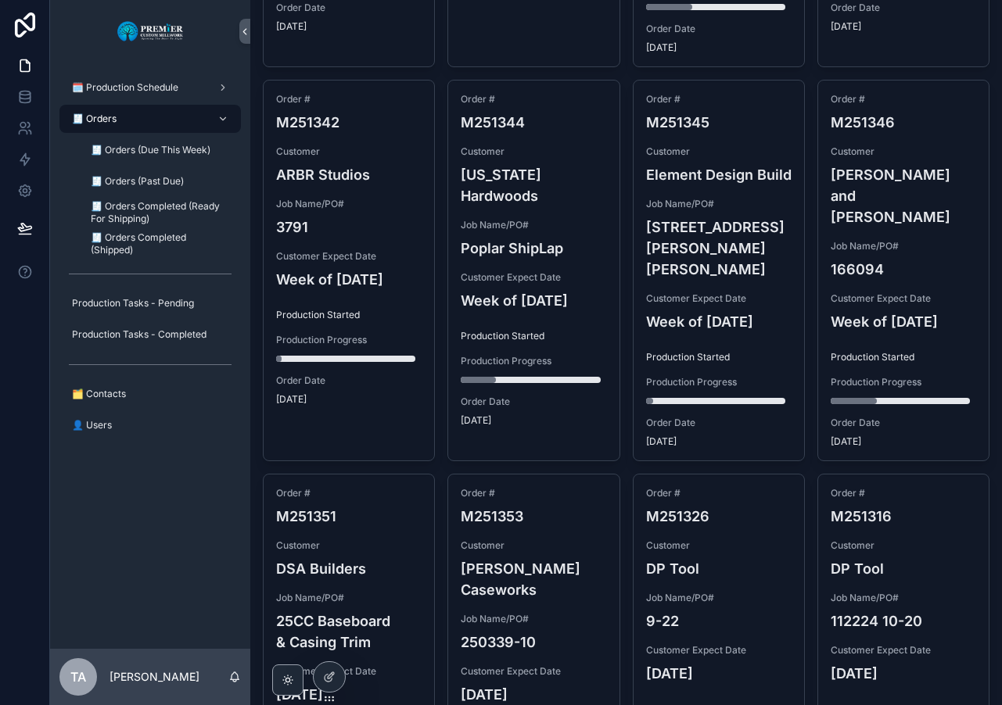
scroll to position [1652, 0]
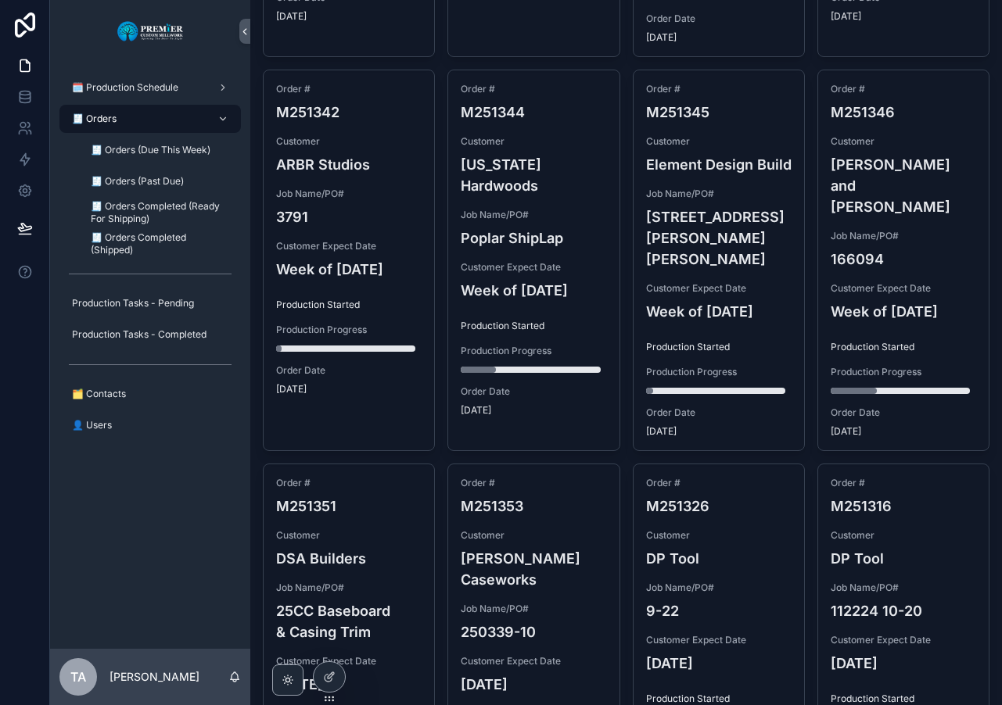
click at [395, 548] on h4 "DSA Builders" at bounding box center [348, 558] width 145 height 21
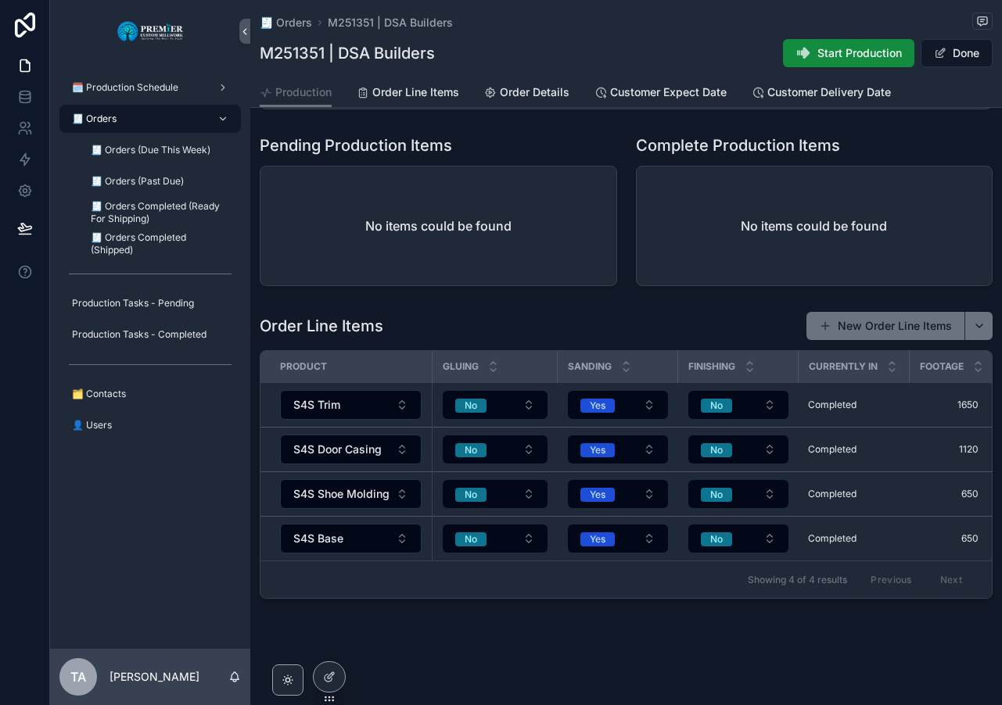
scroll to position [421, 0]
click at [772, 392] on button "No" at bounding box center [738, 405] width 100 height 28
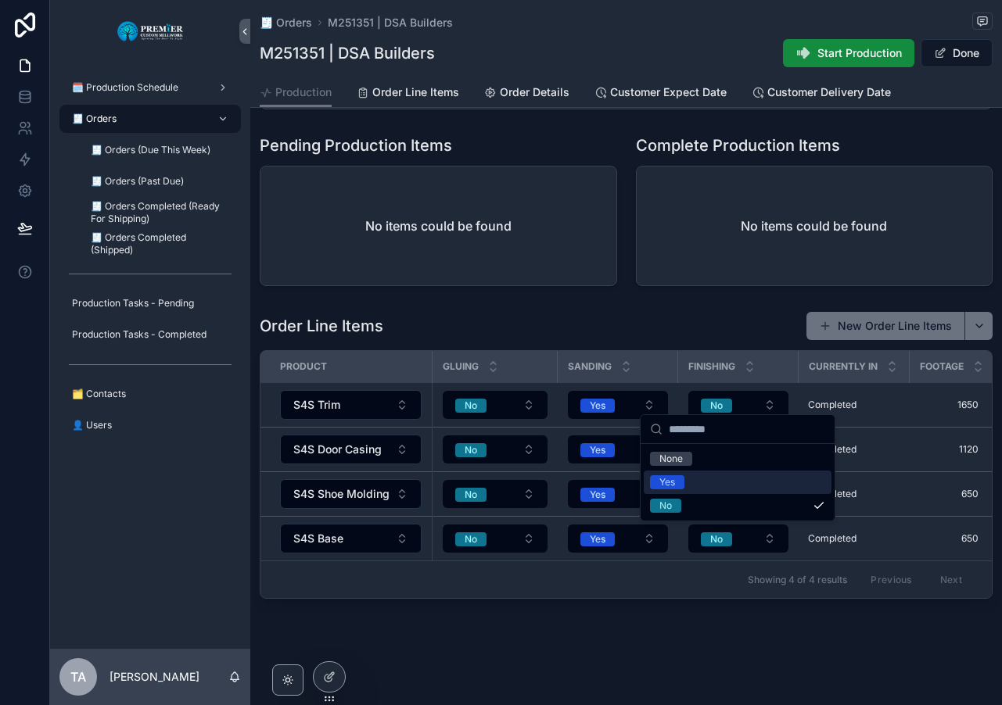
click at [684, 481] on span "Yes" at bounding box center [667, 482] width 34 height 14
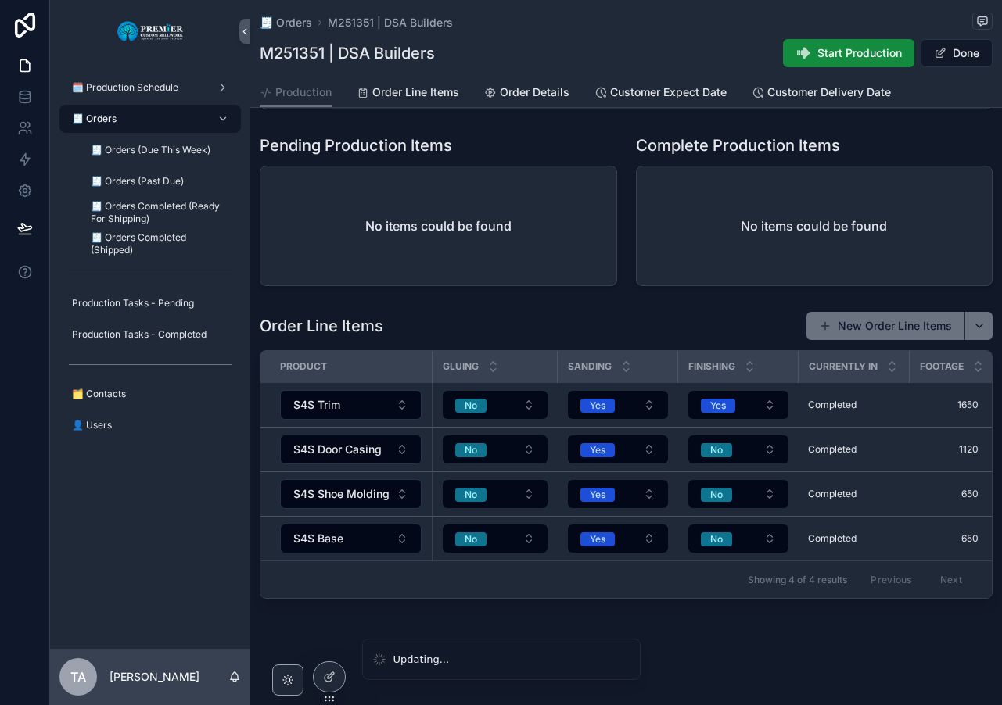
click at [751, 436] on button "No" at bounding box center [738, 449] width 100 height 28
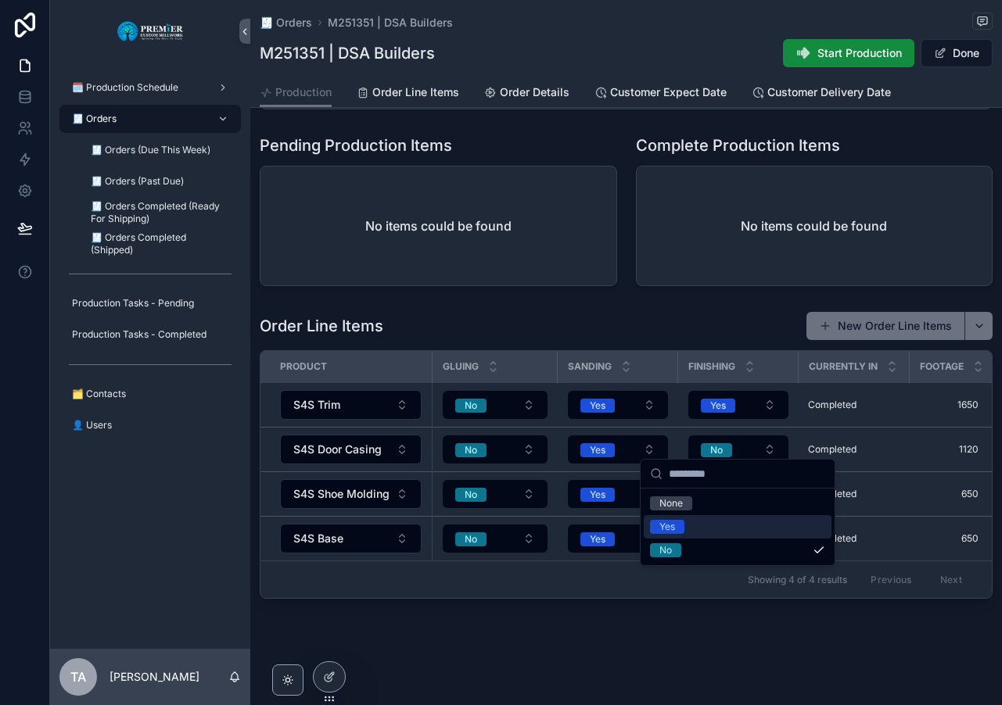
click at [679, 524] on span "Yes" at bounding box center [667, 527] width 34 height 14
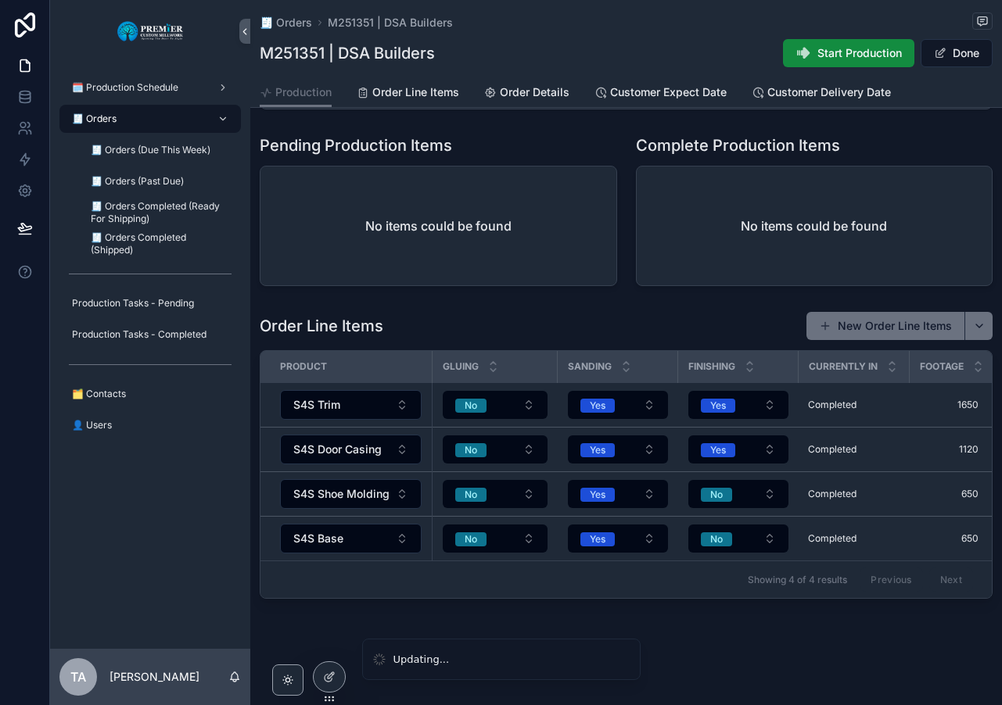
click at [741, 480] on button "No" at bounding box center [738, 494] width 100 height 28
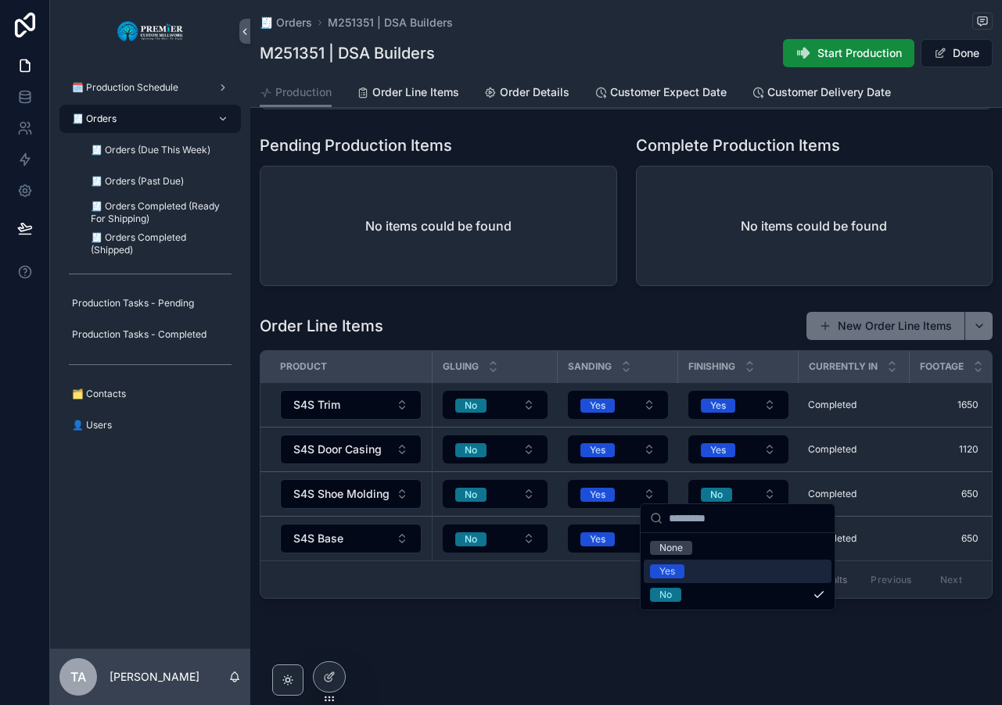
click at [676, 573] on span "Yes" at bounding box center [667, 571] width 34 height 14
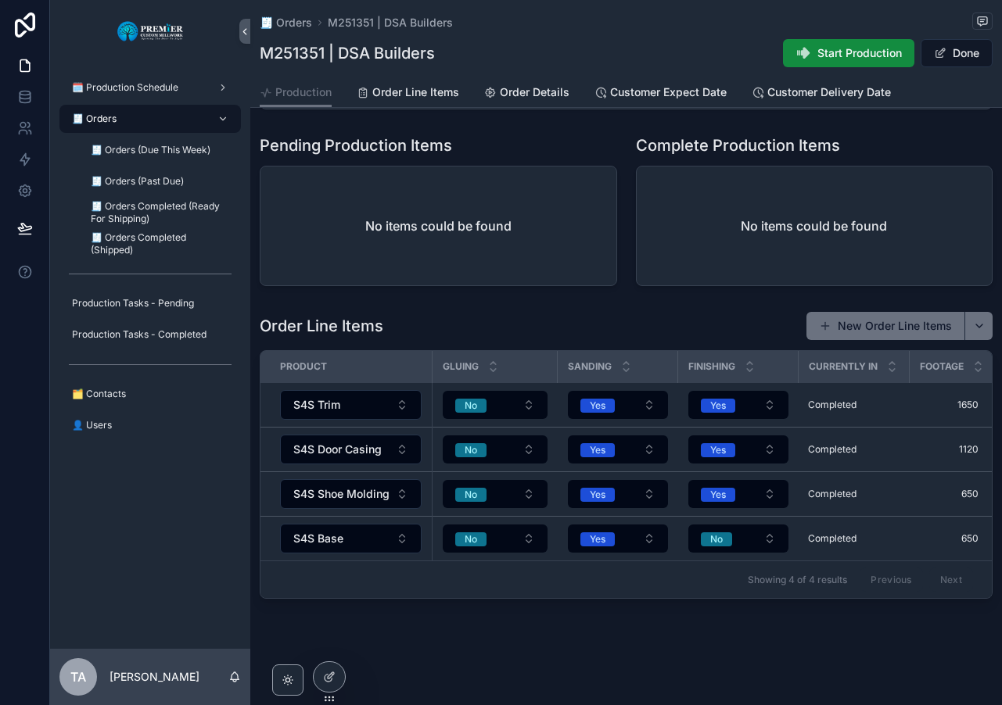
click at [720, 532] on div "No" at bounding box center [716, 539] width 13 height 14
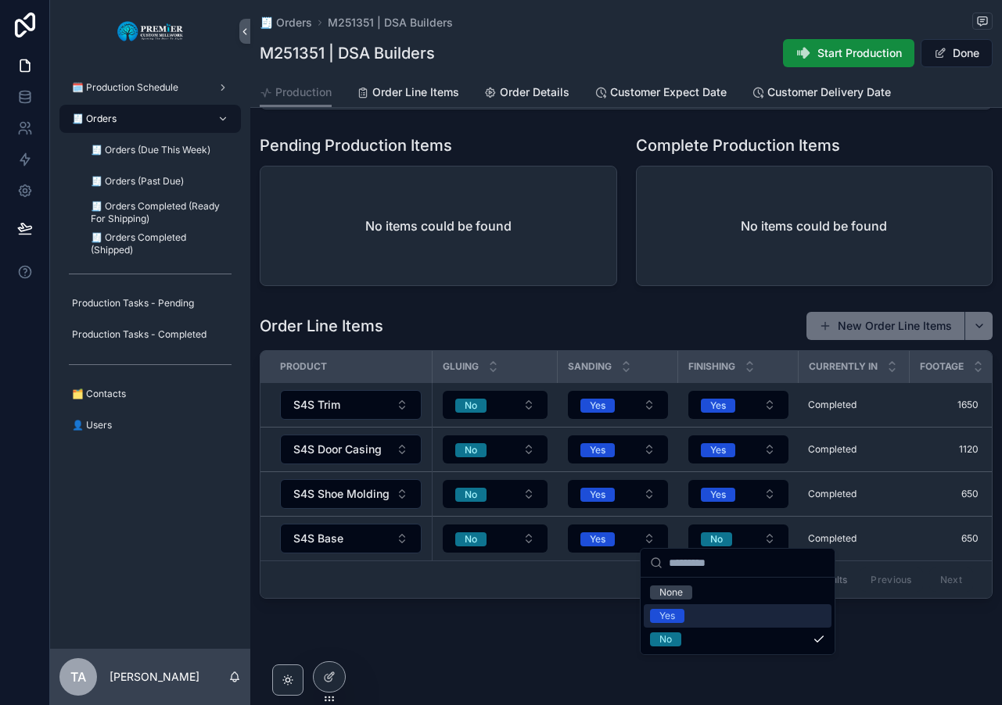
click at [665, 612] on div "Yes" at bounding box center [667, 616] width 16 height 14
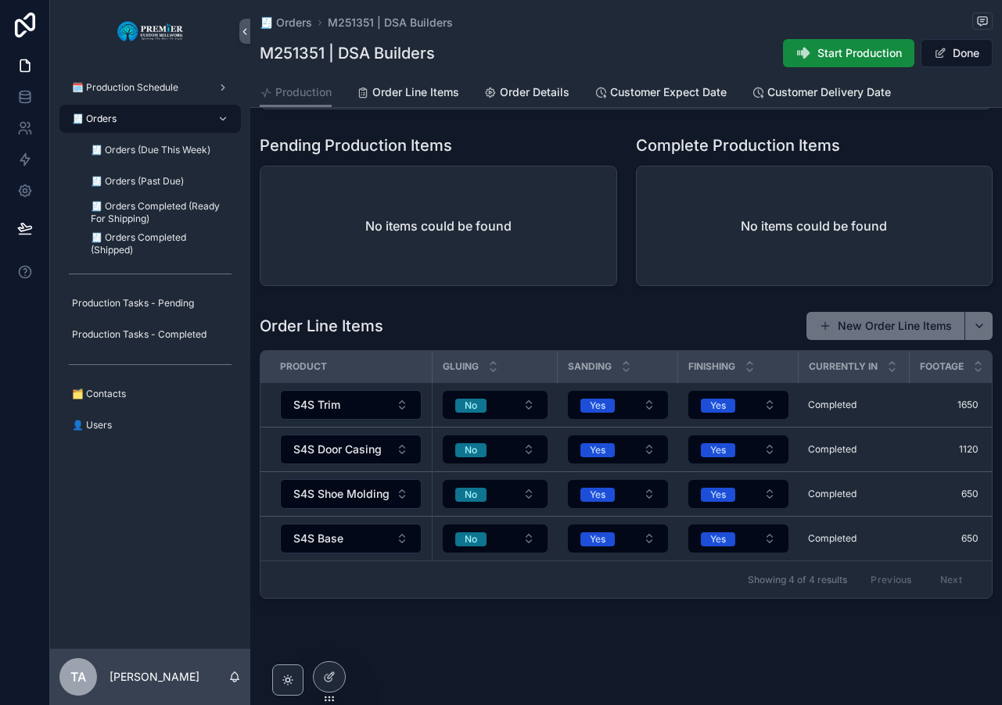
scroll to position [30, 0]
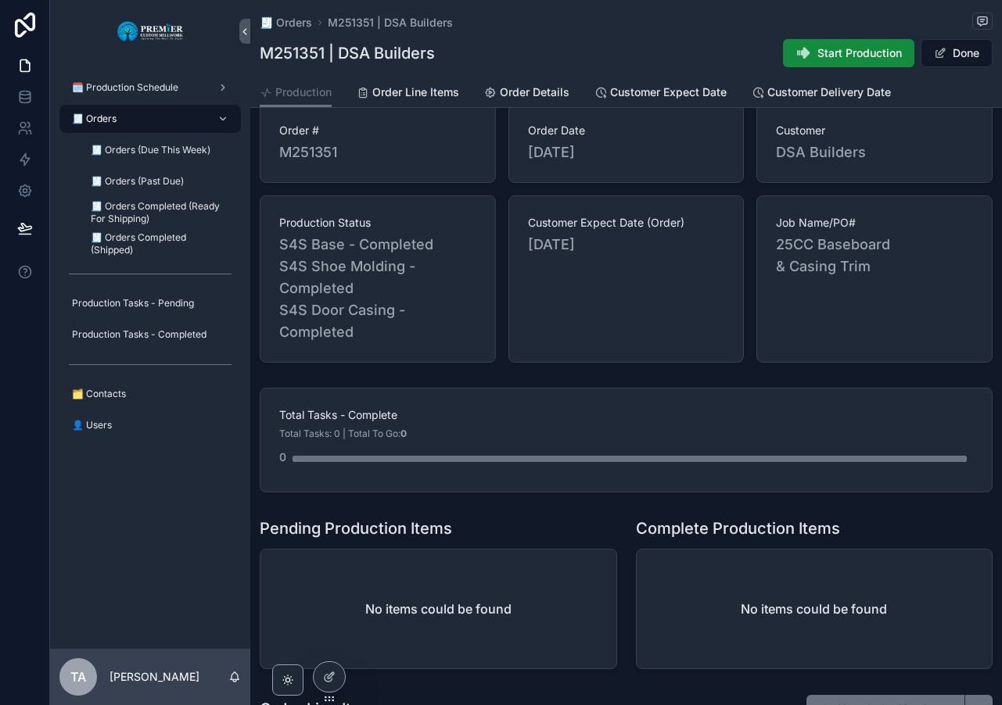
click at [954, 52] on button "Done" at bounding box center [956, 53] width 72 height 28
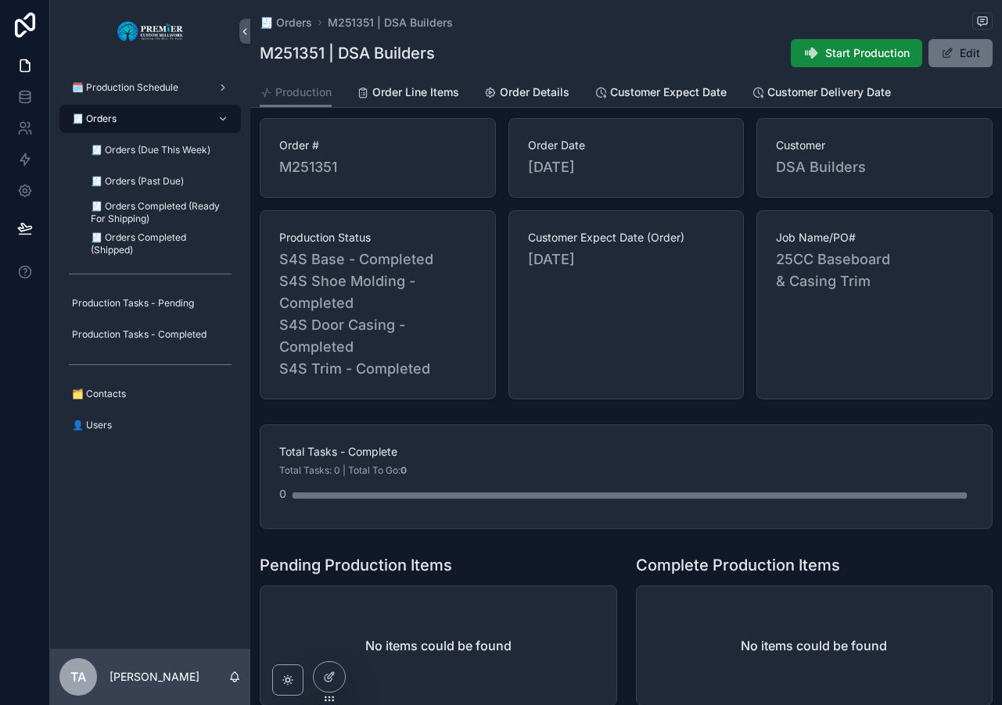
scroll to position [0, 0]
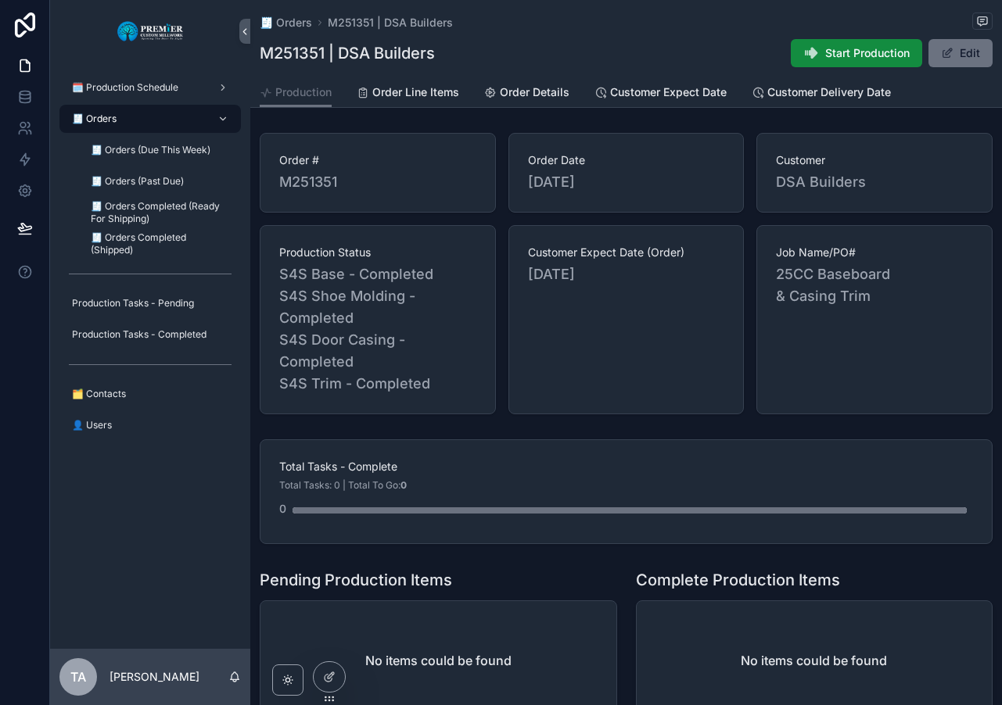
click at [126, 117] on div "🧾 Orders" at bounding box center [150, 118] width 163 height 25
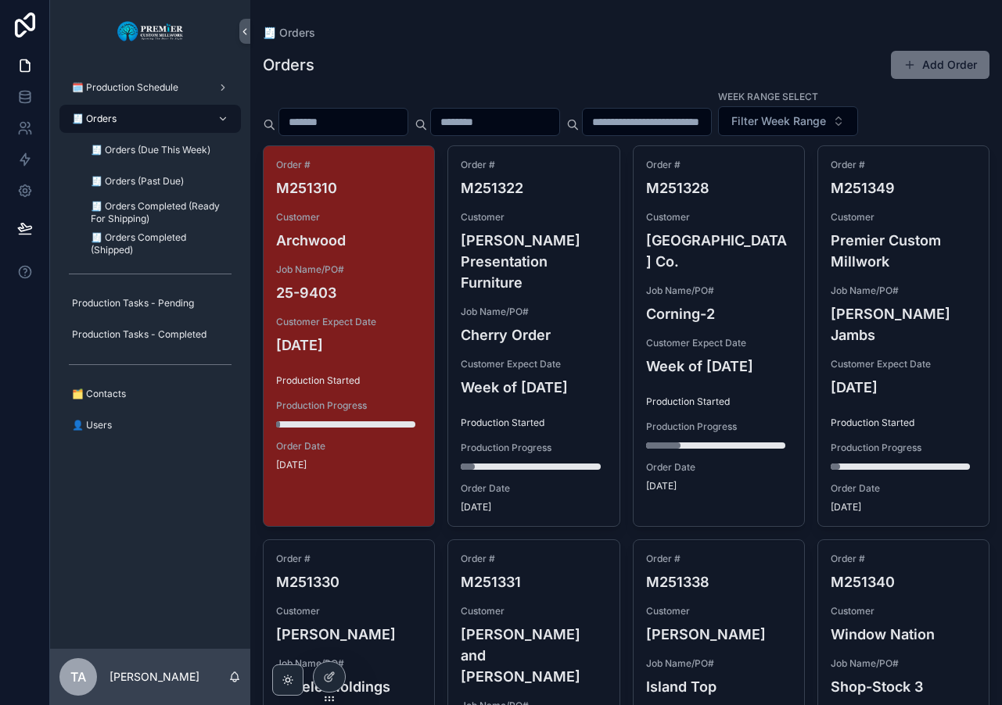
click at [565, 34] on div "🧾 Orders" at bounding box center [626, 33] width 726 height 16
click at [918, 59] on button "Add Order" at bounding box center [940, 65] width 99 height 28
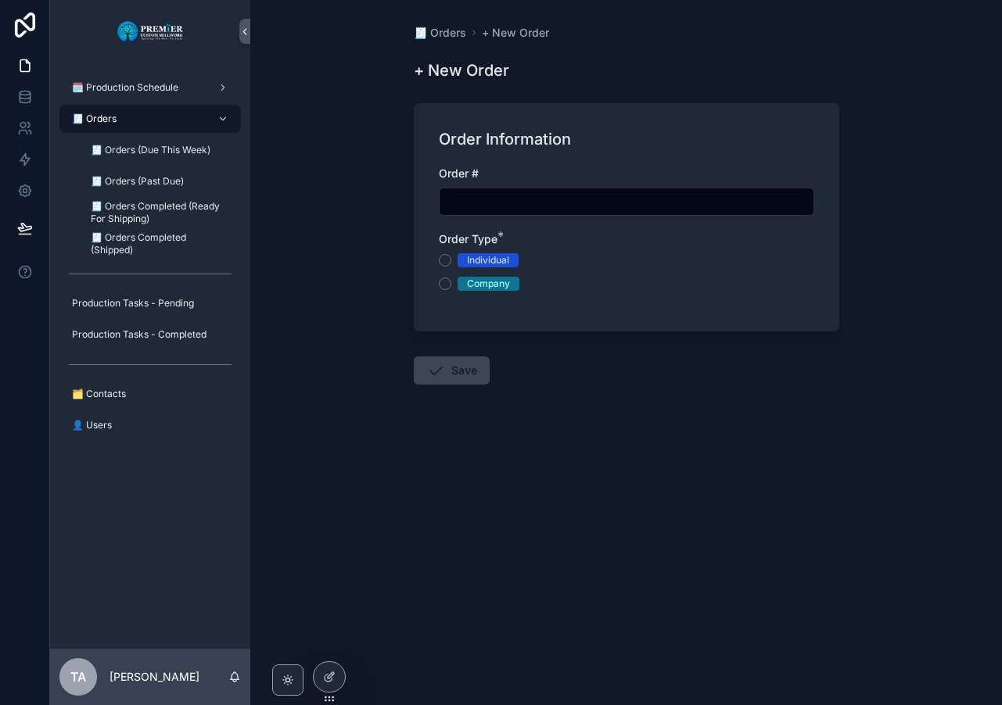
click at [453, 204] on input "scrollable content" at bounding box center [626, 202] width 374 height 22
type input "*******"
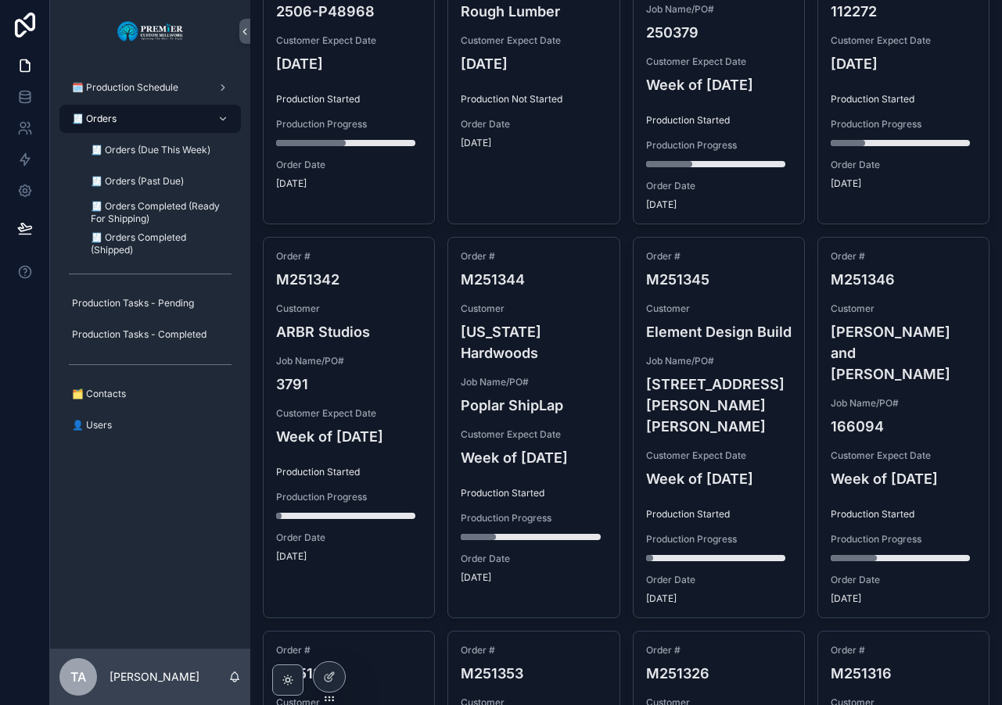
scroll to position [1486, 0]
click at [179, 446] on div "🗓️ Production Schedule 🧾 Orders 🧾 Orders (Due This Week) 🧾 Orders (Past Due) 🧾 …" at bounding box center [150, 261] width 200 height 397
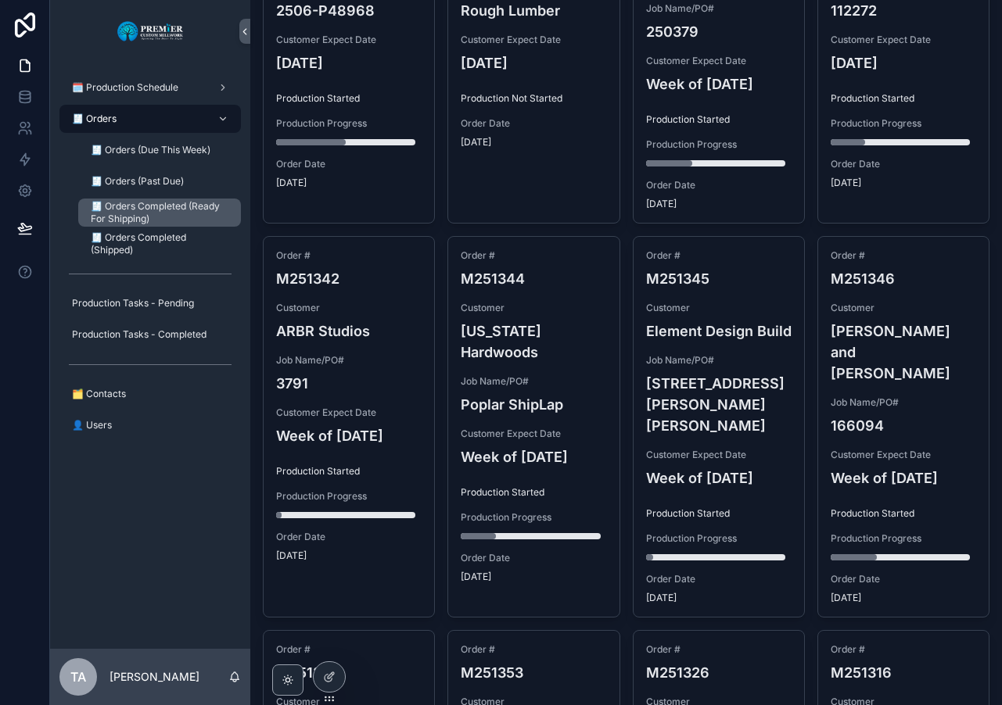
click at [149, 207] on span "🧾 Orders Completed (Ready For Shipping)" at bounding box center [158, 212] width 134 height 25
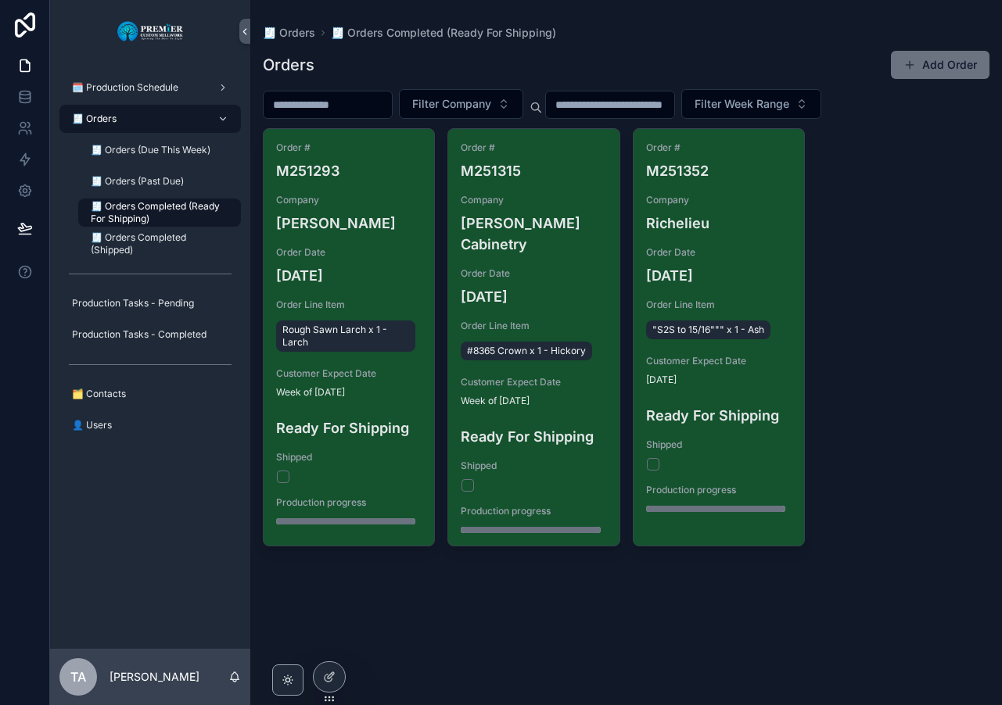
click at [146, 125] on div "🧾 Orders" at bounding box center [150, 118] width 163 height 25
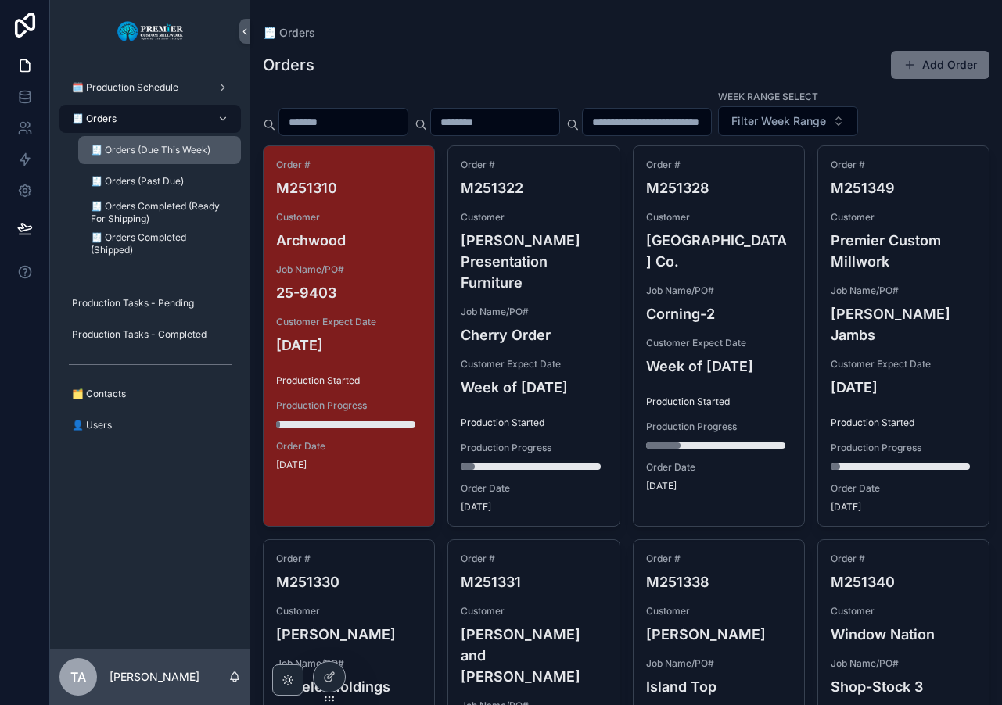
click at [157, 152] on span "🧾 Orders (Due This Week)" at bounding box center [151, 150] width 120 height 13
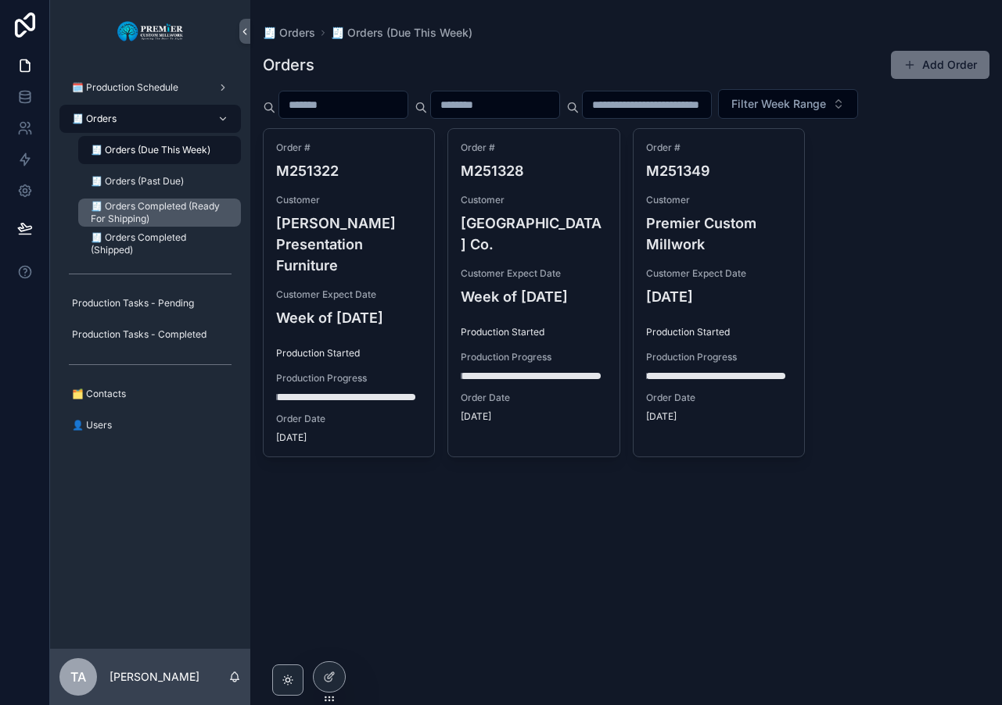
click at [171, 213] on span "🧾 Orders Completed (Ready For Shipping)" at bounding box center [158, 212] width 134 height 25
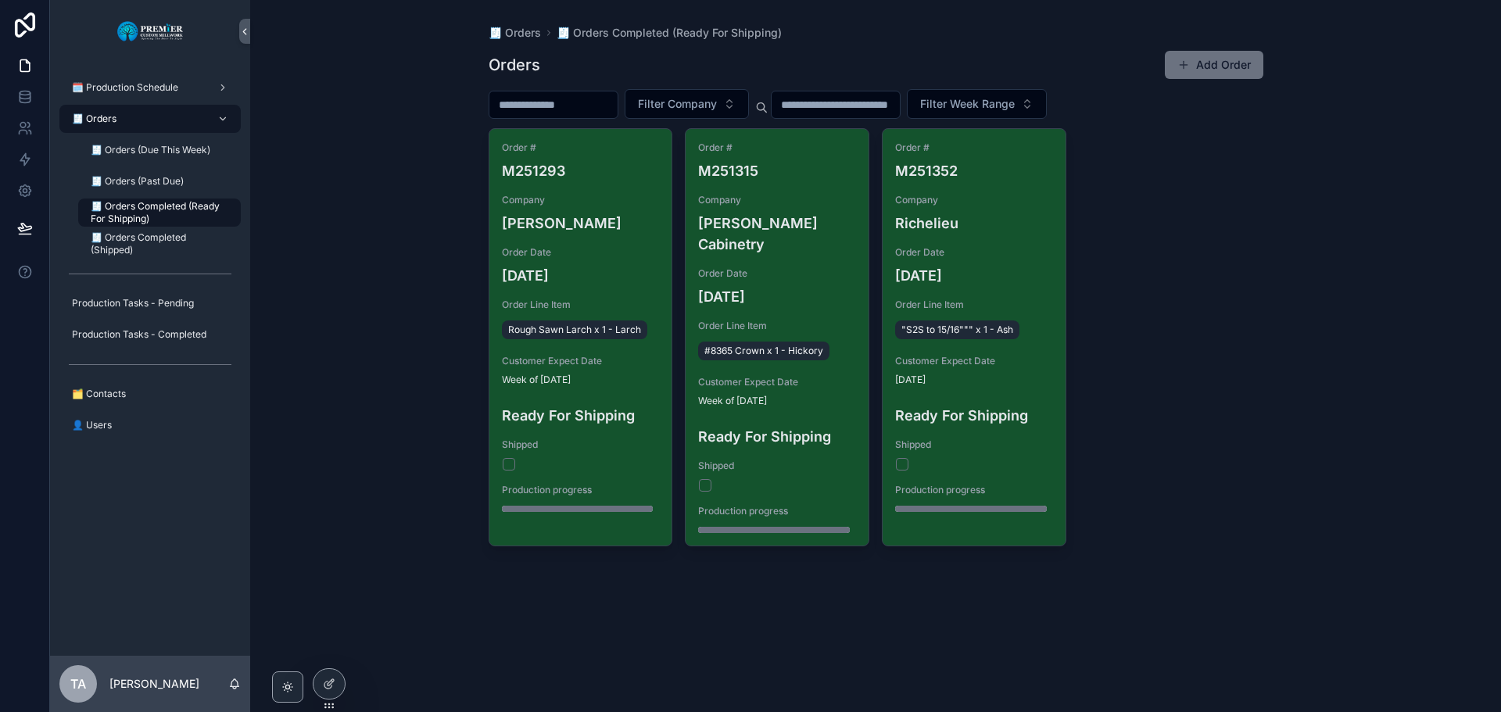
click at [163, 112] on div "🧾 Orders" at bounding box center [150, 118] width 163 height 25
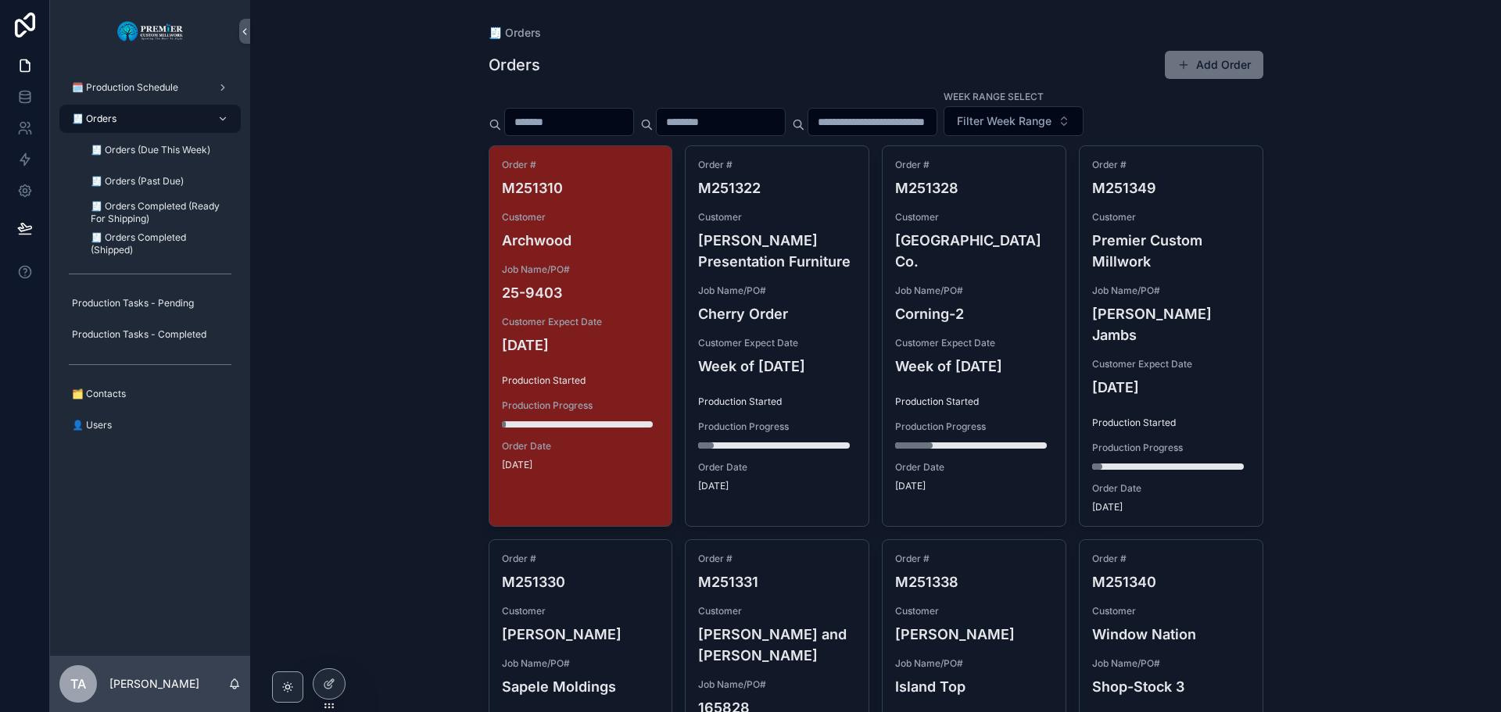
click at [609, 202] on div "Order # M251310 Customer Archwood Job Name/PO# 25-9403 Customer Expect Date 08/…" at bounding box center [580, 315] width 183 height 338
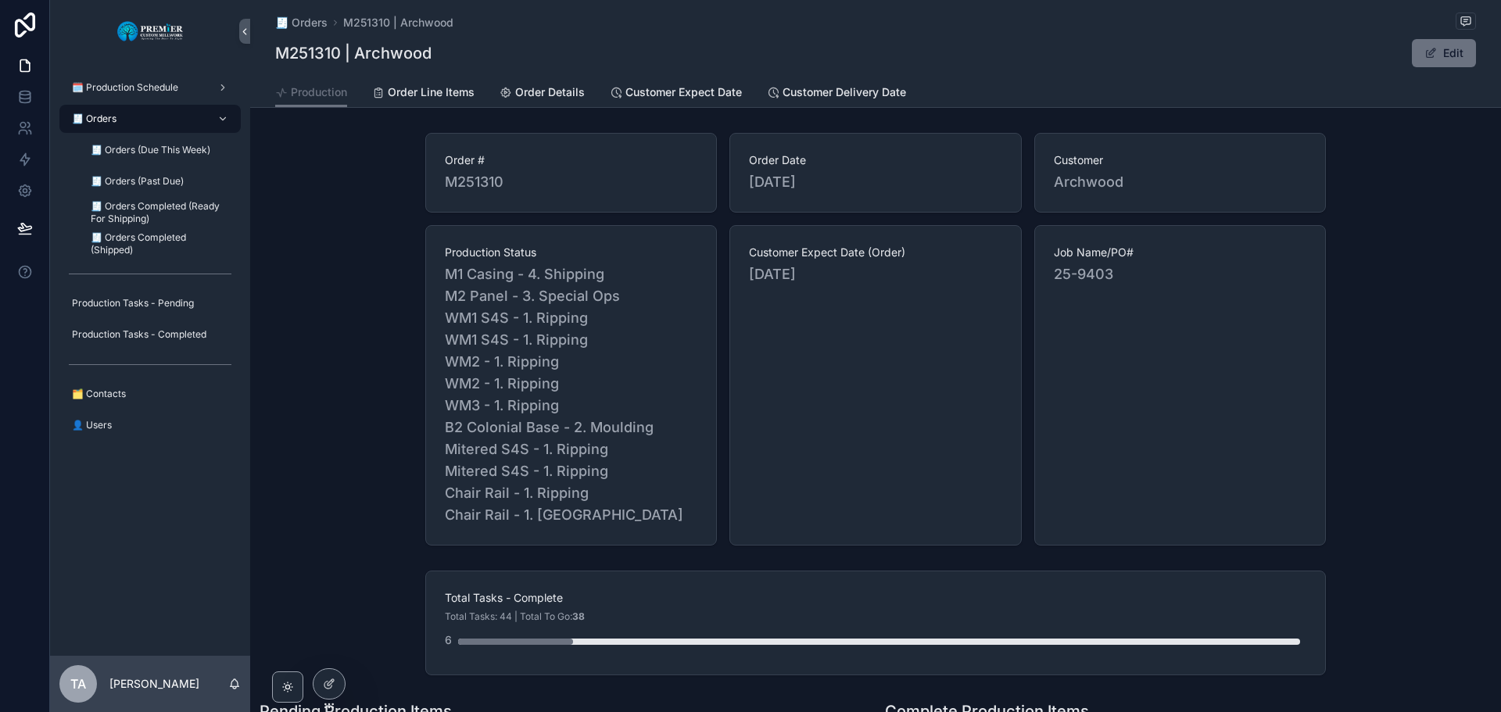
click at [1111, 57] on button "Edit" at bounding box center [1444, 53] width 64 height 28
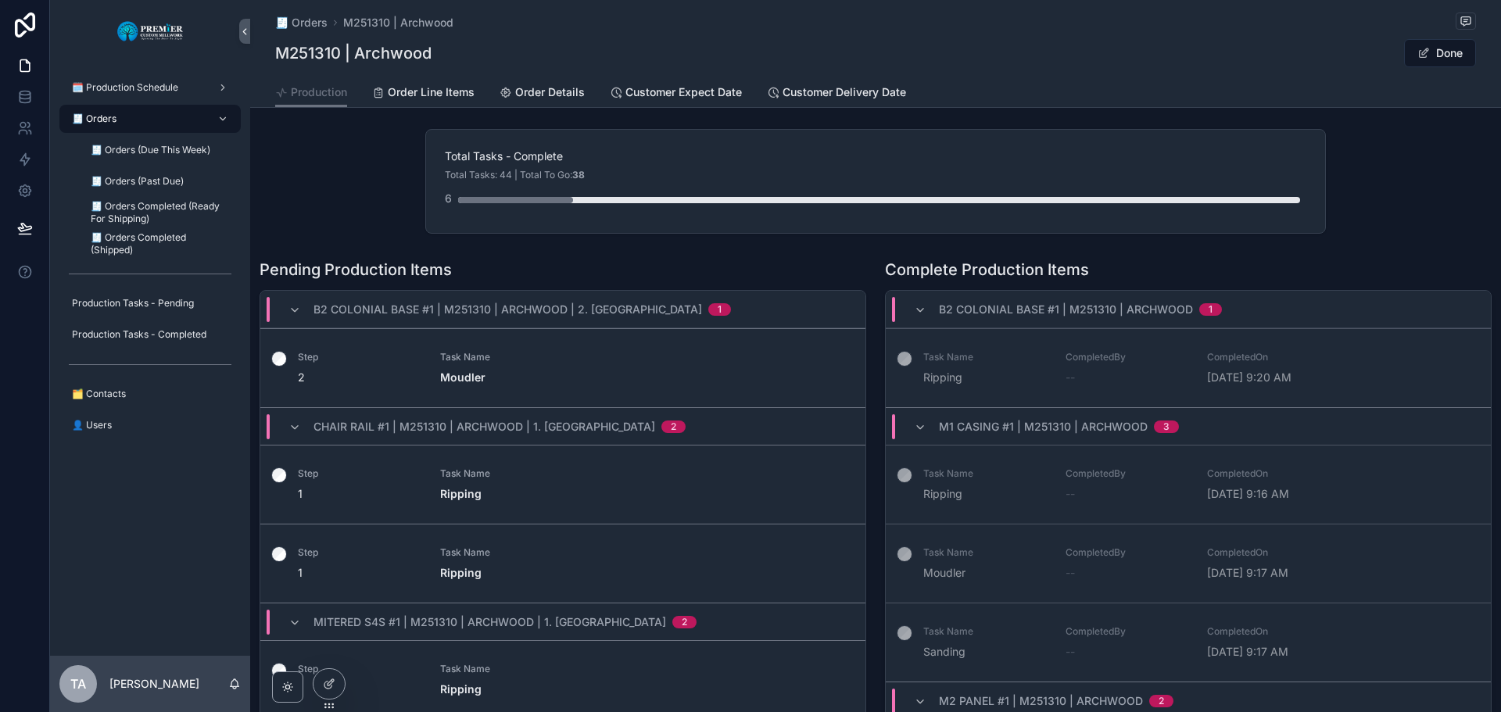
scroll to position [469, 0]
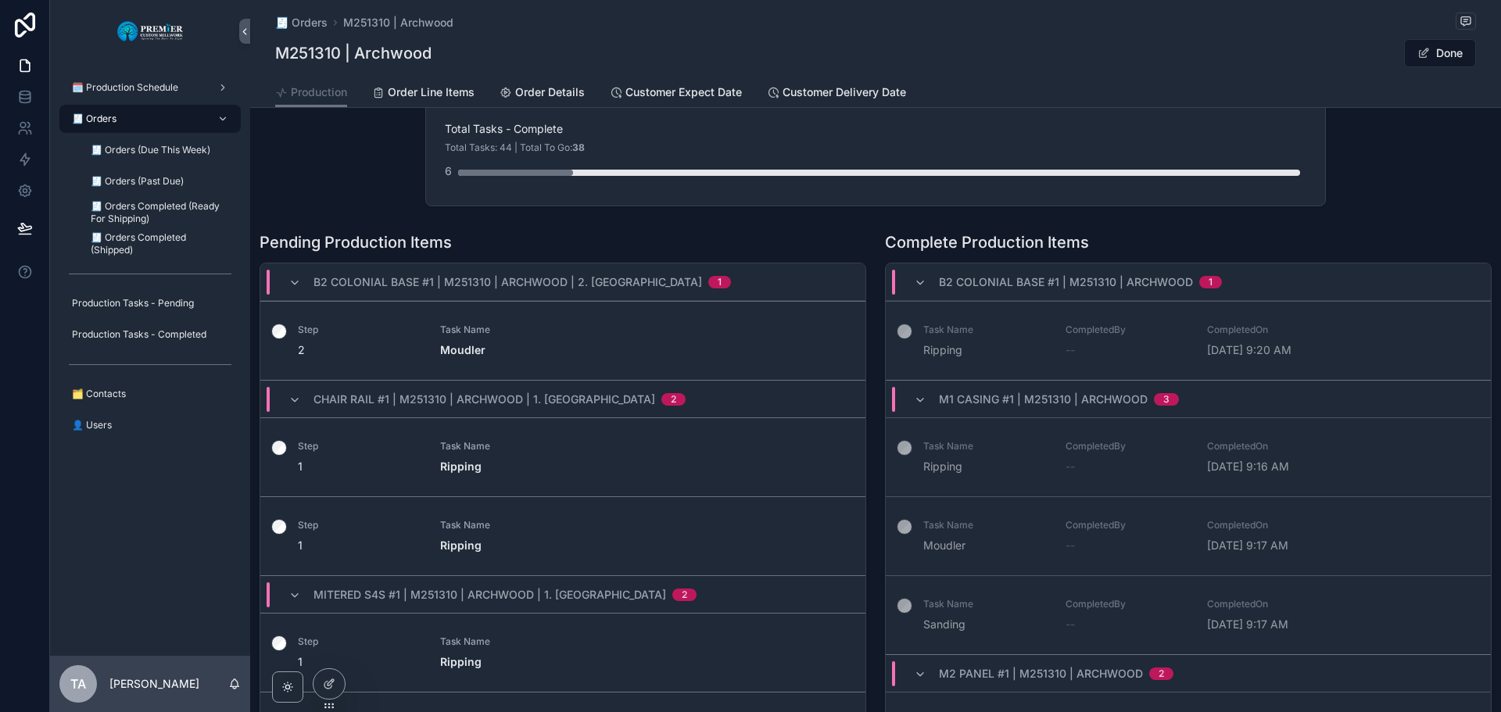
click at [783, 273] on div "B2 Colonial Base #1 | M251310 | Archwood | 2. Moulding 1" at bounding box center [562, 282] width 605 height 38
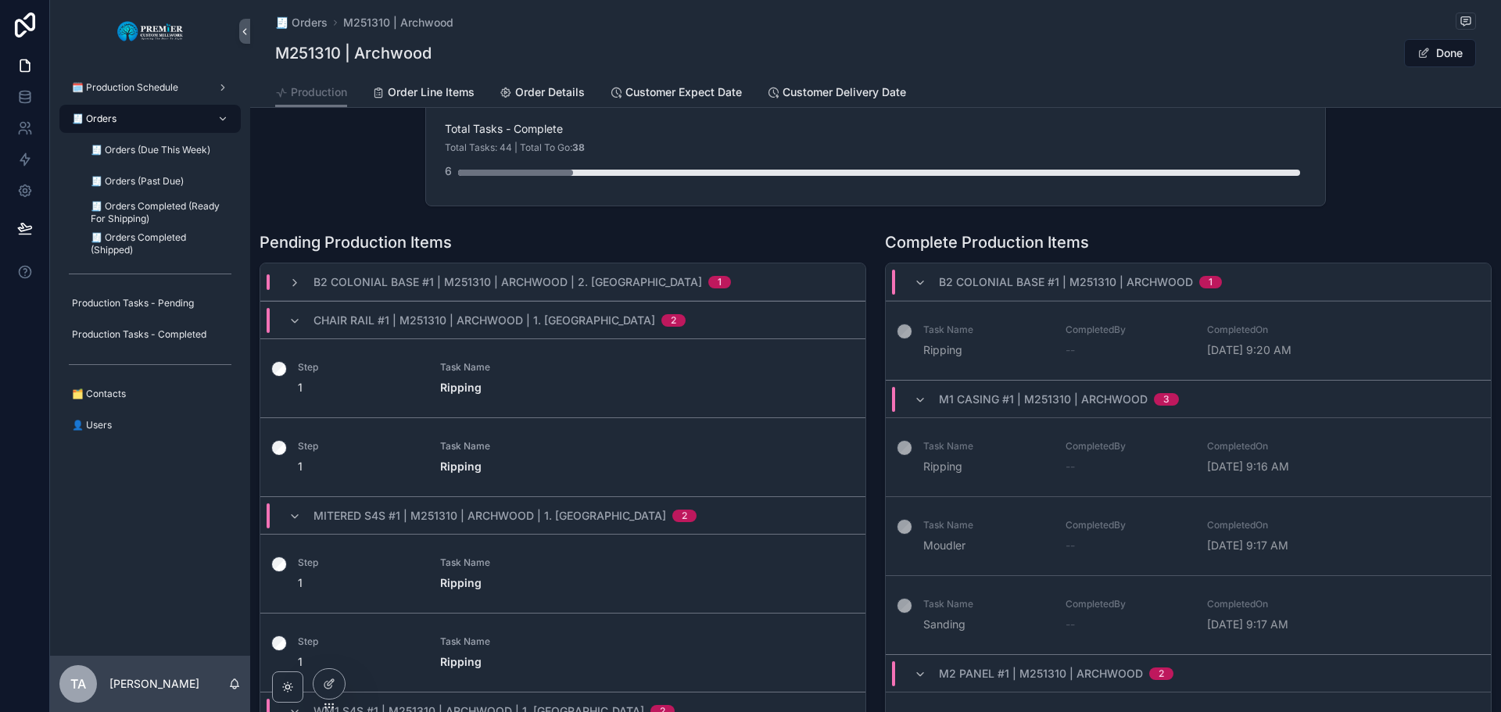
click at [294, 319] on icon "scrollable content" at bounding box center [295, 321] width 13 height 13
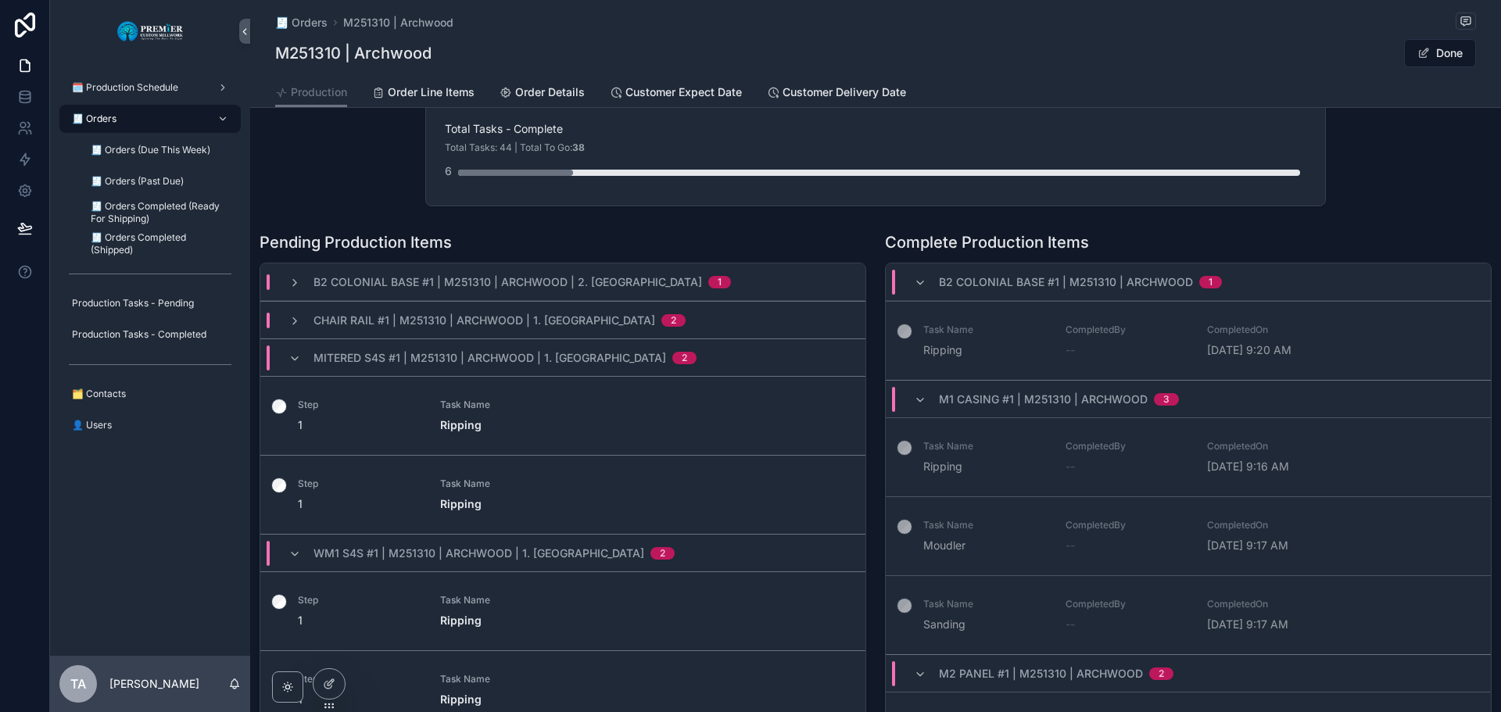
click at [298, 357] on icon "scrollable content" at bounding box center [295, 359] width 13 height 13
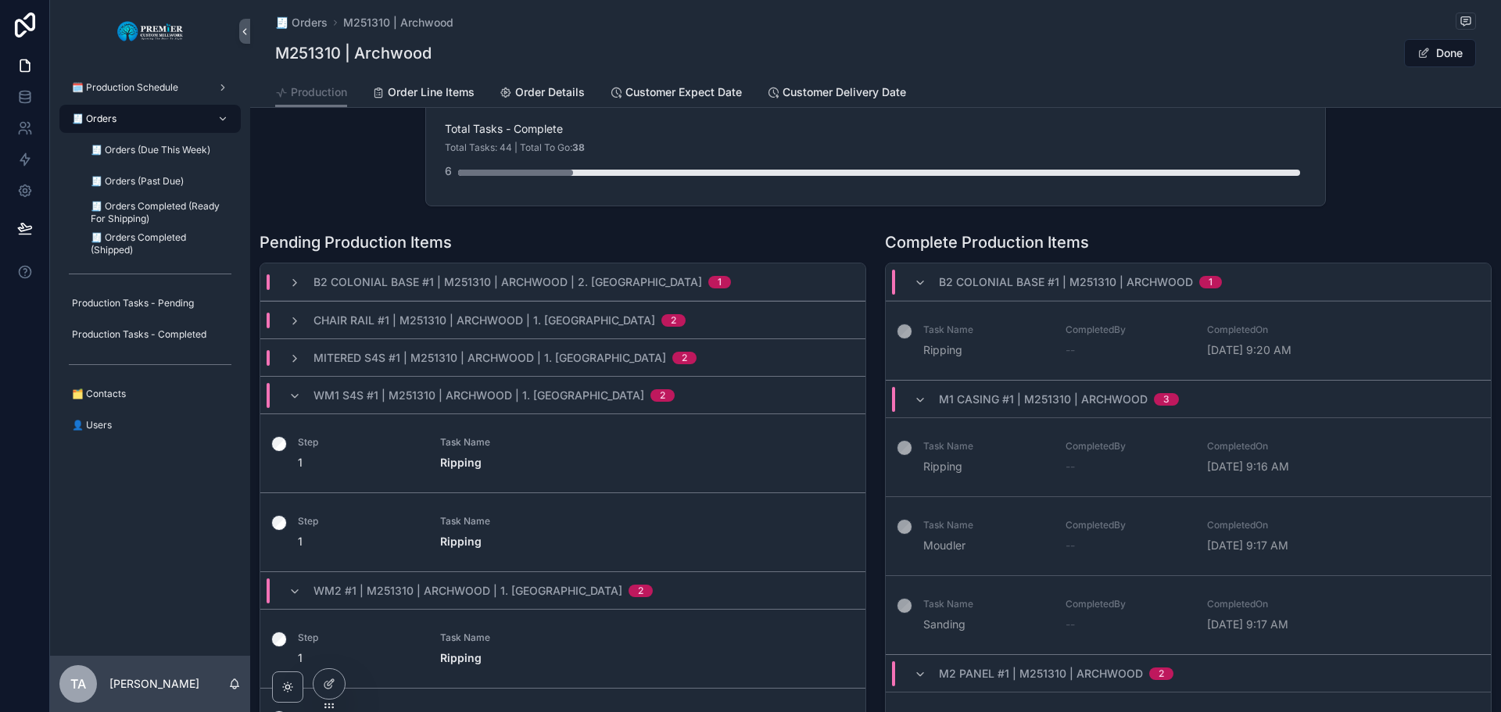
click at [295, 395] on icon "scrollable content" at bounding box center [295, 396] width 13 height 13
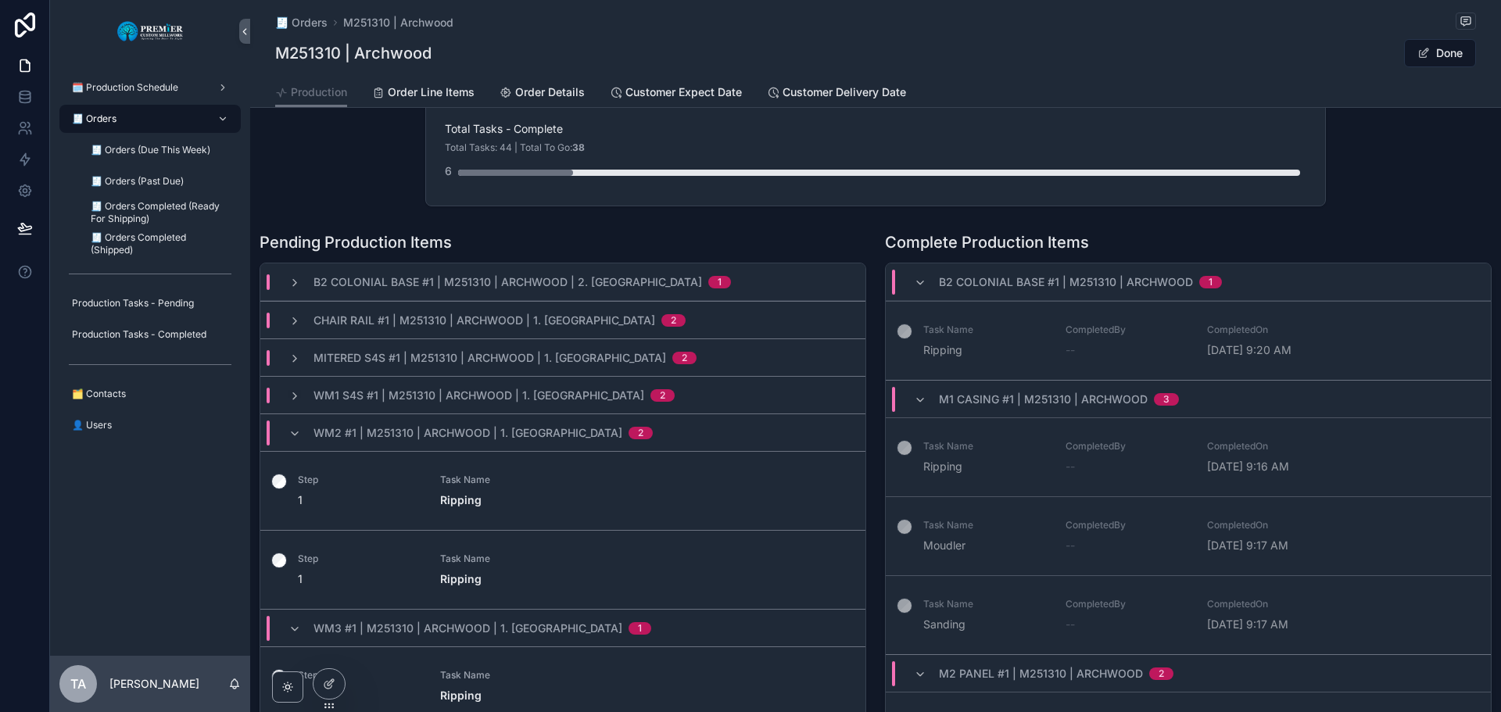
click at [290, 433] on icon "scrollable content" at bounding box center [295, 434] width 13 height 13
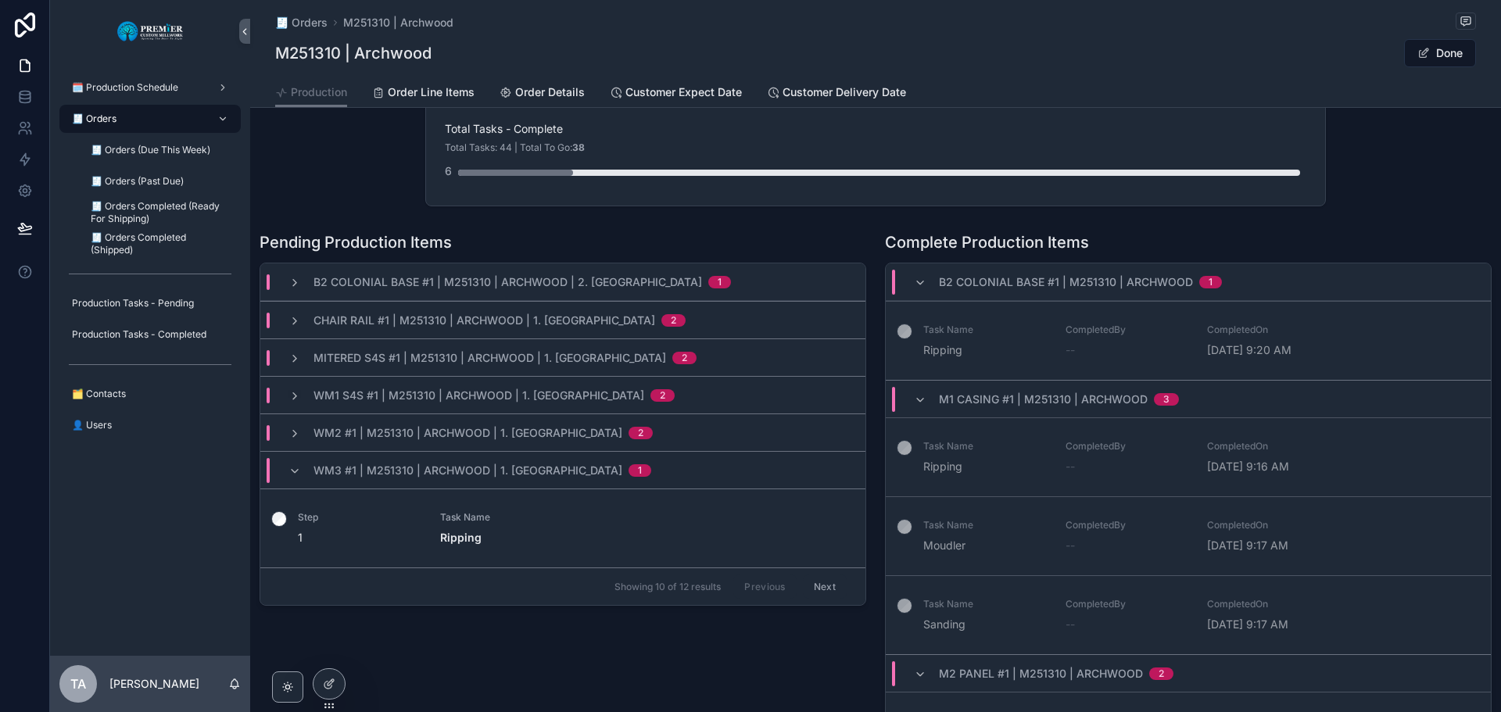
click at [296, 468] on icon "scrollable content" at bounding box center [295, 471] width 13 height 13
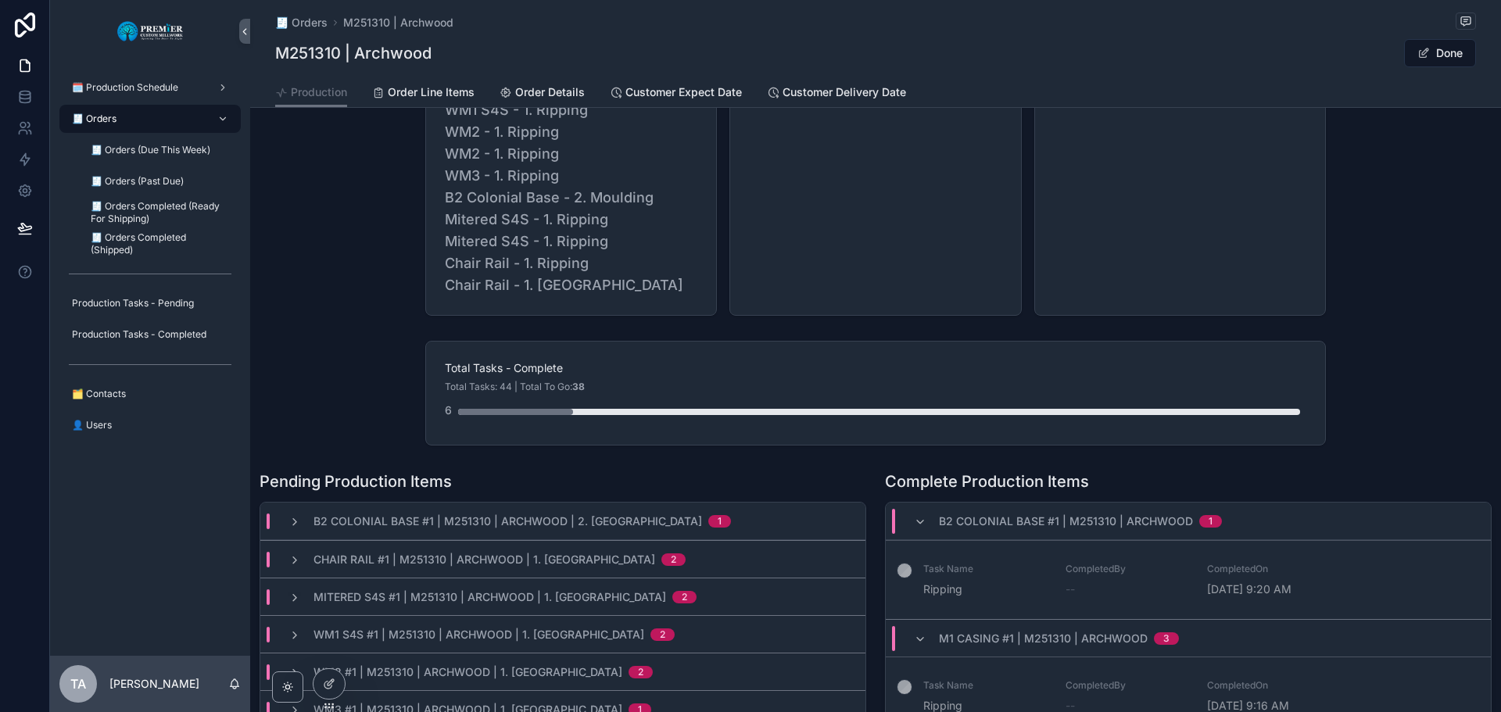
scroll to position [78, 0]
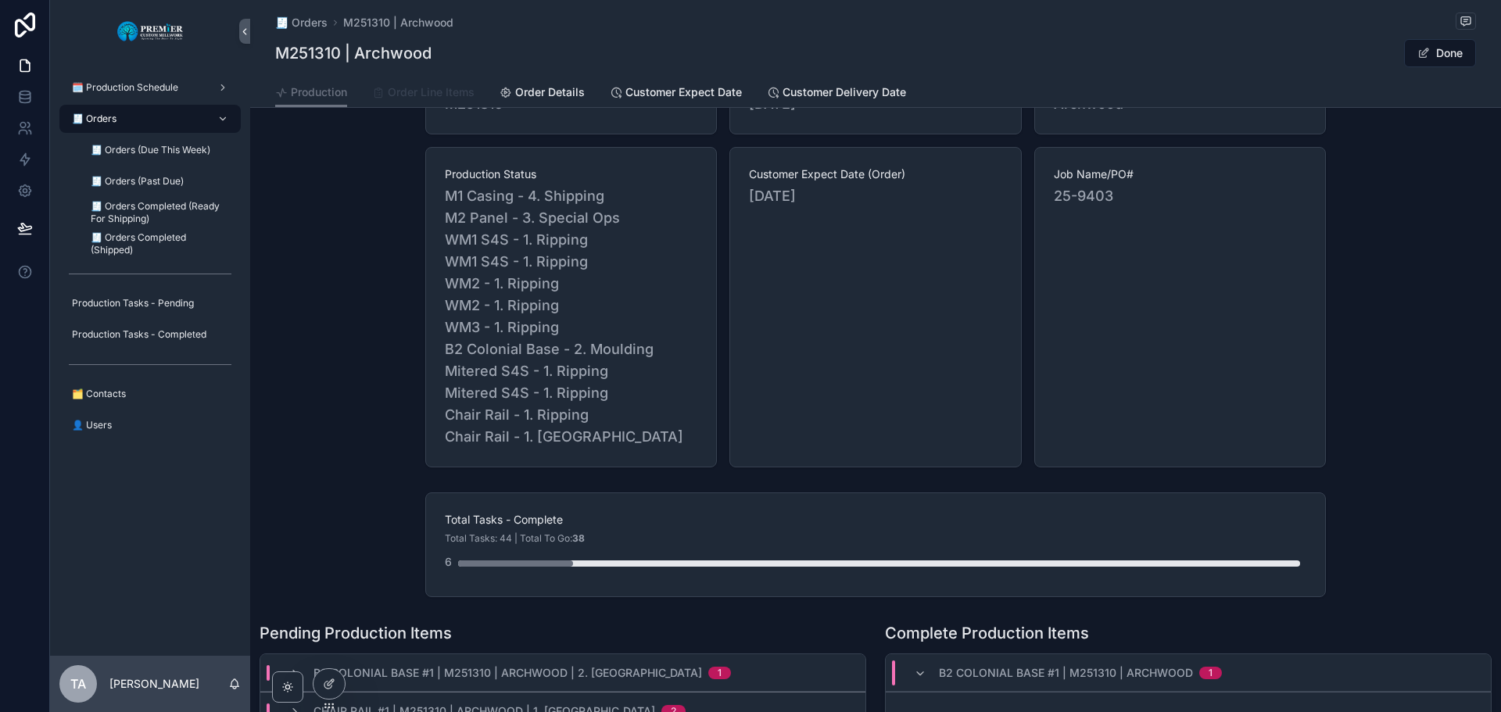
click at [421, 88] on span "Order Line Items" at bounding box center [431, 92] width 87 height 16
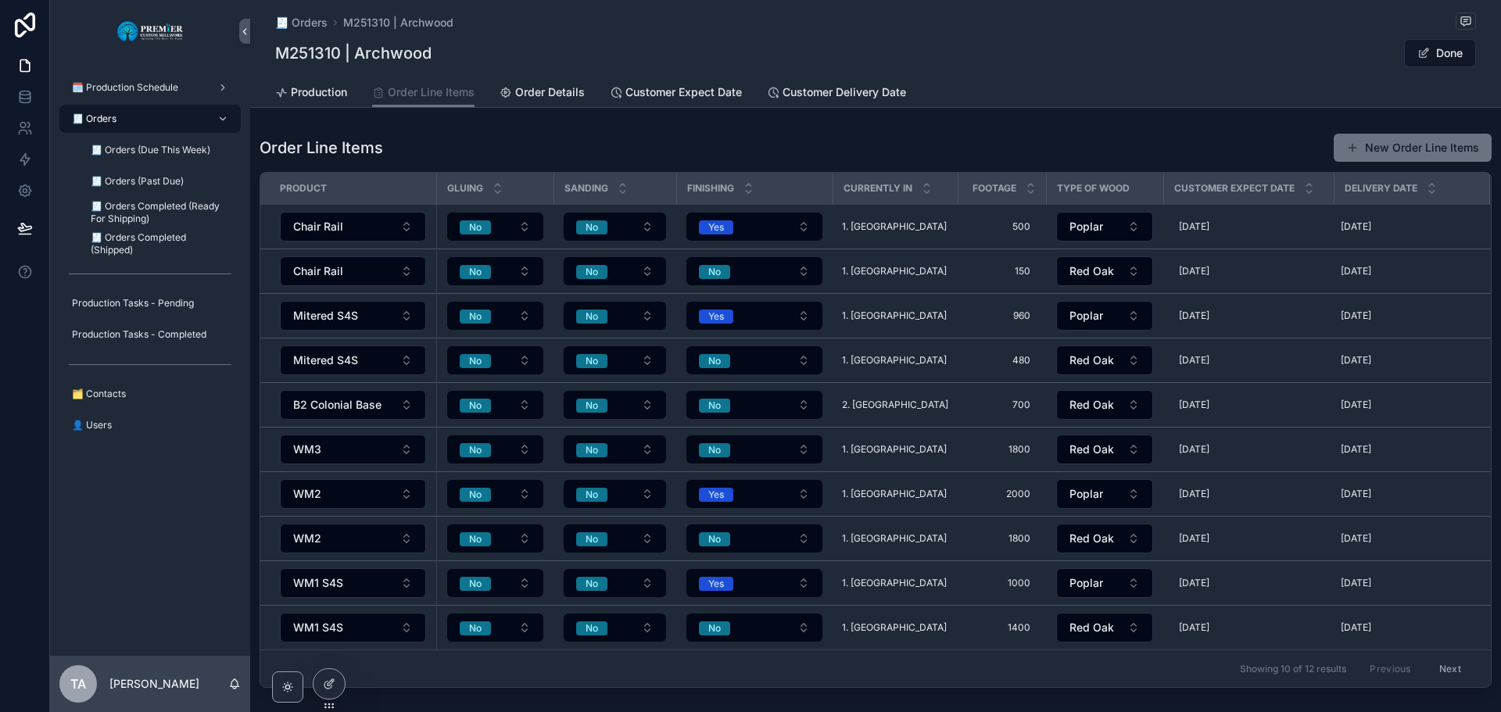
click at [404, 227] on button "Chair Rail" at bounding box center [353, 227] width 146 height 30
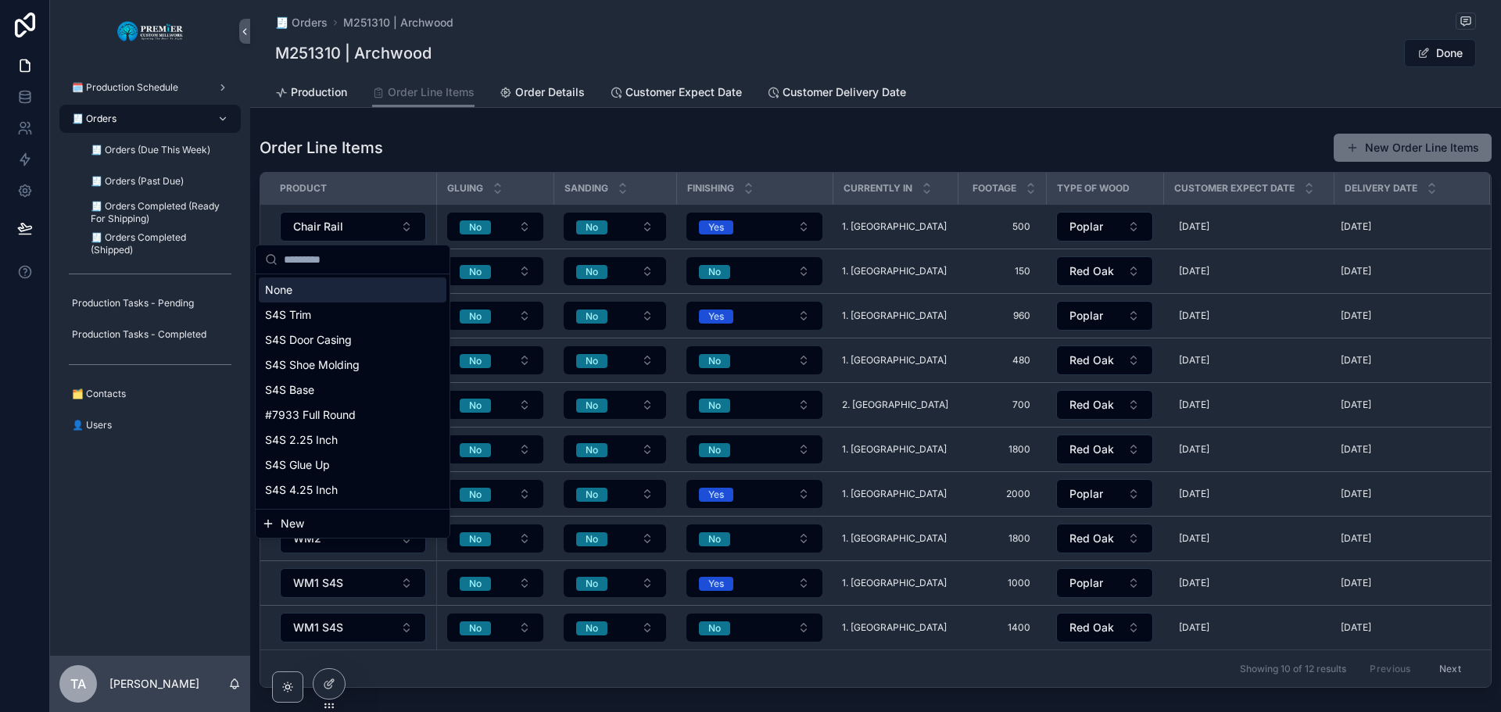
click at [404, 227] on button "Chair Rail" at bounding box center [353, 227] width 146 height 30
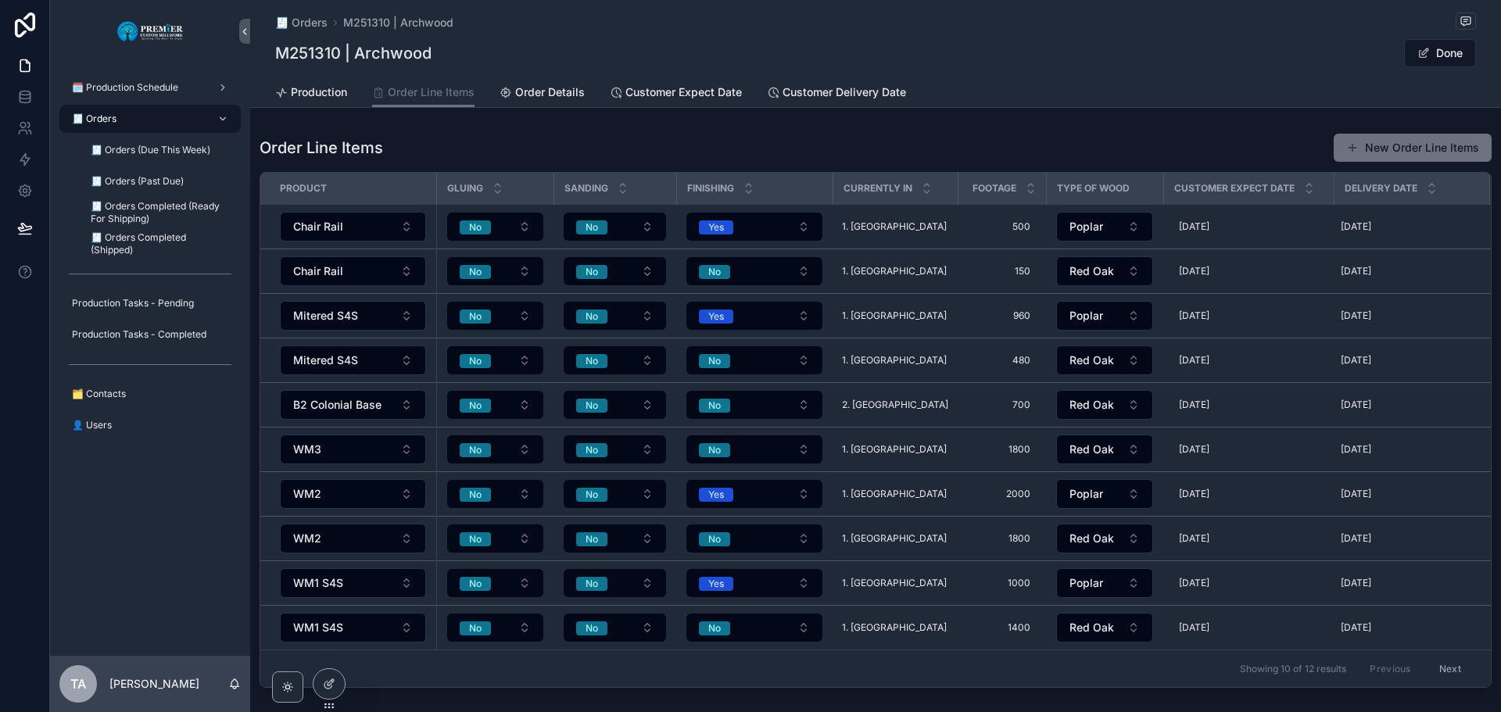
drag, startPoint x: 1467, startPoint y: 225, endPoint x: 1207, endPoint y: 143, distance: 272.2
click at [1111, 143] on div "Order Line Items New Order Line Items" at bounding box center [876, 148] width 1232 height 30
click at [533, 91] on span "Order Details" at bounding box center [550, 92] width 70 height 16
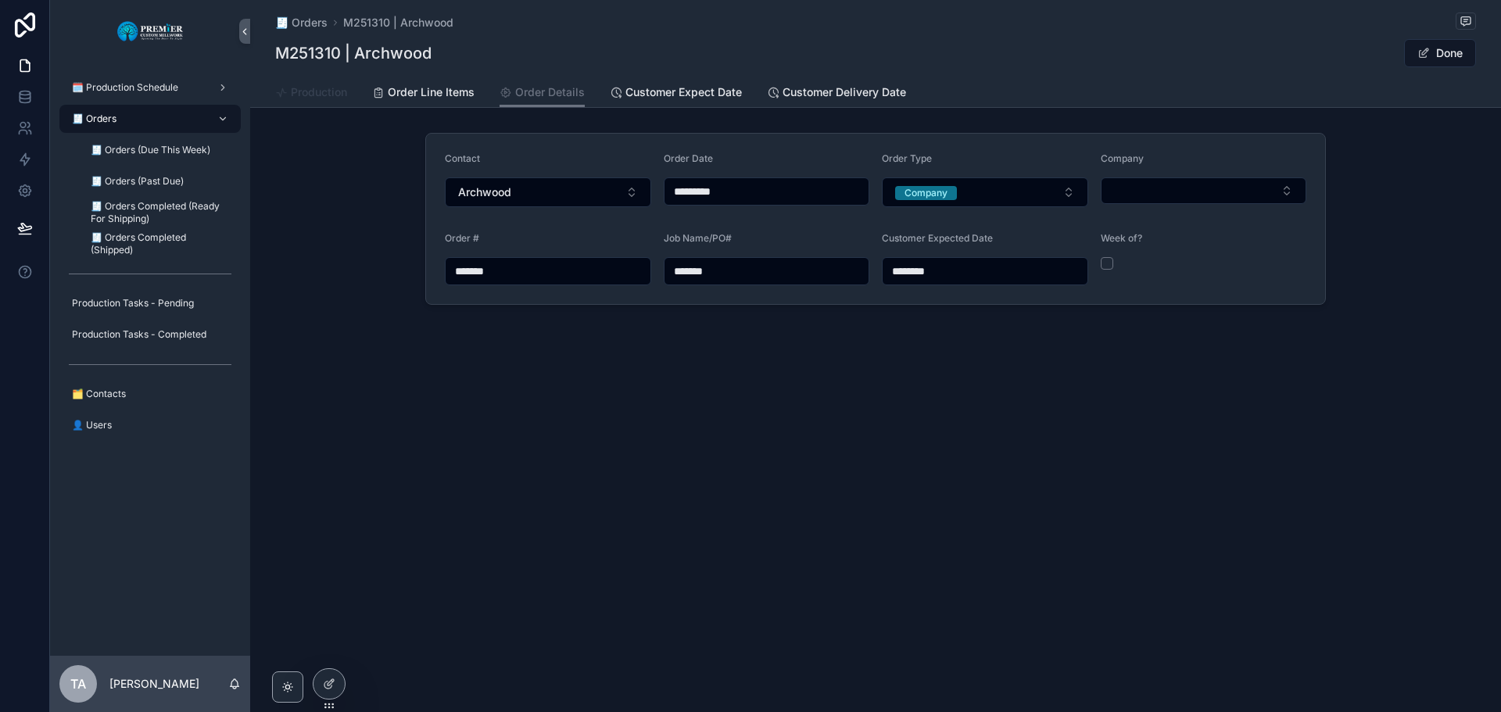
click at [328, 91] on span "Production" at bounding box center [319, 92] width 56 height 16
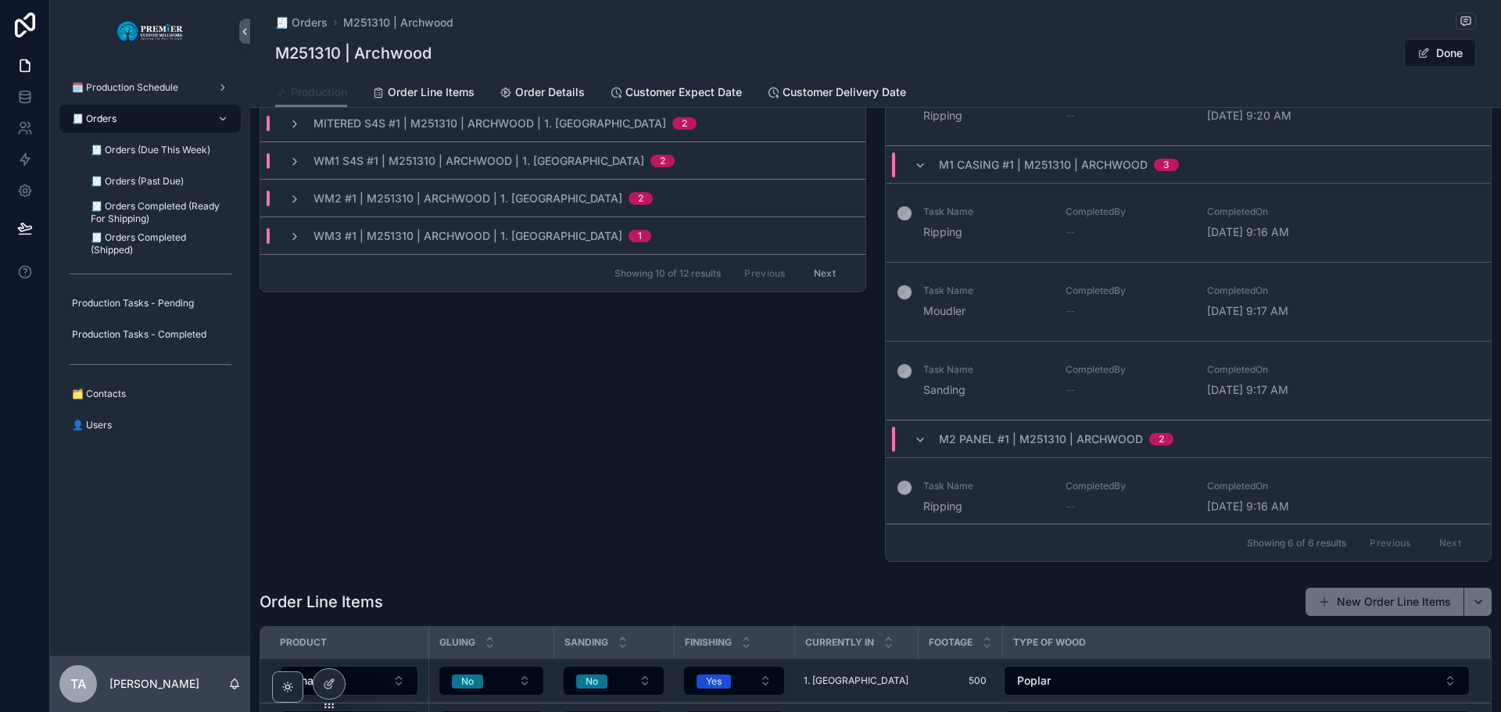
scroll to position [938, 0]
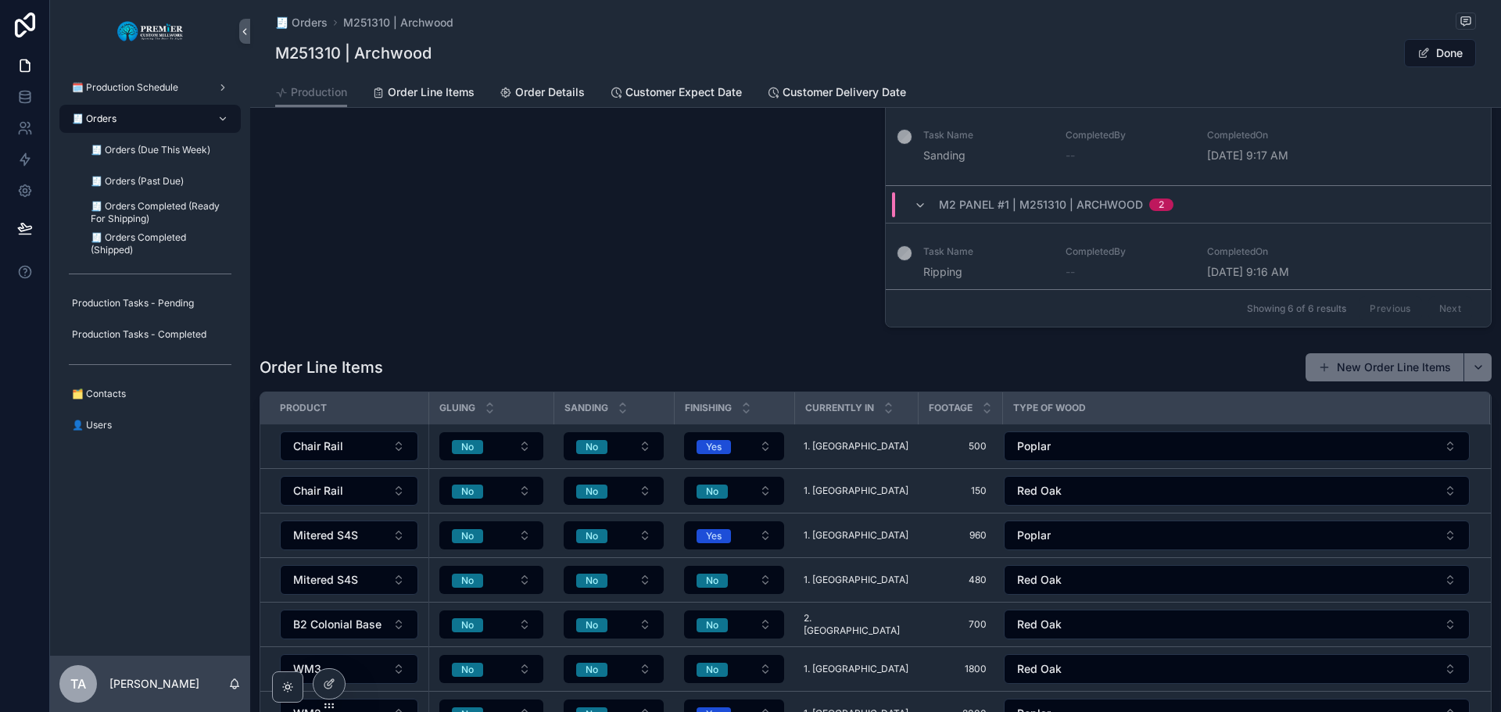
click at [170, 121] on div "🧾 Orders" at bounding box center [150, 118] width 163 height 25
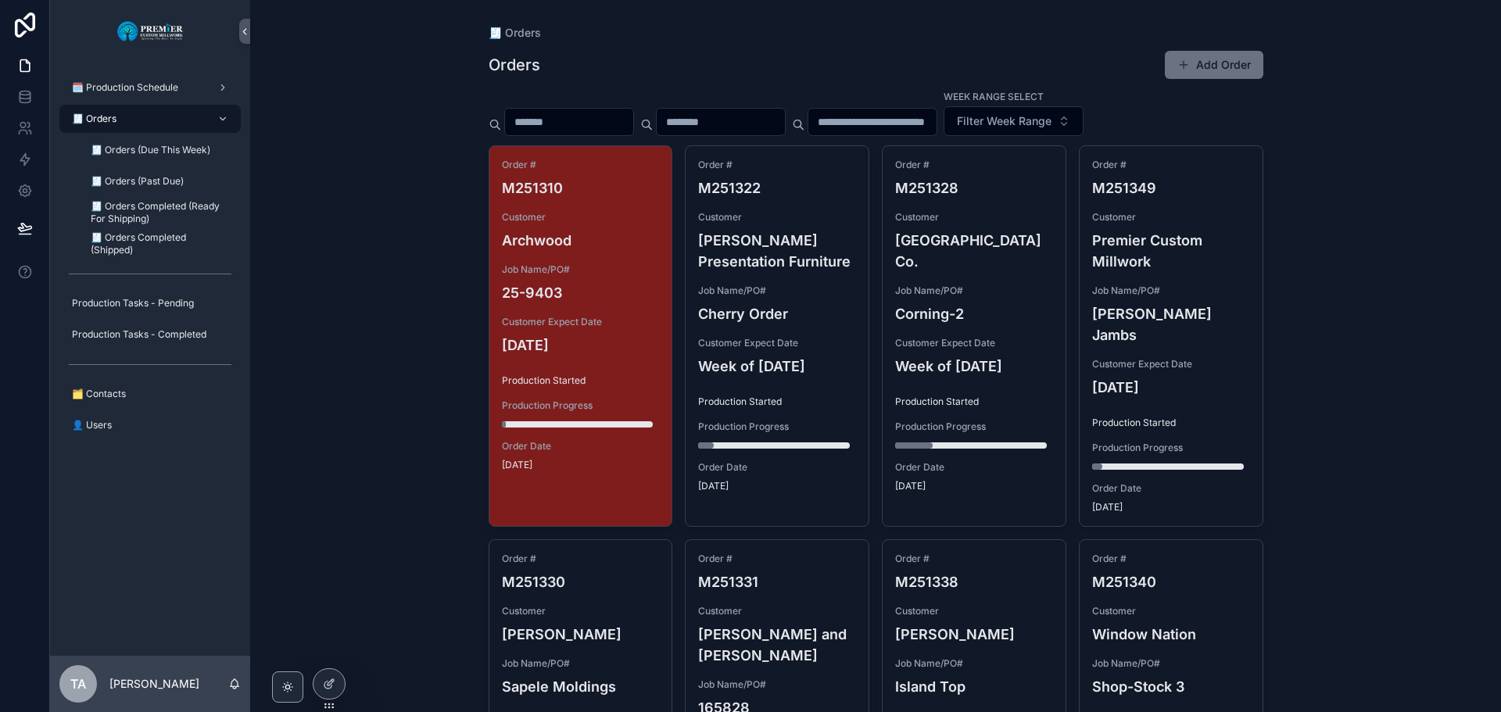
click at [549, 120] on input "scrollable content" at bounding box center [569, 122] width 128 height 22
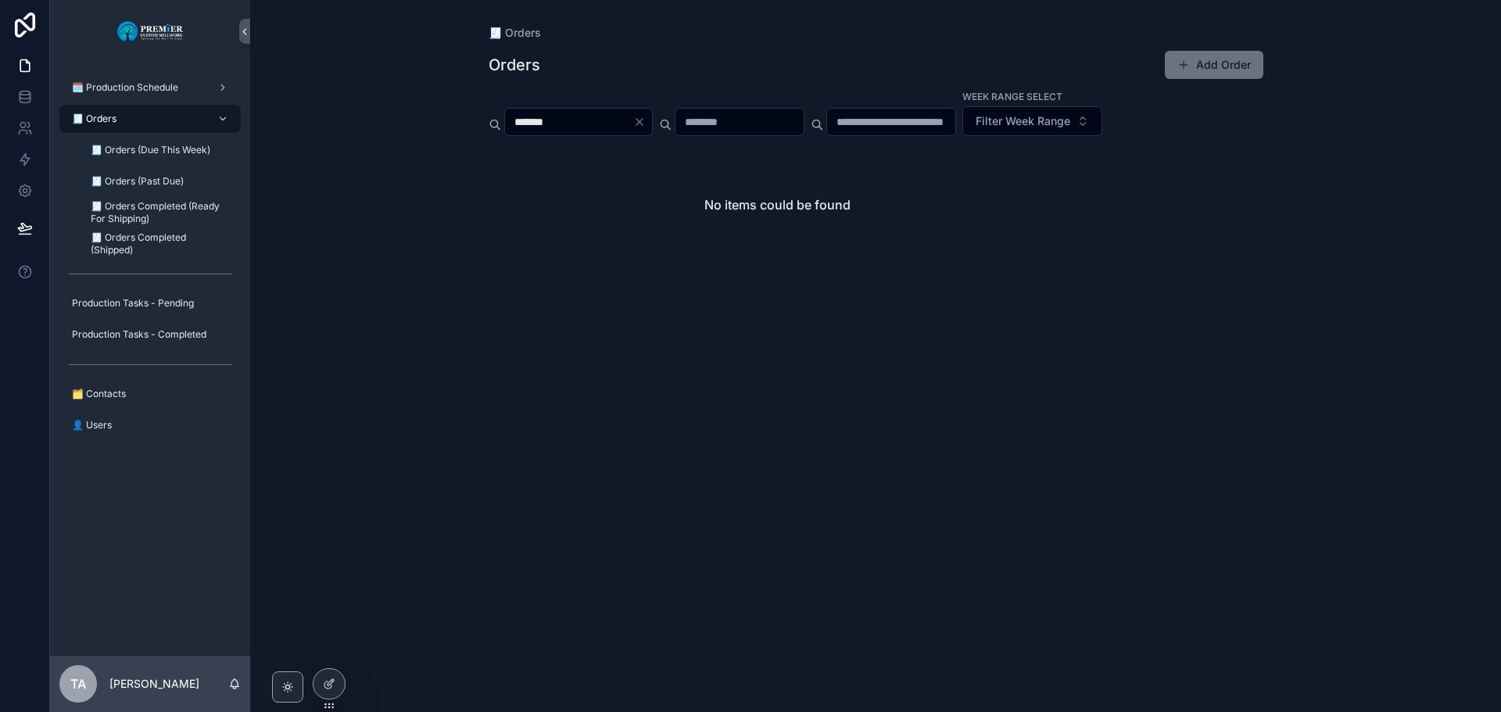
type input "*******"
click at [643, 123] on icon "Clear" at bounding box center [639, 122] width 6 height 6
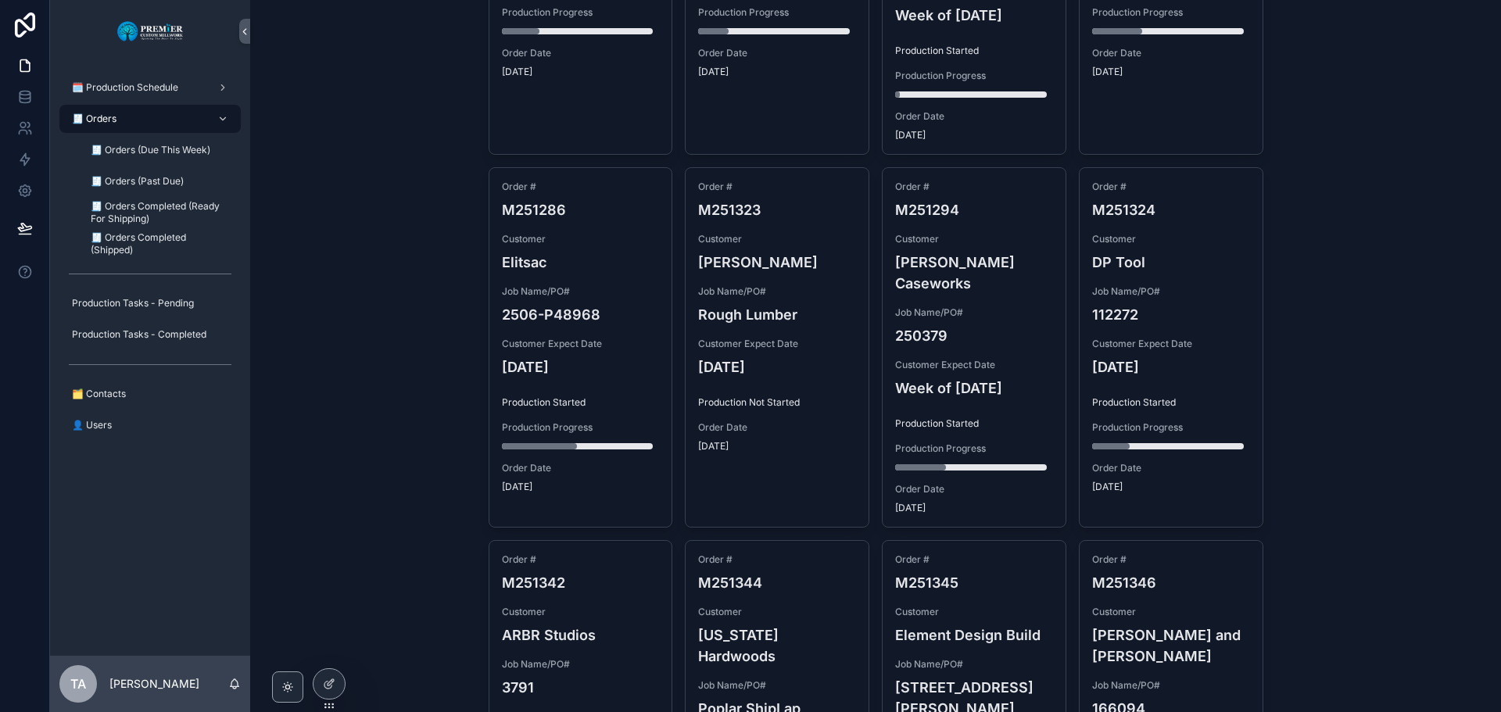
scroll to position [1134, 0]
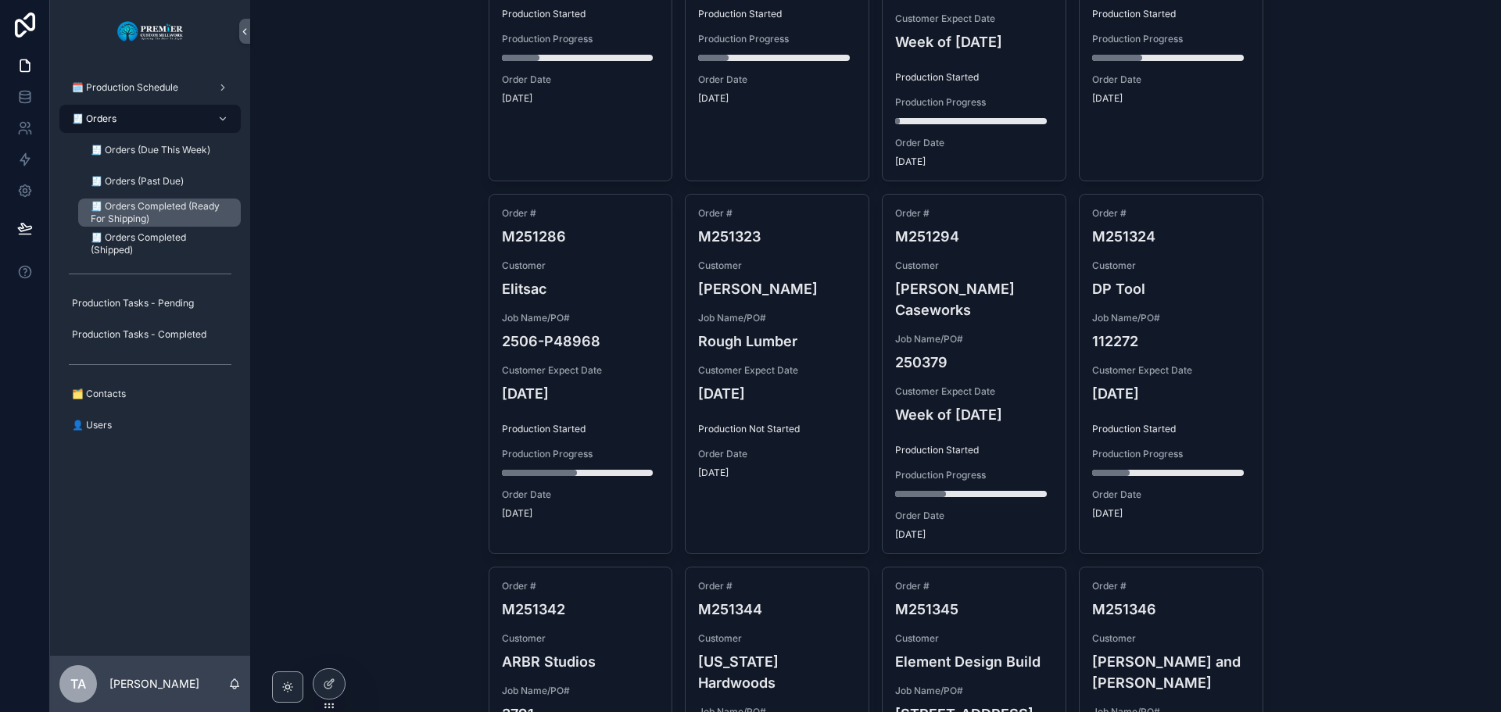
click at [174, 213] on span "🧾 Orders Completed (Ready For Shipping)" at bounding box center [158, 212] width 134 height 25
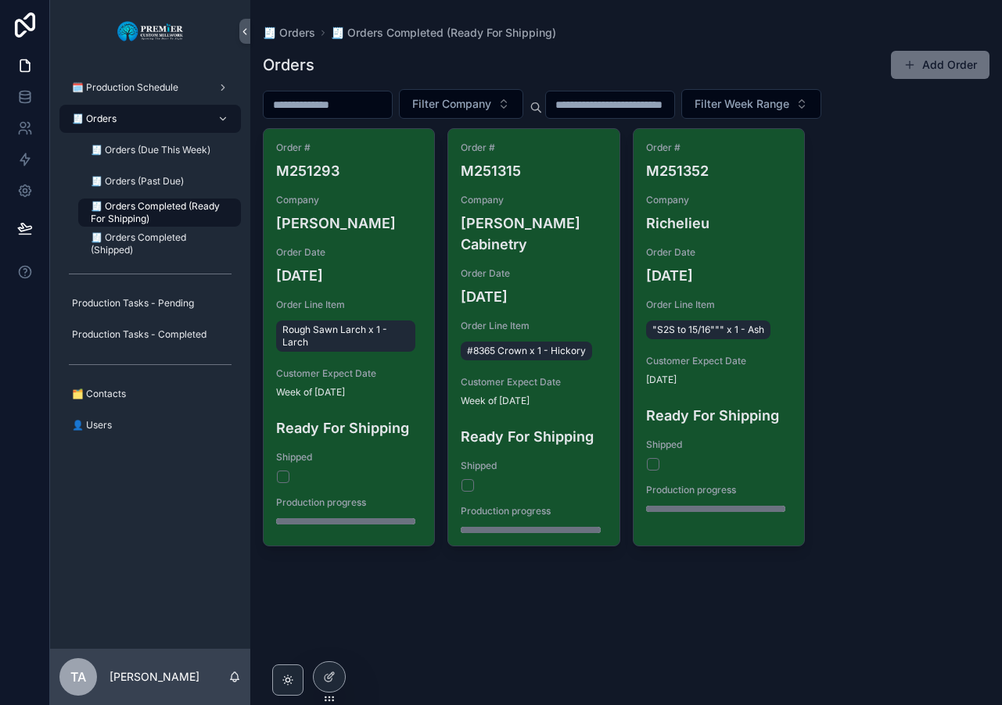
click at [152, 122] on div "🧾 Orders" at bounding box center [150, 118] width 163 height 25
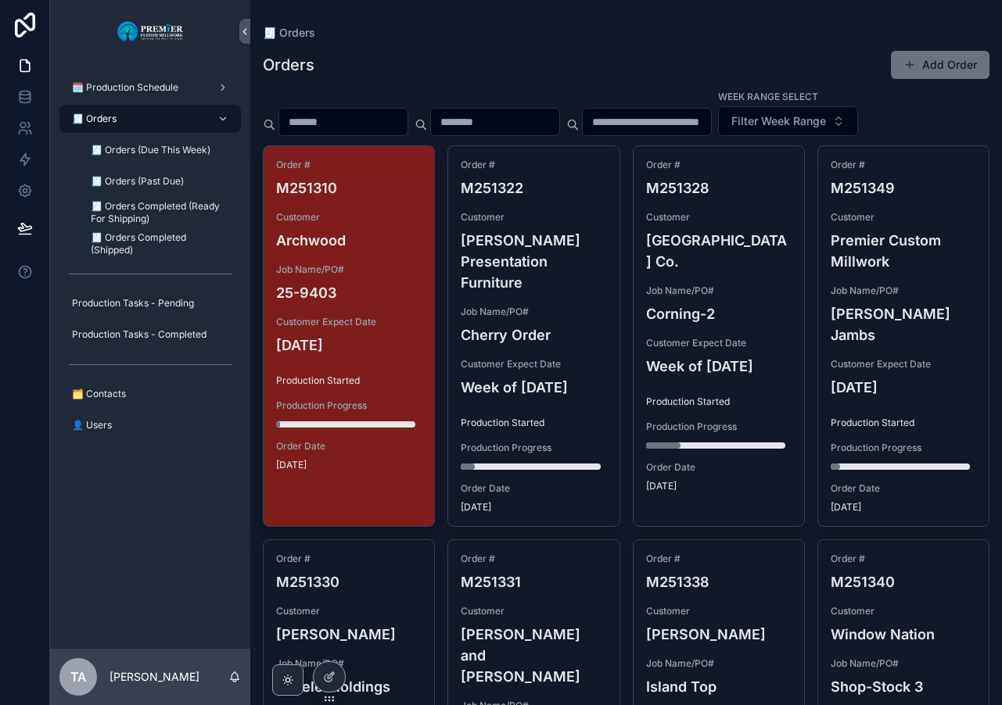
click at [389, 261] on div "Order # M251310 Customer Archwood Job Name/PO# 25-9403 Customer Expect Date 08/…" at bounding box center [348, 315] width 170 height 338
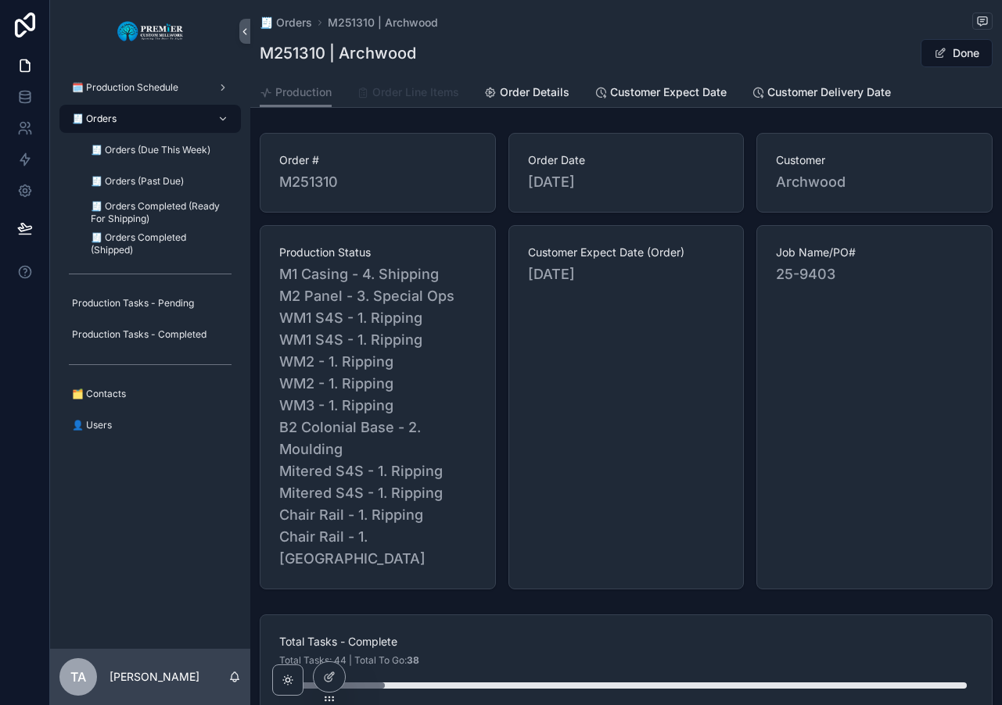
click at [407, 88] on span "Order Line Items" at bounding box center [415, 92] width 87 height 16
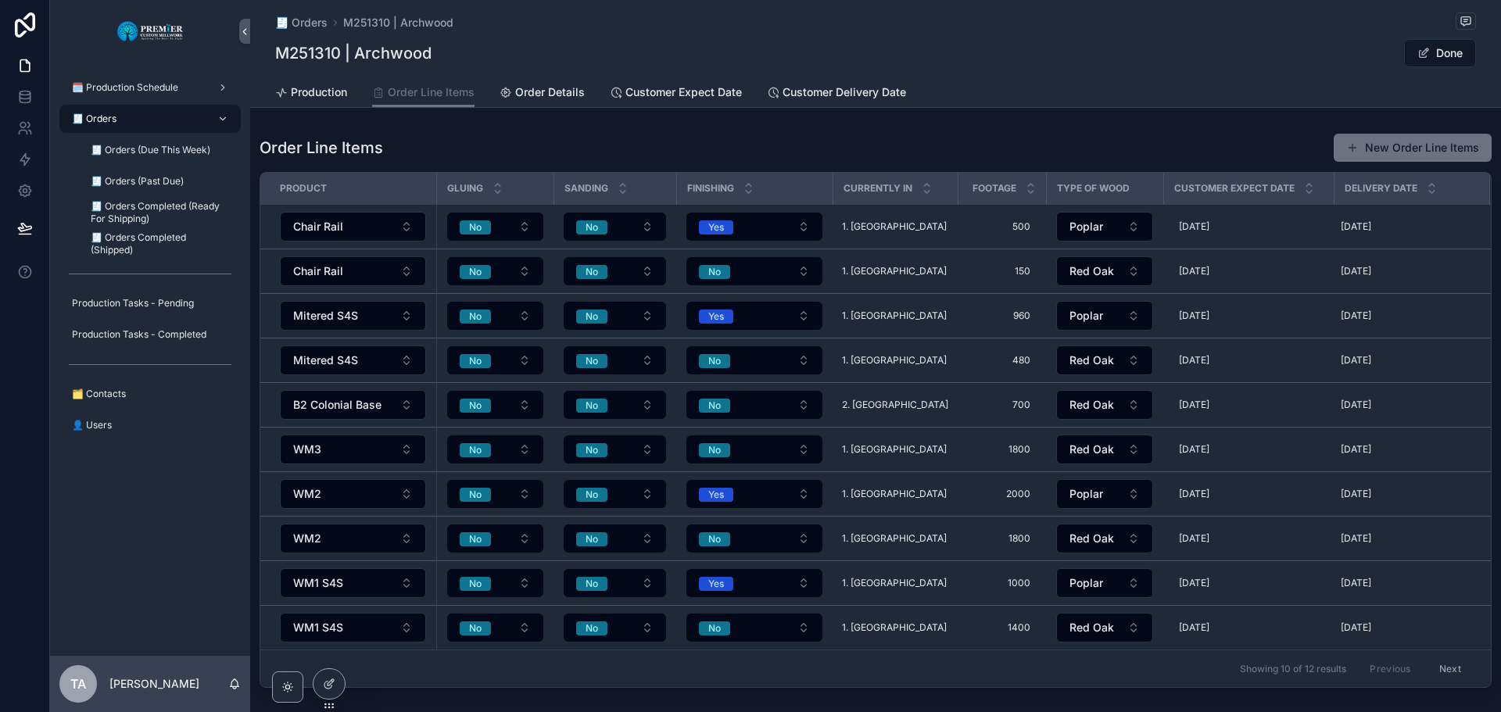
drag, startPoint x: 374, startPoint y: 224, endPoint x: 402, endPoint y: 146, distance: 82.4
click at [402, 146] on div "Order Line Items New Order Line Items" at bounding box center [876, 148] width 1232 height 30
click at [400, 228] on button "Chair Rail" at bounding box center [353, 227] width 146 height 30
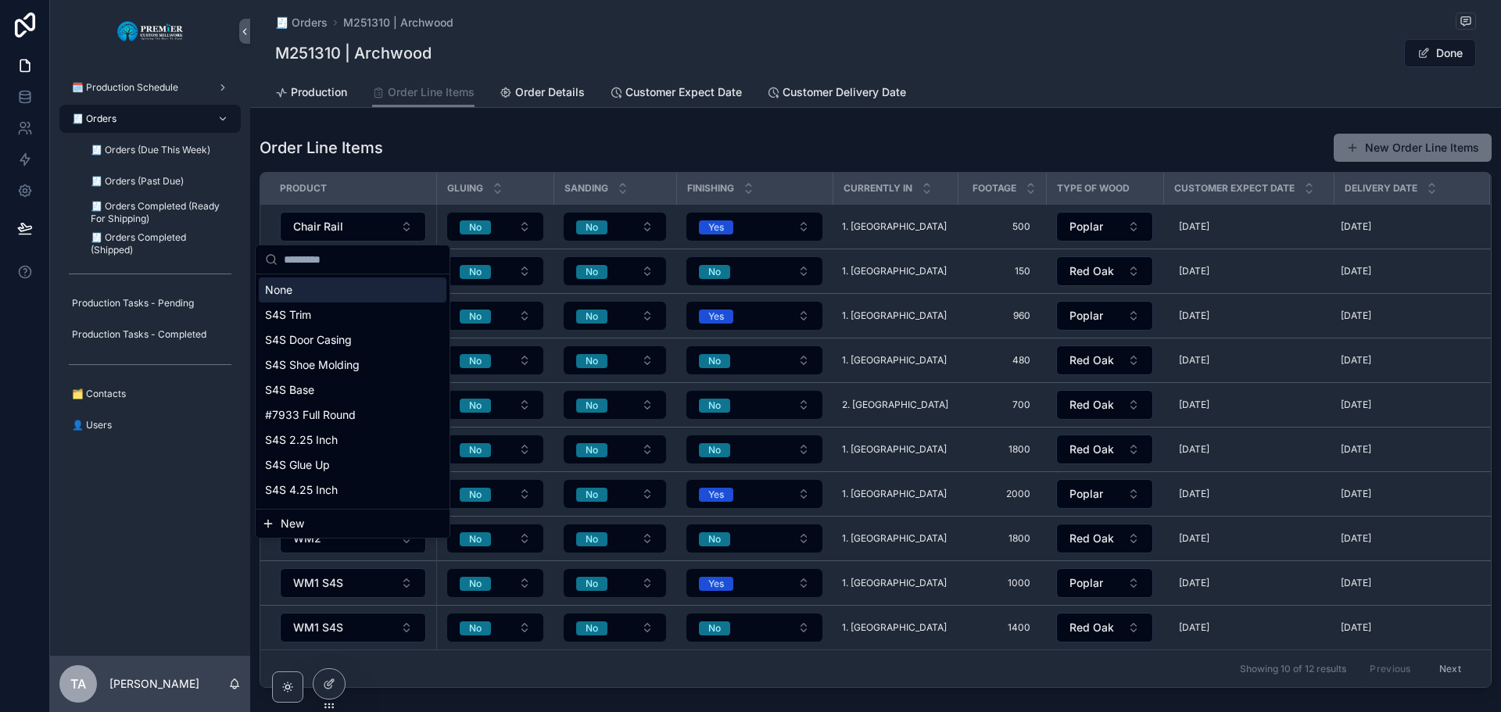
click at [435, 131] on div "Order Line Items New Order Line Items Product Gluing Sanding Finishing Currentl…" at bounding box center [875, 411] width 1251 height 568
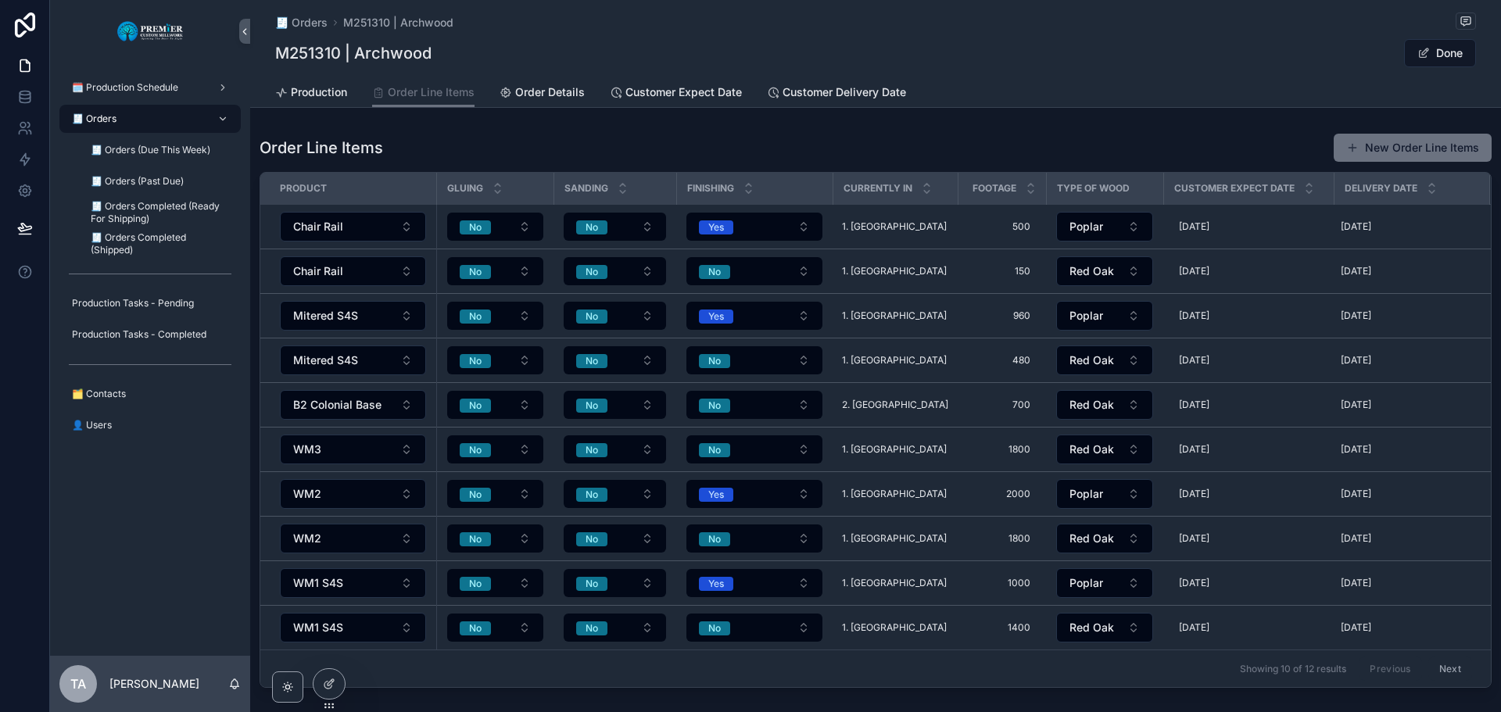
click at [1111, 670] on button "Next" at bounding box center [1450, 669] width 44 height 24
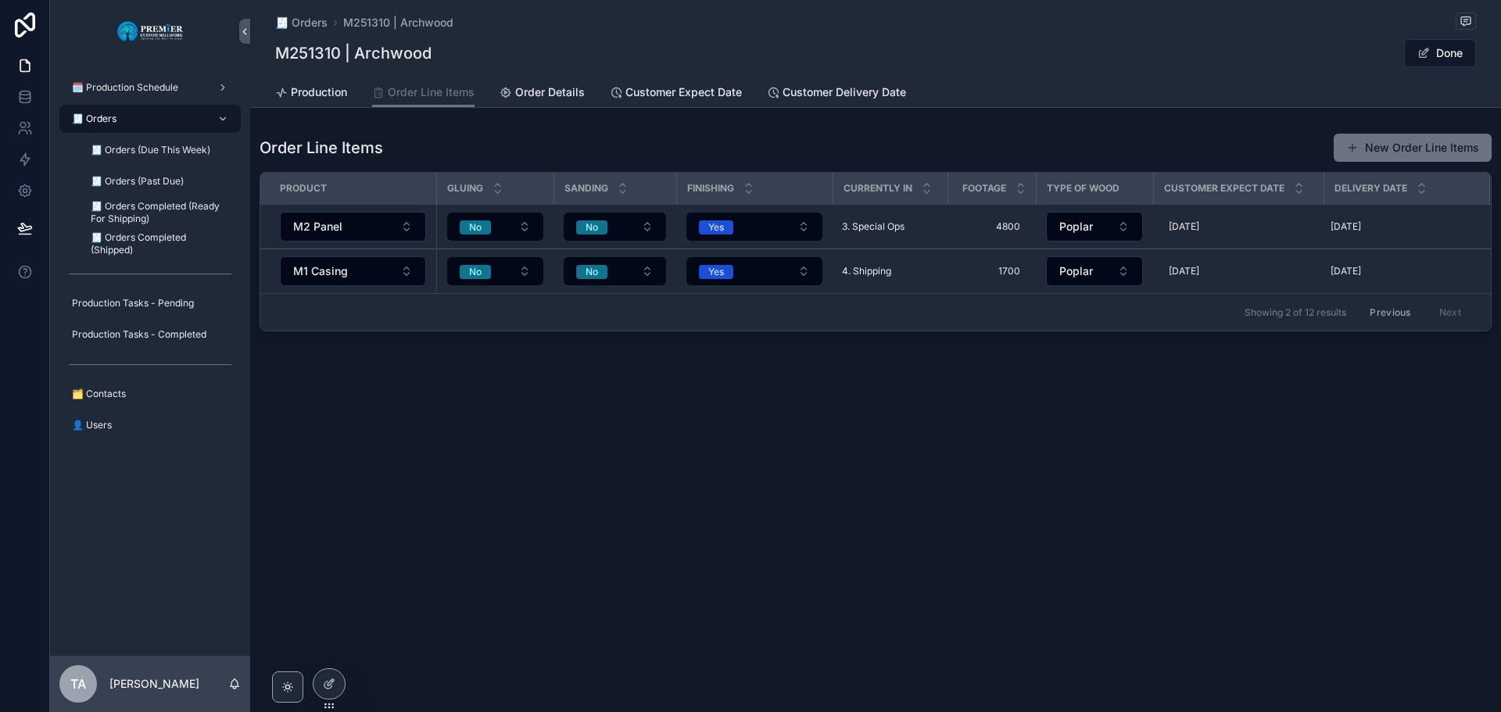
click at [1111, 310] on button "Previous" at bounding box center [1390, 312] width 63 height 24
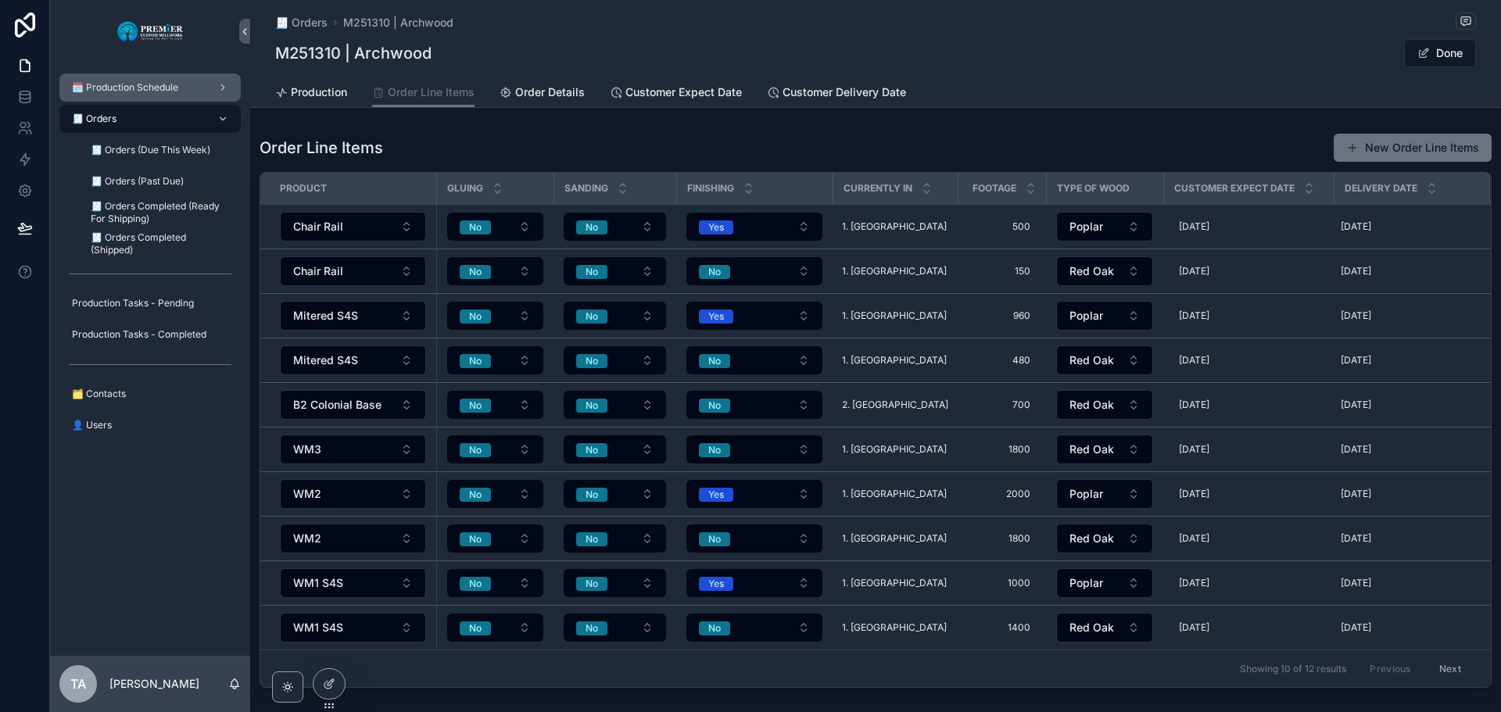
click at [145, 88] on span "🗓️ Production Schedule" at bounding box center [125, 87] width 106 height 13
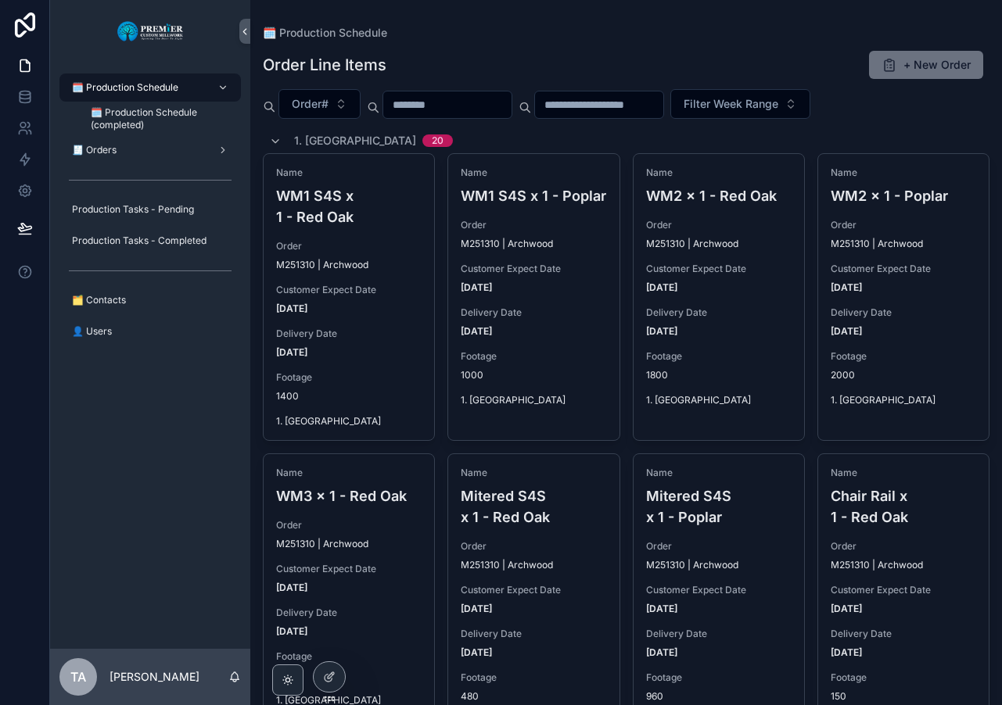
click at [0, 0] on span "Delete" at bounding box center [0, 0] width 0 height 0
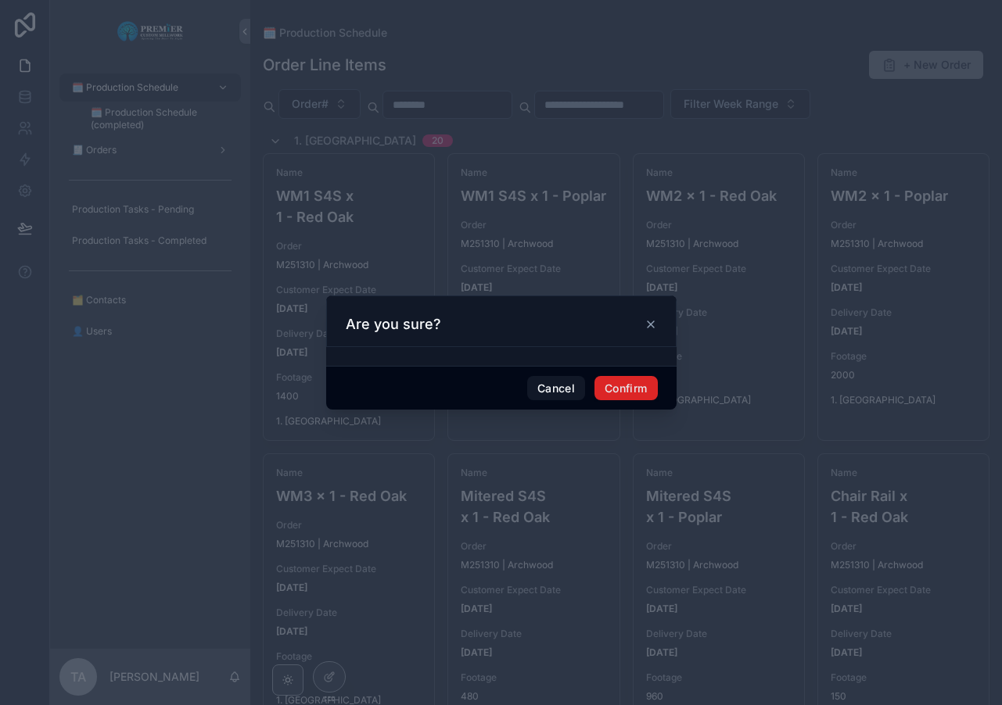
click at [628, 389] on button "Confirm" at bounding box center [625, 388] width 63 height 25
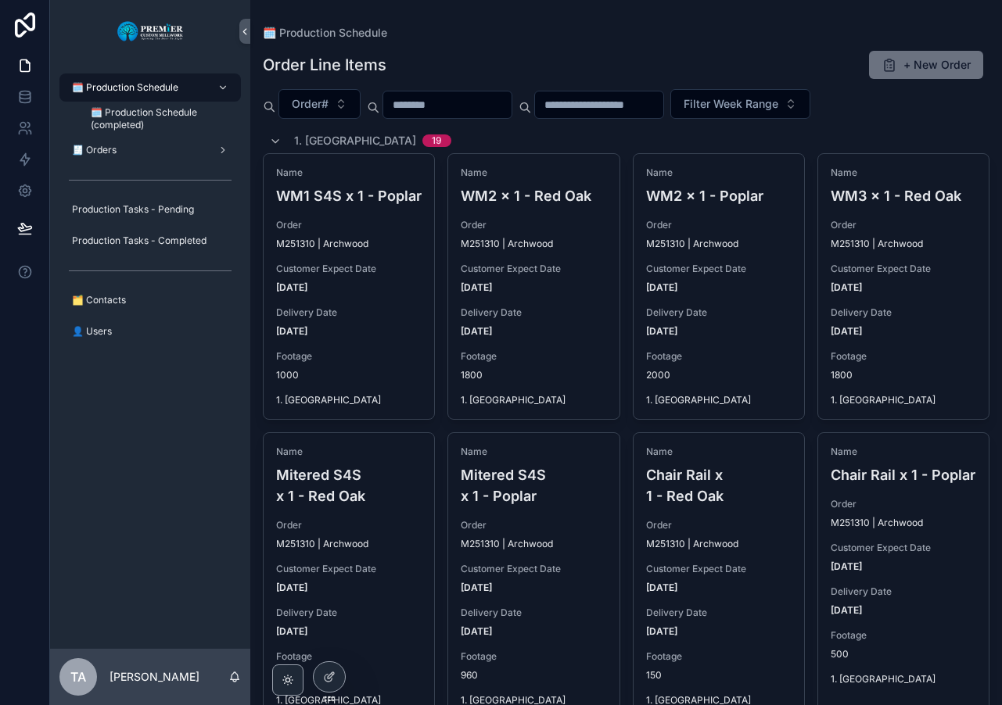
click at [0, 0] on span "Delete" at bounding box center [0, 0] width 0 height 0
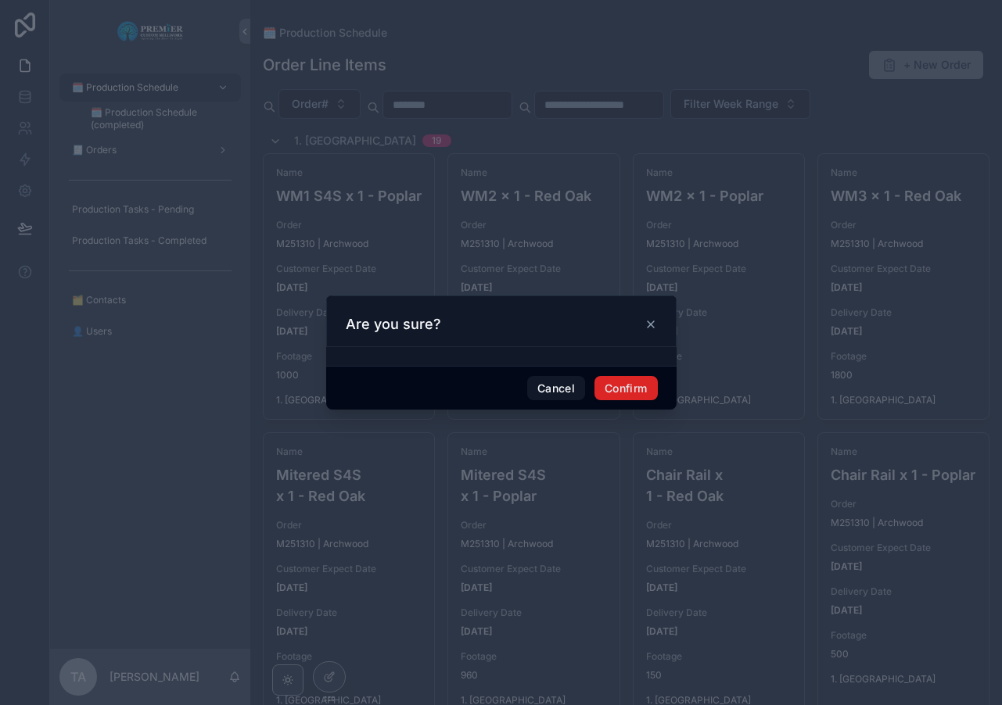
click at [630, 392] on button "Confirm" at bounding box center [625, 388] width 63 height 25
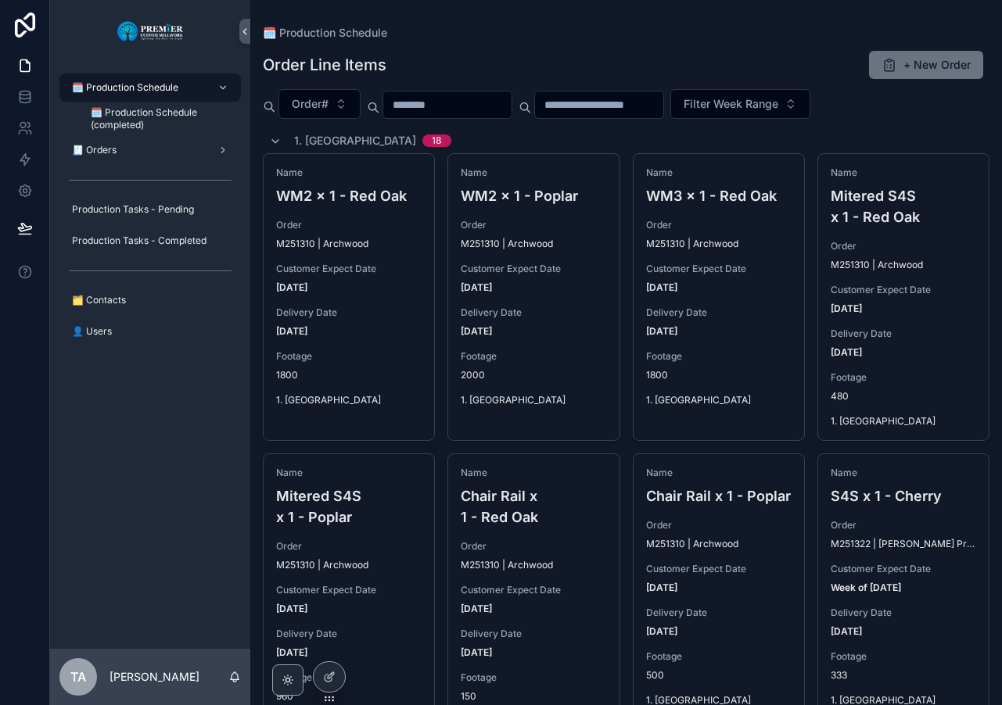
click at [0, 0] on span "Delete" at bounding box center [0, 0] width 0 height 0
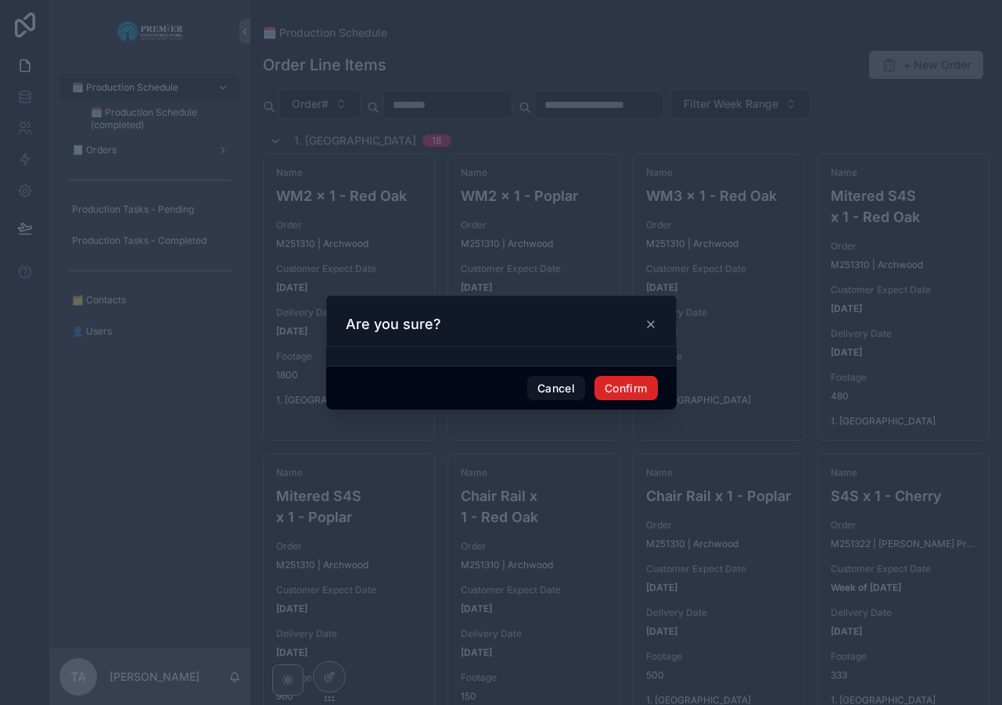
click at [615, 381] on button "Confirm" at bounding box center [625, 388] width 63 height 25
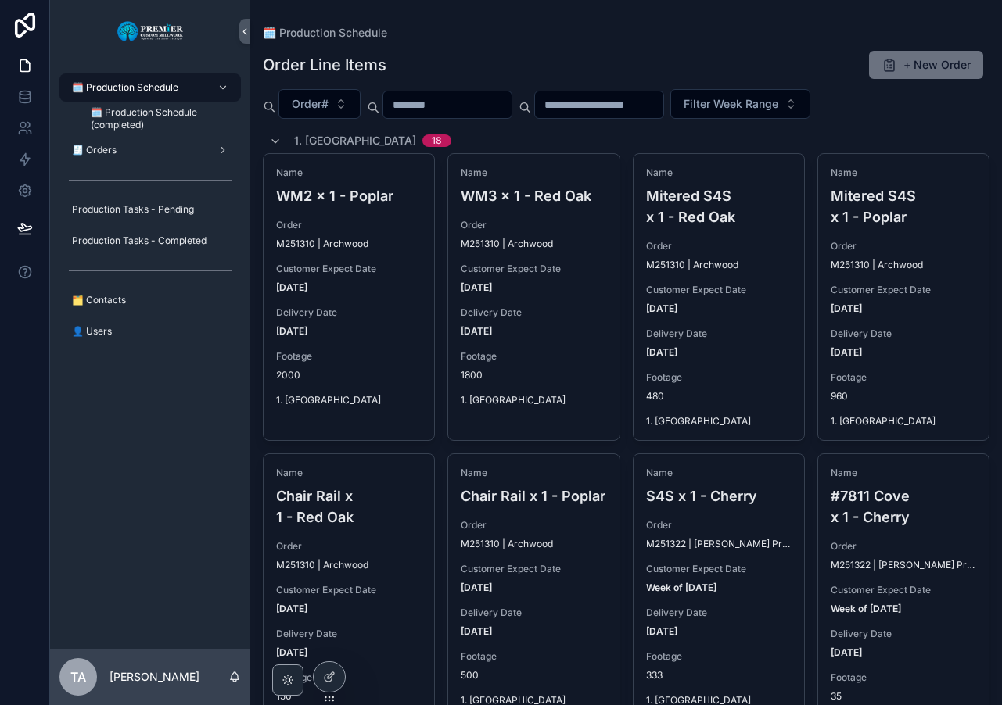
click at [0, 0] on span "Delete" at bounding box center [0, 0] width 0 height 0
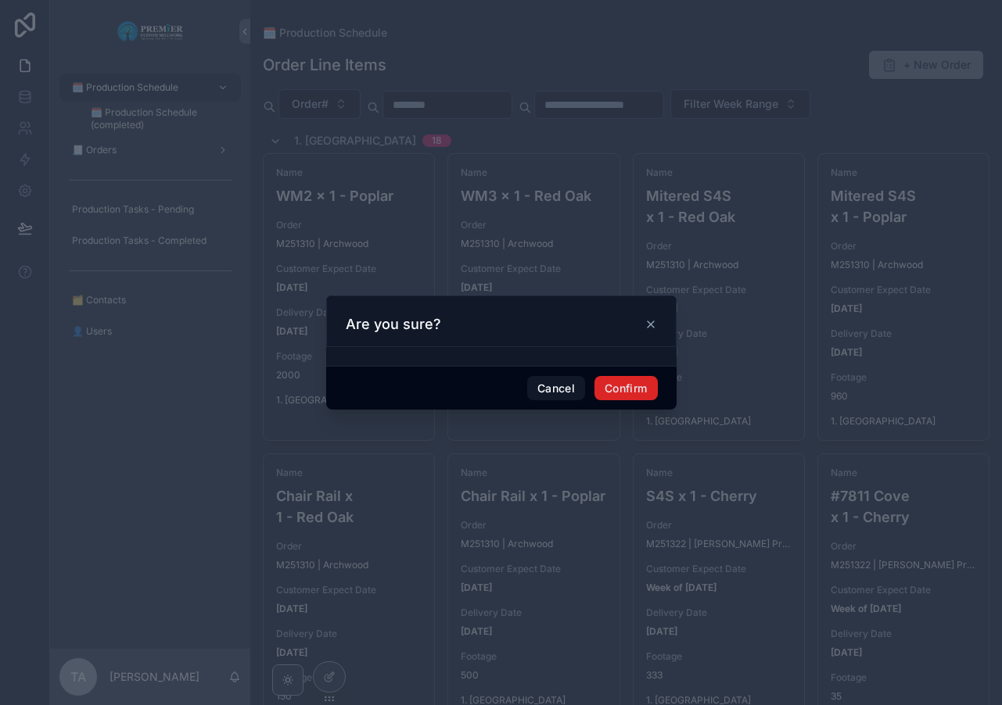
click at [616, 392] on button "Confirm" at bounding box center [625, 388] width 63 height 25
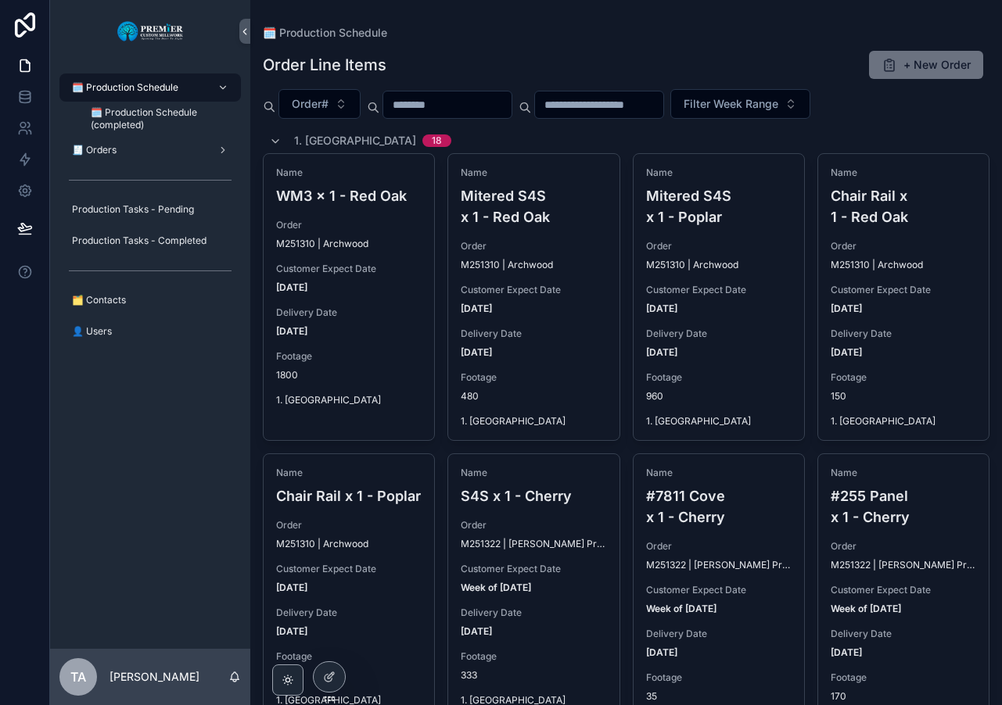
click at [0, 0] on span "Delete" at bounding box center [0, 0] width 0 height 0
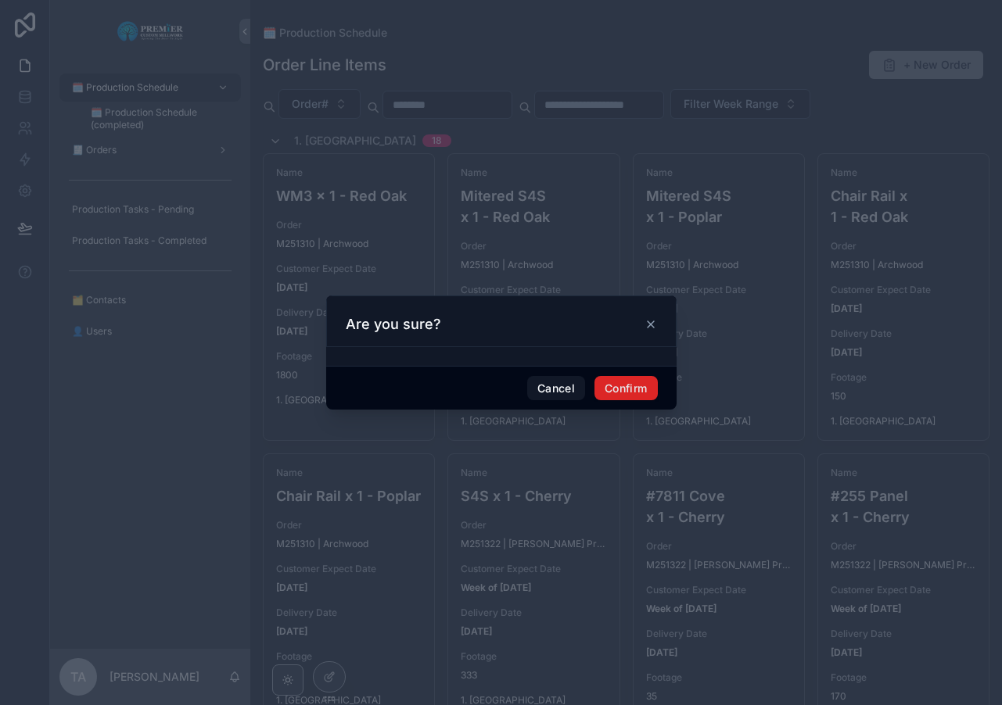
click at [621, 383] on button "Confirm" at bounding box center [625, 388] width 63 height 25
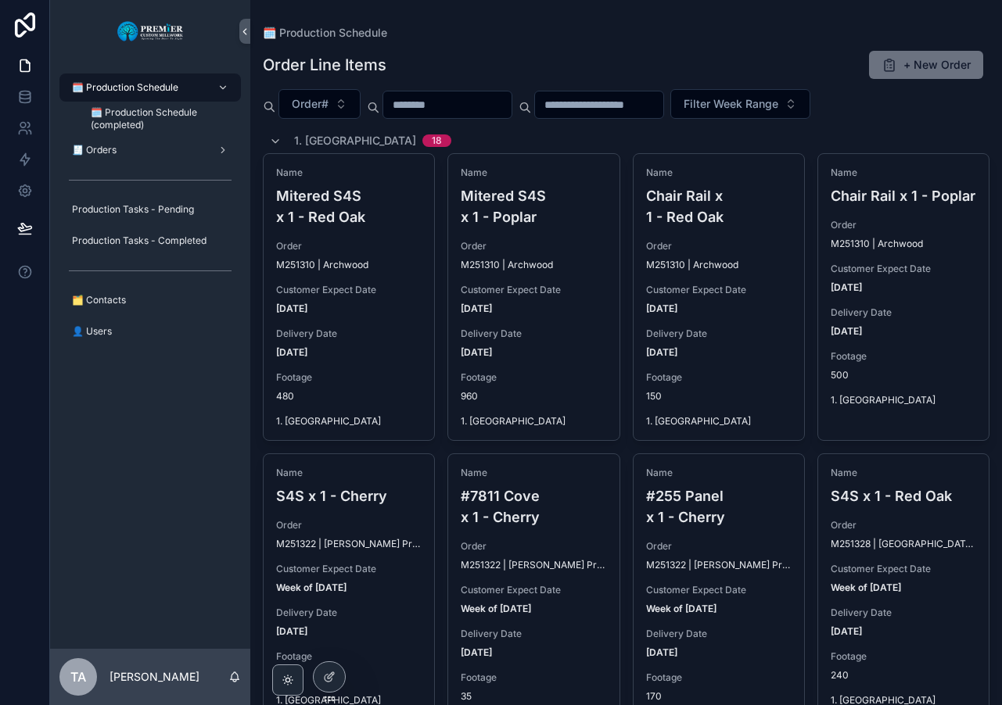
click at [0, 0] on span "Delete" at bounding box center [0, 0] width 0 height 0
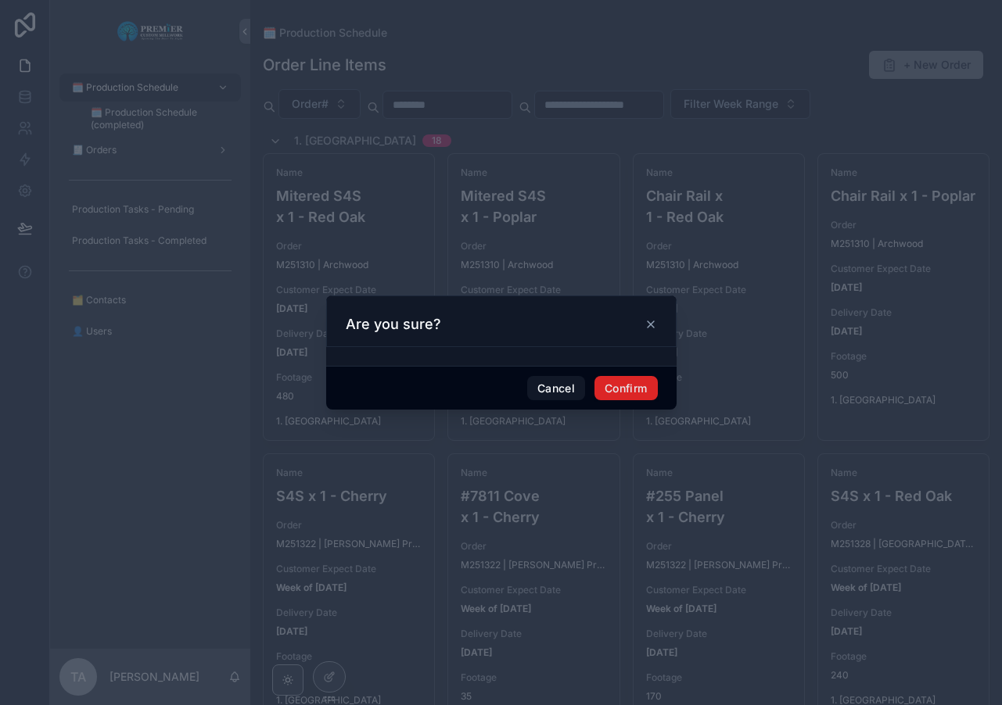
click at [606, 385] on button "Confirm" at bounding box center [625, 388] width 63 height 25
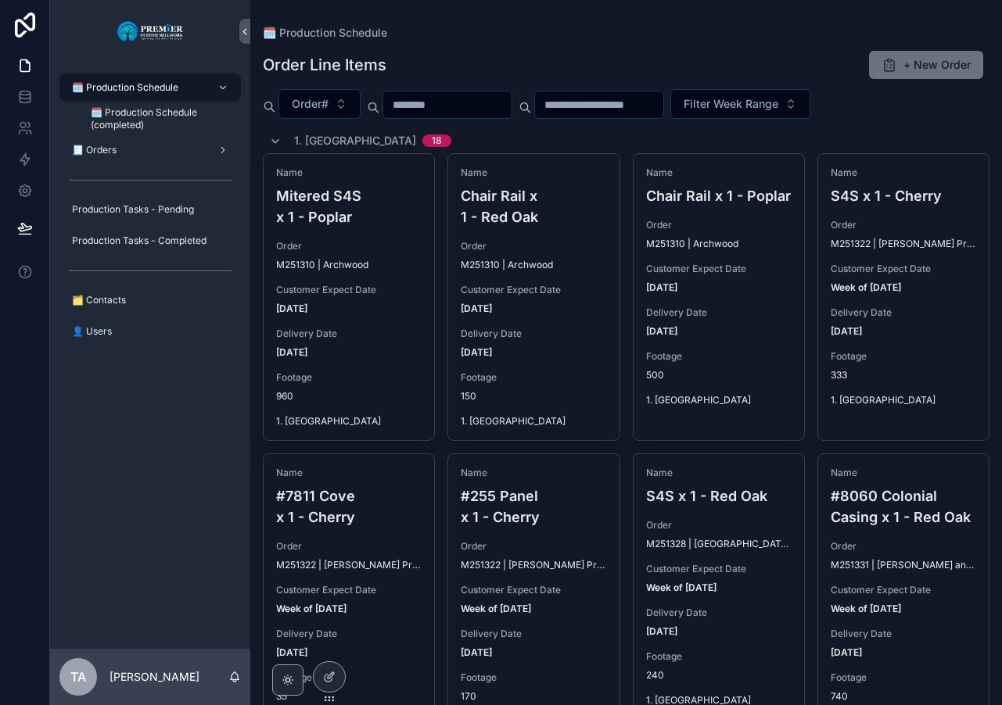
click at [0, 0] on span "Delete" at bounding box center [0, 0] width 0 height 0
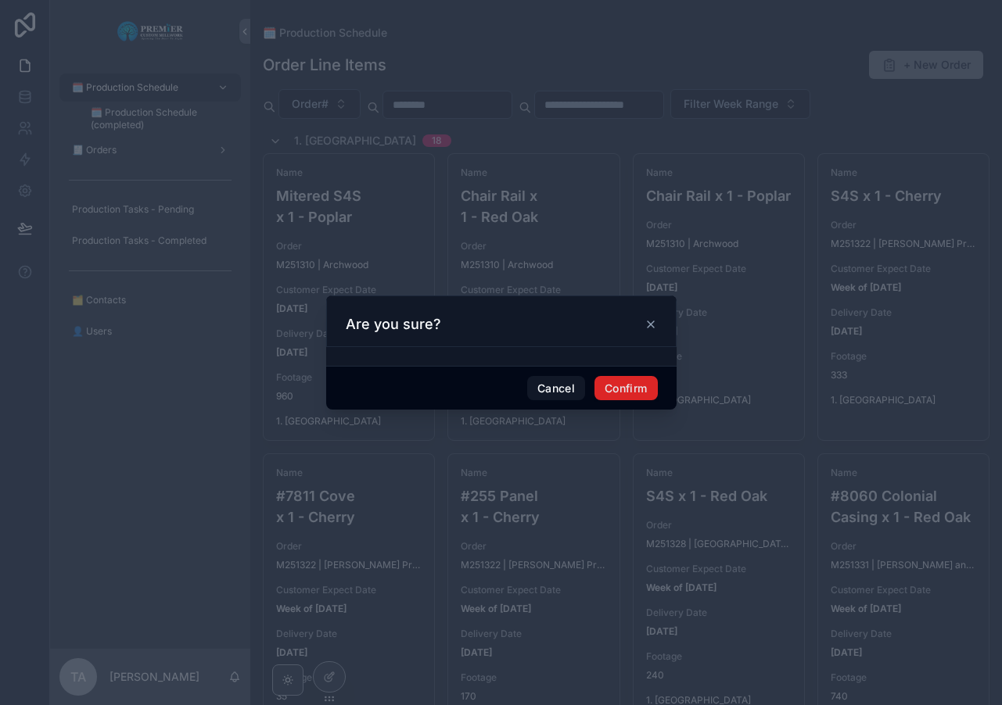
click at [605, 382] on button "Confirm" at bounding box center [625, 388] width 63 height 25
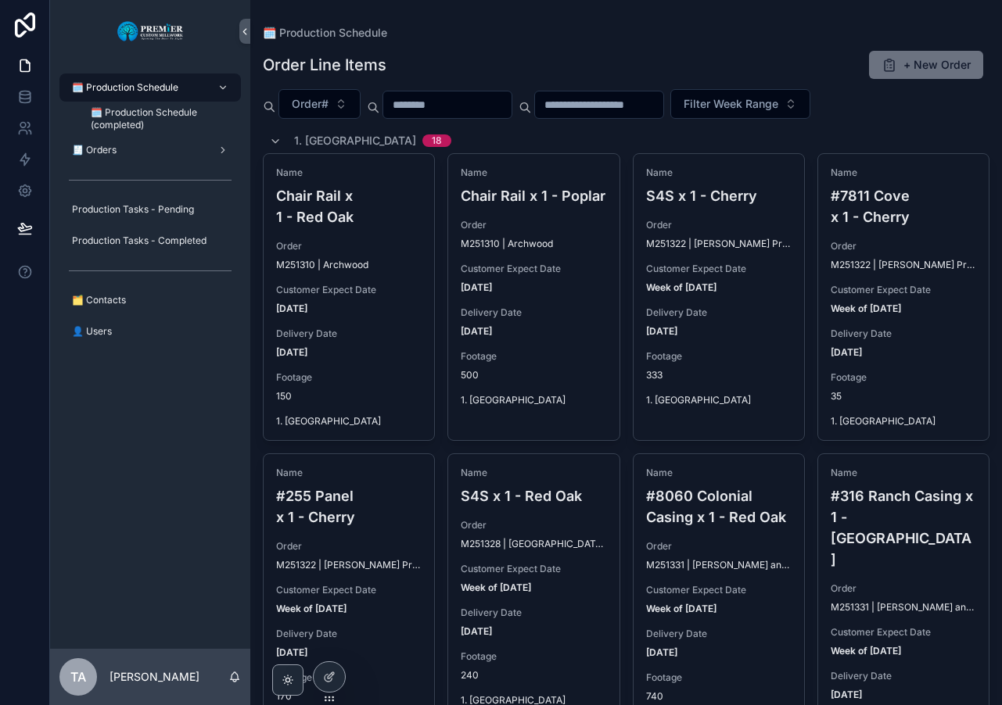
click at [0, 0] on span "Delete" at bounding box center [0, 0] width 0 height 0
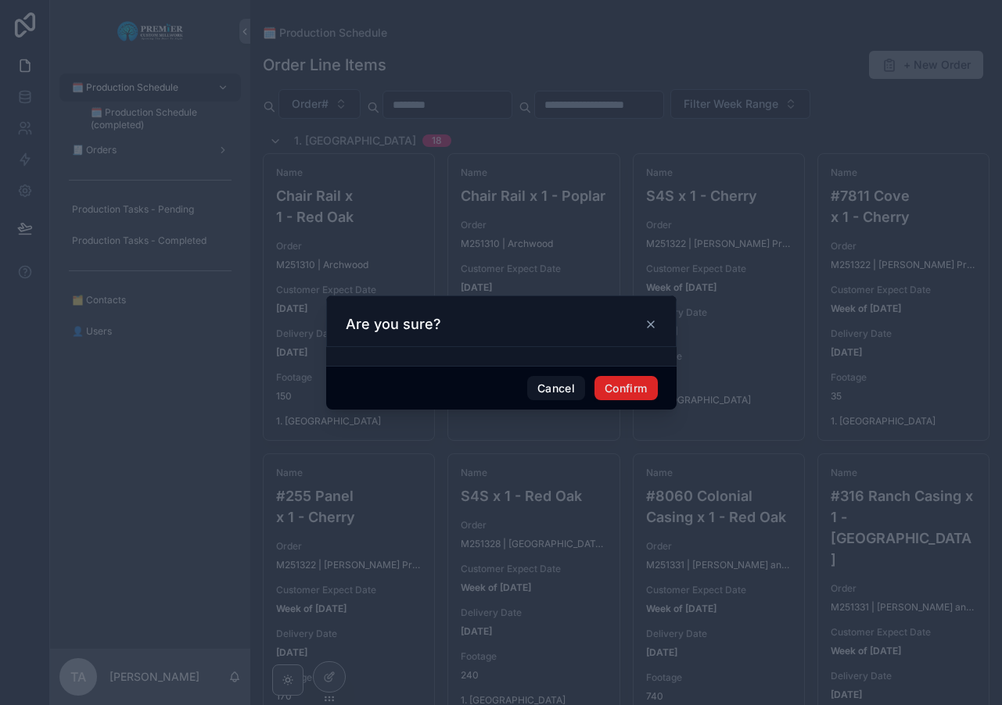
click at [611, 389] on button "Confirm" at bounding box center [625, 388] width 63 height 25
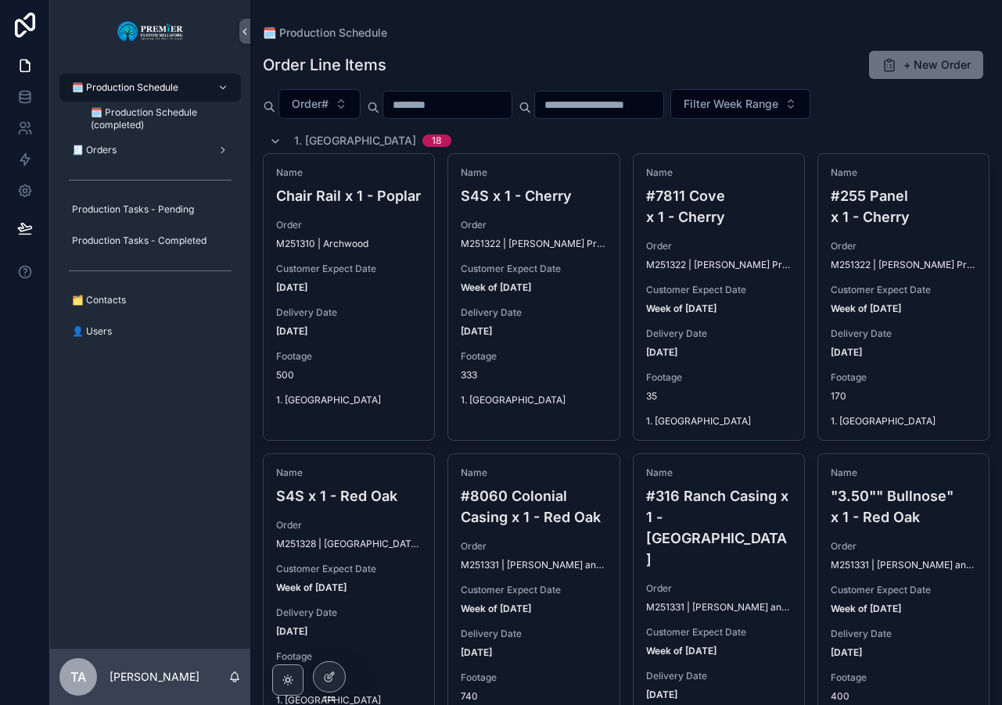
click at [0, 0] on span "Delete" at bounding box center [0, 0] width 0 height 0
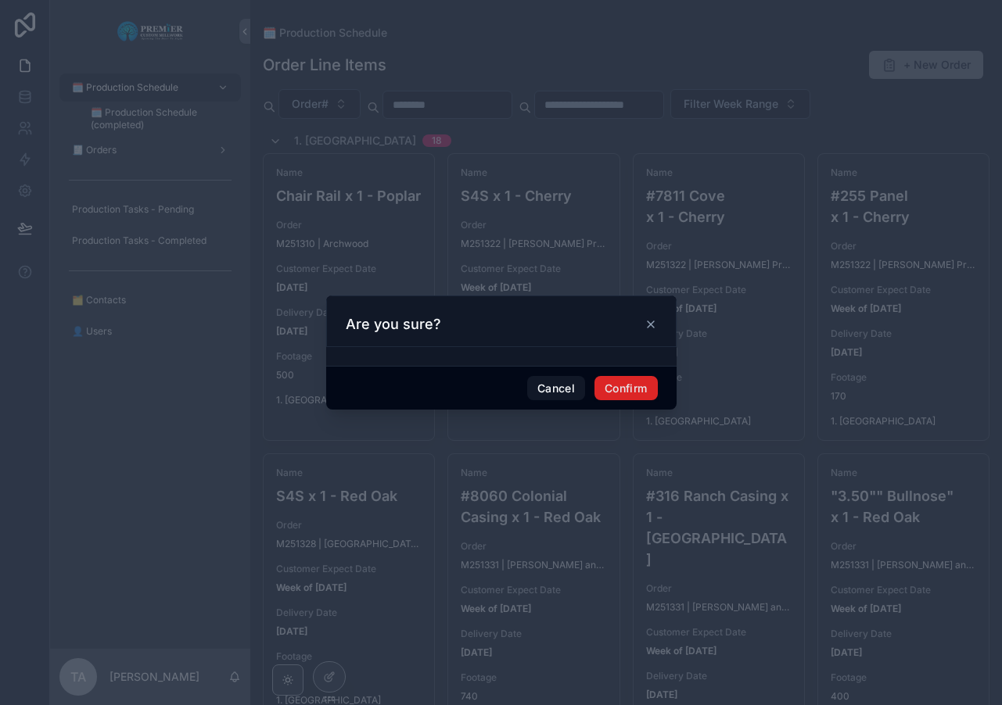
click at [621, 387] on button "Confirm" at bounding box center [625, 388] width 63 height 25
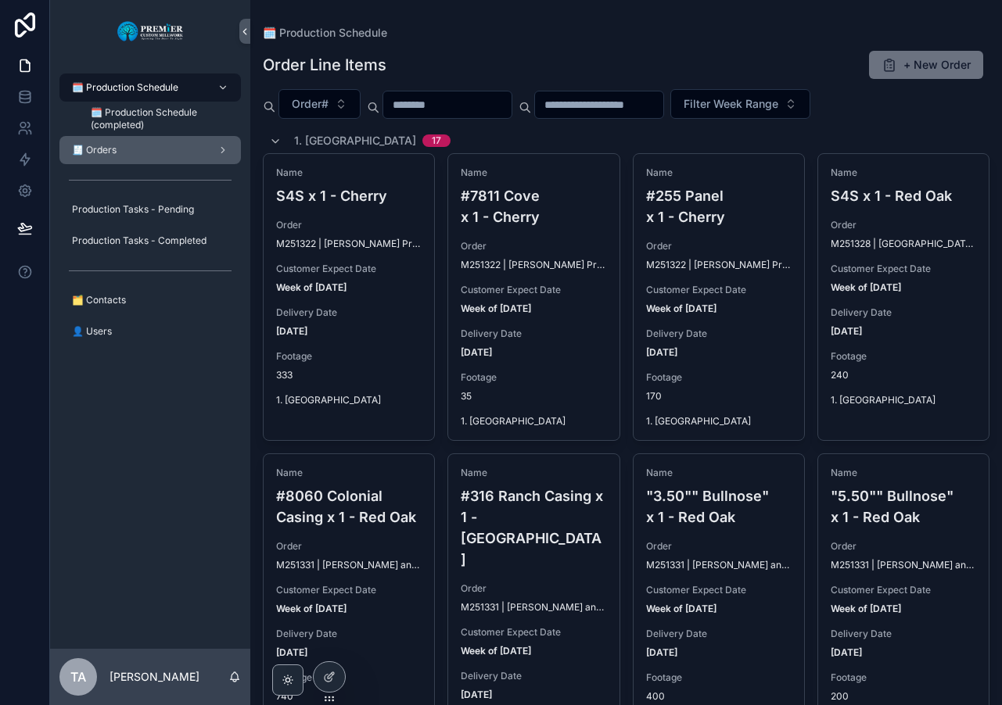
click at [149, 145] on div "🧾 Orders" at bounding box center [150, 150] width 163 height 25
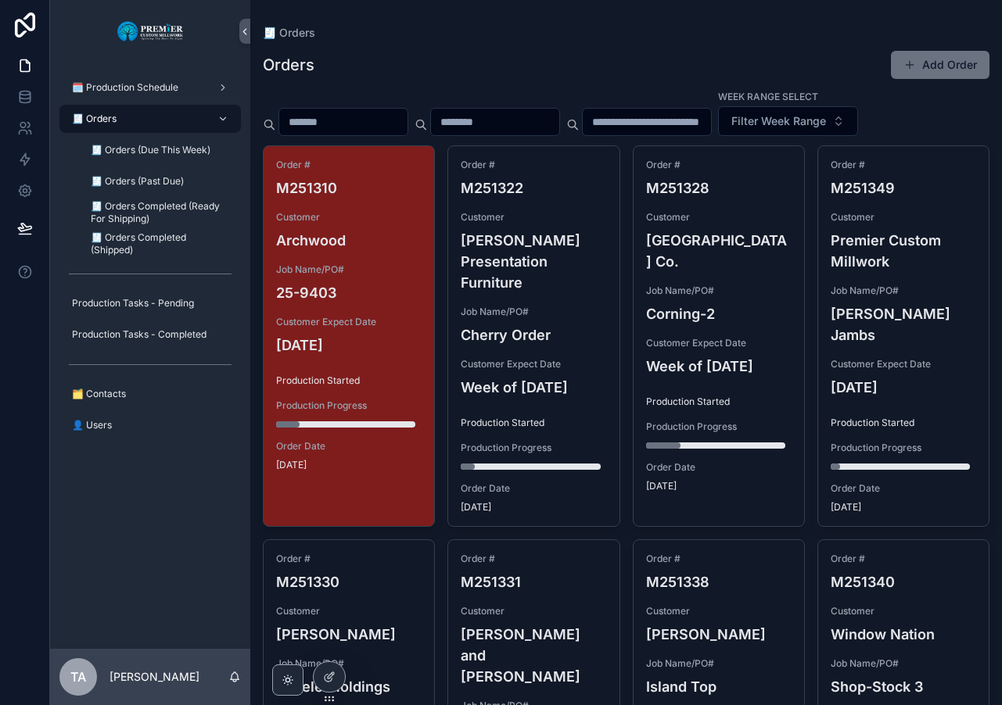
click at [392, 218] on span "Customer" at bounding box center [348, 217] width 145 height 13
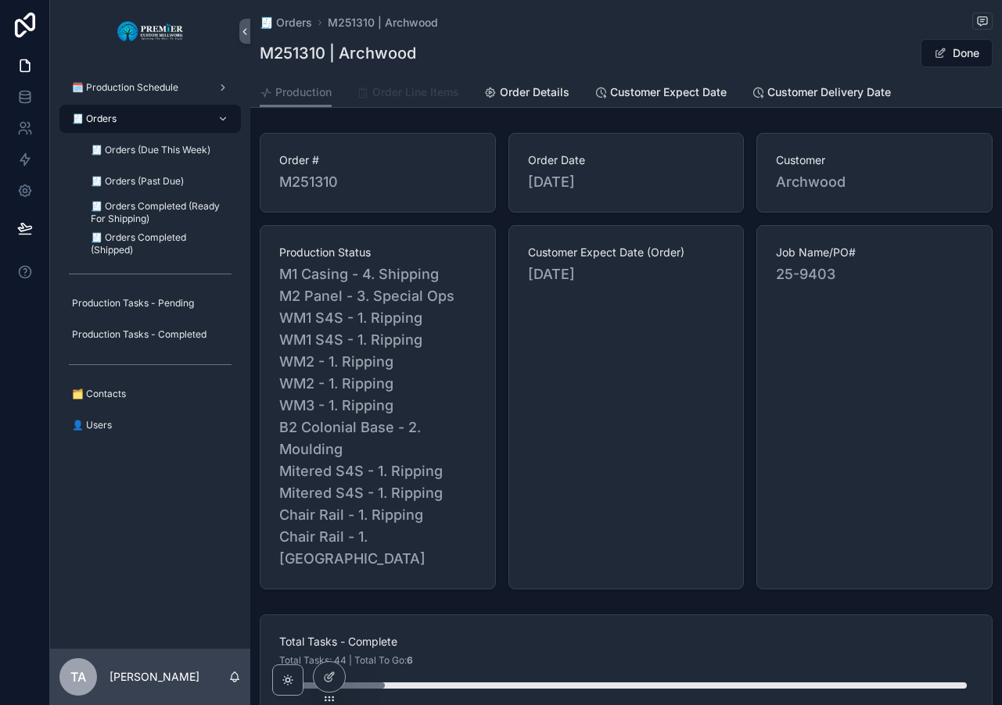
click at [429, 91] on span "Order Line Items" at bounding box center [415, 92] width 87 height 16
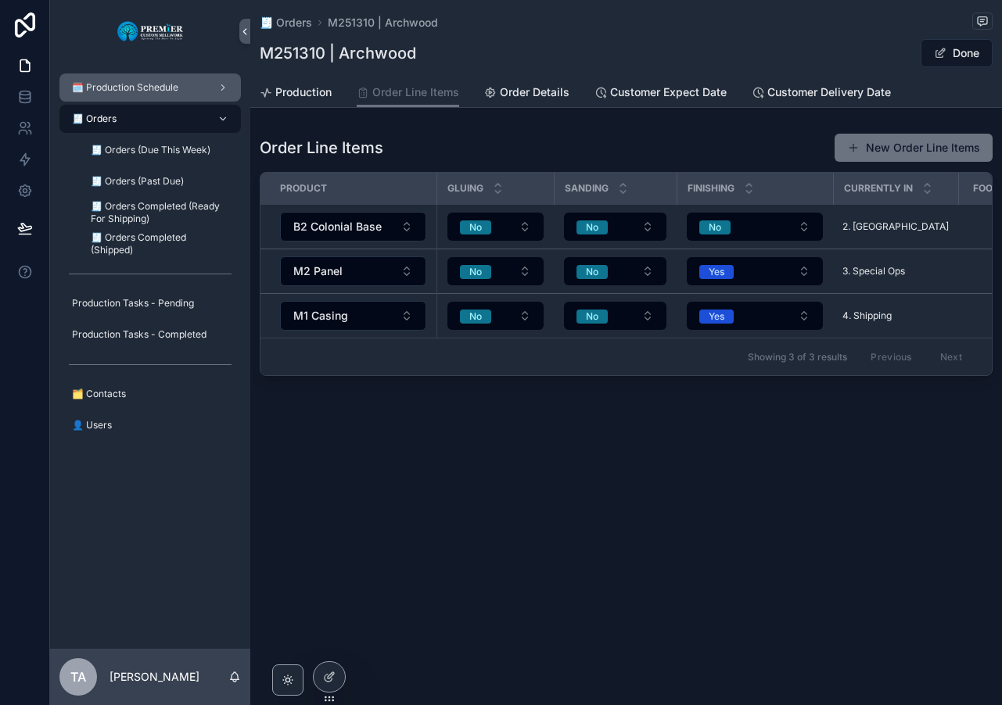
click at [136, 86] on span "🗓️ Production Schedule" at bounding box center [125, 87] width 106 height 13
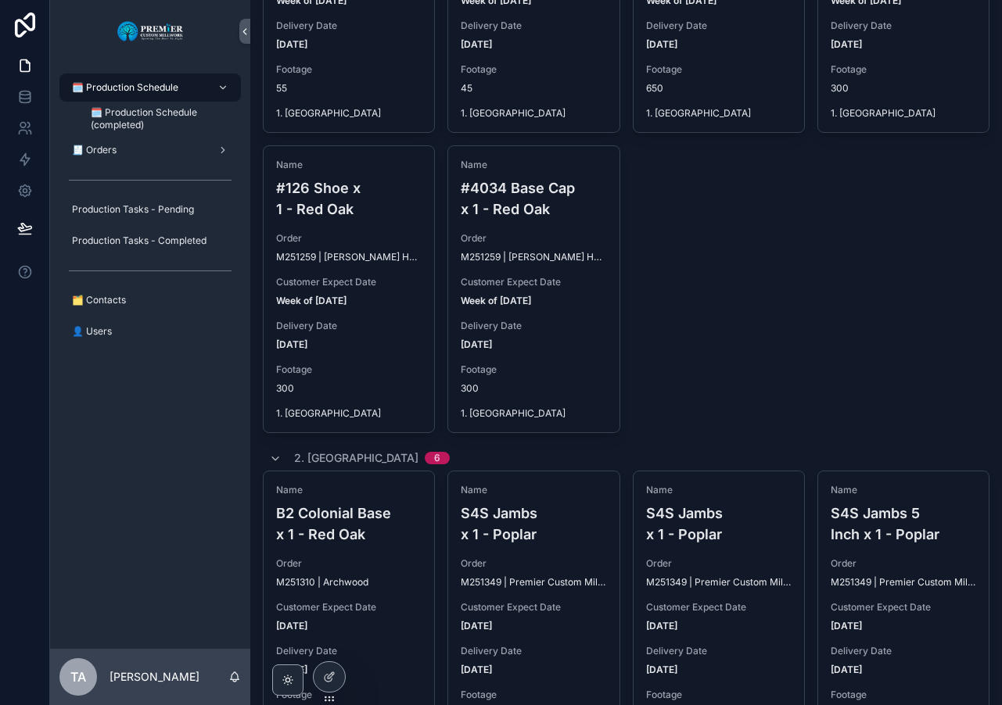
scroll to position [1329, 0]
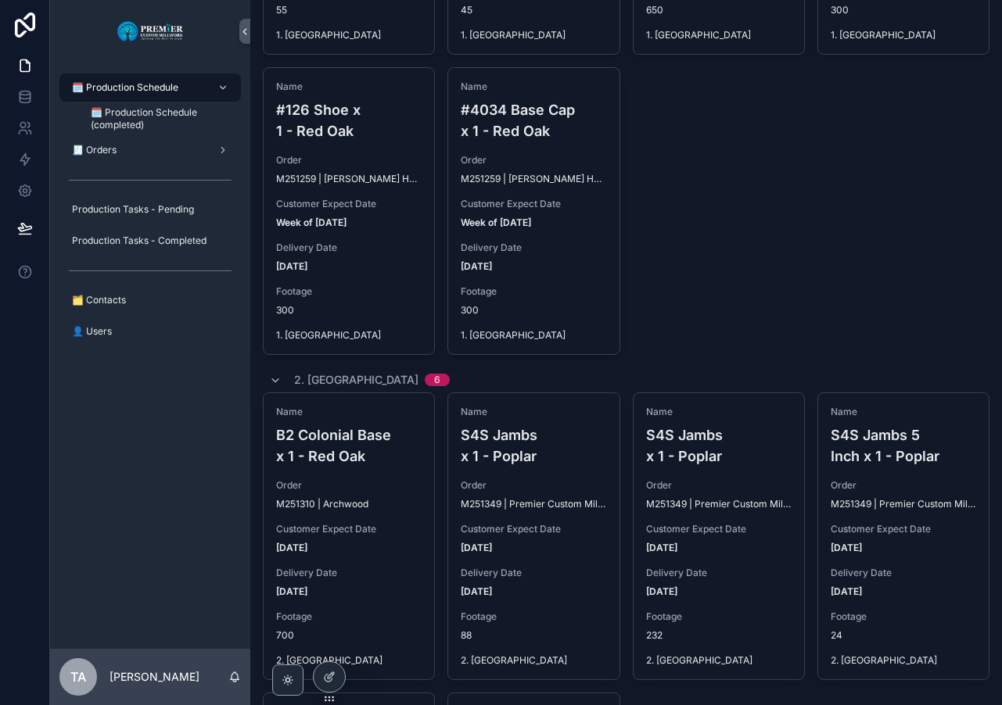
click at [0, 0] on span "Delete" at bounding box center [0, 0] width 0 height 0
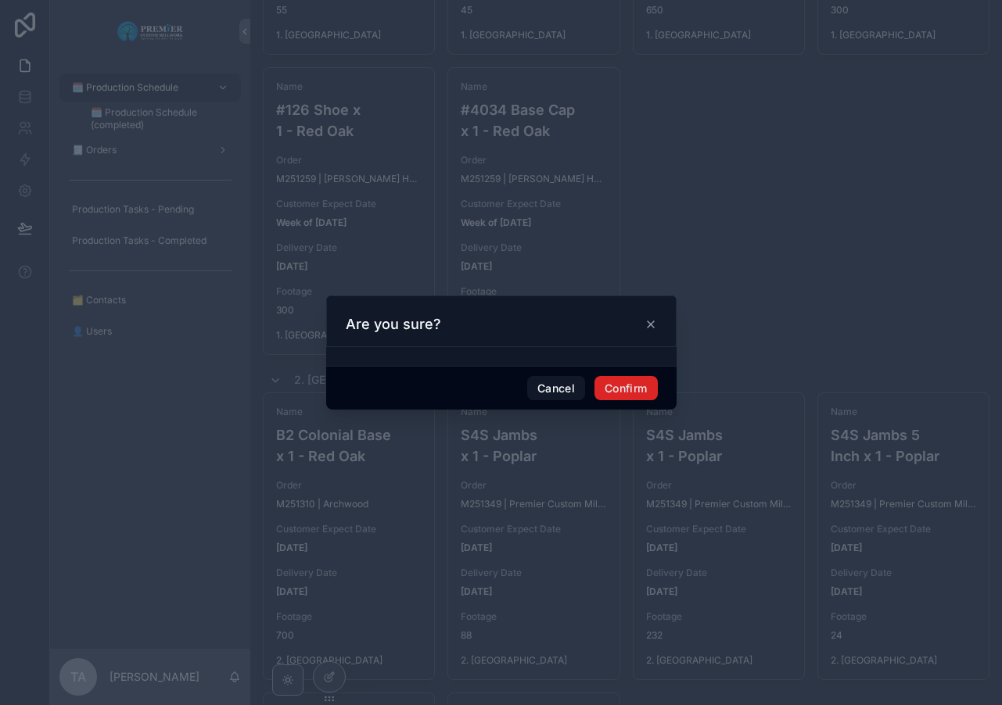
click at [640, 384] on button "Confirm" at bounding box center [625, 388] width 63 height 25
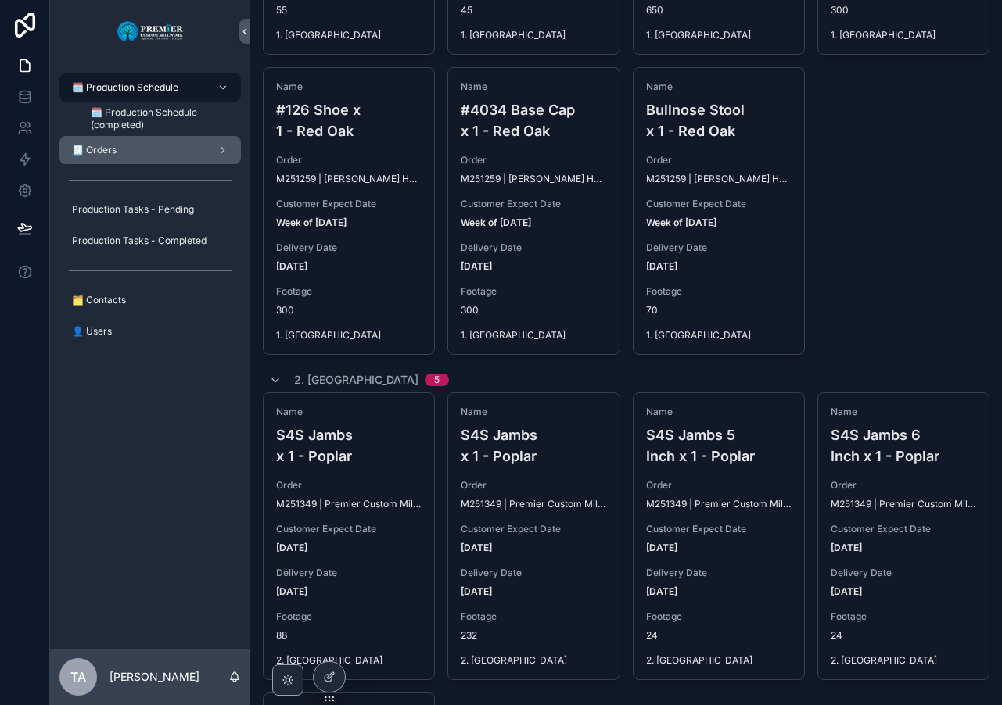
click at [138, 152] on div "🧾 Orders" at bounding box center [150, 150] width 163 height 25
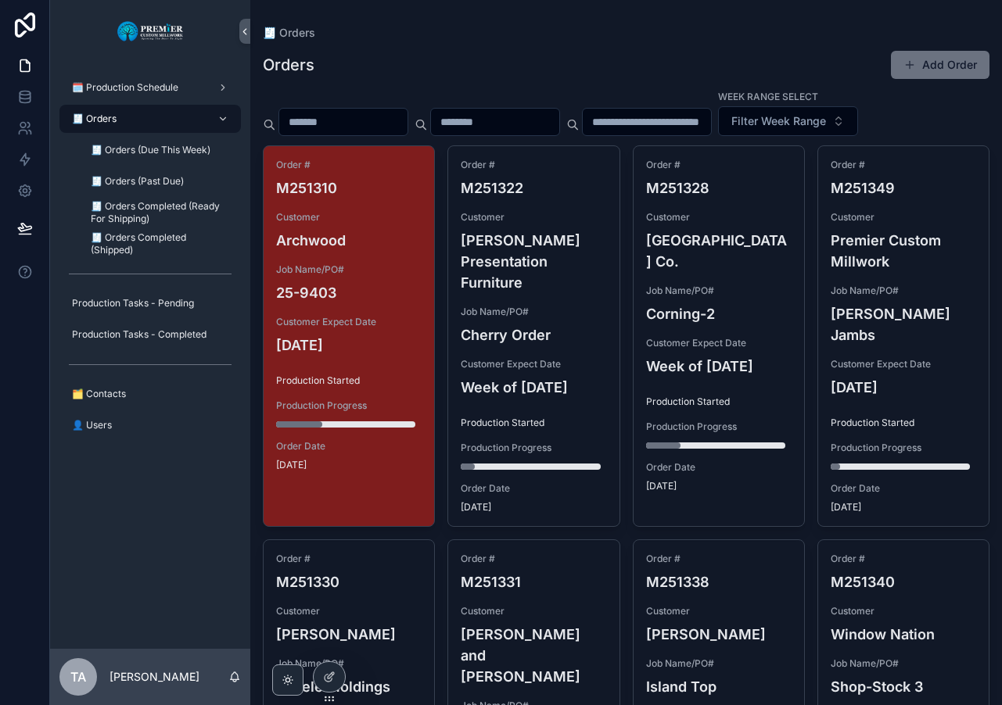
click at [384, 246] on h4 "Archwood" at bounding box center [348, 240] width 145 height 21
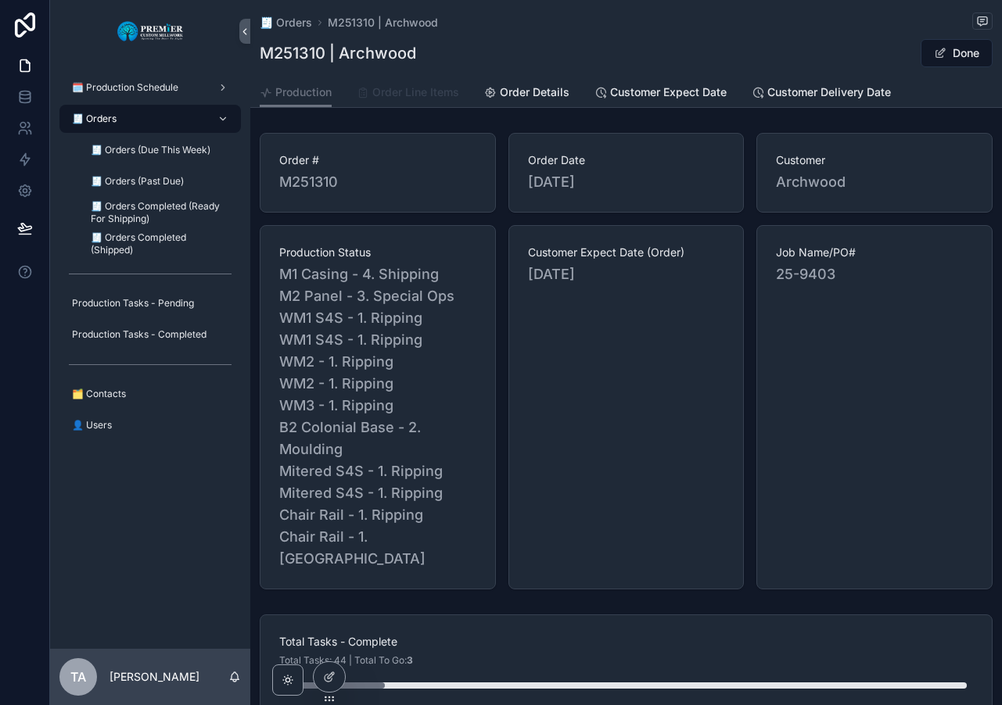
click at [407, 91] on span "Order Line Items" at bounding box center [415, 92] width 87 height 16
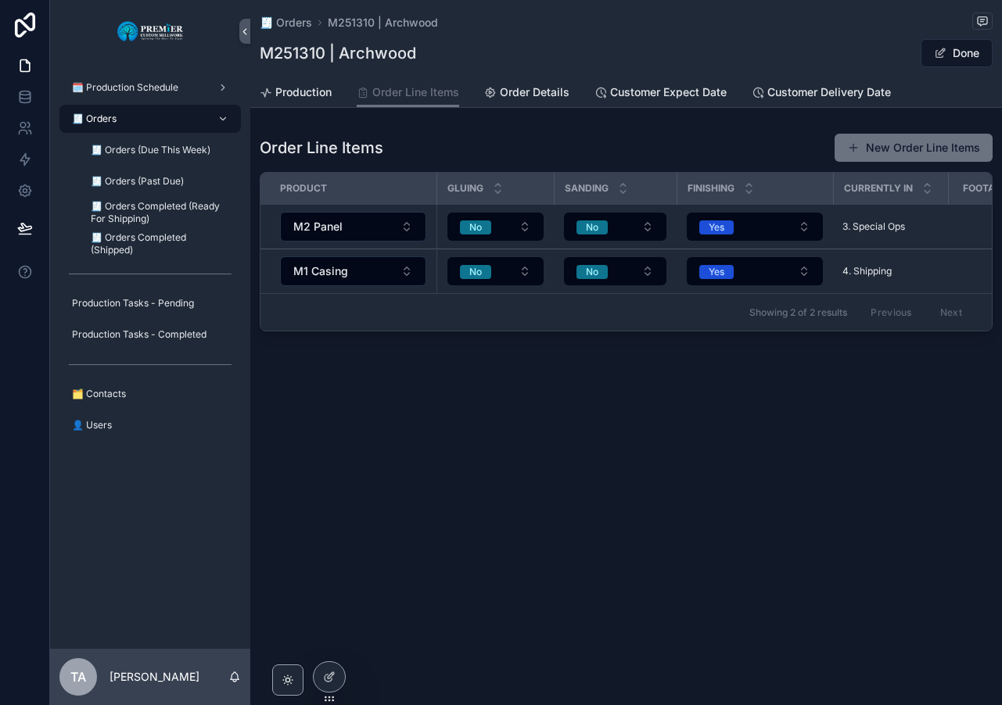
click at [887, 226] on span "3. Special Ops" at bounding box center [873, 226] width 63 height 13
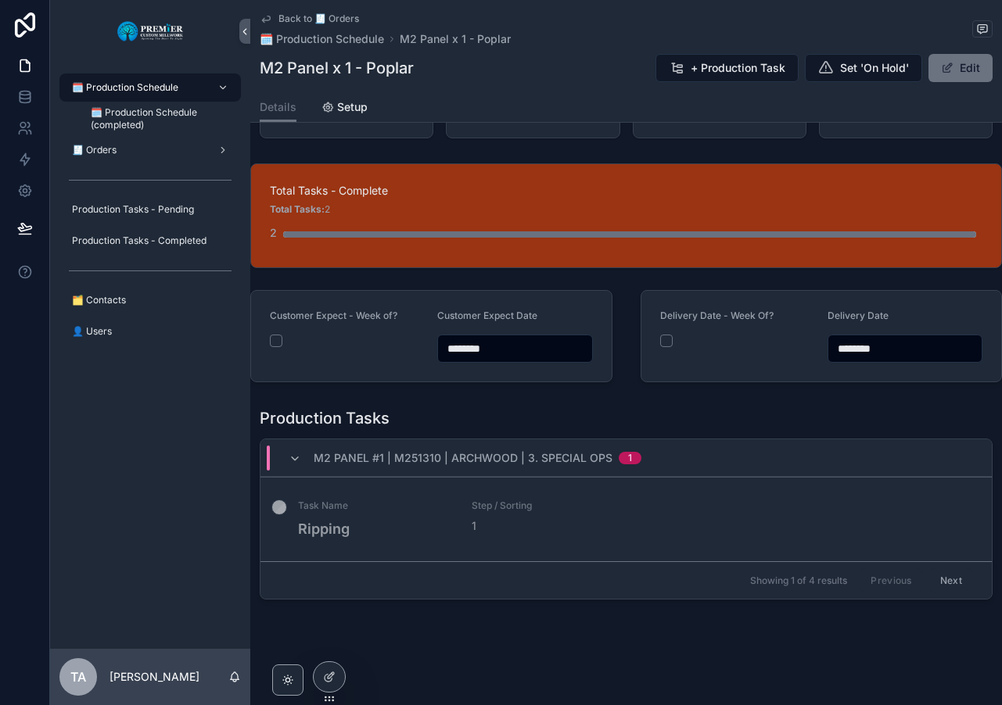
scroll to position [90, 0]
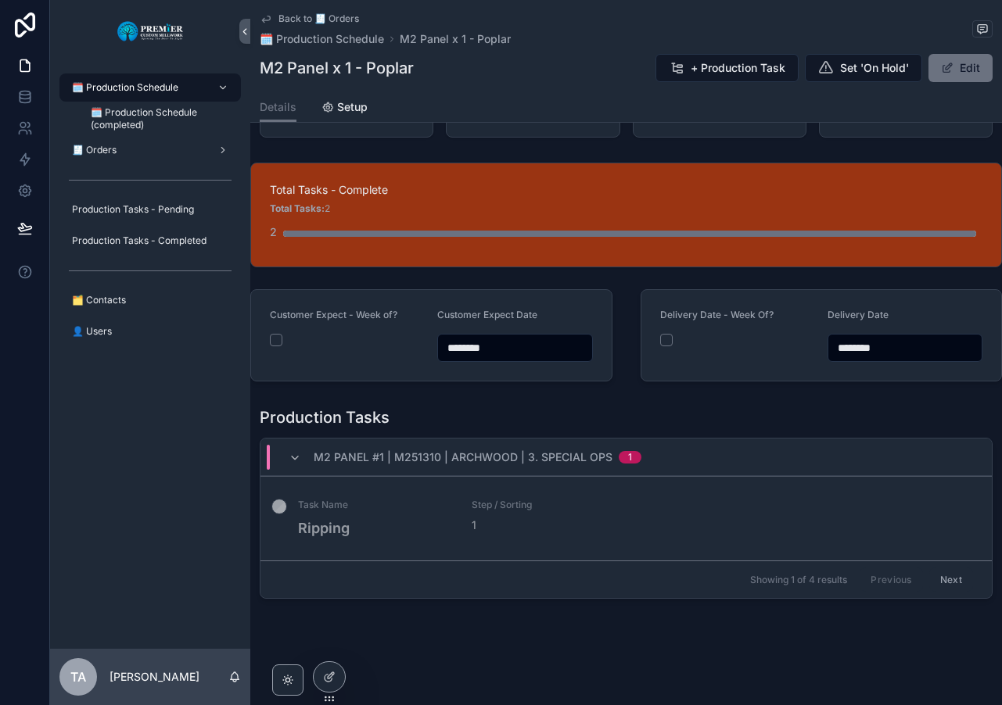
click at [937, 577] on button "Next" at bounding box center [951, 580] width 44 height 24
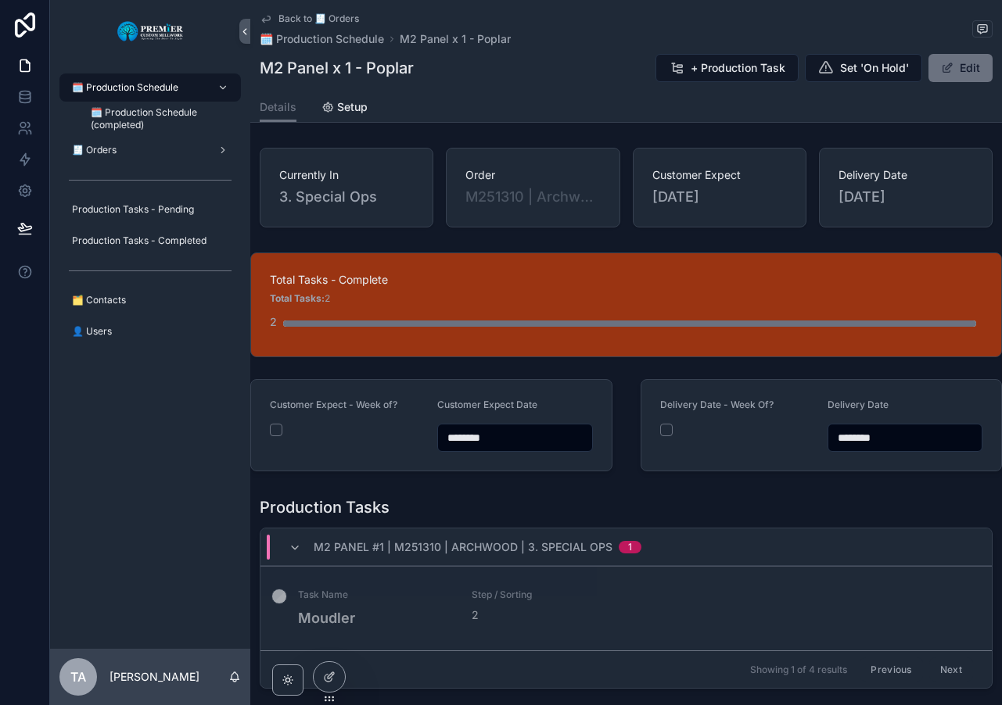
scroll to position [90, 0]
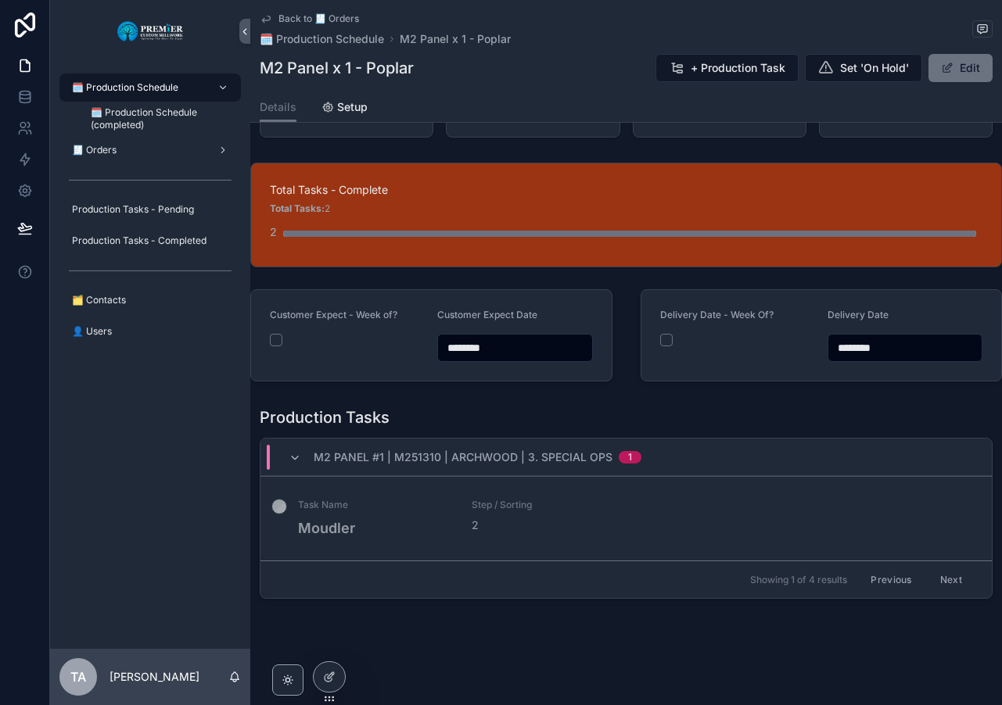
click at [936, 579] on button "Next" at bounding box center [951, 580] width 44 height 24
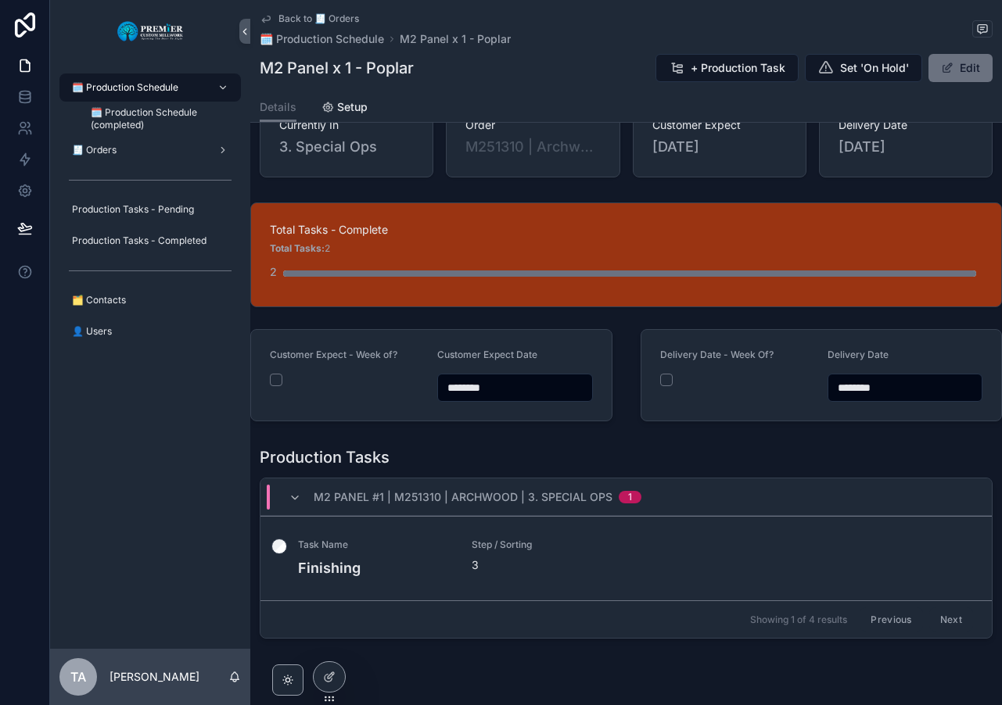
scroll to position [90, 0]
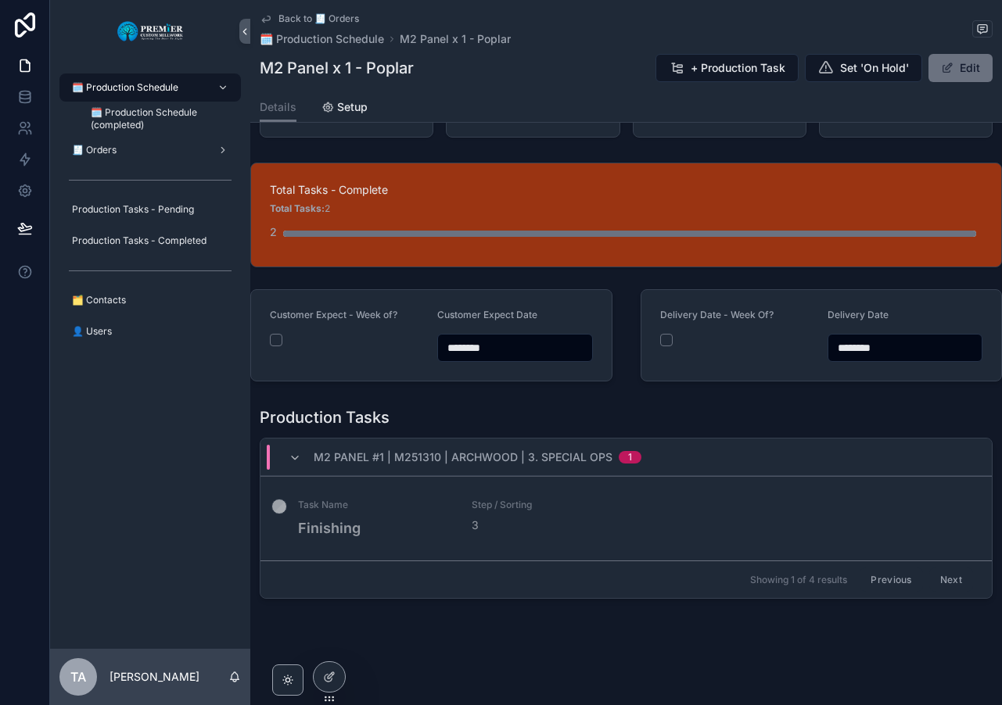
click at [946, 579] on button "Next" at bounding box center [951, 580] width 44 height 24
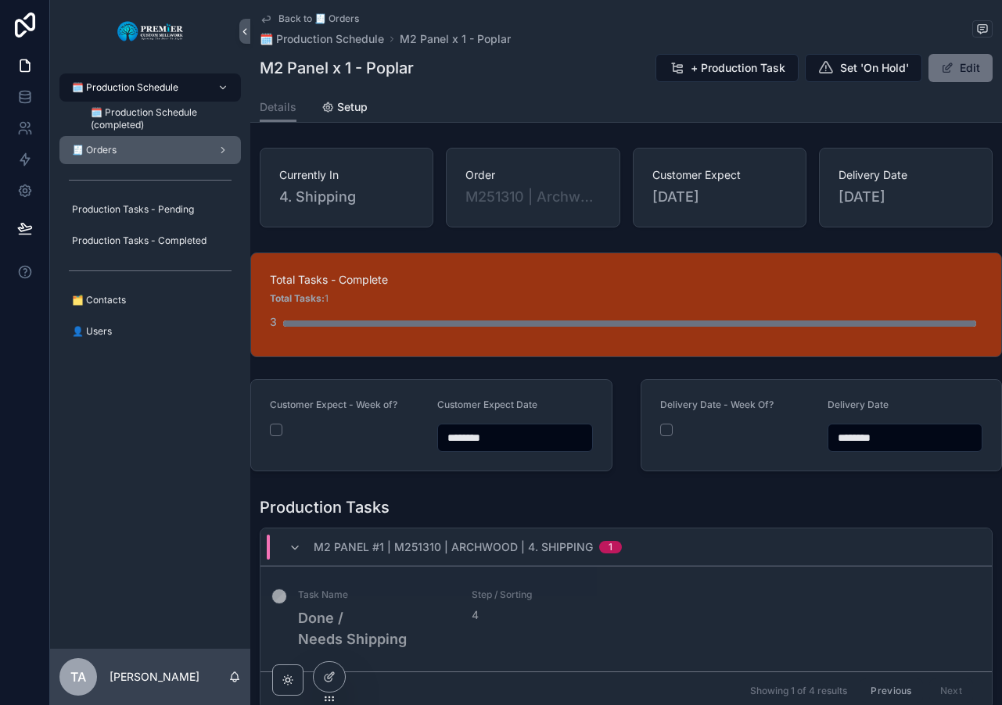
click at [141, 151] on div "🧾 Orders" at bounding box center [150, 150] width 163 height 25
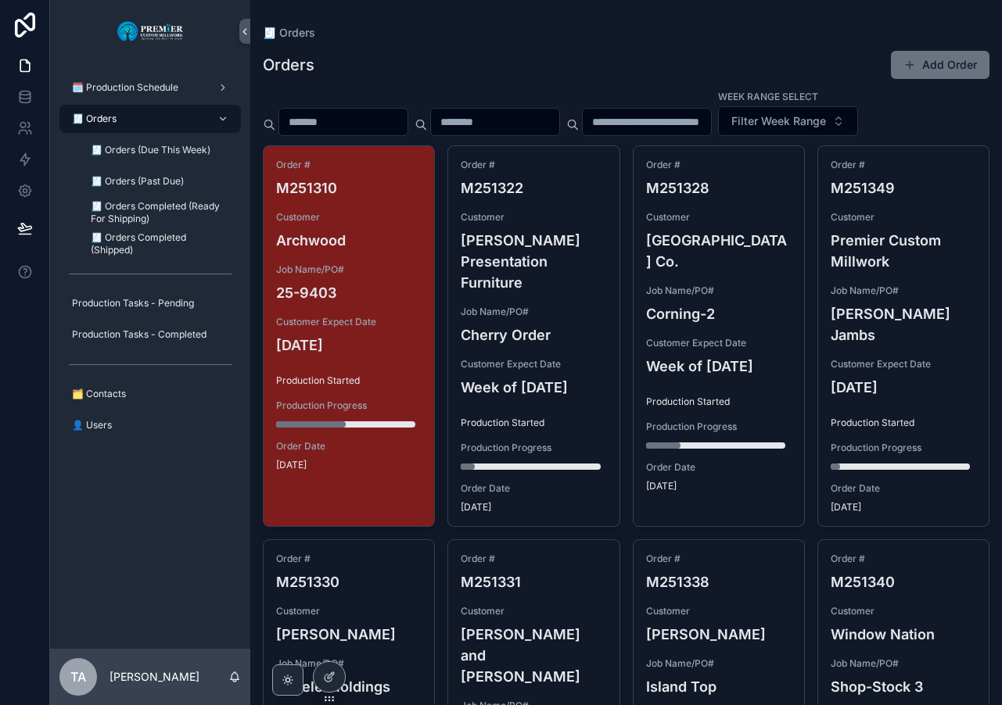
click at [389, 235] on h4 "Archwood" at bounding box center [348, 240] width 145 height 21
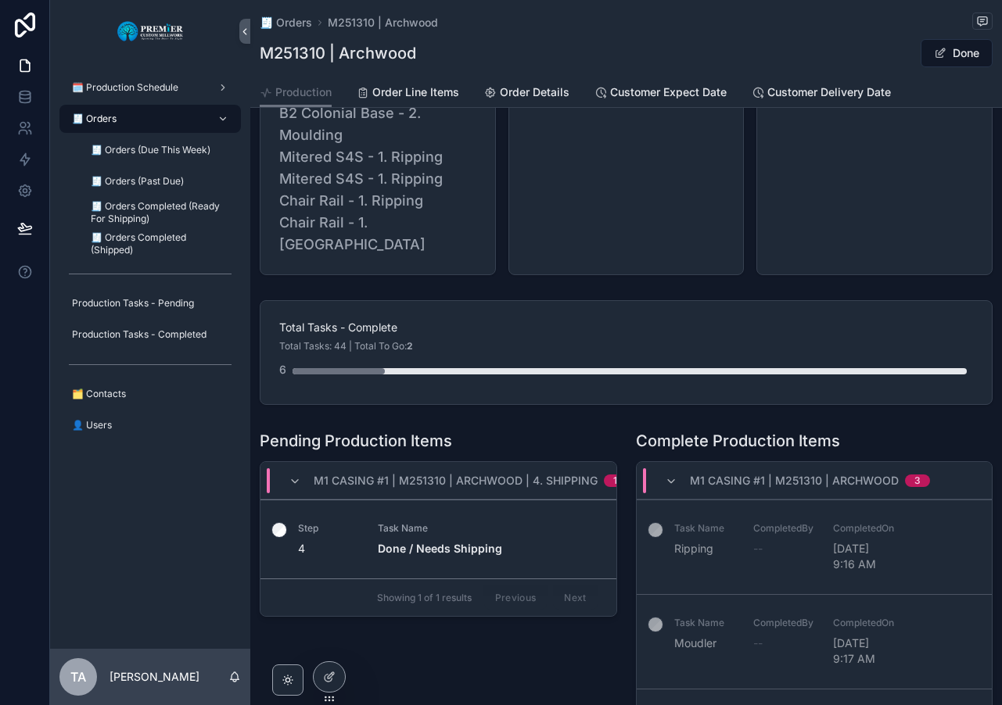
scroll to position [313, 0]
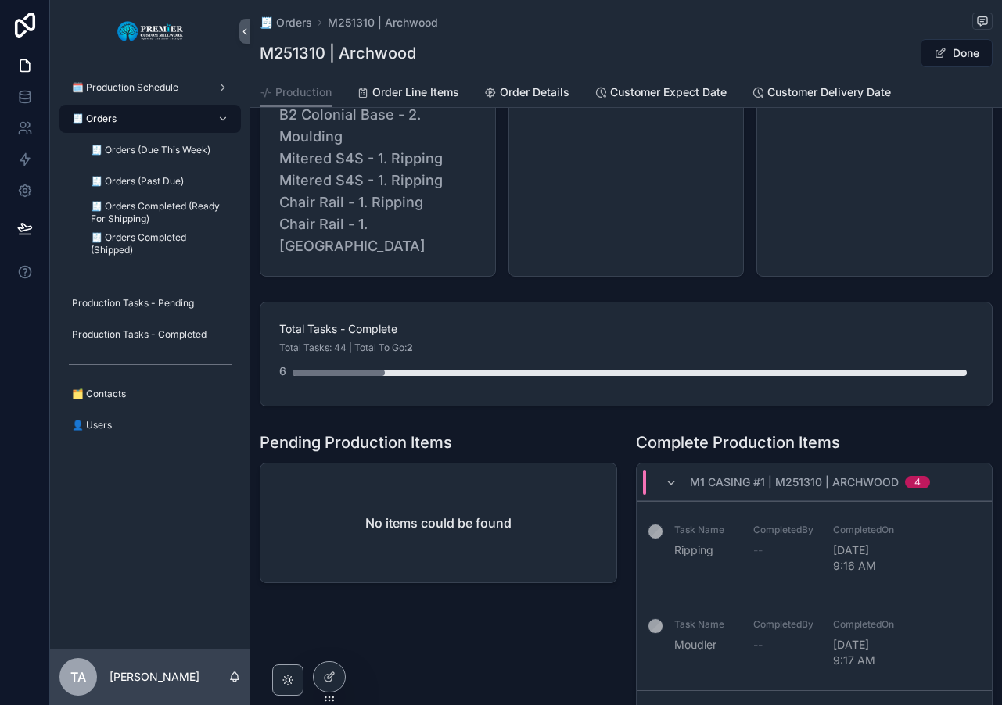
click at [121, 120] on div "🧾 Orders" at bounding box center [150, 118] width 163 height 25
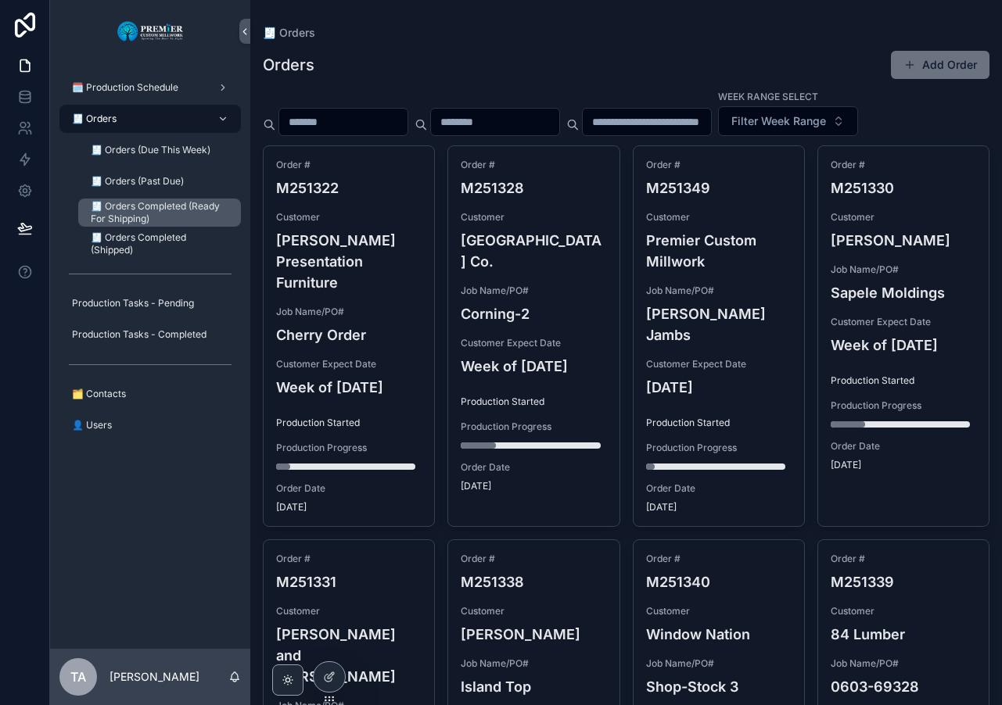
click at [139, 209] on span "🧾 Orders Completed (Ready For Shipping)" at bounding box center [158, 212] width 134 height 25
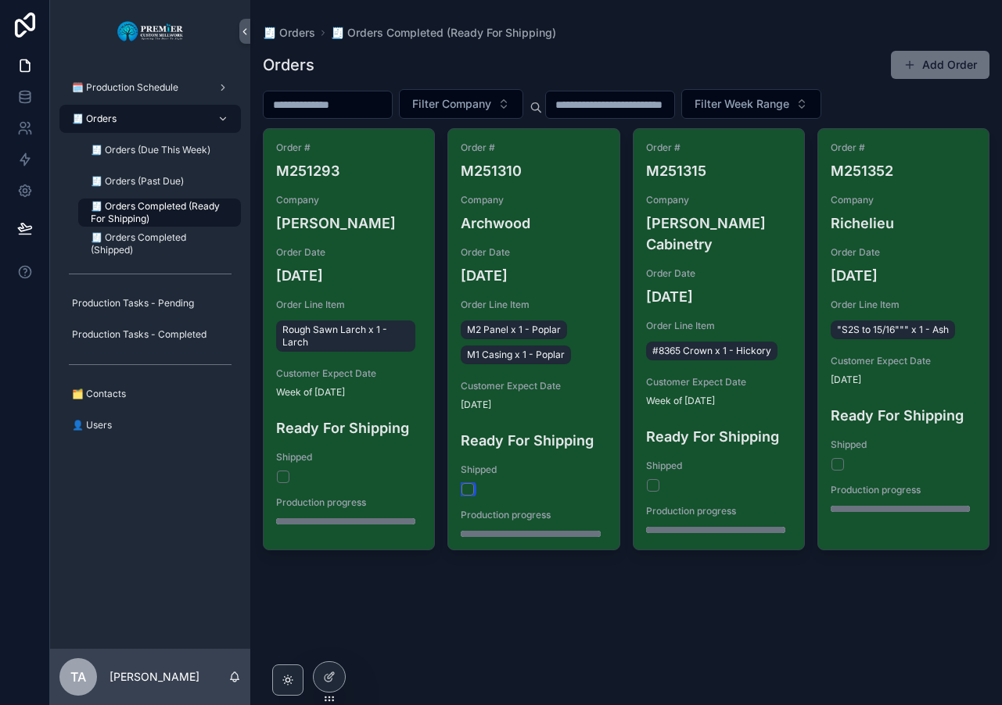
click at [464, 492] on button "scrollable content" at bounding box center [467, 489] width 13 height 13
